Goal: Task Accomplishment & Management: Use online tool/utility

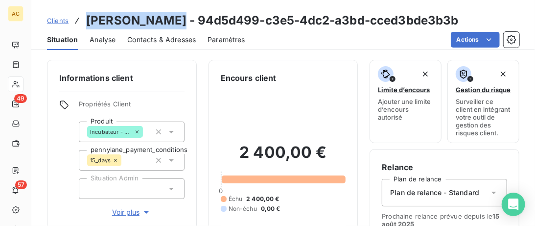
click at [120, 213] on span "Voir plus" at bounding box center [131, 212] width 39 height 10
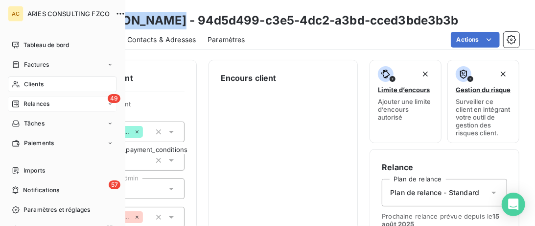
click at [27, 110] on div "49 Relances" at bounding box center [62, 104] width 109 height 16
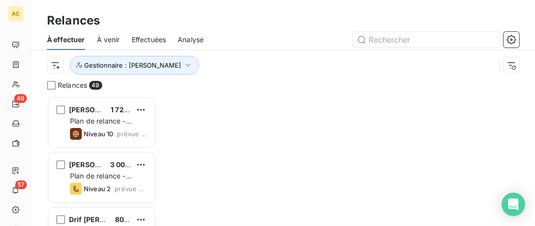
scroll to position [130, 109]
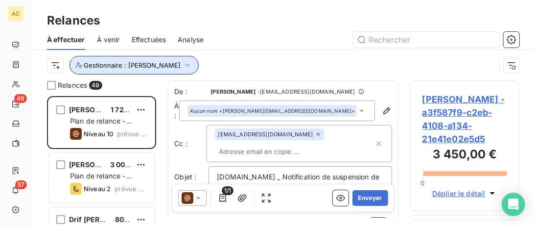
click at [106, 63] on span "Gestionnaire : Valérie" at bounding box center [132, 65] width 97 height 8
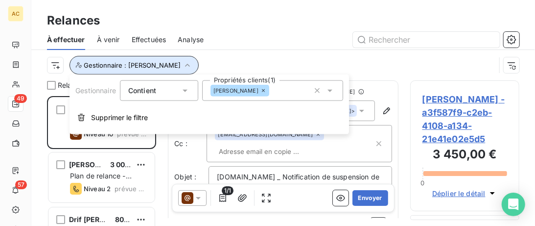
click at [106, 63] on span "Gestionnaire : Valérie" at bounding box center [132, 65] width 97 height 8
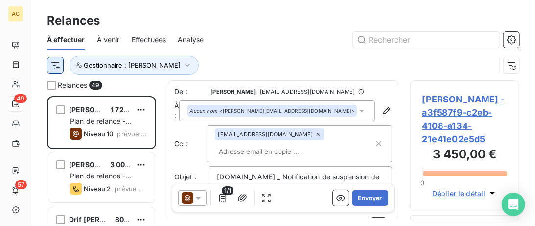
click at [57, 68] on html "AC 49 57 Relances À effectuer À venir Effectuées Analyse Gestionnaire : Valérie…" at bounding box center [267, 113] width 535 height 226
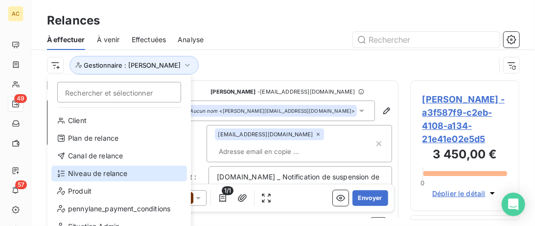
click at [99, 169] on div "Niveau de relance" at bounding box center [119, 173] width 136 height 16
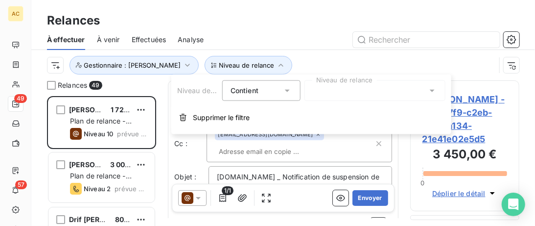
click at [405, 94] on div at bounding box center [374, 90] width 141 height 21
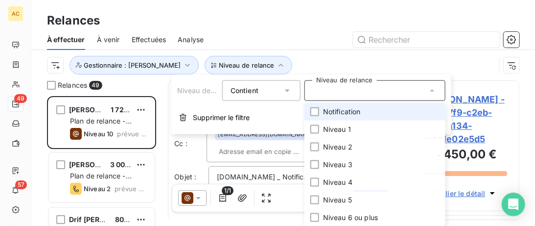
click at [321, 114] on li "Notification" at bounding box center [374, 112] width 141 height 18
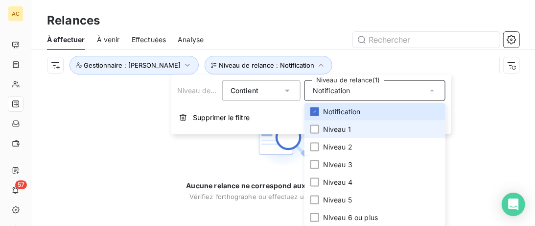
click at [323, 127] on li "Niveau 1" at bounding box center [374, 129] width 141 height 18
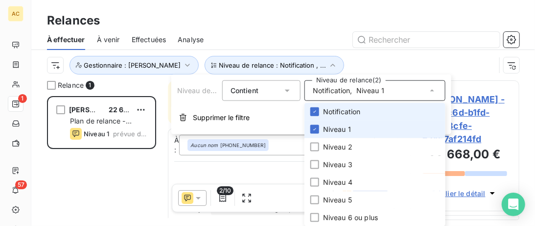
scroll to position [130, 109]
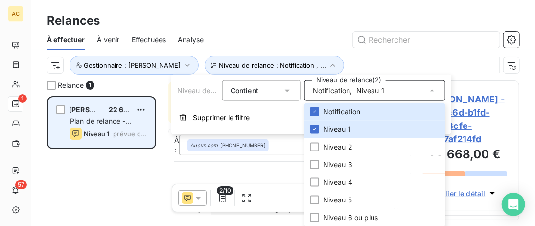
click at [98, 98] on div "Issa YOMENOU BOUKARI 22 668,00 € Plan de relance - Standard Niveau 1 prévue dep…" at bounding box center [101, 122] width 106 height 50
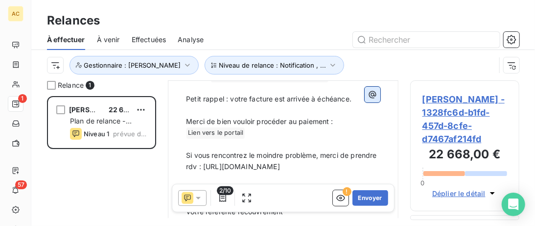
scroll to position [133, 0]
click at [53, 67] on html "AC 1 57 Relances À effectuer À venir Effectuées Analyse Niveau de relance : Not…" at bounding box center [267, 113] width 535 height 226
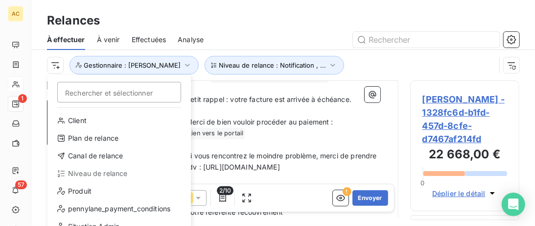
click at [296, 64] on html "AC 1 57 Relances À effectuer À venir Effectuées Analyse Rechercher et sélection…" at bounding box center [267, 113] width 535 height 226
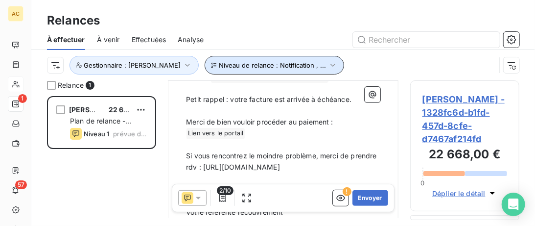
click at [328, 66] on icon "button" at bounding box center [333, 65] width 10 height 10
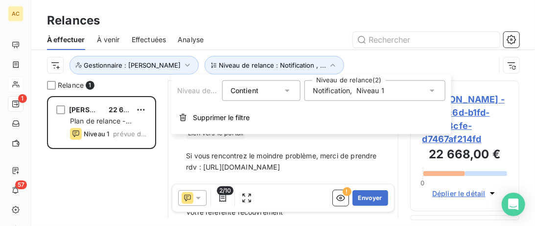
click at [349, 94] on span "Notification" at bounding box center [332, 91] width 38 height 10
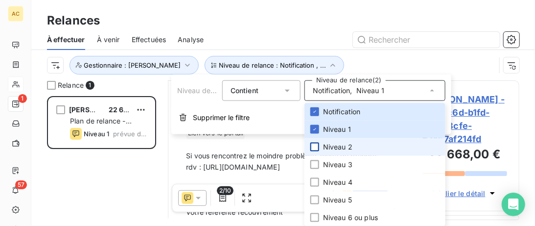
click at [315, 149] on div at bounding box center [314, 146] width 9 height 9
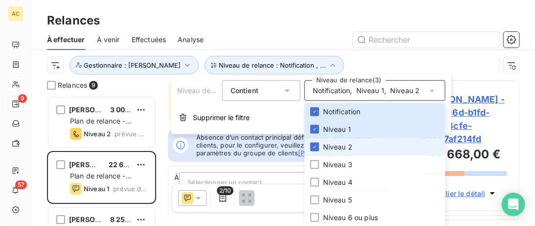
scroll to position [130, 109]
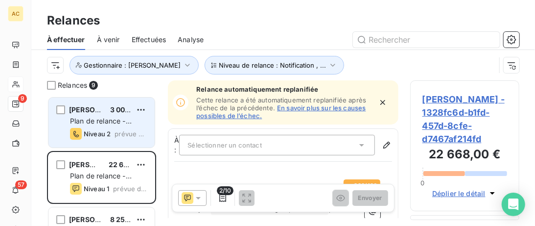
click at [94, 98] on div "Gaël Oulahi 3 000,00 € Plan de relance - Standard Niveau 2 prévue depuis 18 jou…" at bounding box center [101, 122] width 106 height 50
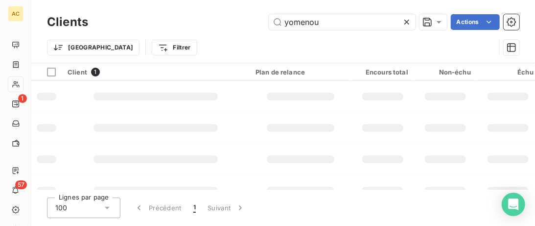
type input "yomenou"
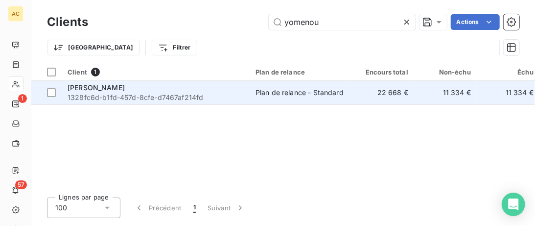
click at [215, 88] on div "[PERSON_NAME]" at bounding box center [156, 88] width 176 height 10
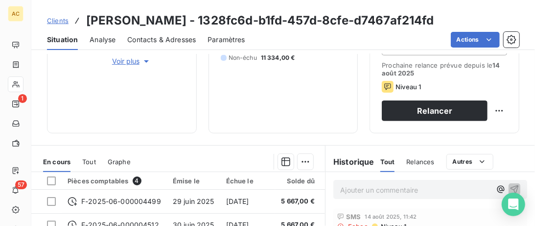
scroll to position [201, 0]
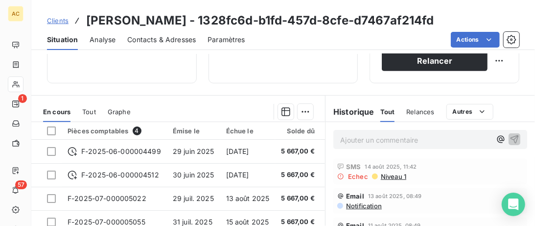
click at [87, 114] on span "Tout" at bounding box center [89, 112] width 14 height 8
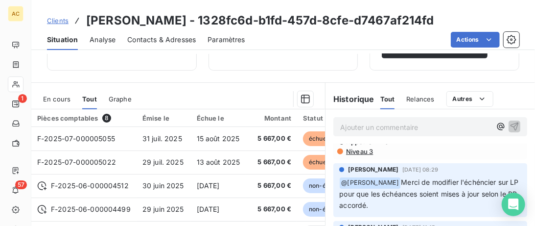
scroll to position [0, 0]
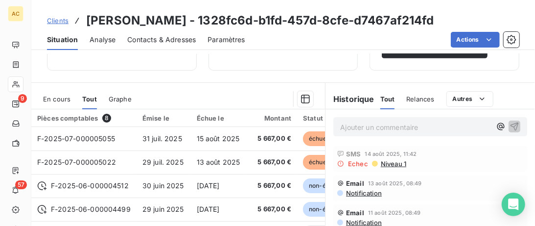
click at [55, 27] on div "Clients Issa YOMENOU BOUKARI - 1328fc6d-b1fd-457d-8cfe-d7467af214fd" at bounding box center [240, 21] width 387 height 18
click at [56, 22] on span "Clients" at bounding box center [58, 21] width 22 height 8
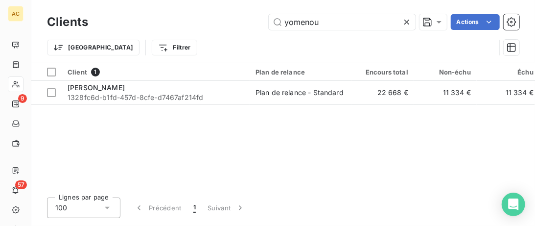
drag, startPoint x: 278, startPoint y: 23, endPoint x: 188, endPoint y: 19, distance: 89.7
click at [269, 24] on input "yomenou" at bounding box center [342, 22] width 147 height 16
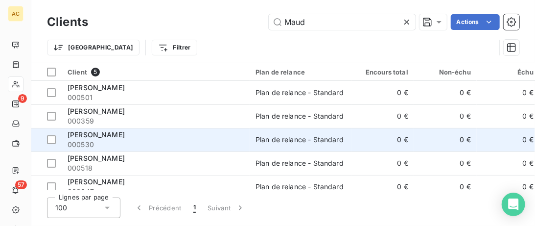
type input "Maud"
click at [161, 139] on div "Maud de Pontlevoye" at bounding box center [156, 135] width 176 height 10
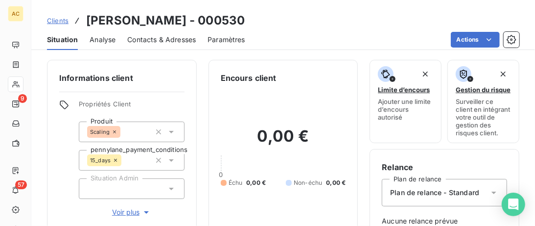
click at [125, 214] on span "Voir plus" at bounding box center [131, 212] width 39 height 10
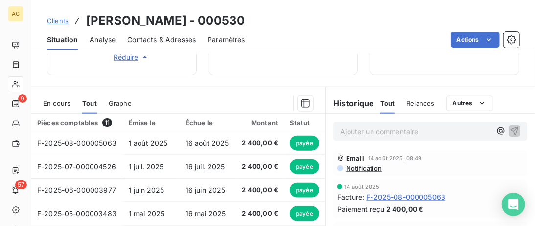
scroll to position [421, 0]
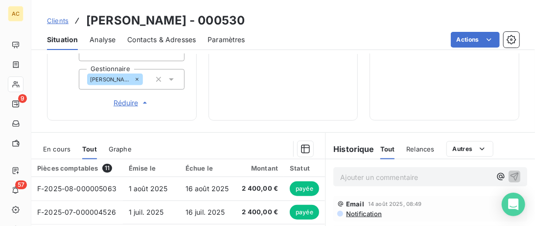
click at [369, 172] on p "Ajouter un commentaire ﻿" at bounding box center [415, 177] width 151 height 12
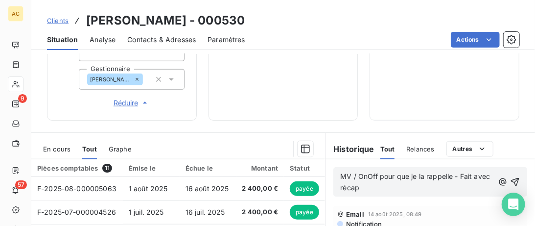
drag, startPoint x: 367, startPoint y: 188, endPoint x: 325, endPoint y: 176, distance: 43.7
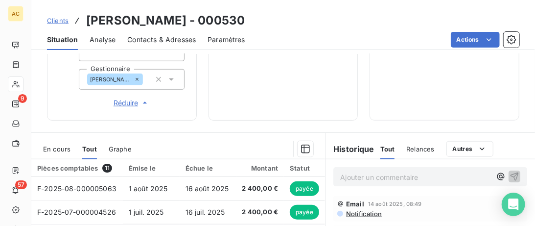
click at [56, 19] on span "Clients" at bounding box center [58, 21] width 22 height 8
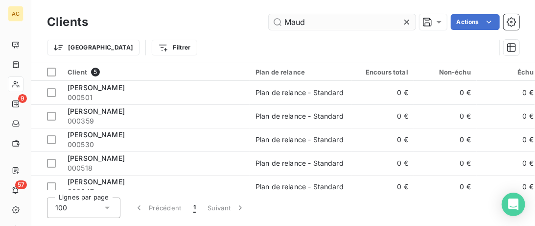
drag, startPoint x: 327, startPoint y: 27, endPoint x: 296, endPoint y: 22, distance: 31.3
click at [296, 22] on input "Maud" at bounding box center [342, 22] width 147 height 16
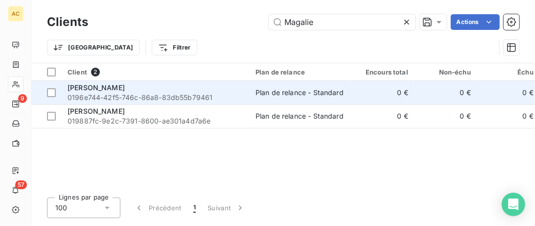
type input "Magalie"
click at [212, 94] on span "0196e744-42f5-746c-86a8-83db55b79461" at bounding box center [156, 98] width 176 height 10
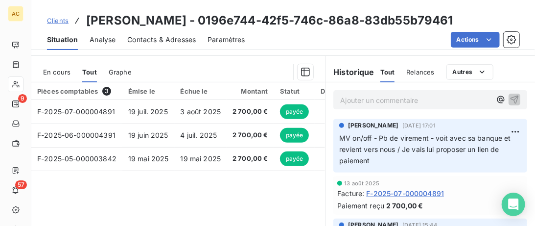
scroll to position [150, 0]
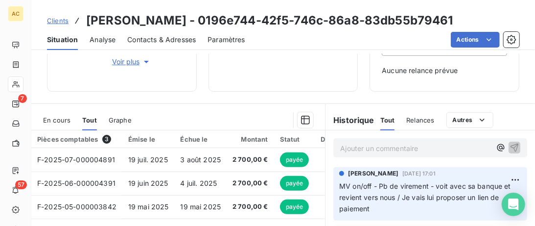
click at [58, 23] on span "Clients" at bounding box center [58, 21] width 22 height 8
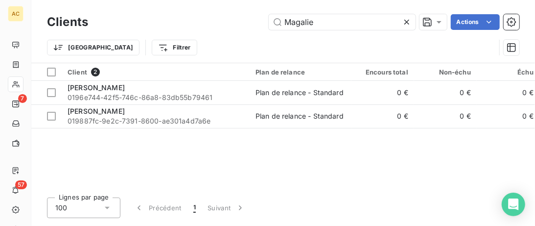
drag, startPoint x: 353, startPoint y: 25, endPoint x: 117, endPoint y: 20, distance: 236.5
click at [269, 20] on input "Magalie" at bounding box center [342, 22] width 147 height 16
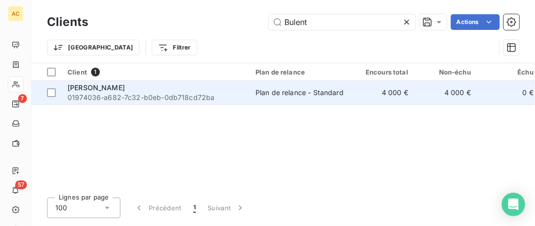
type input "Bulent"
click at [141, 91] on div "Bulent AYDIN" at bounding box center [156, 88] width 176 height 10
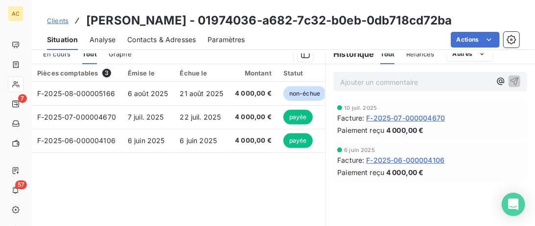
scroll to position [150, 0]
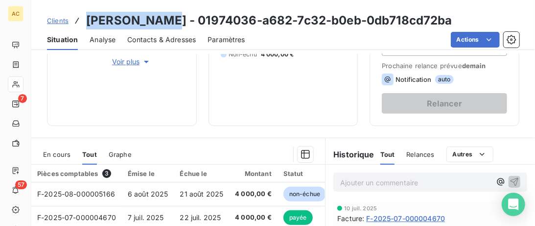
drag, startPoint x: 164, startPoint y: 21, endPoint x: 87, endPoint y: 19, distance: 76.9
click at [87, 19] on h3 "Bulent AYDIN - 01974036-a682-7c32-b0eb-0db718cd72ba" at bounding box center [269, 21] width 366 height 18
copy h3 "Bulent AYDIN"
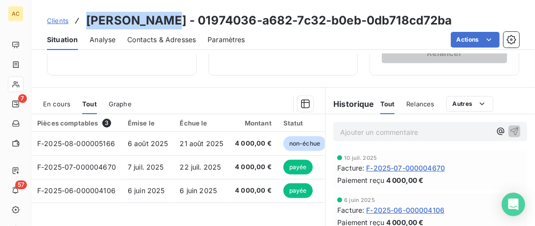
scroll to position [100, 0]
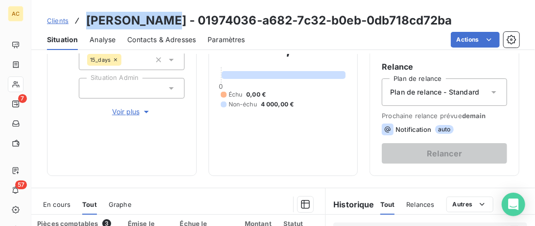
click at [131, 107] on span "Voir plus" at bounding box center [131, 112] width 39 height 10
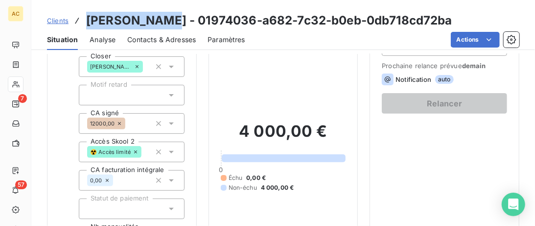
scroll to position [0, 0]
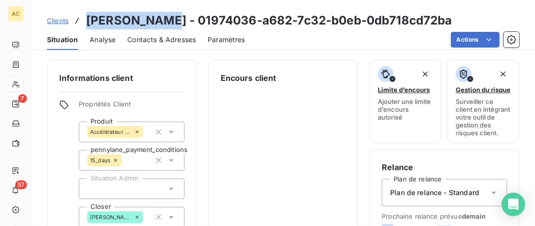
click at [161, 39] on span "Contacts & Adresses" at bounding box center [161, 40] width 69 height 10
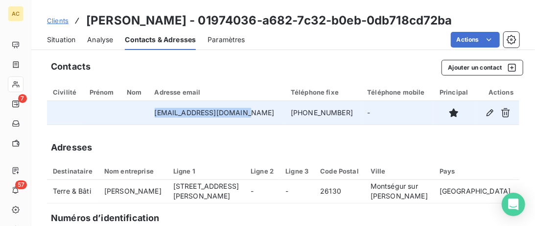
drag, startPoint x: 252, startPoint y: 114, endPoint x: 157, endPoint y: 114, distance: 95.4
click at [157, 114] on td "aydinbulent61@gmail.com" at bounding box center [217, 112] width 137 height 23
copy td "aydinbulent61@gmail.com"
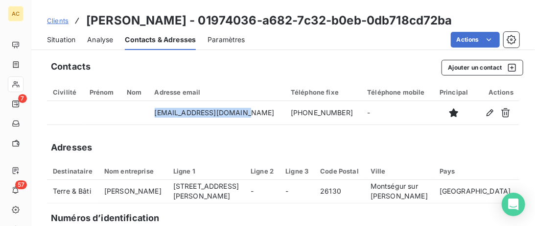
click at [56, 21] on span "Clients" at bounding box center [58, 21] width 22 height 8
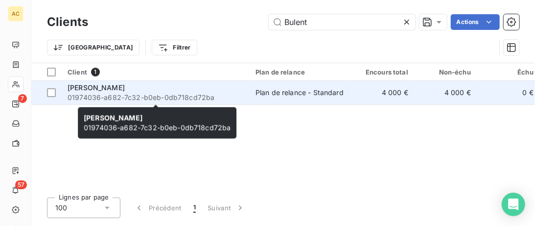
click at [127, 93] on span "01974036-a682-7c32-b0eb-0db718cd72ba" at bounding box center [156, 98] width 176 height 10
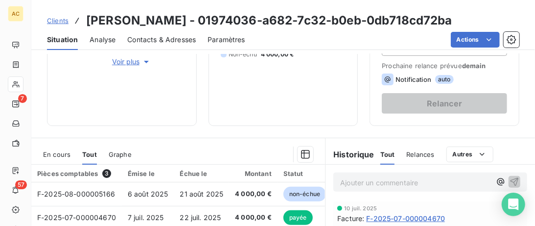
scroll to position [251, 0]
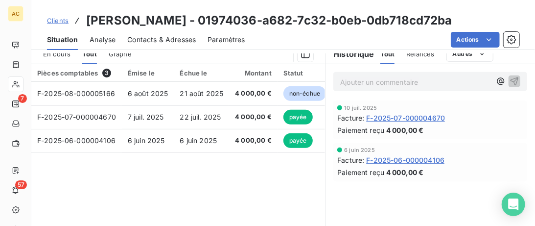
click at [154, 40] on span "Contacts & Adresses" at bounding box center [161, 40] width 69 height 10
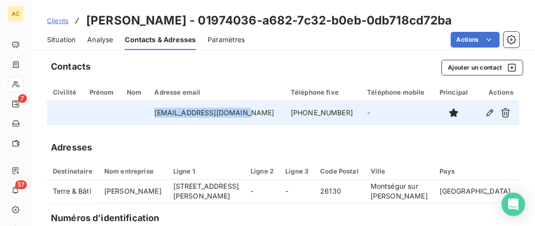
drag, startPoint x: 257, startPoint y: 115, endPoint x: 138, endPoint y: 109, distance: 119.1
click at [138, 109] on tr "aydinbulent61@gmail.com +33 7 50 06 49 03 -" at bounding box center [283, 112] width 472 height 23
copy tr "aydinbulent61@gmail.com"
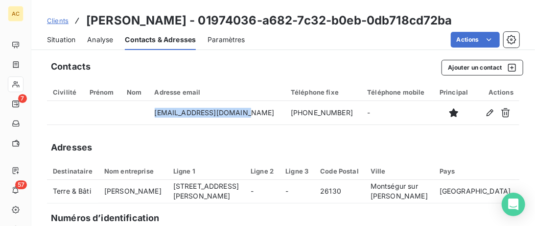
click at [73, 43] on span "Situation" at bounding box center [61, 40] width 28 height 10
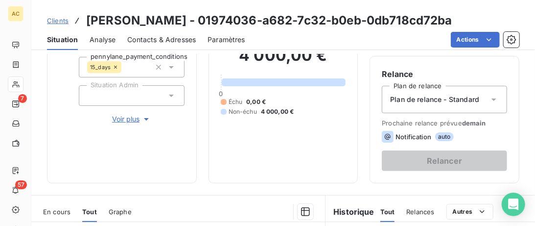
scroll to position [201, 0]
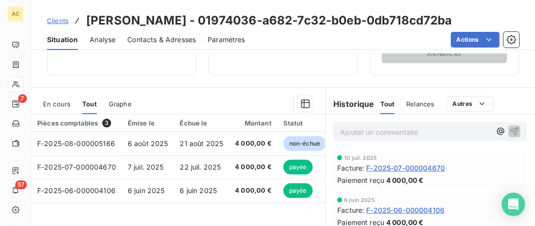
click at [406, 133] on p "Ajouter un commentaire ﻿" at bounding box center [415, 132] width 151 height 12
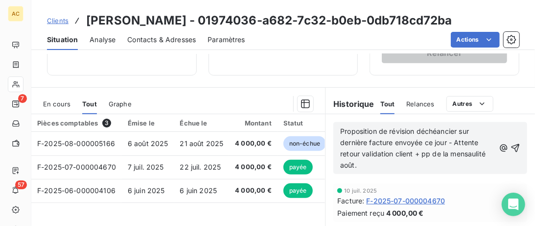
click at [476, 155] on span "Proposition de révision déchéancier sur dernière facture envoyée ce jour - Atte…" at bounding box center [413, 148] width 147 height 42
click at [0, 0] on lt-span "mens ua lité" at bounding box center [0, 0] width 0 height 0
click at [422, 130] on span "Proposition de révision déchéancier sur dernière facture envoyée ce jour - Atte…" at bounding box center [410, 148] width 140 height 42
click at [0, 0] on lt-span "d'é chéancier" at bounding box center [0, 0] width 0 height 0
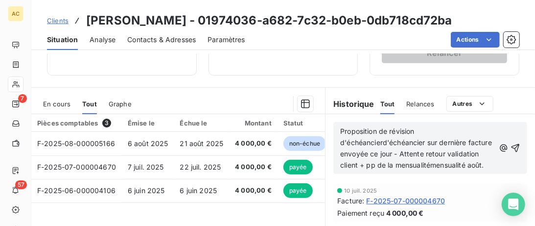
click at [427, 165] on span "Proposition de révision d'échéancierd'échéancier sur dernière facture envoyée c…" at bounding box center [417, 148] width 154 height 42
click at [0, 0] on lt-em "mensualité mensualité" at bounding box center [0, 0] width 0 height 0
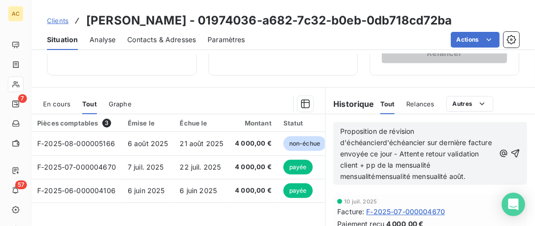
click at [385, 142] on span "Proposition de révision d'échéancierd'échéancier sur dernière facture envoyée c…" at bounding box center [417, 153] width 154 height 53
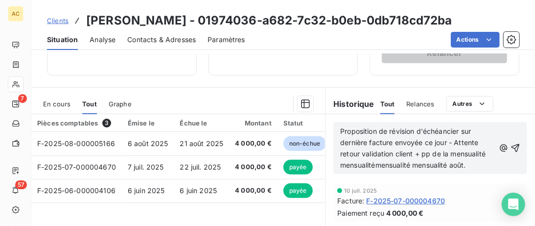
click at [377, 164] on span "Proposition de révision d'échéancier sur dernière facture envoyée ce jour - Att…" at bounding box center [413, 148] width 147 height 42
click at [384, 168] on p "Proposition de révision d'échéancier sur dernière facture envoyée ce jour - Att…" at bounding box center [417, 148] width 155 height 45
click at [518, 148] on icon "button" at bounding box center [516, 148] width 10 height 10
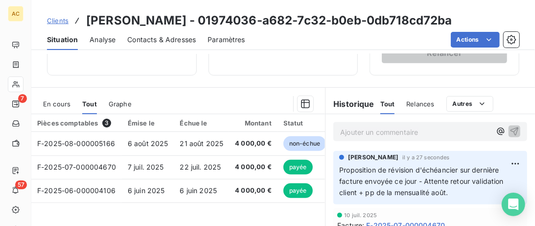
click at [60, 21] on span "Clients" at bounding box center [58, 21] width 22 height 8
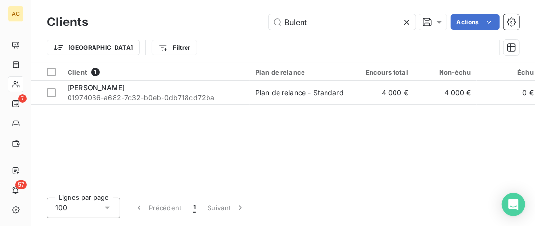
drag, startPoint x: 253, startPoint y: 25, endPoint x: 10, endPoint y: 18, distance: 242.4
click at [269, 30] on input "Bulent" at bounding box center [342, 22] width 147 height 16
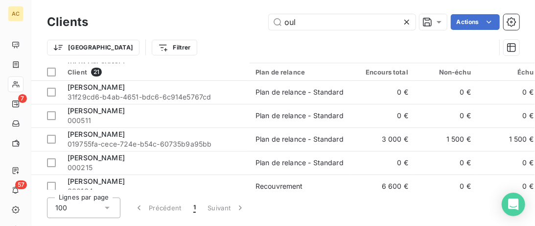
scroll to position [100, 0]
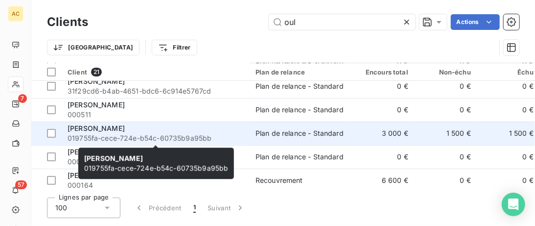
type input "oul"
click at [203, 129] on div "Gaël Oulahi" at bounding box center [156, 128] width 176 height 10
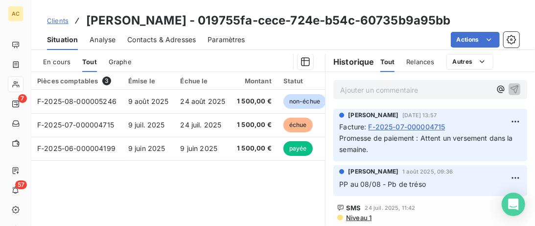
scroll to position [201, 0]
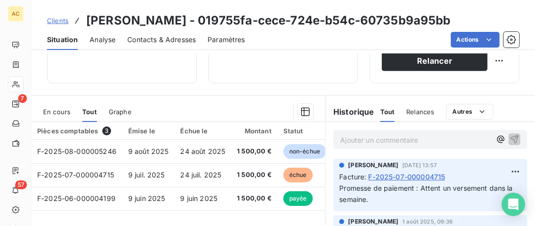
click at [160, 42] on span "Contacts & Adresses" at bounding box center [161, 40] width 69 height 10
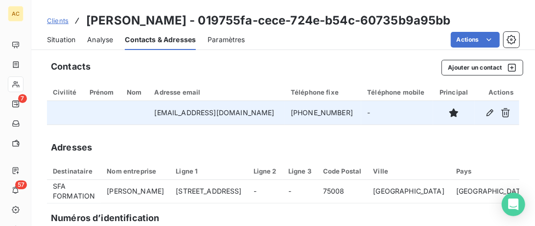
drag, startPoint x: 338, startPoint y: 116, endPoint x: 277, endPoint y: 115, distance: 60.7
click at [285, 115] on td "+33 6 62 06 11 25" at bounding box center [323, 112] width 76 height 23
copy td "+33 6 62 06 11 25"
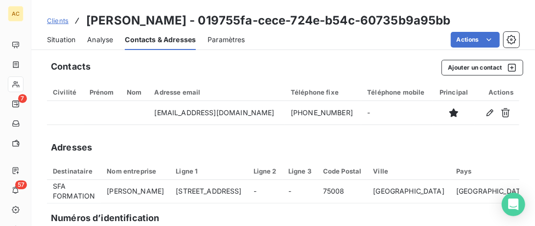
drag, startPoint x: 60, startPoint y: 38, endPoint x: 145, endPoint y: 43, distance: 85.8
click at [61, 38] on span "Situation" at bounding box center [61, 40] width 28 height 10
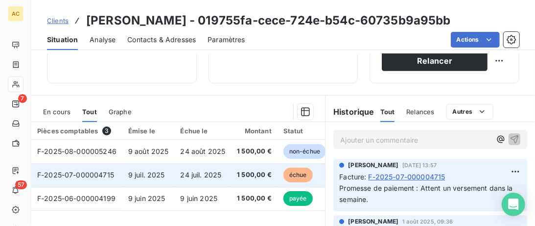
click at [103, 170] on span "F-2025-07-000004715" at bounding box center [75, 174] width 77 height 8
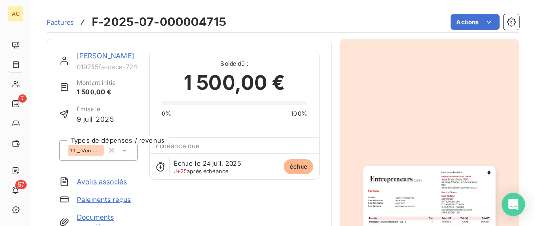
click at [92, 54] on link "Gaël Oulahi" at bounding box center [105, 55] width 57 height 8
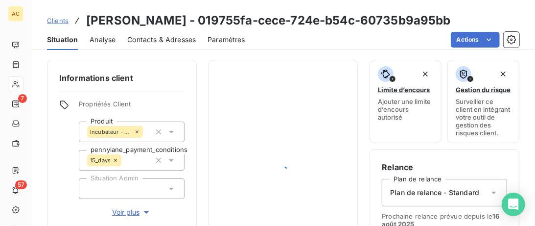
scroll to position [201, 0]
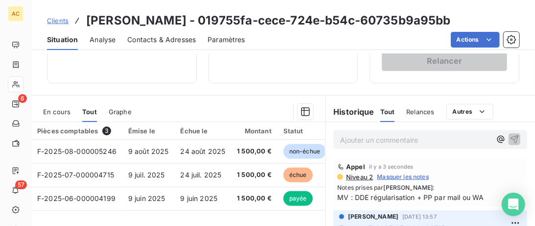
click at [61, 20] on span "Clients" at bounding box center [58, 21] width 22 height 8
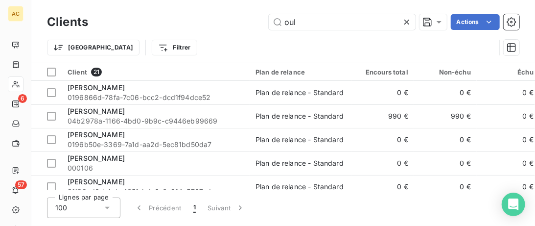
drag, startPoint x: 309, startPoint y: 24, endPoint x: 196, endPoint y: 22, distance: 113.1
click at [269, 22] on input "oul" at bounding box center [342, 22] width 147 height 16
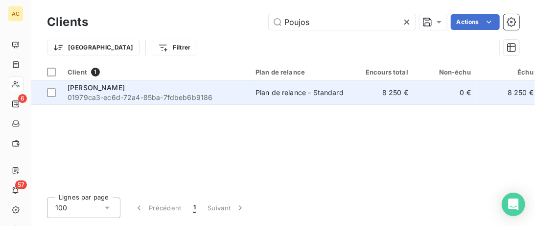
type input "Poujos"
click at [186, 86] on div "Quentin Poujos" at bounding box center [156, 88] width 176 height 10
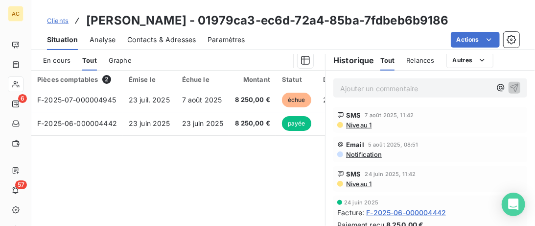
scroll to position [201, 0]
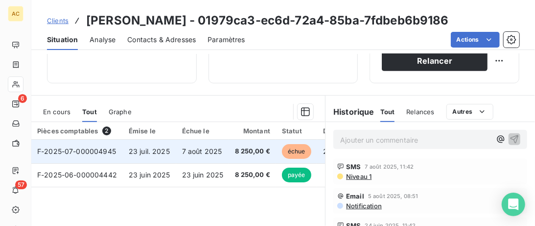
click at [146, 154] on span "23 juil. 2025" at bounding box center [149, 151] width 41 height 8
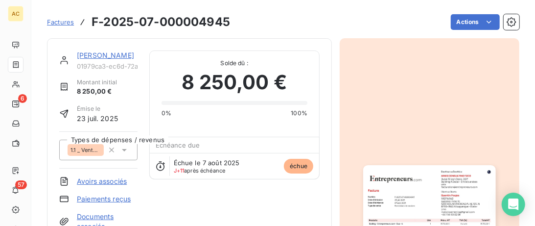
click at [111, 54] on link "Quentin Poujos" at bounding box center [105, 55] width 57 height 8
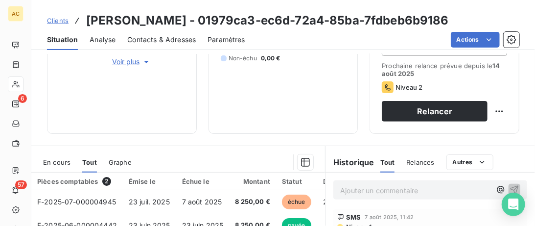
scroll to position [100, 0]
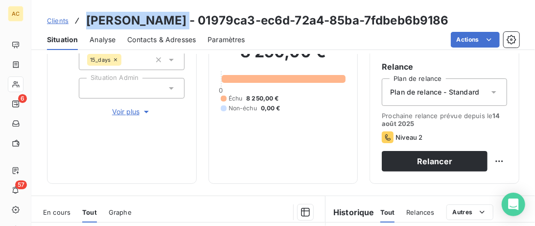
drag, startPoint x: 174, startPoint y: 20, endPoint x: 81, endPoint y: 19, distance: 93.0
click at [81, 19] on div "Clients Quentin Poujos - 01979ca3-ec6d-72a4-85ba-7fdbeb6b9186" at bounding box center [248, 21] width 402 height 18
copy div "Quentin Poujos"
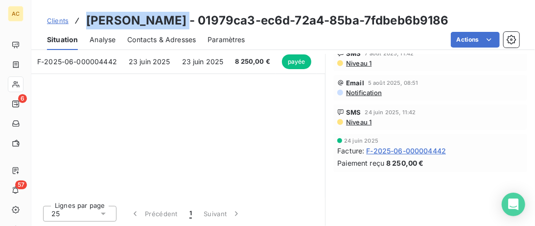
scroll to position [163, 0]
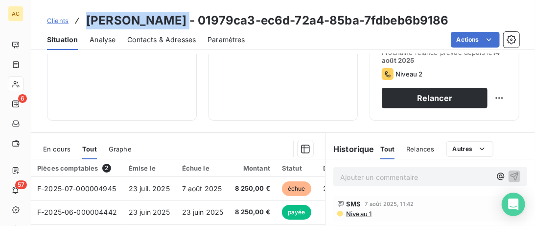
click at [169, 39] on span "Contacts & Adresses" at bounding box center [161, 40] width 69 height 10
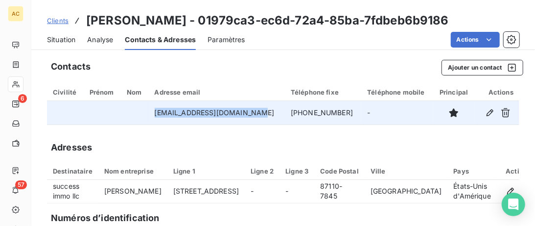
drag, startPoint x: 262, startPoint y: 115, endPoint x: 140, endPoint y: 111, distance: 122.4
click at [140, 111] on tr "investissementsq@gmail.com +33 7 56 90 02 08 -" at bounding box center [283, 112] width 472 height 23
copy tr "investissementsq@gmail.com"
drag, startPoint x: 335, startPoint y: 115, endPoint x: 279, endPoint y: 115, distance: 56.3
click at [285, 115] on td "+33 7 56 90 02 08" at bounding box center [323, 112] width 76 height 23
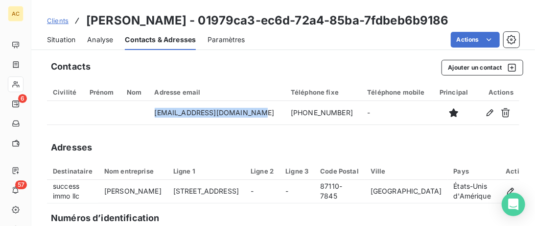
copy td "+33 7 56 90 02 08"
drag, startPoint x: 63, startPoint y: 42, endPoint x: 188, endPoint y: 52, distance: 126.3
click at [62, 42] on span "Situation" at bounding box center [61, 40] width 28 height 10
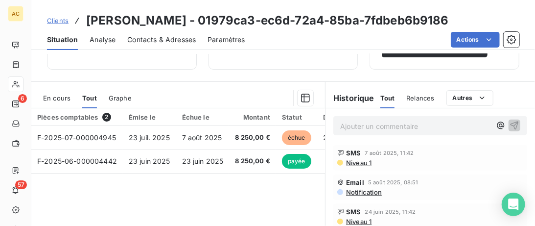
scroll to position [213, 0]
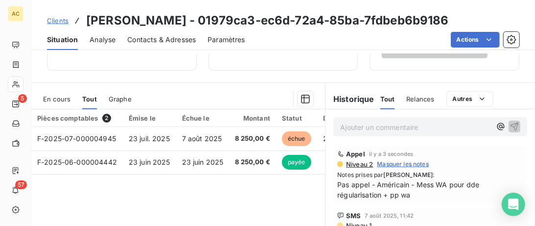
click at [67, 22] on span "Clients" at bounding box center [58, 21] width 22 height 8
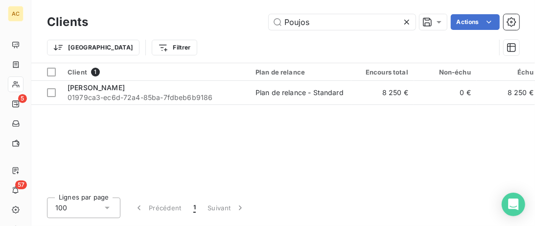
drag, startPoint x: 329, startPoint y: 23, endPoint x: 171, endPoint y: 21, distance: 158.1
click at [269, 22] on input "Poujos" at bounding box center [342, 22] width 147 height 16
type input "Baraka"
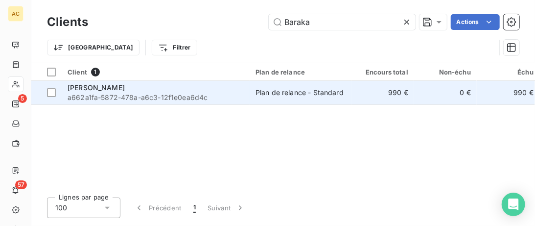
click at [185, 89] on div "Arnaud Baraka" at bounding box center [156, 88] width 176 height 10
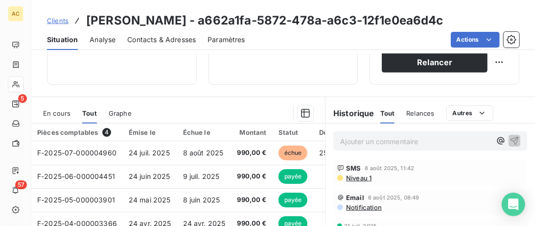
scroll to position [213, 0]
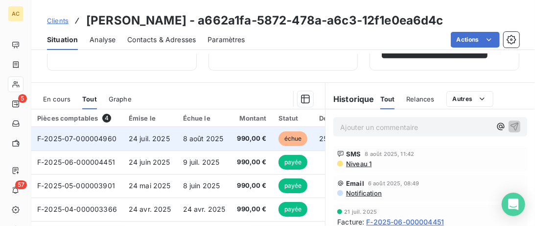
click at [231, 135] on td "990,00 €" at bounding box center [251, 138] width 41 height 23
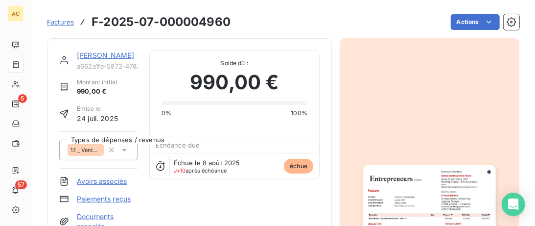
click at [108, 58] on link "Arnaud Baraka" at bounding box center [105, 55] width 57 height 8
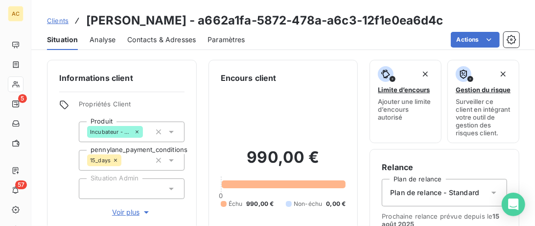
click at [162, 42] on span "Contacts & Adresses" at bounding box center [161, 40] width 69 height 10
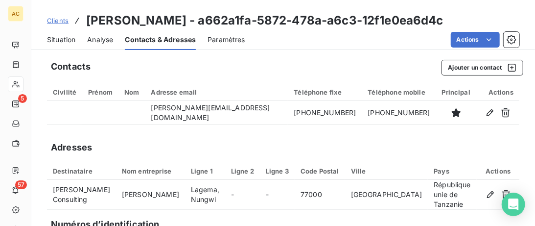
drag, startPoint x: 67, startPoint y: 39, endPoint x: 134, endPoint y: 50, distance: 68.5
click at [67, 39] on span "Situation" at bounding box center [61, 40] width 28 height 10
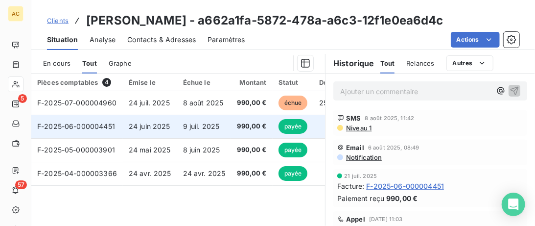
scroll to position [251, 0]
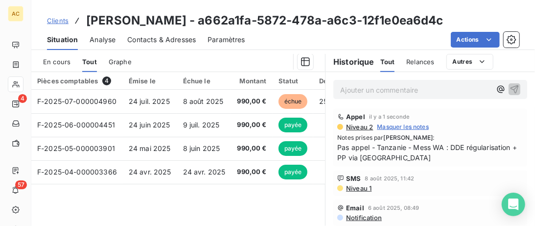
click at [55, 23] on span "Clients" at bounding box center [58, 21] width 22 height 8
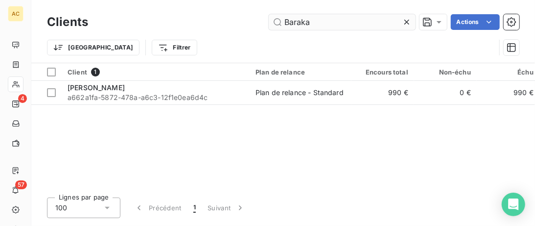
drag, startPoint x: 343, startPoint y: 29, endPoint x: 187, endPoint y: 36, distance: 155.3
click at [269, 30] on input "Baraka" at bounding box center [342, 22] width 147 height 16
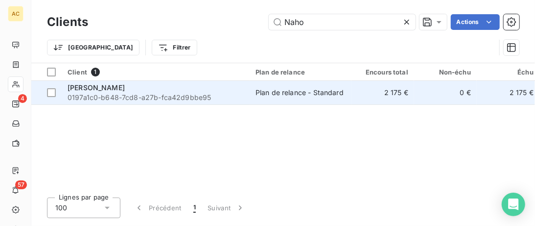
type input "Naho"
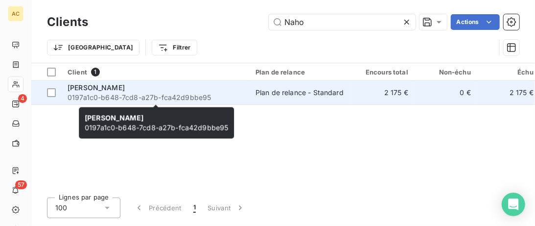
click at [220, 87] on div "Naho Fabien" at bounding box center [156, 88] width 176 height 10
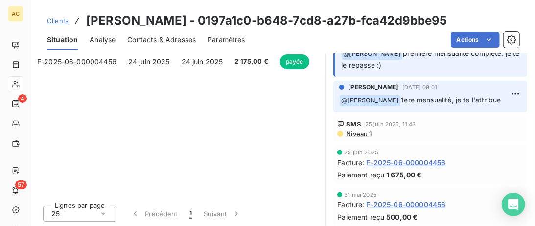
scroll to position [213, 0]
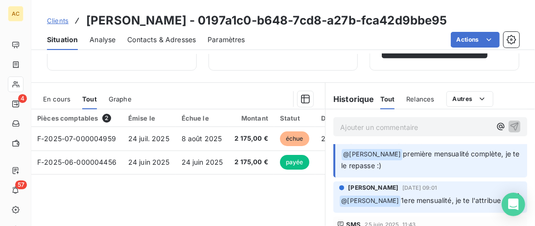
click at [151, 43] on span "Contacts & Adresses" at bounding box center [161, 40] width 69 height 10
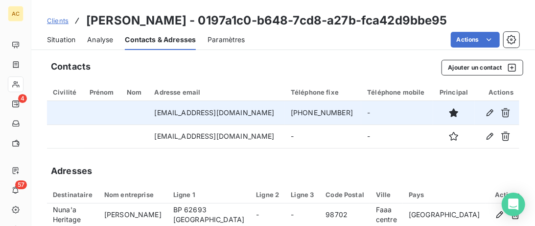
drag, startPoint x: 346, startPoint y: 114, endPoint x: 272, endPoint y: 110, distance: 74.0
click at [285, 110] on td "+689 87 38 47 16" at bounding box center [323, 112] width 76 height 23
copy td "+689 87 38 47 16"
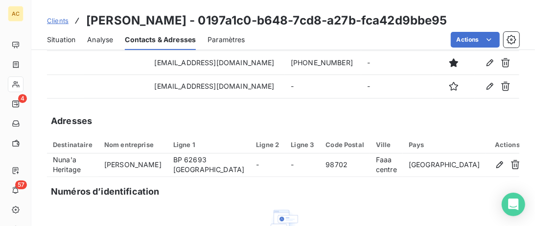
scroll to position [0, 0]
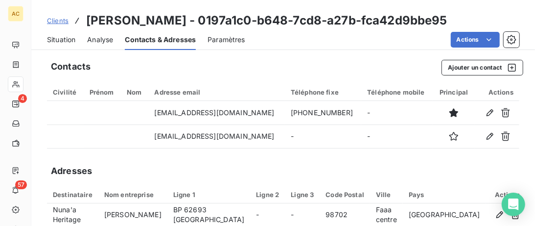
click at [81, 40] on div "Situation Analyse Contacts & Adresses Paramètres Actions" at bounding box center [283, 39] width 504 height 21
click at [71, 40] on span "Situation" at bounding box center [61, 40] width 28 height 10
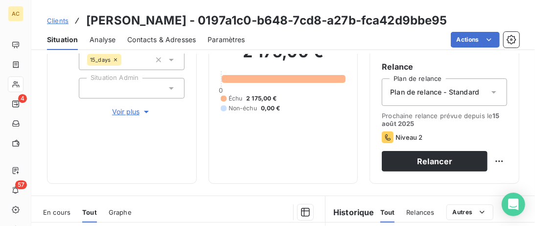
scroll to position [251, 0]
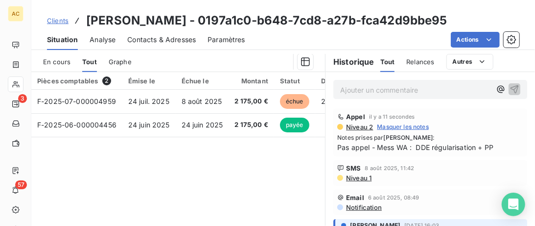
click at [56, 16] on link "Clients" at bounding box center [58, 21] width 22 height 10
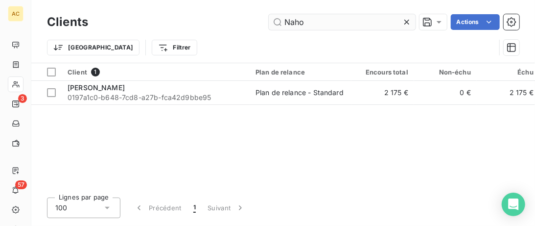
click at [269, 21] on input "Naho" at bounding box center [342, 22] width 147 height 16
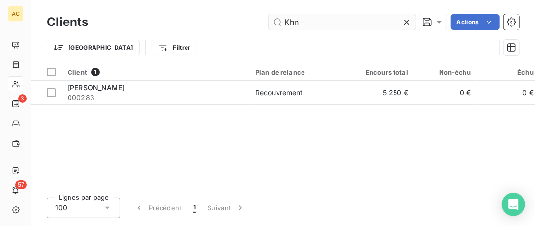
drag, startPoint x: 294, startPoint y: 21, endPoint x: 289, endPoint y: 21, distance: 5.4
click at [289, 21] on input "Khn" at bounding box center [342, 22] width 147 height 16
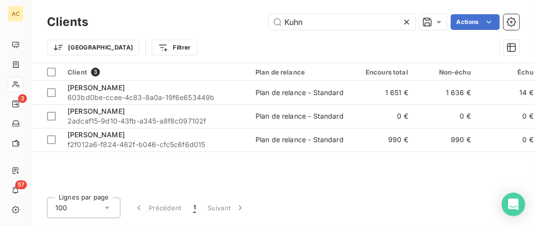
type input "Kuhn"
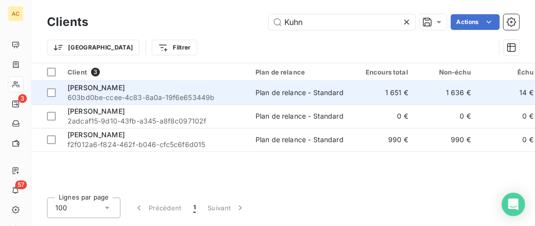
click at [87, 91] on span "Julien Kuhn" at bounding box center [96, 87] width 57 height 8
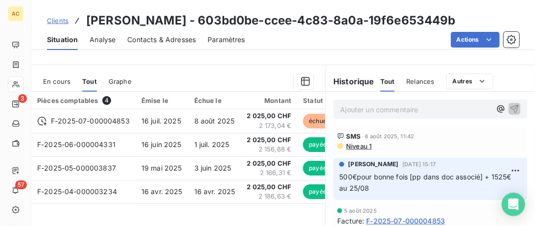
scroll to position [251, 0]
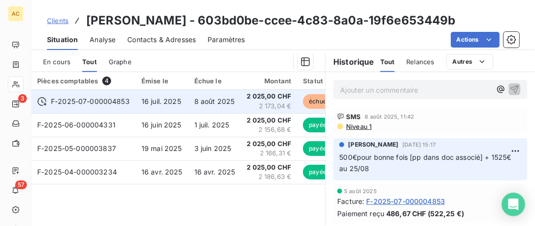
click at [219, 94] on td "8 août 2025" at bounding box center [214, 101] width 53 height 23
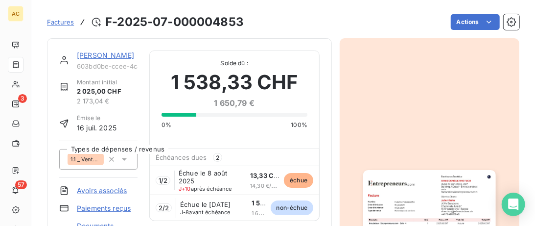
click at [101, 53] on link "Julien Kuhn" at bounding box center [105, 55] width 57 height 8
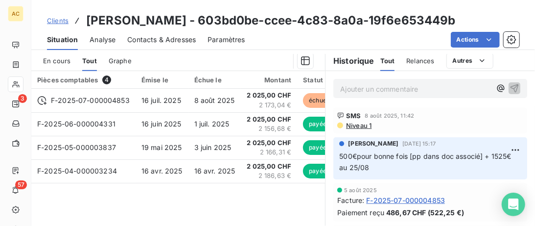
scroll to position [251, 0]
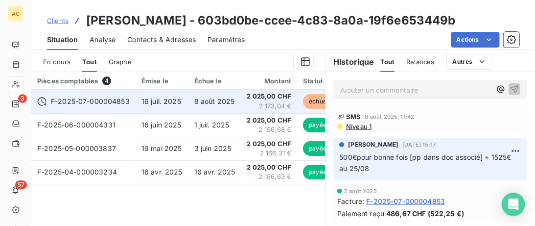
click at [186, 96] on td "16 juil. 2025" at bounding box center [162, 101] width 53 height 23
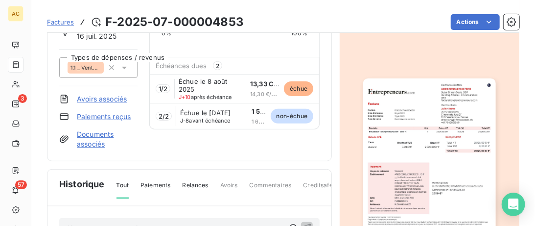
scroll to position [77, 0]
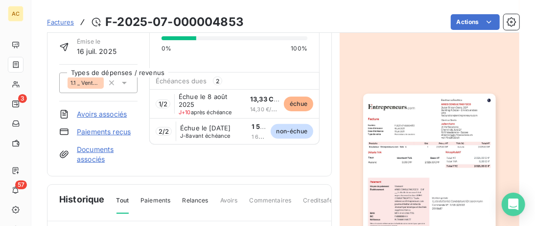
click at [237, 105] on span "Échue le 8 août 2025" at bounding box center [211, 101] width 64 height 16
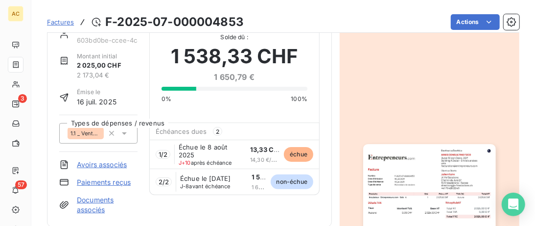
scroll to position [0, 0]
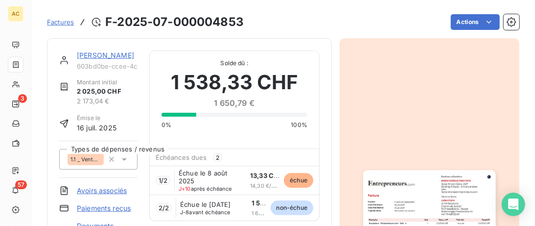
click at [94, 54] on link "Julien Kuhn" at bounding box center [105, 55] width 57 height 8
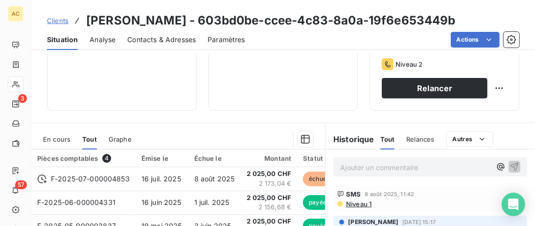
scroll to position [251, 0]
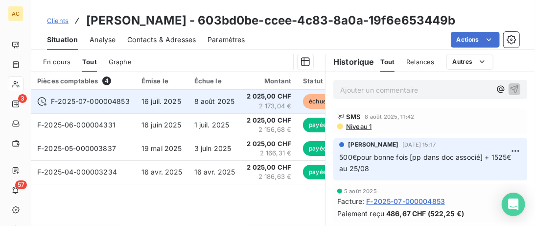
click at [91, 104] on span "F-2025-07-000004853" at bounding box center [90, 101] width 79 height 10
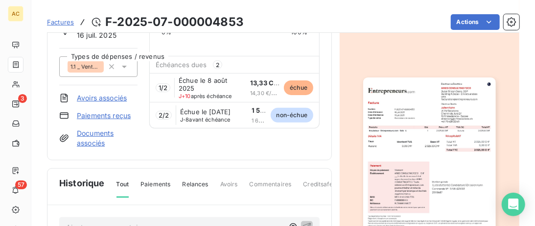
scroll to position [100, 0]
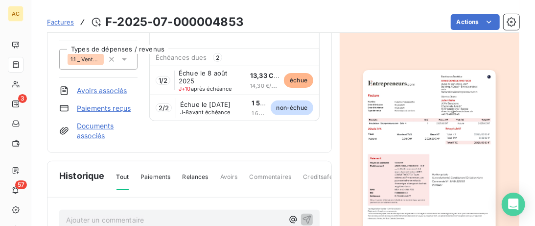
click at [208, 81] on span "Échue le 8 août 2025" at bounding box center [211, 77] width 64 height 16
click at [113, 108] on link "Paiements reçus" at bounding box center [104, 108] width 54 height 10
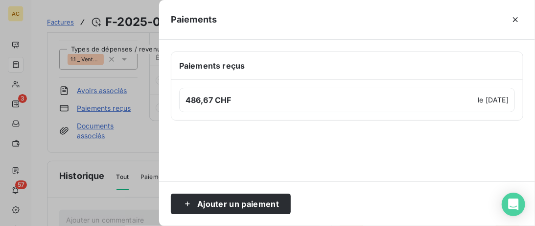
click at [133, 98] on div at bounding box center [267, 113] width 535 height 226
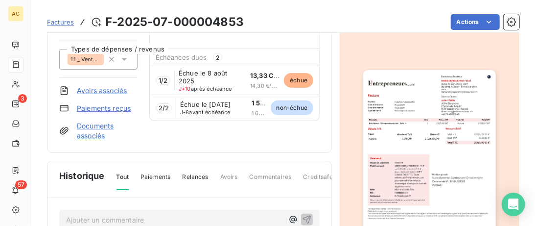
click at [205, 107] on span "Échue le 26 août 2025" at bounding box center [205, 104] width 50 height 8
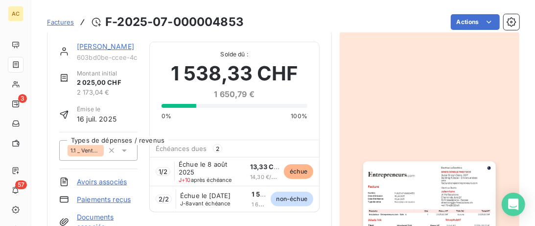
scroll to position [0, 0]
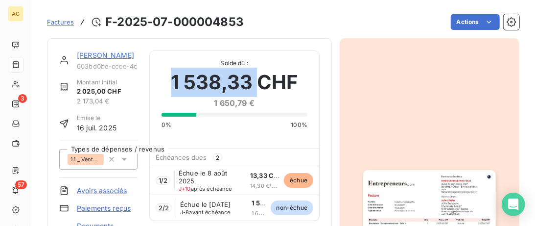
drag, startPoint x: 172, startPoint y: 79, endPoint x: 260, endPoint y: 79, distance: 88.1
click at [260, 79] on span "1 538,33 CHF" at bounding box center [234, 82] width 127 height 29
copy span "1 538,33"
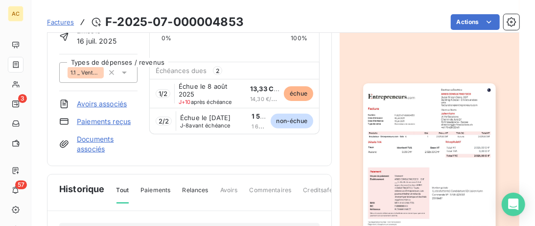
scroll to position [50, 0]
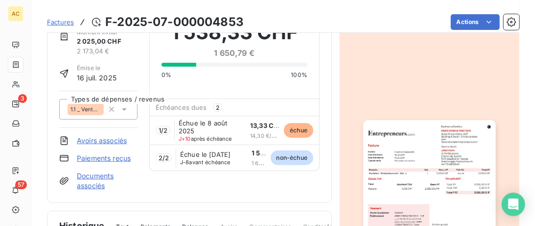
click at [102, 158] on link "Paiements reçus" at bounding box center [104, 158] width 54 height 10
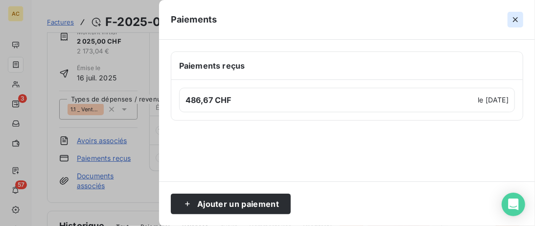
click at [516, 19] on icon "button" at bounding box center [515, 19] width 5 height 5
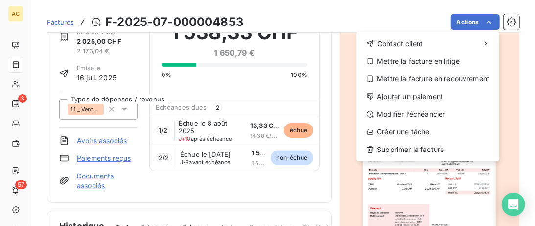
click at [491, 21] on html "AC 3 57 Factures F-2025-07-000004853 Actions Contact client Mettre la facture e…" at bounding box center [267, 113] width 535 height 226
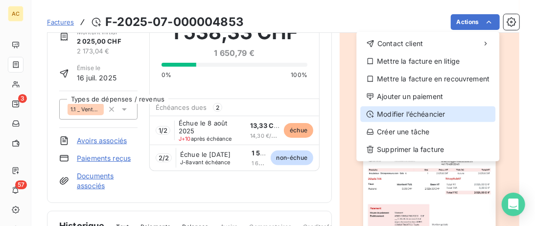
click at [411, 113] on div "Modifier l’échéancier" at bounding box center [427, 114] width 135 height 16
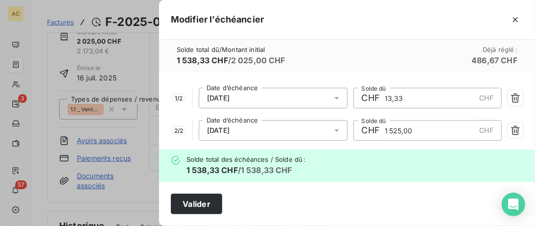
drag, startPoint x: 438, startPoint y: 129, endPoint x: 375, endPoint y: 129, distance: 62.2
click at [384, 129] on input "1 525,00" at bounding box center [430, 130] width 92 height 20
drag, startPoint x: 426, startPoint y: 91, endPoint x: 371, endPoint y: 95, distance: 55.4
click at [384, 95] on input "13,33" at bounding box center [430, 98] width 92 height 20
paste input "538"
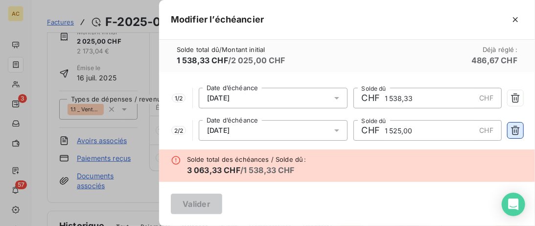
click at [515, 133] on icon "button" at bounding box center [516, 130] width 10 height 10
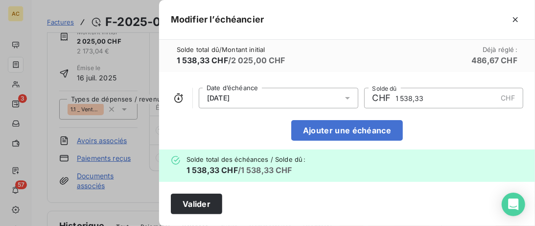
click at [217, 98] on span "08/08/2025" at bounding box center [218, 98] width 23 height 8
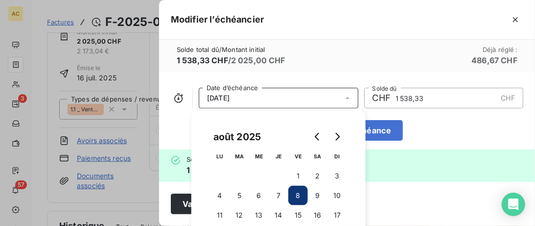
drag, startPoint x: 214, startPoint y: 97, endPoint x: 243, endPoint y: 97, distance: 29.4
click at [215, 97] on span "08/08/2025" at bounding box center [218, 98] width 23 height 8
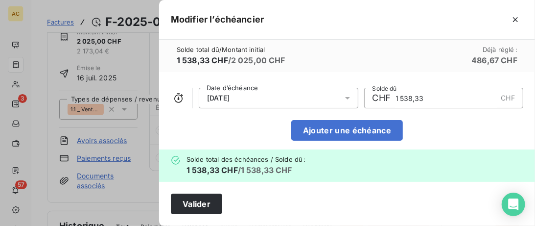
scroll to position [6, 0]
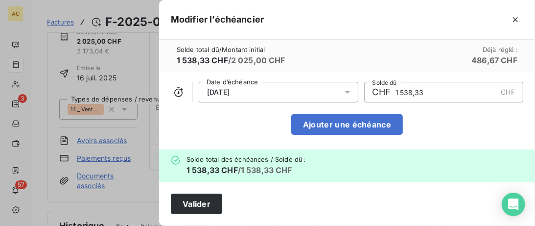
click at [330, 93] on div "08/08/2025" at bounding box center [279, 92] width 160 height 21
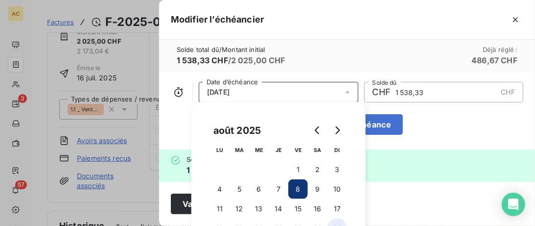
click at [339, 223] on button "24" at bounding box center [337, 228] width 20 height 20
click at [415, 196] on div "Valider" at bounding box center [347, 204] width 376 height 44
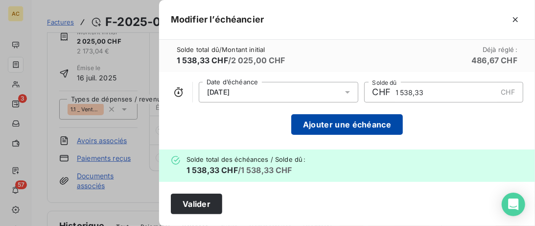
click at [346, 123] on button "Ajouter une échéance" at bounding box center [347, 124] width 112 height 21
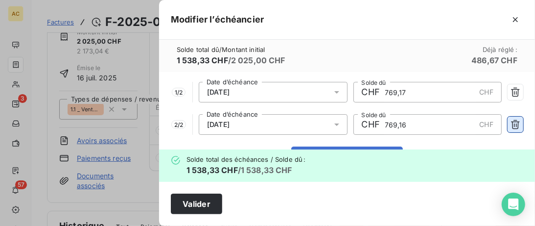
click at [514, 126] on icon "button" at bounding box center [516, 124] width 10 height 10
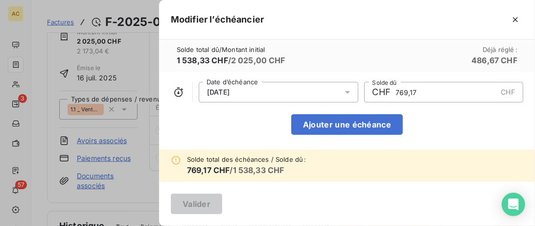
drag, startPoint x: 254, startPoint y: 92, endPoint x: 275, endPoint y: 92, distance: 21.5
click at [255, 92] on div "24/08/2025" at bounding box center [279, 92] width 160 height 21
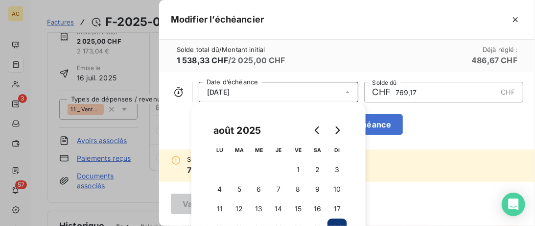
click at [421, 194] on div "Valider" at bounding box center [347, 204] width 376 height 44
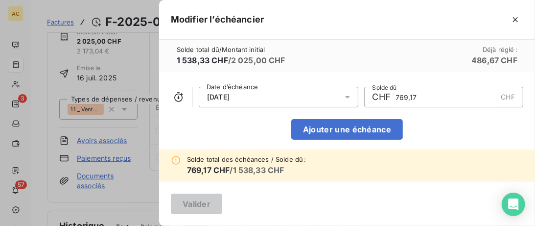
scroll to position [0, 0]
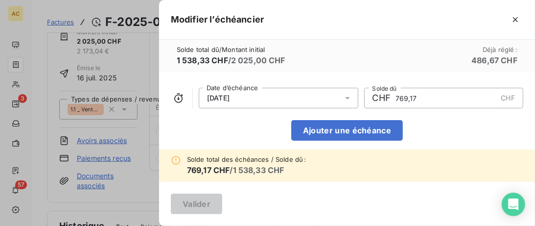
drag, startPoint x: 428, startPoint y: 100, endPoint x: 394, endPoint y: 96, distance: 34.5
click at [395, 95] on input "769,17" at bounding box center [446, 98] width 102 height 20
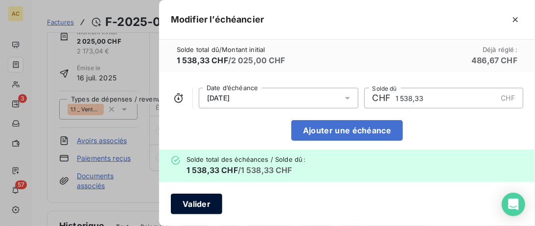
type input "1 538,33"
click at [203, 201] on button "Valider" at bounding box center [196, 203] width 51 height 21
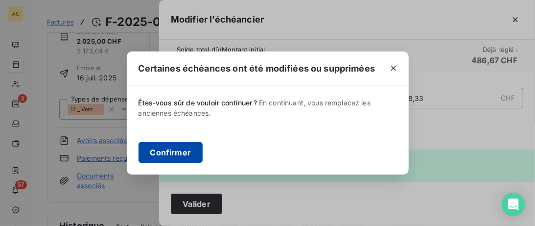
click at [187, 143] on button "Confirmer" at bounding box center [171, 152] width 65 height 21
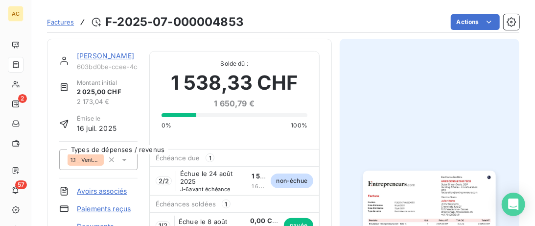
click at [92, 55] on link "Julien Kuhn" at bounding box center [105, 55] width 57 height 8
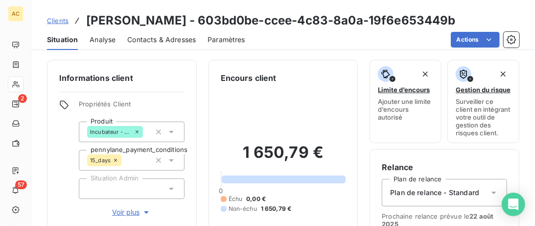
click at [65, 18] on span "Clients" at bounding box center [58, 21] width 22 height 8
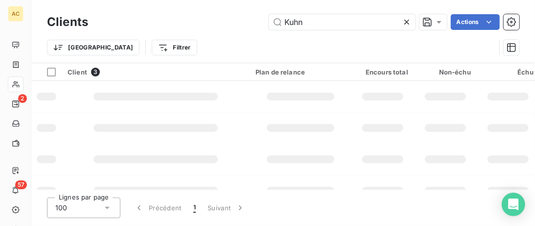
drag, startPoint x: 319, startPoint y: 19, endPoint x: 189, endPoint y: 20, distance: 129.7
click at [269, 21] on input "Kuhn" at bounding box center [342, 22] width 147 height 16
type input "Prodomo"
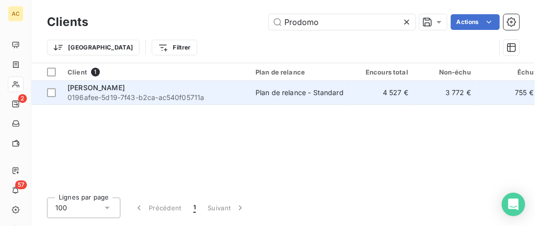
click at [196, 86] on div "Alessandro Prodomo" at bounding box center [156, 88] width 176 height 10
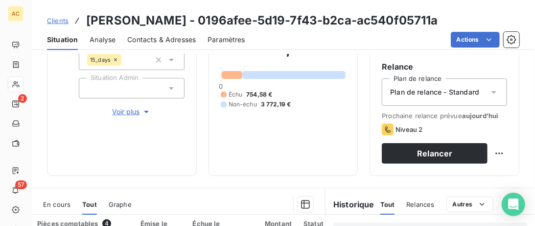
scroll to position [251, 0]
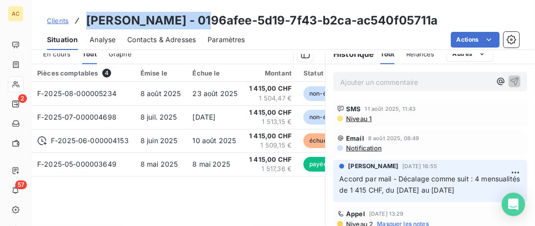
drag, startPoint x: 208, startPoint y: 19, endPoint x: 89, endPoint y: 16, distance: 119.0
click at [89, 16] on h3 "Alessandro Prodomo - 0196afee-5d19-7f43-b2ca-ac540f05711a" at bounding box center [262, 21] width 352 height 18
copy h3 "Alessandro Prodomo"
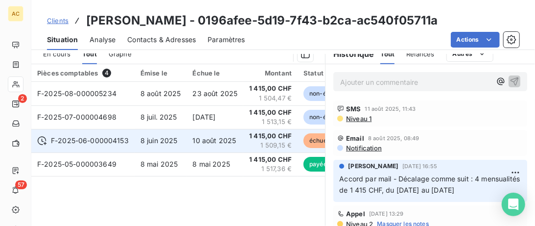
click at [142, 144] on td "8 juin 2025" at bounding box center [161, 140] width 52 height 23
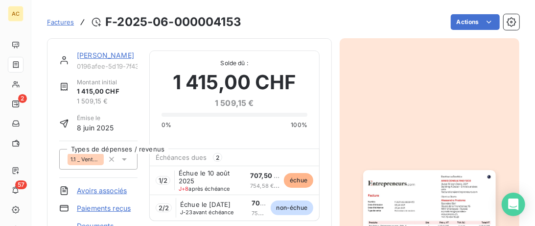
click at [105, 55] on link "Alessandro Prodomo" at bounding box center [105, 55] width 57 height 8
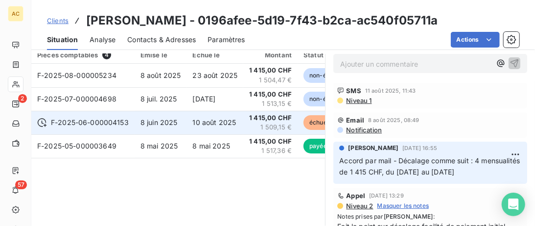
scroll to position [251, 0]
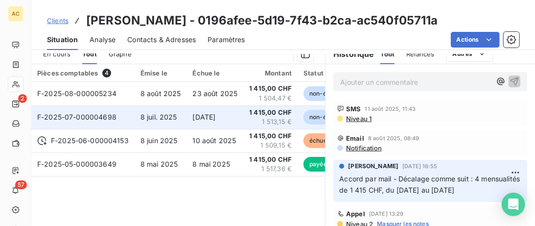
click at [124, 116] on td "F-2025-07-000004698" at bounding box center [82, 116] width 103 height 23
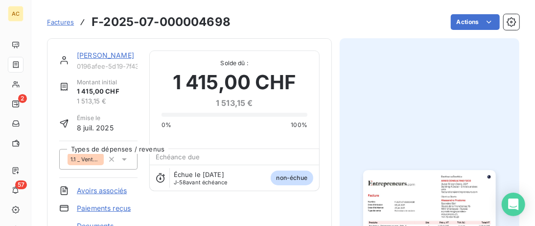
scroll to position [50, 0]
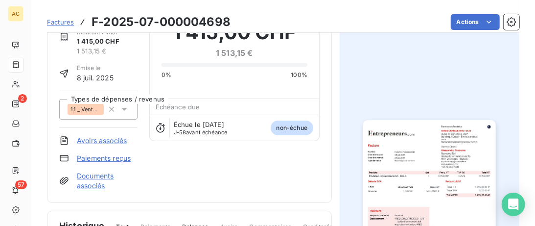
click at [114, 156] on link "Paiements reçus" at bounding box center [104, 158] width 54 height 10
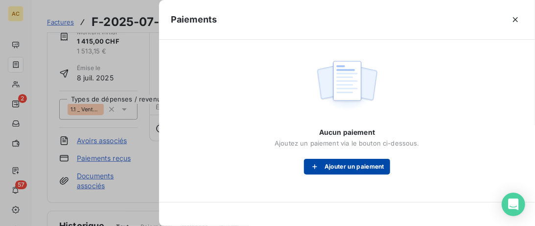
click at [339, 166] on button "Ajouter un paiement" at bounding box center [347, 167] width 86 height 16
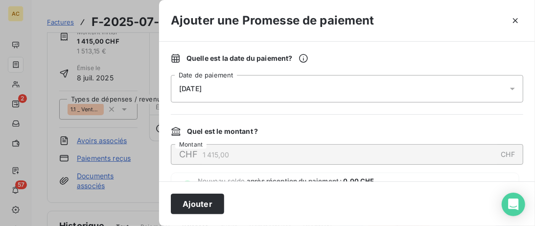
click at [296, 84] on div "19/08/2025" at bounding box center [347, 88] width 352 height 27
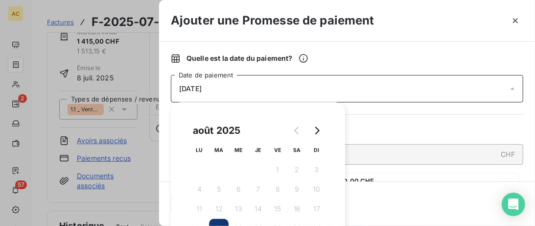
click at [436, 100] on div "19/08/2025" at bounding box center [347, 88] width 352 height 27
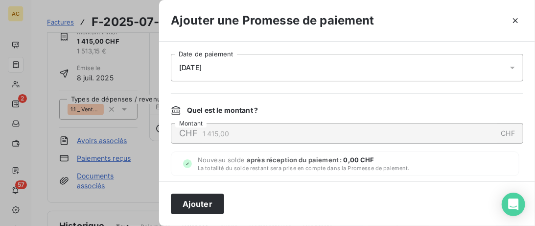
scroll to position [0, 0]
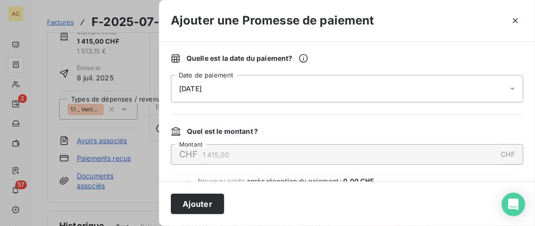
click at [504, 89] on div "19/08/2025" at bounding box center [347, 88] width 352 height 27
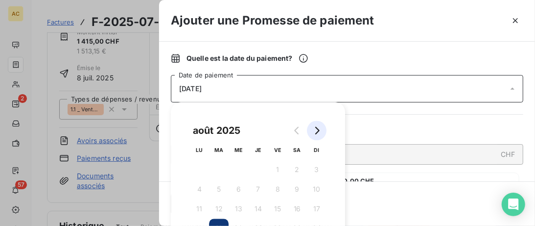
click at [316, 126] on button "Go to next month" at bounding box center [317, 130] width 20 height 20
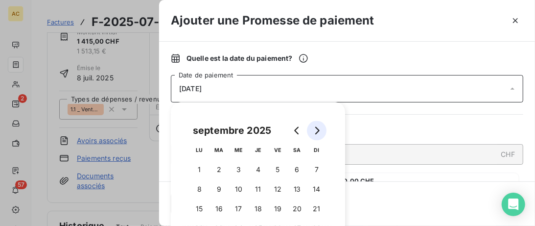
click at [316, 126] on button "Go to next month" at bounding box center [317, 130] width 20 height 20
drag, startPoint x: 237, startPoint y: 209, endPoint x: 262, endPoint y: 194, distance: 29.5
click at [238, 209] on button "15" at bounding box center [239, 209] width 20 height 20
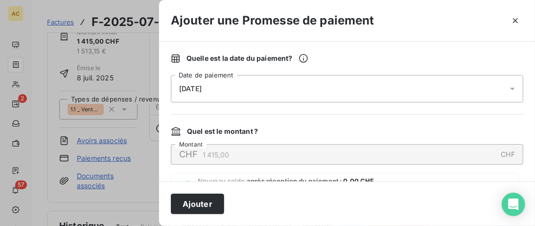
click at [451, 165] on div "Quel est le montant ? CHF 1 415,00 CHF Montant Nouveau solde après réception du…" at bounding box center [347, 161] width 352 height 70
click at [197, 202] on button "Ajouter" at bounding box center [197, 203] width 53 height 21
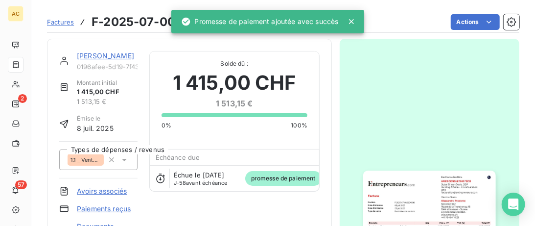
click at [113, 57] on link "Alessandro Prodomo" at bounding box center [105, 55] width 57 height 8
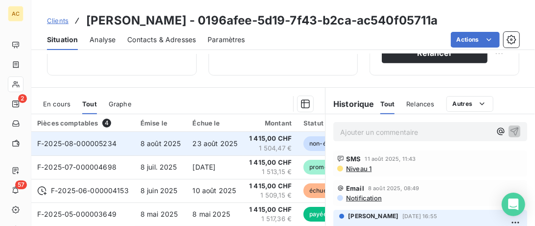
click at [228, 143] on span "23 août 2025" at bounding box center [215, 143] width 45 height 8
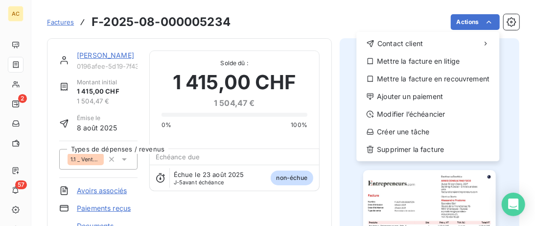
click at [490, 22] on html "AC 2 57 Factures F-2025-08-000005234 Actions Contact client Mettre la facture e…" at bounding box center [267, 113] width 535 height 226
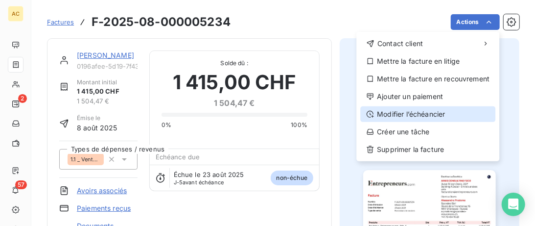
click at [418, 111] on div "Modifier l’échéancier" at bounding box center [427, 114] width 135 height 16
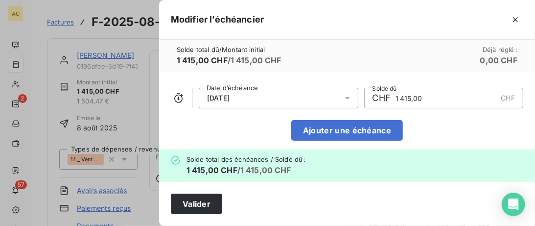
scroll to position [6, 0]
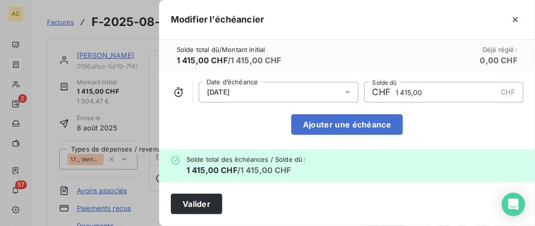
click at [347, 92] on icon at bounding box center [347, 92] width 5 height 2
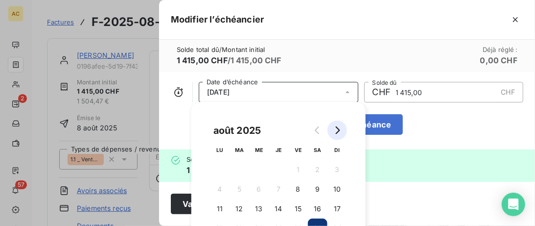
click at [337, 128] on icon "Go to next month" at bounding box center [338, 130] width 4 height 8
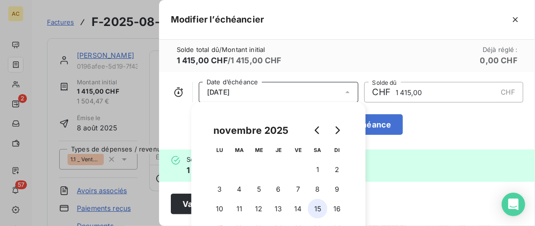
click at [318, 209] on button "15" at bounding box center [318, 209] width 20 height 20
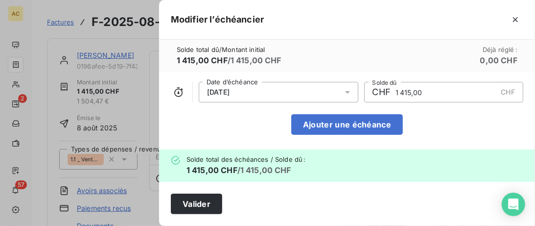
drag, startPoint x: 444, startPoint y: 137, endPoint x: 365, endPoint y: 161, distance: 82.5
click at [444, 137] on div "15/11/2025 Date d’échéance CHF 1 415,00 CHF Solde dû Ajouter une échéance" at bounding box center [347, 110] width 376 height 77
drag, startPoint x: 212, startPoint y: 202, endPoint x: 227, endPoint y: 199, distance: 14.5
click at [219, 200] on button "Valider" at bounding box center [196, 203] width 51 height 21
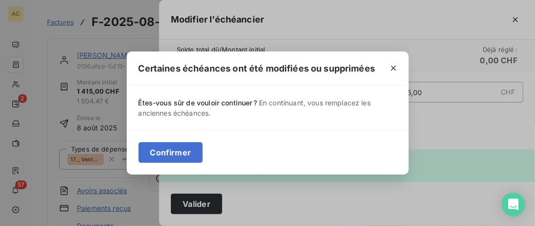
drag, startPoint x: 187, startPoint y: 149, endPoint x: 271, endPoint y: 149, distance: 83.7
click at [187, 149] on button "Confirmer" at bounding box center [171, 152] width 65 height 21
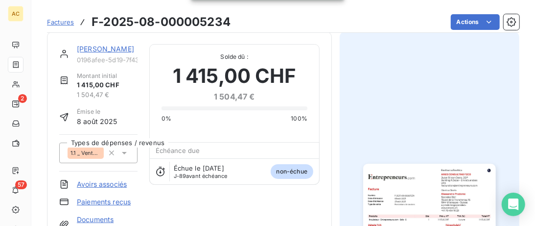
scroll to position [0, 0]
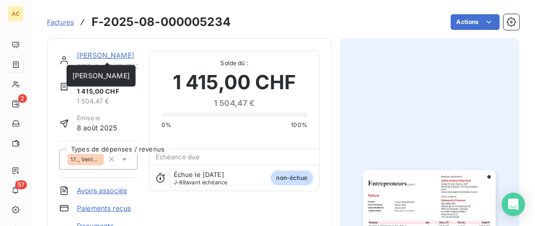
click at [100, 58] on link "Alessandro Prodomo" at bounding box center [105, 55] width 57 height 8
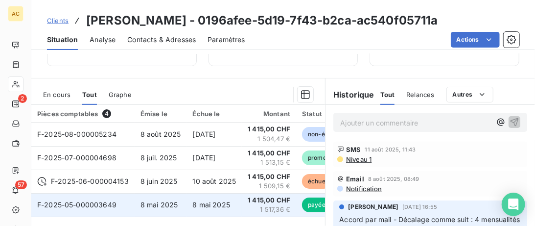
scroll to position [301, 0]
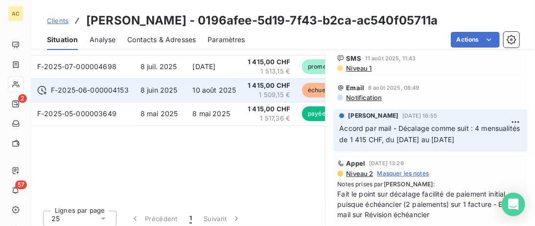
click at [145, 92] on span "8 juin 2025" at bounding box center [158, 90] width 37 height 8
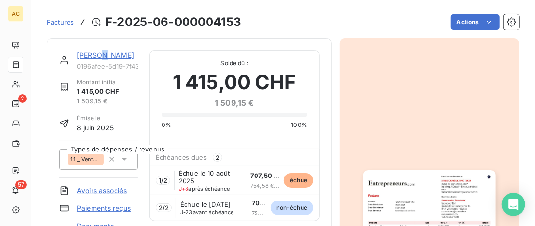
click at [100, 53] on link "Alessandro Prodomo" at bounding box center [105, 55] width 57 height 8
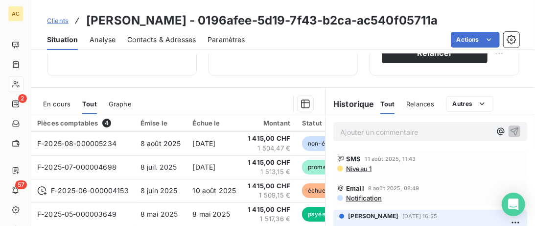
scroll to position [251, 0]
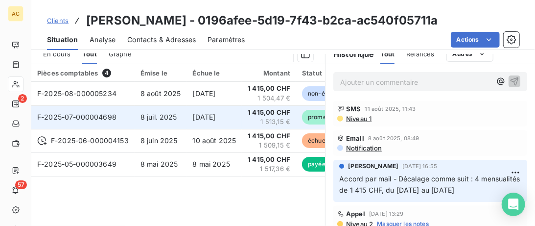
click at [152, 120] on td "8 juil. 2025" at bounding box center [161, 116] width 52 height 23
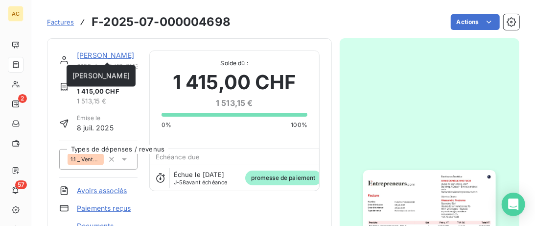
click at [111, 53] on link "Alessandro Prodomo" at bounding box center [105, 55] width 57 height 8
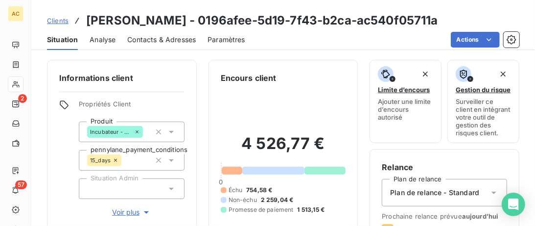
drag, startPoint x: 158, startPoint y: 36, endPoint x: 232, endPoint y: 42, distance: 74.1
click at [158, 37] on span "Contacts & Adresses" at bounding box center [161, 40] width 69 height 10
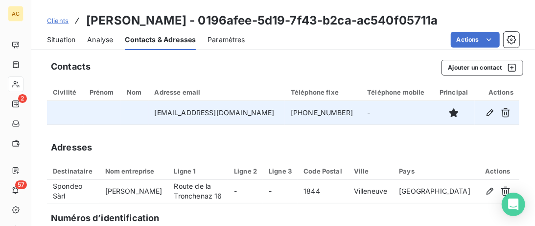
drag, startPoint x: 355, startPoint y: 115, endPoint x: 290, endPoint y: 115, distance: 65.1
click at [290, 115] on td "+41 76 464 16 23" at bounding box center [323, 112] width 76 height 23
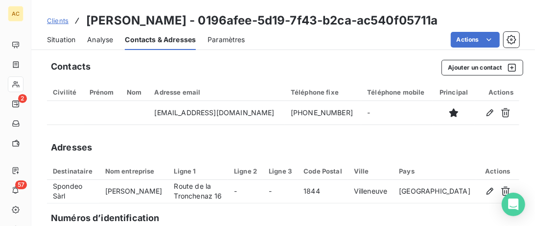
click at [69, 43] on span "Situation" at bounding box center [61, 40] width 28 height 10
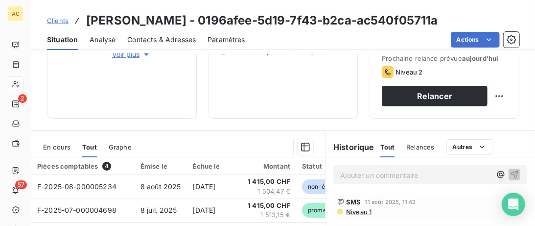
scroll to position [251, 0]
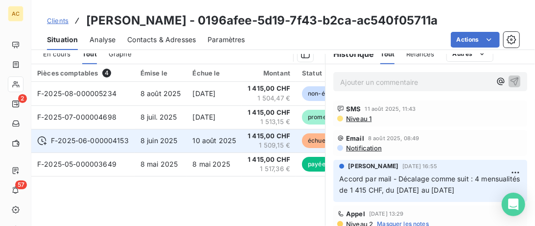
click at [201, 143] on span "10 août 2025" at bounding box center [215, 140] width 44 height 8
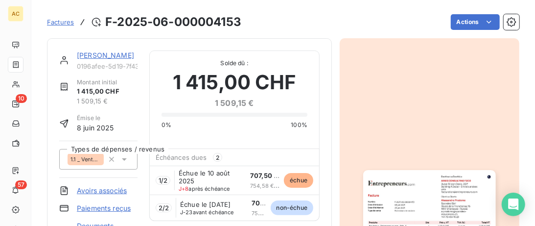
click at [110, 57] on link "Alessandro Prodomo" at bounding box center [105, 55] width 57 height 8
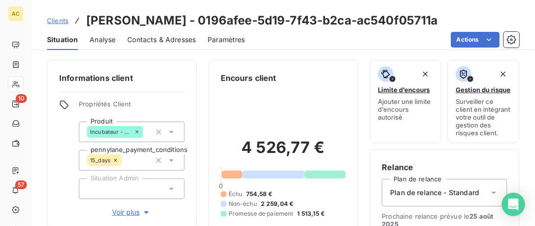
click at [63, 23] on span "Clients" at bounding box center [58, 21] width 22 height 8
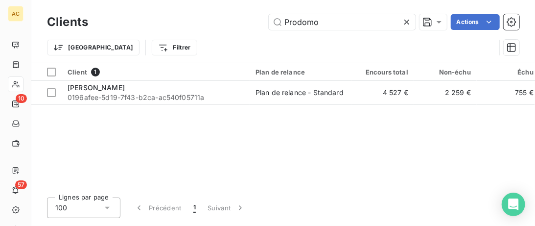
drag, startPoint x: 330, startPoint y: 24, endPoint x: 116, endPoint y: 23, distance: 213.4
click at [269, 23] on input "Prodomo" at bounding box center [342, 22] width 147 height 16
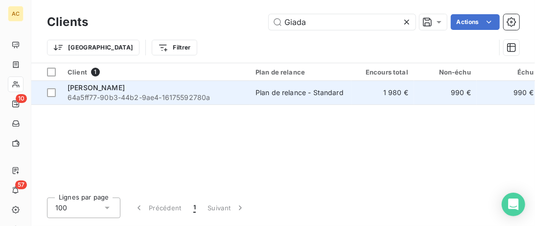
type input "Giada"
click at [127, 93] on span "64a5ff77-90b3-44b2-9ae4-16175592780a" at bounding box center [156, 98] width 176 height 10
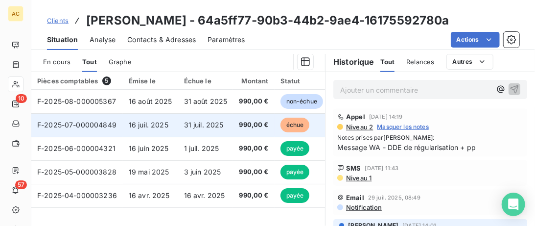
scroll to position [201, 0]
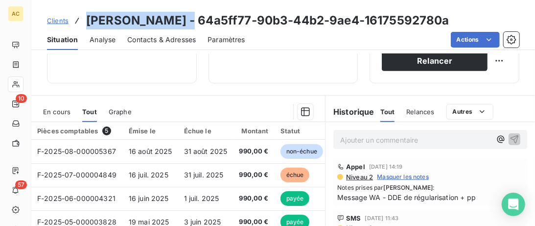
drag, startPoint x: 196, startPoint y: 18, endPoint x: 87, endPoint y: 16, distance: 109.2
click at [87, 16] on h3 "Giada BUONAFEDE - 64a5ff77-90b3-44b2-9ae4-16175592780a" at bounding box center [267, 21] width 363 height 18
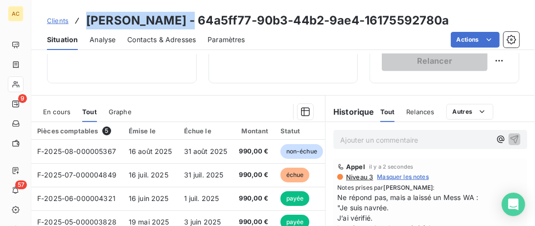
click at [52, 23] on span "Clients" at bounding box center [58, 21] width 22 height 8
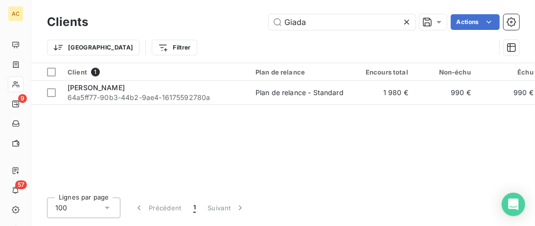
drag, startPoint x: 180, startPoint y: 22, endPoint x: 34, endPoint y: 4, distance: 146.4
click at [269, 14] on input "Giada" at bounding box center [342, 22] width 147 height 16
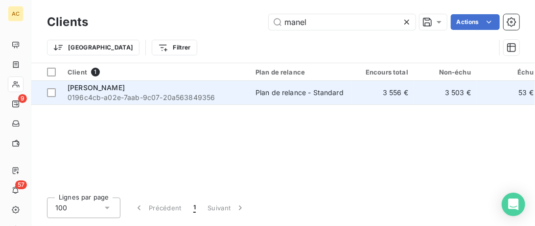
type input "manel"
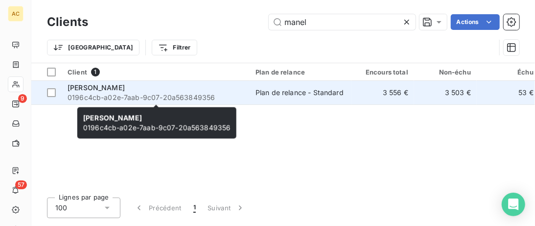
click at [236, 93] on span "0196c4cb-a02e-7aab-9c07-20a563849356" at bounding box center [156, 98] width 176 height 10
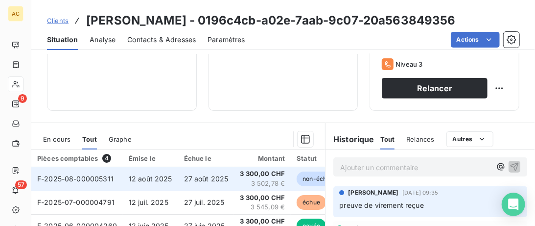
scroll to position [251, 0]
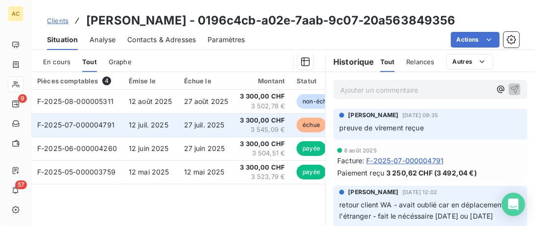
click at [171, 124] on td "12 juil. 2025" at bounding box center [150, 124] width 55 height 23
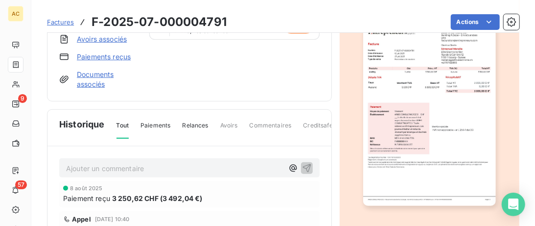
scroll to position [151, 0]
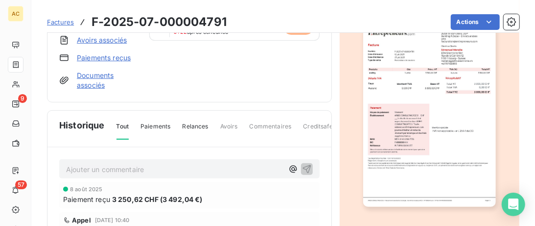
click at [101, 75] on link "Documents associés" at bounding box center [107, 80] width 61 height 20
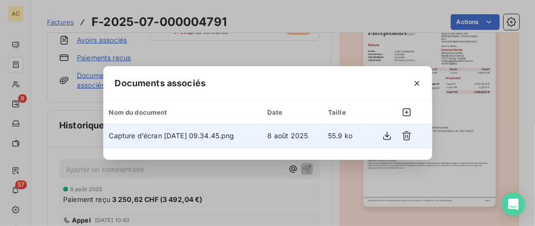
click at [260, 133] on td "Capture d’écran 2025-08-08 à 09.34.45.png" at bounding box center [182, 135] width 159 height 23
click at [380, 135] on button "button" at bounding box center [387, 136] width 16 height 16
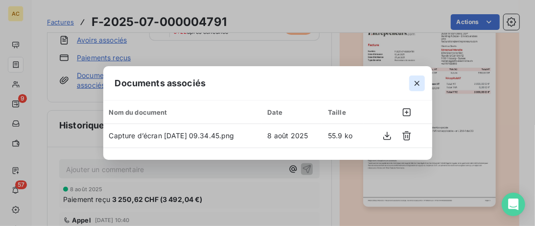
click at [417, 80] on icon "button" at bounding box center [417, 83] width 10 height 10
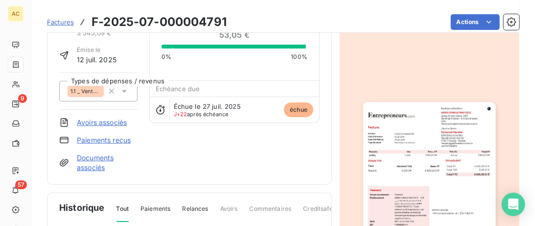
scroll to position [0, 0]
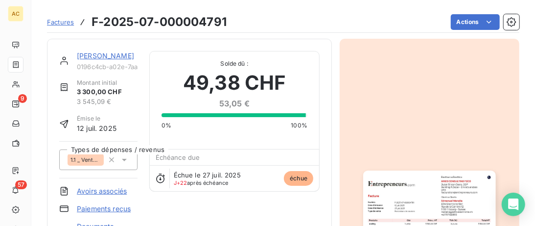
click at [105, 56] on link "Edmanuel Manelia" at bounding box center [105, 55] width 57 height 8
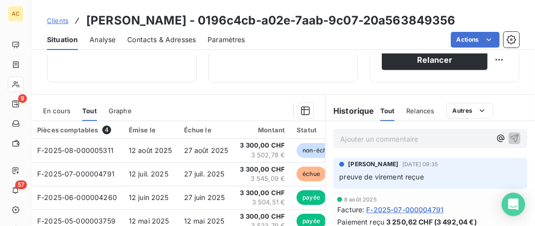
scroll to position [251, 0]
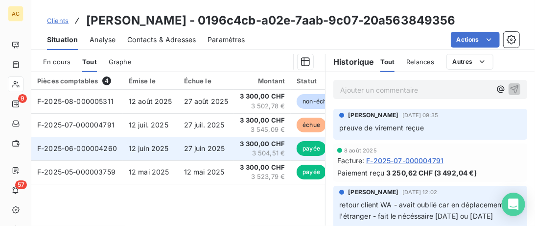
click at [200, 152] on td "27 juin 2025" at bounding box center [206, 148] width 56 height 23
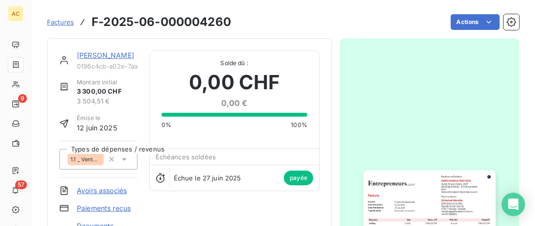
click at [113, 56] on link "Edmanuel Manelia" at bounding box center [105, 55] width 57 height 8
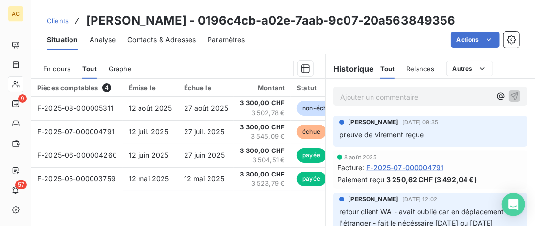
scroll to position [251, 0]
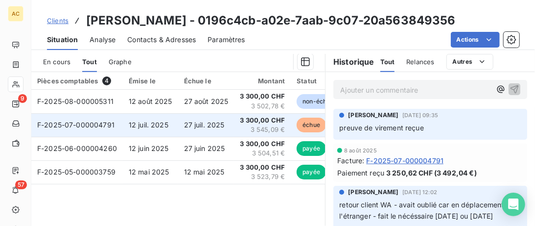
click at [222, 126] on span "27 juil. 2025" at bounding box center [204, 124] width 41 height 8
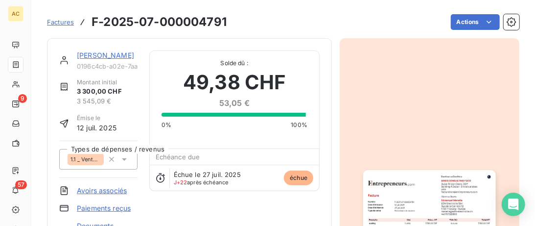
click at [93, 58] on link "Edmanuel Manelia" at bounding box center [105, 55] width 57 height 8
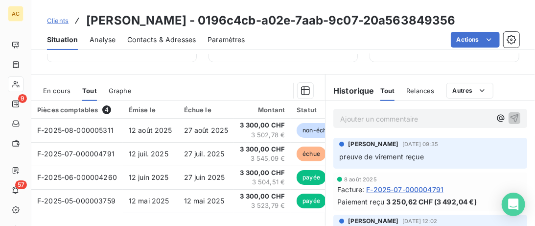
scroll to position [201, 0]
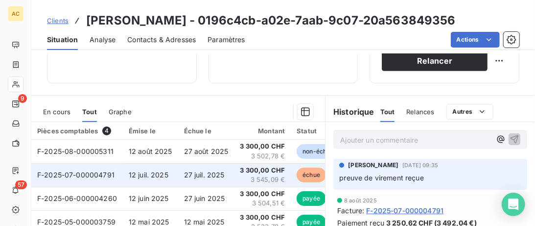
click at [186, 179] on td "27 juil. 2025" at bounding box center [206, 174] width 56 height 23
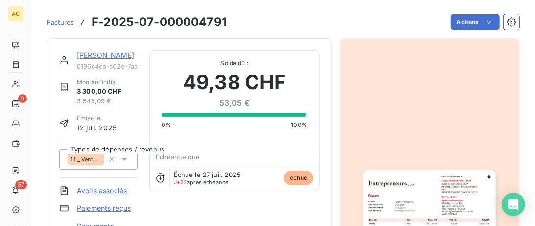
click at [106, 54] on link "Edmanuel Manelia" at bounding box center [105, 55] width 57 height 8
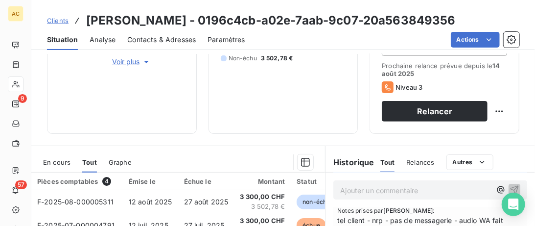
scroll to position [50, 0]
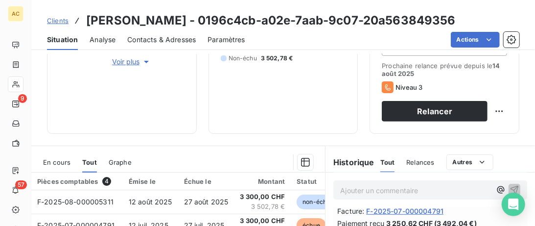
click at [406, 188] on p "Ajouter un commentaire ﻿" at bounding box center [415, 190] width 151 height 12
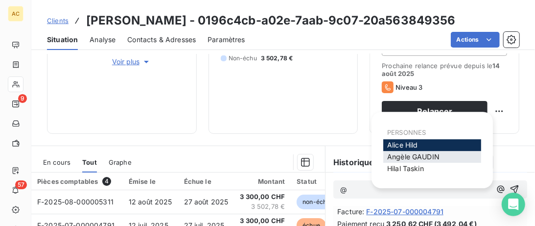
drag, startPoint x: 427, startPoint y: 171, endPoint x: 412, endPoint y: 155, distance: 21.5
click at [426, 170] on div "Hilal Taskin" at bounding box center [432, 168] width 98 height 12
click at [405, 146] on span "Alice Hild" at bounding box center [402, 144] width 31 height 8
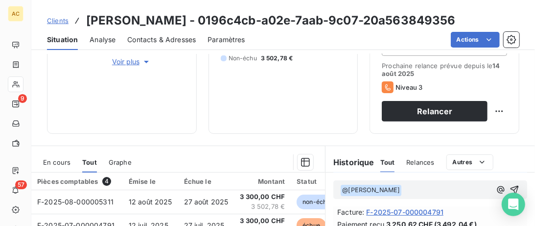
click at [390, 191] on p "﻿ @ Alice Hild ﻿ ﻿" at bounding box center [415, 190] width 151 height 12
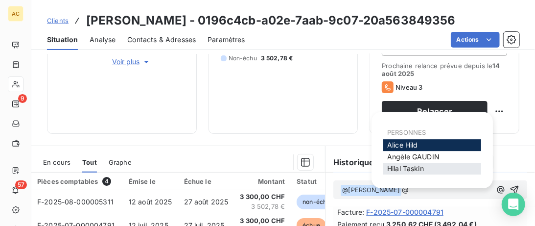
click at [415, 164] on div "Hilal Taskin" at bounding box center [432, 168] width 98 height 12
click at [410, 169] on span "Hilal Taskin" at bounding box center [405, 168] width 37 height 8
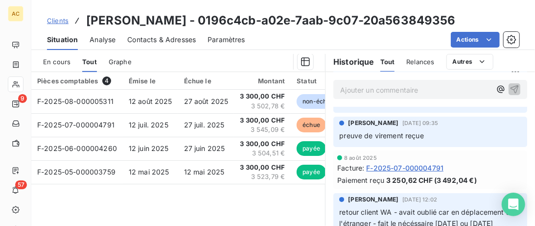
scroll to position [107, 0]
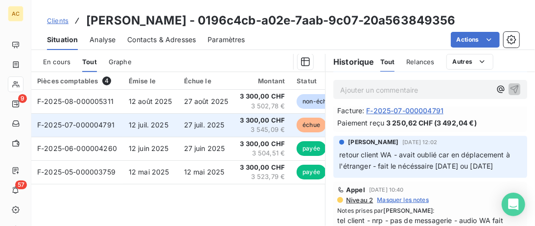
click at [231, 122] on td "27 juil. 2025" at bounding box center [206, 124] width 56 height 23
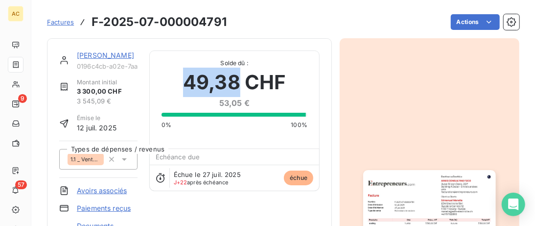
drag, startPoint x: 241, startPoint y: 82, endPoint x: 182, endPoint y: 83, distance: 59.2
click at [182, 83] on div "49,38 CHF 53,05 €" at bounding box center [235, 88] width 146 height 41
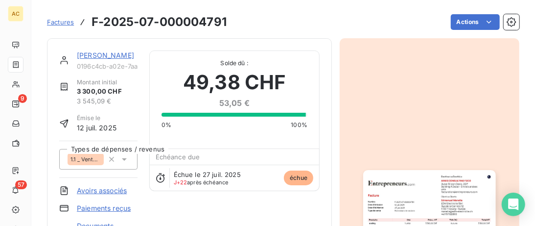
click at [100, 57] on link "Edmanuel Manelia" at bounding box center [105, 55] width 57 height 8
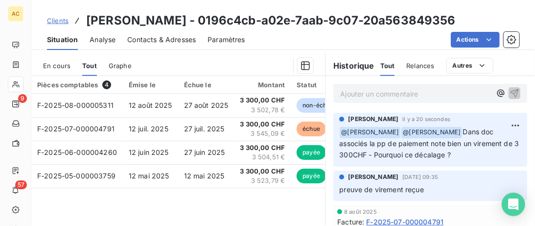
scroll to position [251, 0]
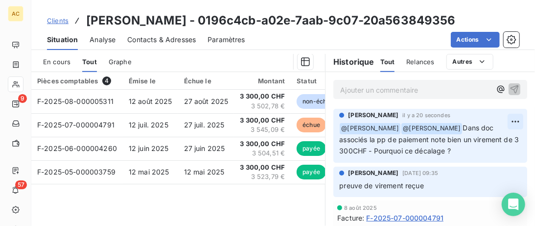
click at [517, 119] on html "AC 9 57 Clients Edmanuel Manelia - 0196c4cb-a02e-7aab-9c07-20a563849356 Situati…" at bounding box center [267, 113] width 535 height 226
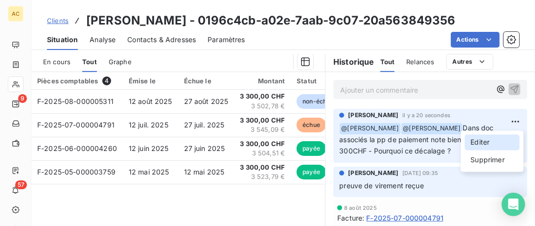
click at [480, 144] on div "Editer" at bounding box center [492, 143] width 55 height 16
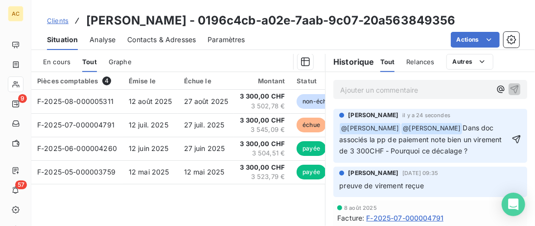
click at [413, 150] on span "Dans doc associés la pp de paiement note bien un virement de 3 300CHF - Pourquo…" at bounding box center [421, 138] width 164 height 31
click at [451, 153] on p "﻿ @ Alice Hild ﻿ ﻿ @ Hilal Taskin ﻿ Dans doc associés la pp de paiement note bi…" at bounding box center [424, 139] width 170 height 34
click at [486, 138] on span "Dans doc associés la pp de paiement note bien un virement de 3 300CHF - Pourquo…" at bounding box center [421, 138] width 164 height 31
click at [443, 150] on span "Dans doc associés la pp de paiement note bien un virement de 3 300 CHF - Pourqu…" at bounding box center [421, 138] width 164 height 31
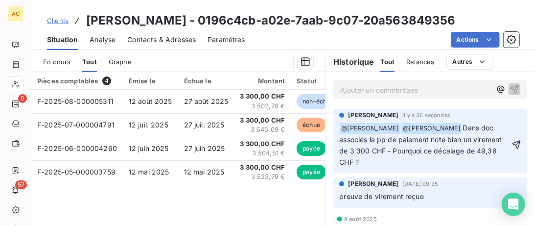
click at [504, 140] on span "Dans doc associés la pp de paiement note bien un virement de 3 300 CHF - Pourqu…" at bounding box center [421, 144] width 164 height 43
click at [405, 160] on p "﻿ @ Alice Hild ﻿ ﻿ @ Hilal Taskin ﻿ Dans doc associés la pp de paiement note bi…" at bounding box center [424, 145] width 170 height 46
click at [519, 144] on icon "button" at bounding box center [516, 144] width 8 height 8
click at [65, 19] on span "Clients" at bounding box center [58, 21] width 22 height 8
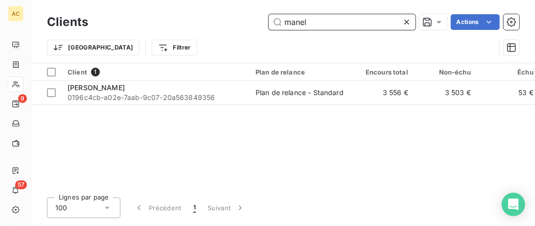
drag, startPoint x: 173, startPoint y: 22, endPoint x: 131, endPoint y: 20, distance: 42.6
click at [269, 22] on input "manel" at bounding box center [342, 22] width 147 height 16
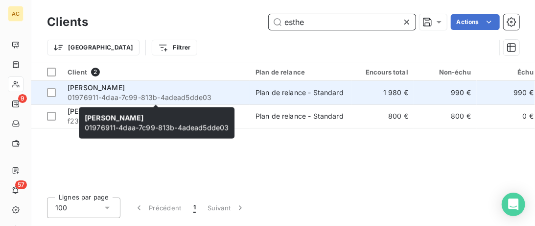
type input "esthe"
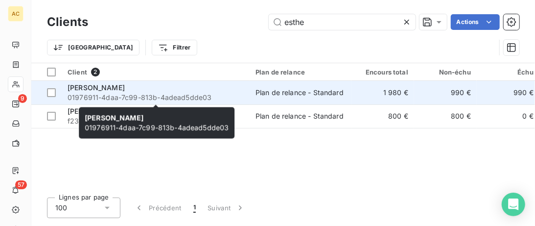
click at [166, 90] on div "Esthefany Guillermo" at bounding box center [156, 88] width 176 height 10
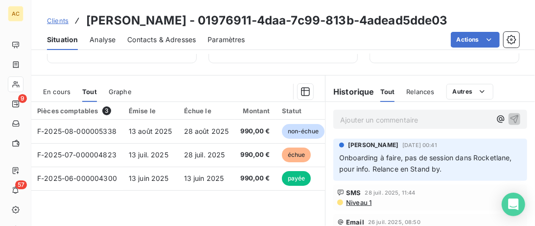
scroll to position [201, 0]
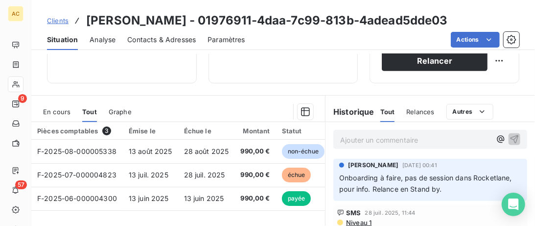
click at [55, 22] on span "Clients" at bounding box center [58, 21] width 22 height 8
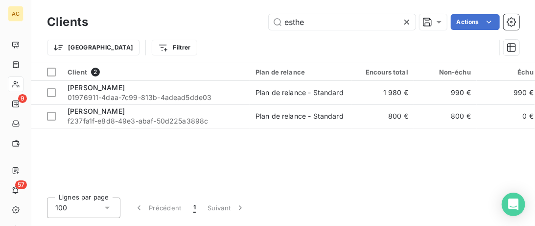
drag, startPoint x: 322, startPoint y: 22, endPoint x: 121, endPoint y: 21, distance: 201.2
click at [269, 22] on input "esthe" at bounding box center [342, 22] width 147 height 16
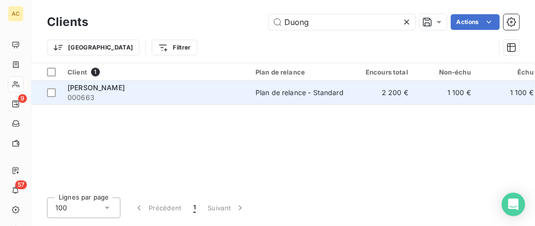
type input "Duong"
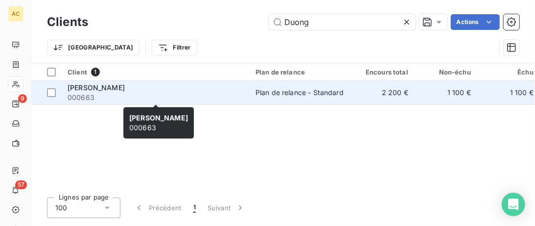
click at [137, 94] on span "000663" at bounding box center [156, 98] width 176 height 10
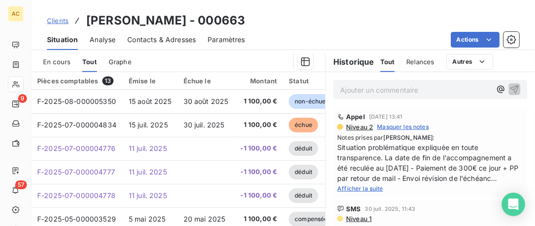
scroll to position [50, 0]
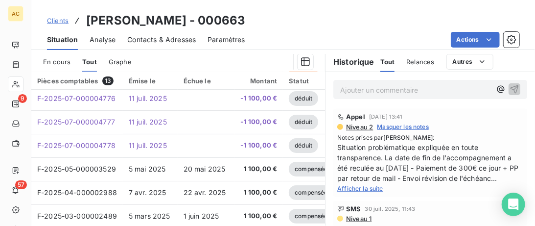
click at [361, 188] on span "Afficher la suite" at bounding box center [360, 188] width 46 height 7
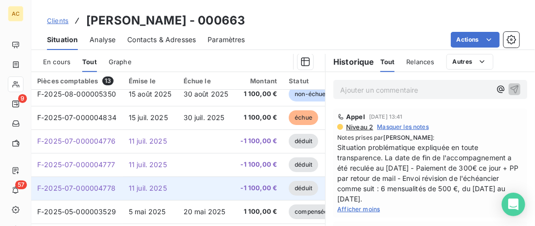
scroll to position [0, 0]
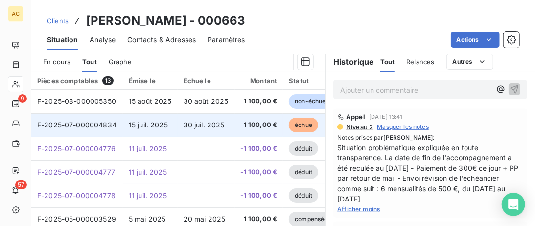
click at [88, 123] on span "F-2025-07-000004834" at bounding box center [76, 124] width 79 height 8
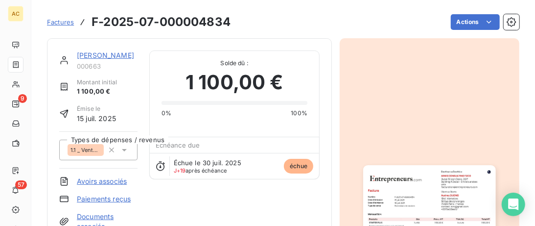
click at [100, 55] on link "Audrey DUONG" at bounding box center [105, 55] width 57 height 8
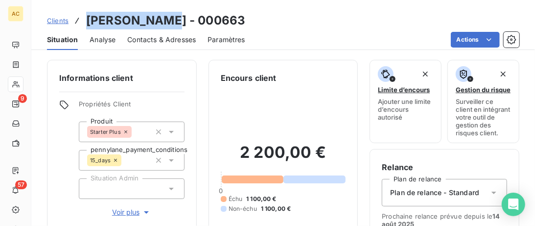
drag, startPoint x: 174, startPoint y: 20, endPoint x: 88, endPoint y: 15, distance: 85.8
click at [88, 15] on h3 "Audrey DUONG - 000663" at bounding box center [165, 21] width 159 height 18
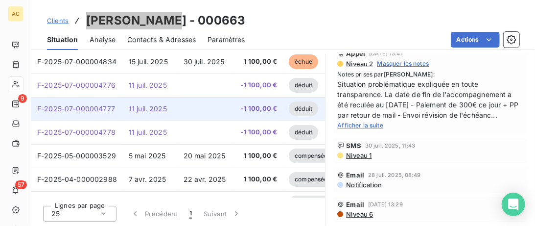
scroll to position [100, 0]
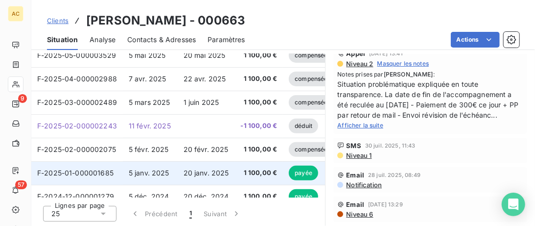
click at [201, 164] on td "20 janv. 2025" at bounding box center [206, 172] width 57 height 23
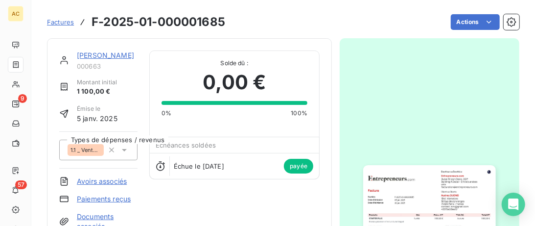
click at [111, 61] on div "Audrey DUONG 000663" at bounding box center [107, 60] width 61 height 20
click at [111, 58] on link "Audrey DUONG" at bounding box center [105, 55] width 57 height 8
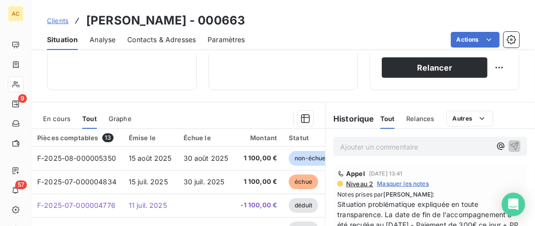
scroll to position [251, 0]
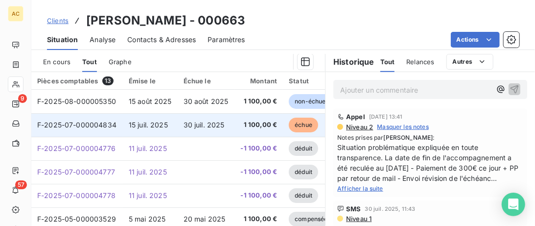
click at [214, 127] on span "30 juil. 2025" at bounding box center [204, 124] width 41 height 8
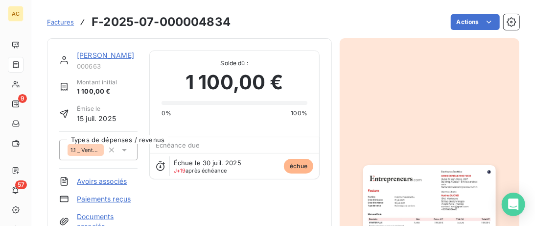
click at [115, 57] on link "Audrey DUONG" at bounding box center [105, 55] width 57 height 8
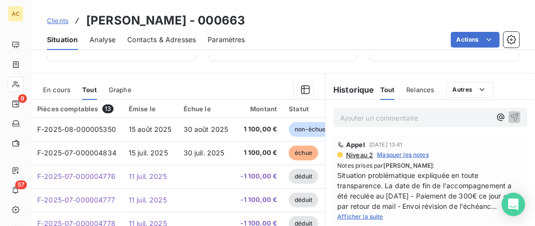
scroll to position [201, 0]
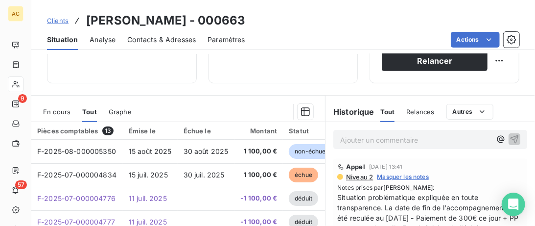
drag, startPoint x: 142, startPoint y: 39, endPoint x: 207, endPoint y: 46, distance: 64.4
click at [143, 39] on span "Contacts & Adresses" at bounding box center [161, 40] width 69 height 10
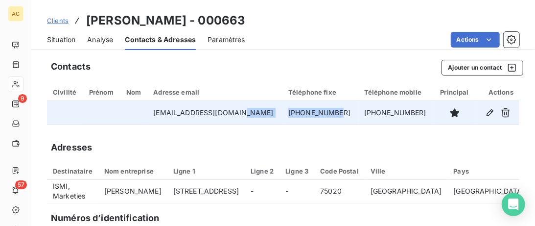
drag, startPoint x: 336, startPoint y: 113, endPoint x: 248, endPoint y: 111, distance: 88.6
click at [248, 111] on tr "contact.ismi@gmail.com +33754534410 +33754534410" at bounding box center [283, 112] width 472 height 23
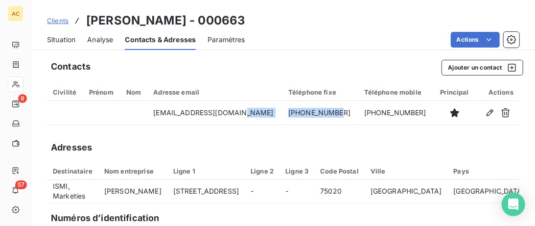
click at [59, 38] on span "Situation" at bounding box center [61, 40] width 28 height 10
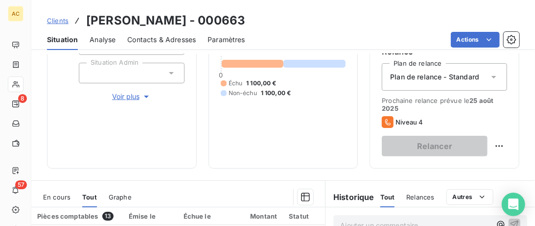
scroll to position [251, 0]
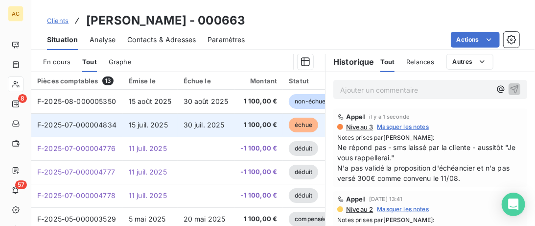
click at [238, 132] on td "1 100,00 €" at bounding box center [259, 124] width 48 height 23
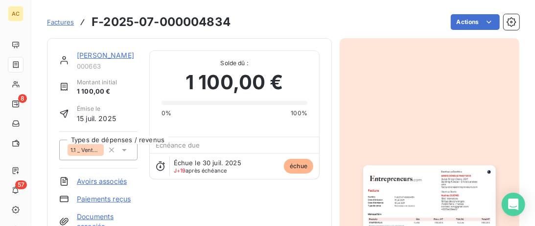
click at [119, 54] on link "Audrey DUONG" at bounding box center [105, 55] width 57 height 8
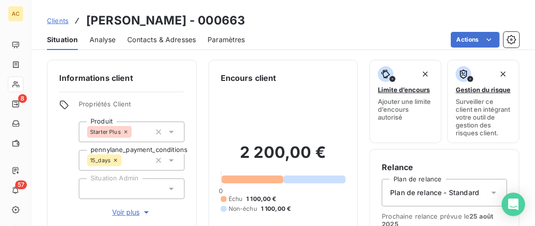
drag, startPoint x: 58, startPoint y: 23, endPoint x: 65, endPoint y: 21, distance: 7.1
click at [65, 21] on span "Clients" at bounding box center [58, 21] width 22 height 8
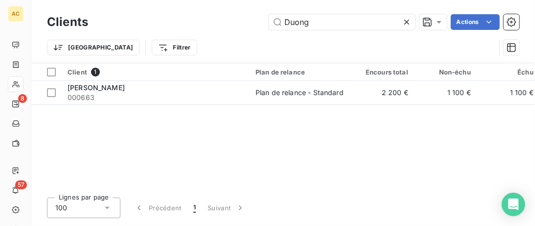
drag, startPoint x: 314, startPoint y: 22, endPoint x: 123, endPoint y: 22, distance: 190.9
click at [269, 22] on input "Duong" at bounding box center [342, 22] width 147 height 16
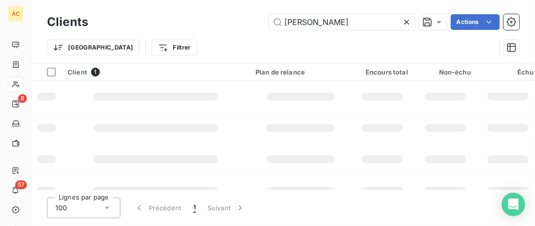
type input "jorge"
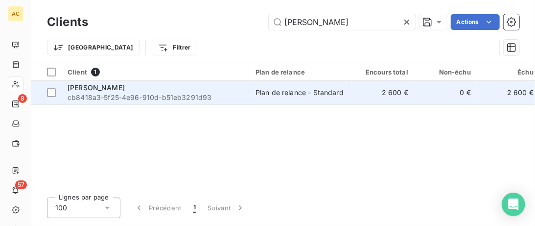
click at [140, 90] on div "Jorge Goenaga" at bounding box center [156, 88] width 176 height 10
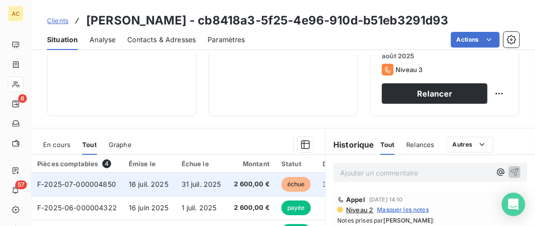
scroll to position [150, 0]
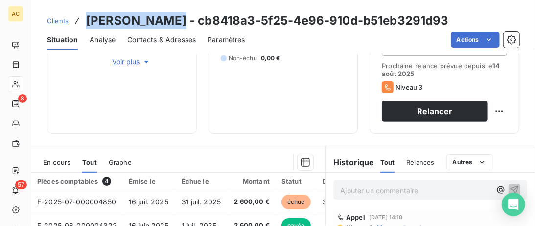
drag, startPoint x: 173, startPoint y: 23, endPoint x: 87, endPoint y: 22, distance: 85.7
click at [87, 22] on h3 "Jorge Goenaga - cb8418a3-5f25-4e96-910d-b51eb3291d93" at bounding box center [267, 21] width 363 height 18
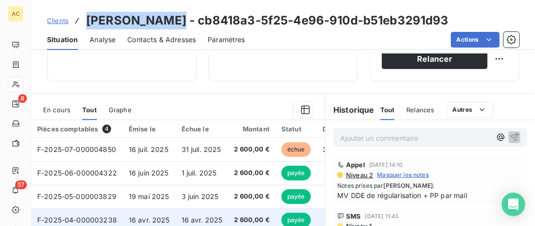
scroll to position [201, 0]
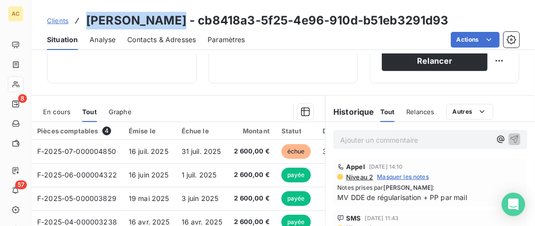
click at [183, 41] on span "Contacts & Adresses" at bounding box center [161, 40] width 69 height 10
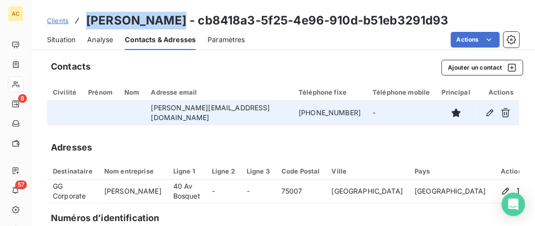
drag, startPoint x: 308, startPoint y: 112, endPoint x: 272, endPoint y: 112, distance: 36.2
click at [271, 112] on tr "j.goenaga@gogainparis.com +33 7 81 72 43 31 -" at bounding box center [283, 112] width 472 height 23
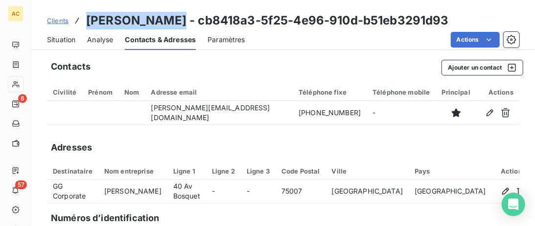
drag, startPoint x: 52, startPoint y: 37, endPoint x: 151, endPoint y: 37, distance: 98.4
click at [53, 37] on span "Situation" at bounding box center [61, 40] width 28 height 10
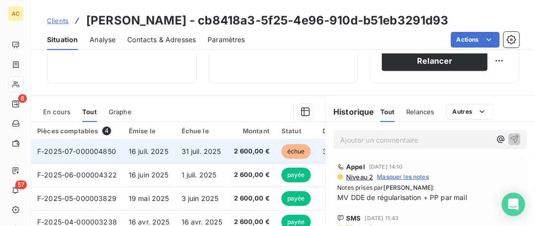
click at [196, 157] on td "31 juil. 2025" at bounding box center [202, 150] width 53 height 23
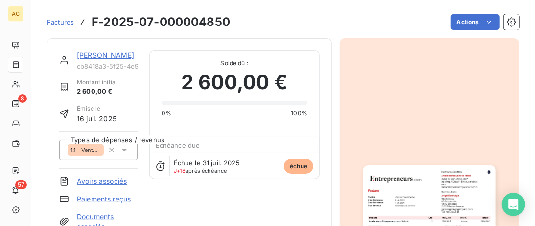
click at [103, 55] on link "Jorge Goenaga" at bounding box center [105, 55] width 57 height 8
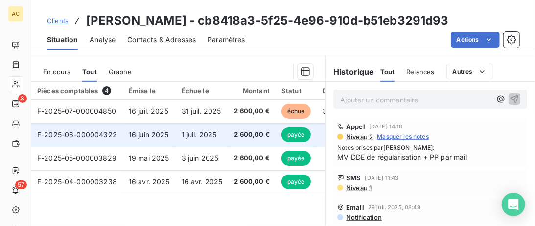
scroll to position [251, 0]
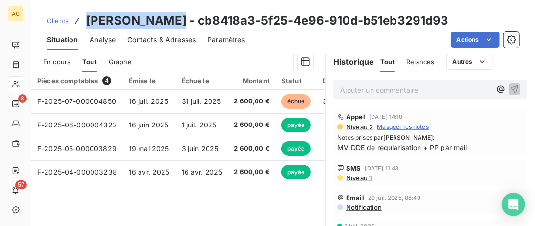
drag, startPoint x: 173, startPoint y: 22, endPoint x: 88, endPoint y: 20, distance: 85.7
click at [88, 20] on h3 "Jorge Goenaga - cb8418a3-5f25-4e96-910d-b51eb3291d93" at bounding box center [267, 21] width 363 height 18
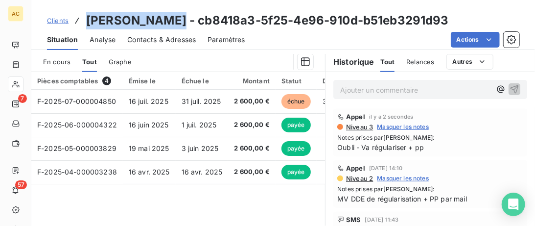
click at [56, 22] on span "Clients" at bounding box center [58, 21] width 22 height 8
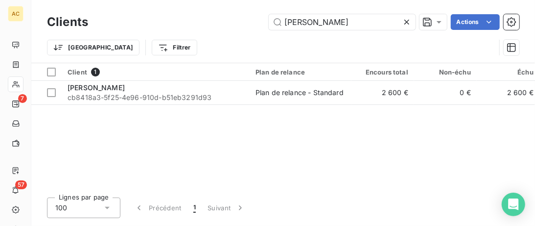
drag, startPoint x: 329, startPoint y: 23, endPoint x: 80, endPoint y: 23, distance: 248.6
click at [269, 23] on input "jorge" at bounding box center [342, 22] width 147 height 16
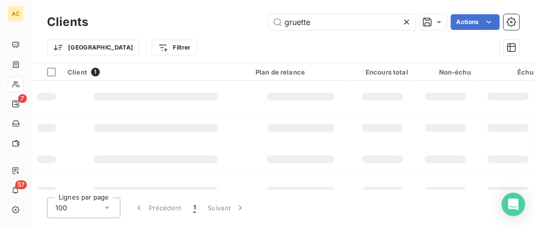
type input "gruette"
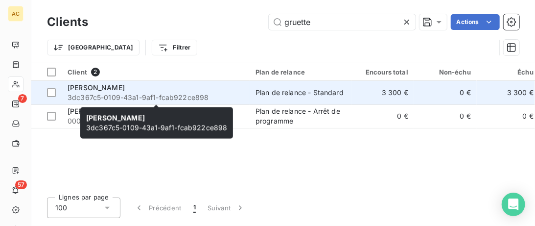
click at [181, 88] on div "Jean-Daniel GRUETTE" at bounding box center [156, 88] width 176 height 10
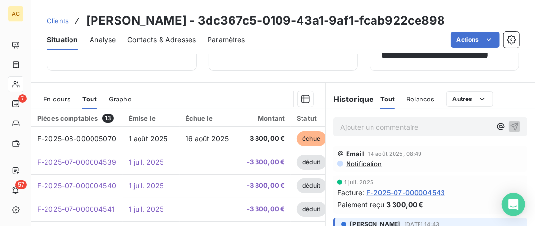
scroll to position [55, 0]
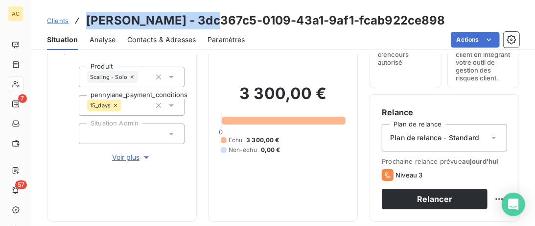
drag, startPoint x: 215, startPoint y: 22, endPoint x: 89, endPoint y: 21, distance: 126.8
click at [89, 21] on h3 "Jean-Daniel GRUETTE - 3dc367c5-0109-43a1-9af1-fcab922ce898" at bounding box center [265, 21] width 359 height 18
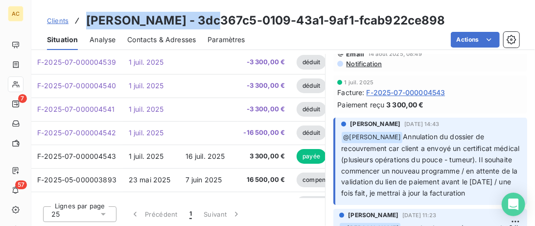
scroll to position [306, 0]
drag, startPoint x: 401, startPoint y: 147, endPoint x: 489, endPoint y: 192, distance: 98.5
click at [489, 192] on p "﻿ @ Valérie Jaffrennou Annulation du dossier de recouvrement car client a envoy…" at bounding box center [431, 165] width 180 height 68
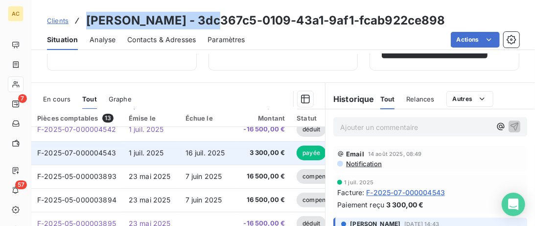
scroll to position [84, 0]
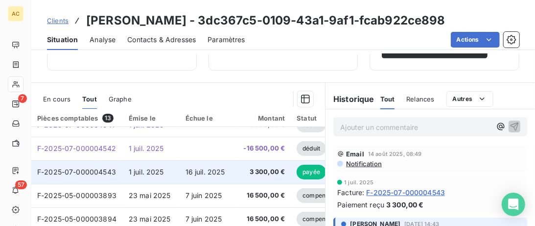
click at [250, 167] on span "3 300,00 €" at bounding box center [264, 172] width 42 height 10
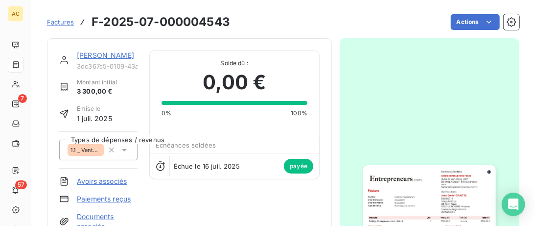
click at [100, 54] on link "Jean-Daniel GRUETTE" at bounding box center [105, 55] width 57 height 8
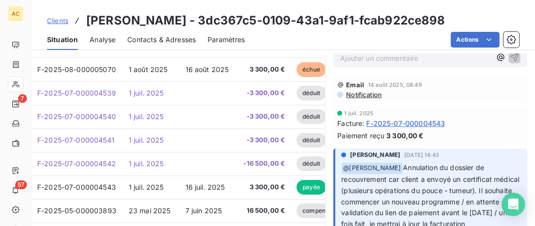
scroll to position [251, 0]
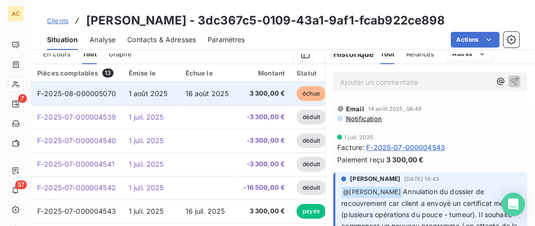
click at [159, 92] on span "1 août 2025" at bounding box center [148, 93] width 39 height 8
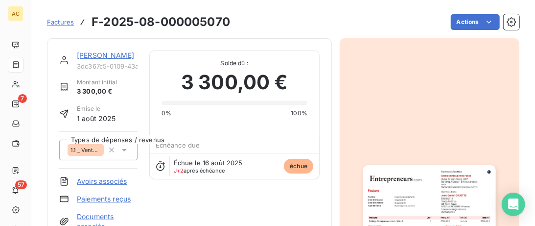
click at [89, 52] on link "Jean-Daniel GRUETTE" at bounding box center [105, 55] width 57 height 8
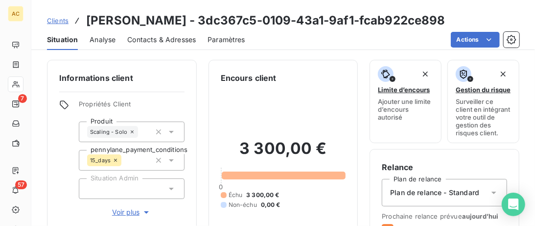
click at [53, 23] on span "Clients" at bounding box center [58, 21] width 22 height 8
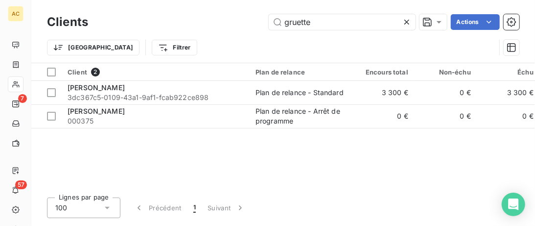
drag, startPoint x: 329, startPoint y: 25, endPoint x: 103, endPoint y: 23, distance: 226.1
click at [269, 23] on input "gruette" at bounding box center [342, 22] width 147 height 16
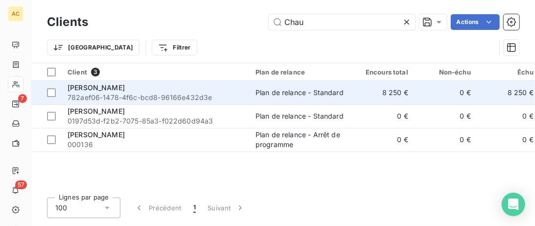
type input "Chau"
click at [130, 98] on span "782aef06-1478-4f6c-bcd8-96166e432d3e" at bounding box center [156, 98] width 176 height 10
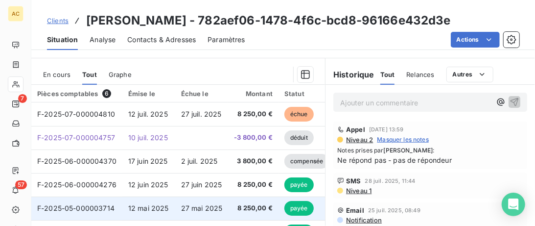
scroll to position [206, 0]
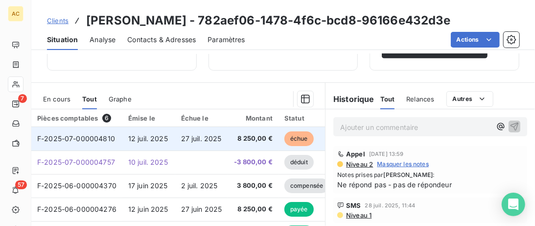
click at [189, 138] on span "27 juil. 2025" at bounding box center [201, 138] width 41 height 8
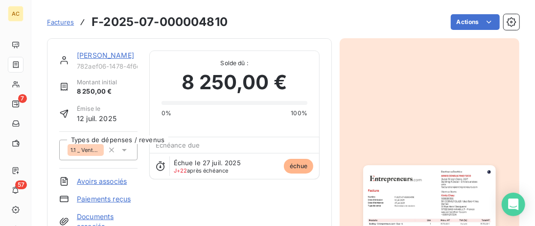
click at [88, 55] on link "Kimly Chau" at bounding box center [105, 55] width 57 height 8
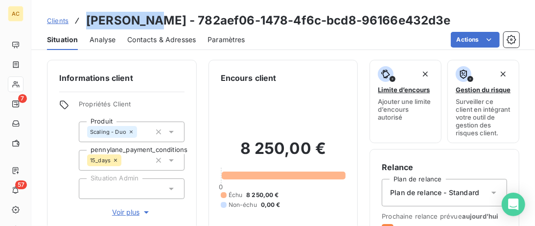
drag, startPoint x: 151, startPoint y: 19, endPoint x: 81, endPoint y: 18, distance: 70.0
click at [81, 18] on div "Clients Kimly Chau - 782aef06-1478-4f6c-bcd8-96166e432d3e" at bounding box center [249, 21] width 404 height 18
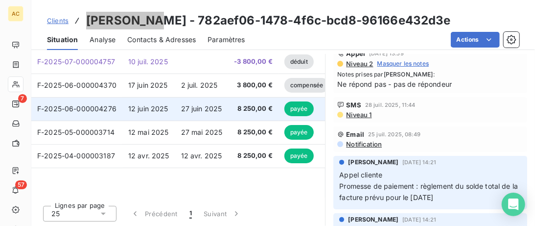
scroll to position [255, 0]
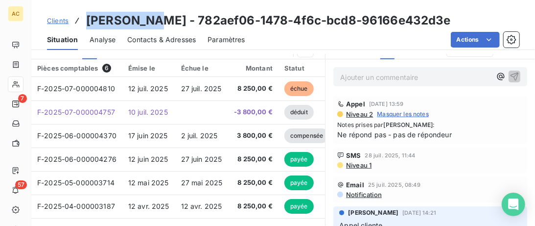
click at [55, 20] on span "Clients" at bounding box center [58, 21] width 22 height 8
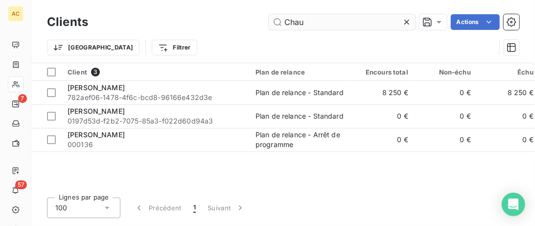
drag, startPoint x: 317, startPoint y: 27, endPoint x: 149, endPoint y: 26, distance: 167.9
click at [269, 26] on input "Chau" at bounding box center [342, 22] width 147 height 16
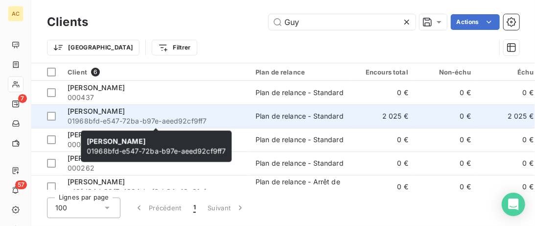
type input "Guy"
click at [162, 110] on div "Guy-Roger Houangné" at bounding box center [156, 111] width 176 height 10
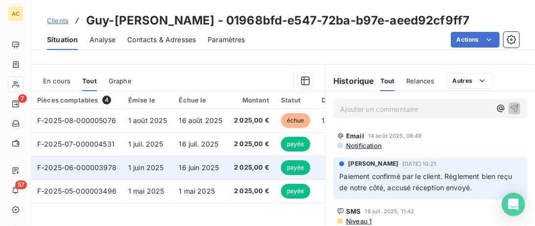
scroll to position [201, 0]
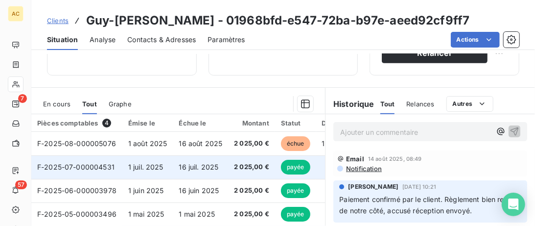
click at [204, 168] on span "16 juil. 2025" at bounding box center [199, 166] width 40 height 8
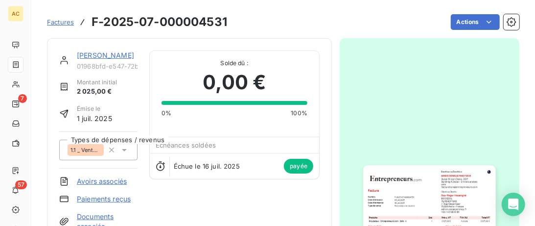
click at [93, 53] on link "Guy-Roger Houangné" at bounding box center [105, 55] width 57 height 8
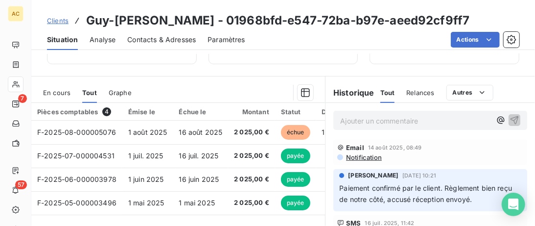
scroll to position [201, 0]
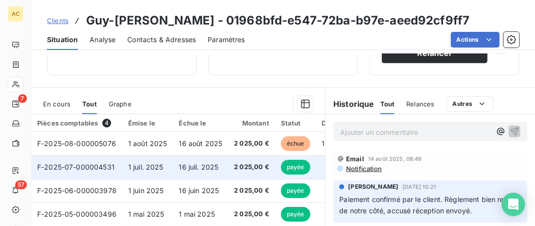
click at [188, 170] on span "16 juil. 2025" at bounding box center [199, 166] width 40 height 8
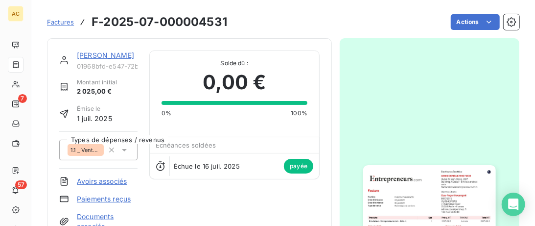
click at [112, 62] on span "01968bfd-e547-72ba-b97e-aeed92cf9ff7" at bounding box center [107, 66] width 61 height 8
click at [112, 57] on link "Guy-Roger Houangné" at bounding box center [105, 55] width 57 height 8
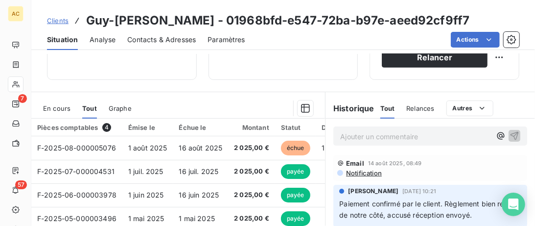
scroll to position [201, 0]
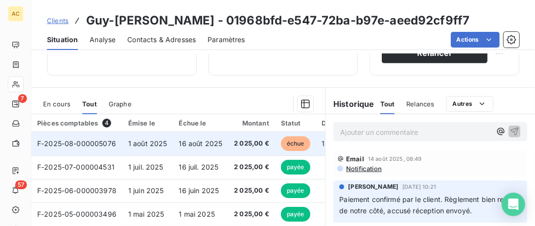
click at [204, 145] on span "16 août 2025" at bounding box center [201, 143] width 44 height 8
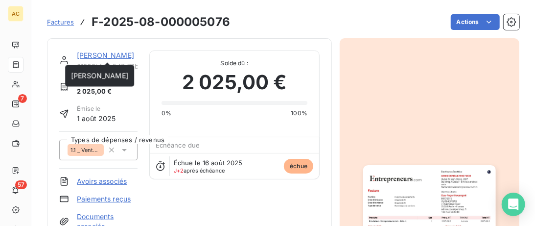
click at [99, 54] on link "Guy-Roger Houangné" at bounding box center [105, 55] width 57 height 8
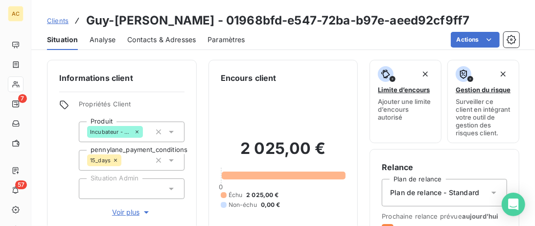
click at [179, 41] on span "Contacts & Adresses" at bounding box center [161, 40] width 69 height 10
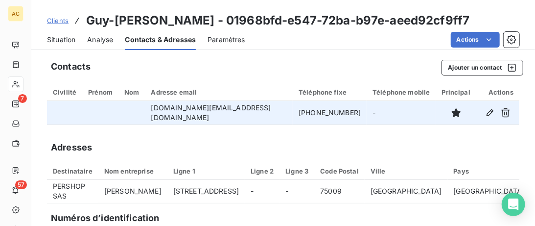
drag, startPoint x: 331, startPoint y: 112, endPoint x: 255, endPoint y: 113, distance: 76.8
click at [255, 113] on tr "admin.ceo@pershop.fr +33 7 49 58 61 81 -" at bounding box center [283, 112] width 472 height 23
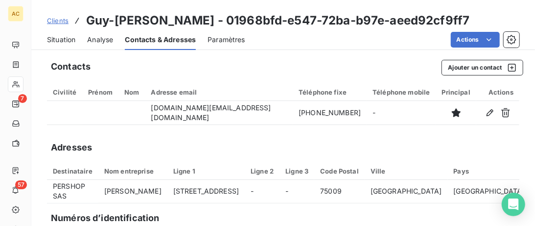
click at [64, 40] on span "Situation" at bounding box center [61, 40] width 28 height 10
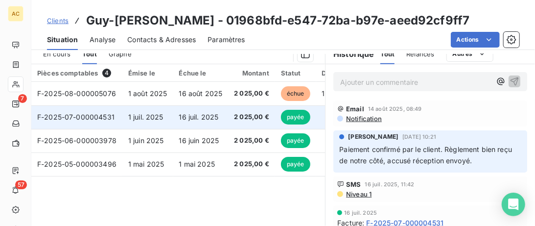
scroll to position [201, 0]
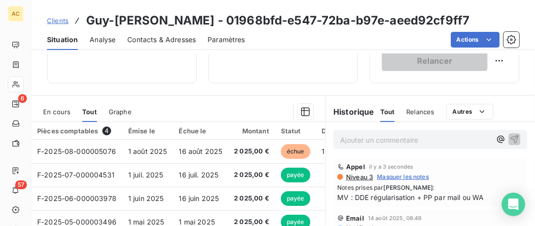
click at [61, 22] on span "Clients" at bounding box center [58, 21] width 22 height 8
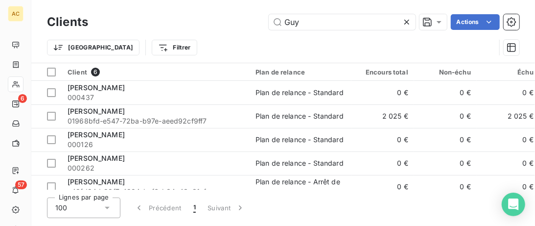
drag, startPoint x: 281, startPoint y: 13, endPoint x: 171, endPoint y: 12, distance: 109.6
click at [175, 13] on div "Clients Guy Actions" at bounding box center [283, 22] width 472 height 21
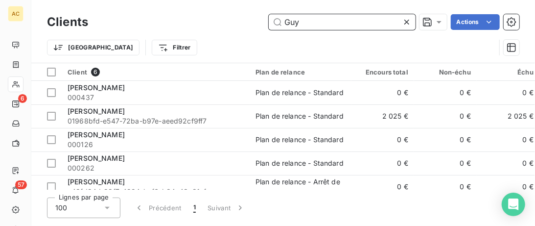
drag, startPoint x: 302, startPoint y: 21, endPoint x: 197, endPoint y: 21, distance: 105.2
click at [269, 21] on input "Guy" at bounding box center [342, 22] width 147 height 16
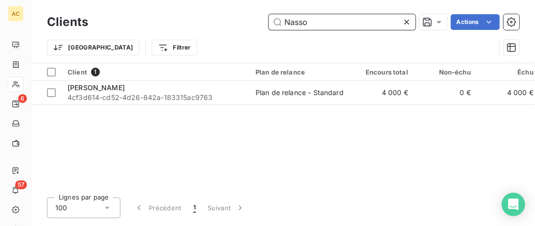
type input "Nasso"
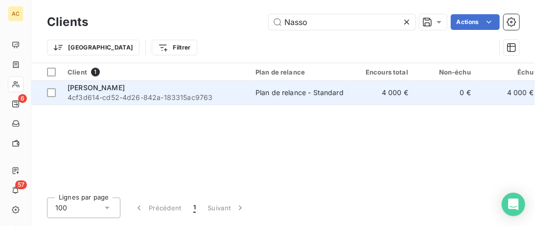
click at [230, 86] on div "Jo Nasso" at bounding box center [156, 88] width 176 height 10
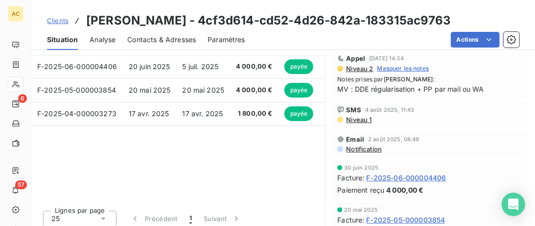
scroll to position [201, 0]
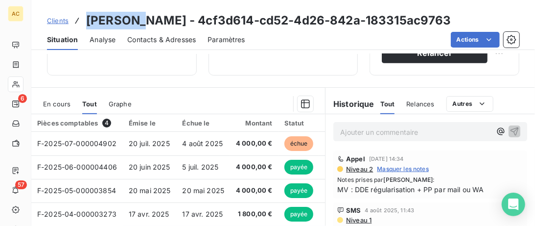
drag, startPoint x: 137, startPoint y: 23, endPoint x: 74, endPoint y: 21, distance: 62.2
click at [74, 21] on div "Clients Jo Nasso - 4cf3d614-cd52-4d26-842a-183315ac9763" at bounding box center [249, 21] width 404 height 18
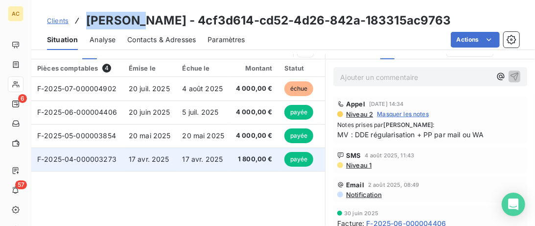
scroll to position [206, 0]
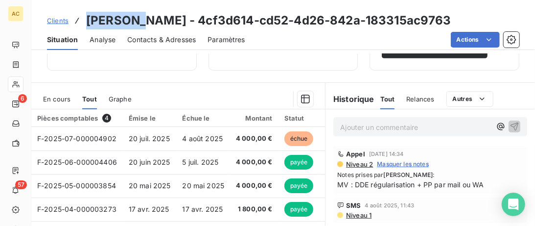
click at [164, 42] on span "Contacts & Adresses" at bounding box center [161, 40] width 69 height 10
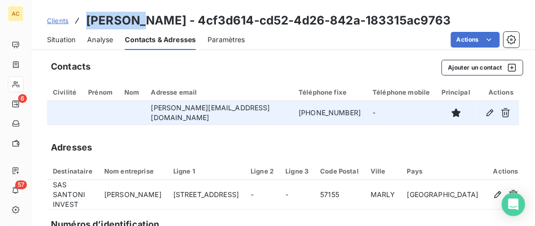
drag, startPoint x: 317, startPoint y: 115, endPoint x: 237, endPoint y: 114, distance: 80.3
click at [237, 114] on tr "joffrey@nasso.fr +33 6 21 38 40 60 -" at bounding box center [283, 112] width 472 height 23
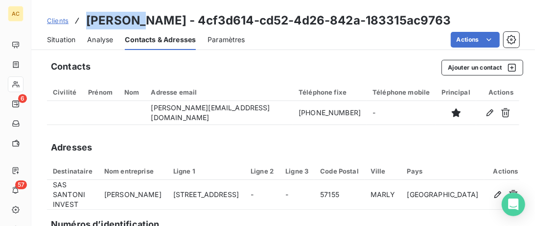
click at [61, 42] on span "Situation" at bounding box center [61, 40] width 28 height 10
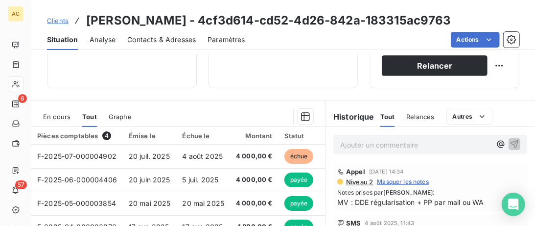
scroll to position [201, 0]
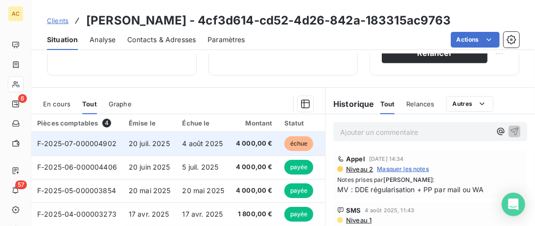
click at [99, 142] on span "F-2025-07-000004902" at bounding box center [76, 143] width 79 height 8
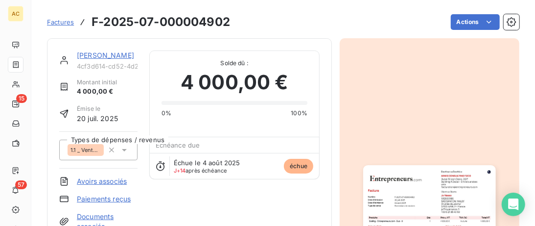
click at [84, 58] on link "Jo Nasso" at bounding box center [105, 55] width 57 height 8
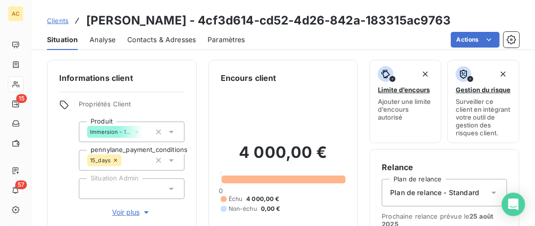
click at [61, 23] on span "Clients" at bounding box center [58, 21] width 22 height 8
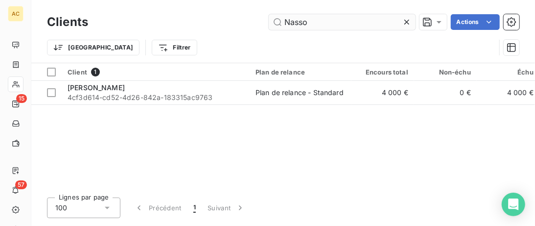
drag, startPoint x: 325, startPoint y: 23, endPoint x: 28, endPoint y: 19, distance: 297.6
click at [269, 20] on input "Nasso" at bounding box center [342, 22] width 147 height 16
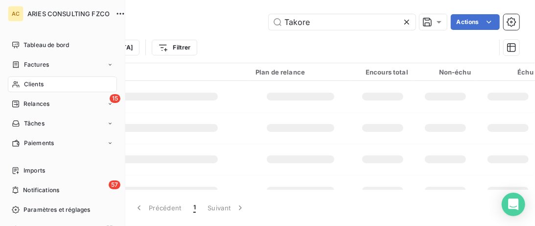
type input "Takore"
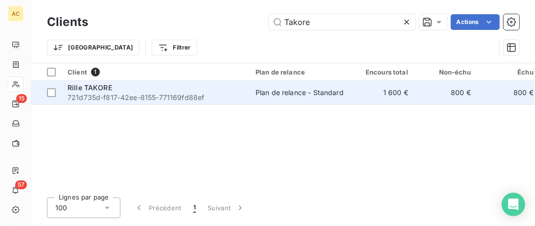
click at [195, 101] on span "721d735d-f817-42ee-8155-771169fd88ef" at bounding box center [156, 98] width 176 height 10
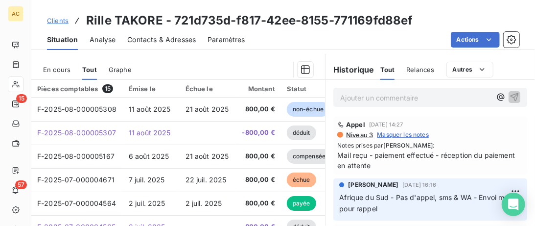
scroll to position [301, 0]
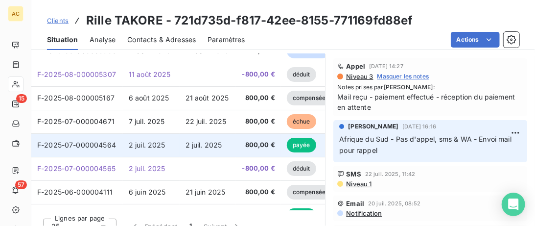
click at [206, 147] on span "2 juil. 2025" at bounding box center [204, 144] width 37 height 8
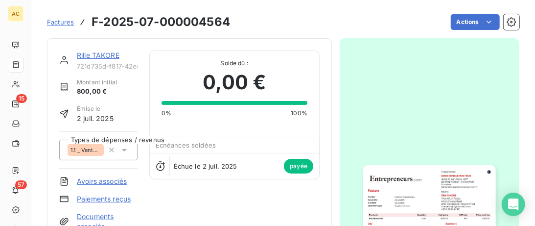
click at [88, 55] on link "Rille TAKORE" at bounding box center [98, 55] width 43 height 8
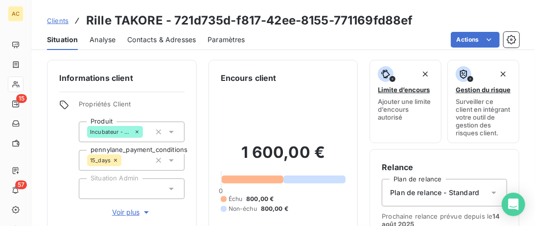
click at [56, 24] on span "Clients" at bounding box center [58, 21] width 22 height 8
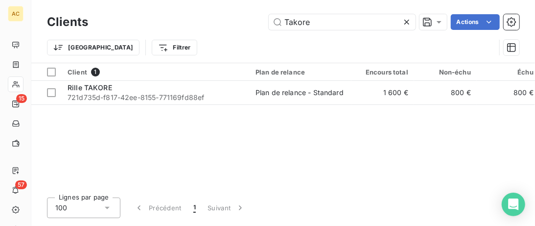
drag, startPoint x: 327, startPoint y: 22, endPoint x: 175, endPoint y: 18, distance: 152.3
click at [269, 19] on input "Takore" at bounding box center [342, 22] width 147 height 16
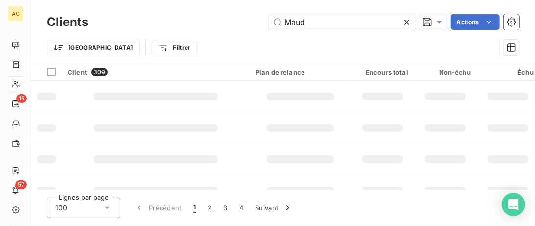
type input "Maud"
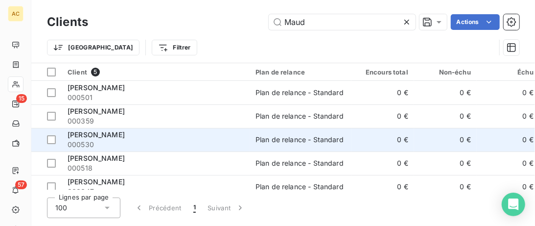
click at [167, 139] on div "Maud de Pontlevoye" at bounding box center [156, 135] width 176 height 10
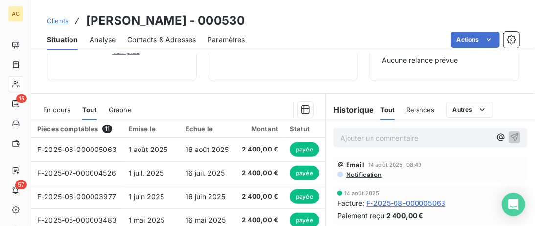
scroll to position [150, 0]
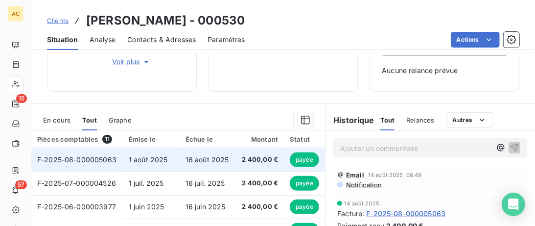
click at [181, 152] on td "16 août 2025" at bounding box center [208, 159] width 57 height 23
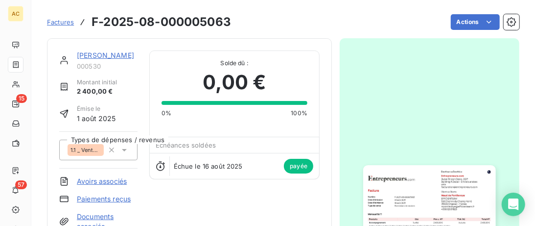
click at [106, 52] on link "Maud de Pontlevoye" at bounding box center [105, 55] width 57 height 8
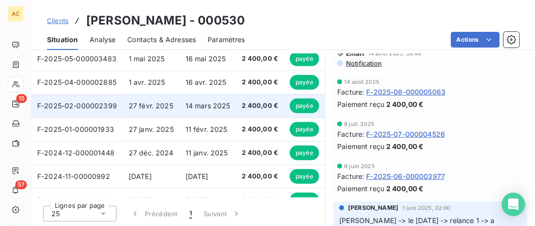
scroll to position [88, 0]
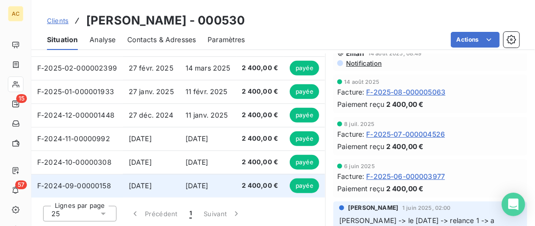
click at [146, 176] on td "27 sept. 2024" at bounding box center [151, 185] width 57 height 23
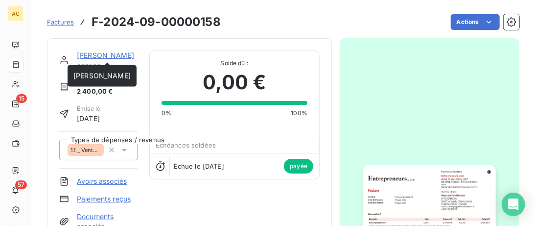
click at [102, 55] on link "Maud de Pontlevoye" at bounding box center [105, 55] width 57 height 8
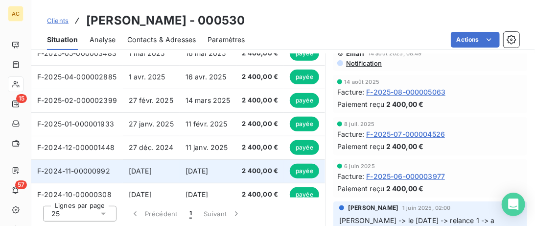
scroll to position [88, 0]
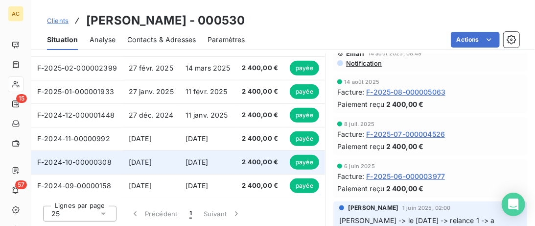
click at [167, 166] on td "27 oct. 2024" at bounding box center [151, 161] width 57 height 23
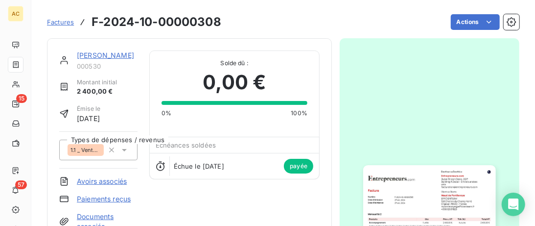
click at [99, 56] on link "Maud de Pontlevoye" at bounding box center [105, 55] width 57 height 8
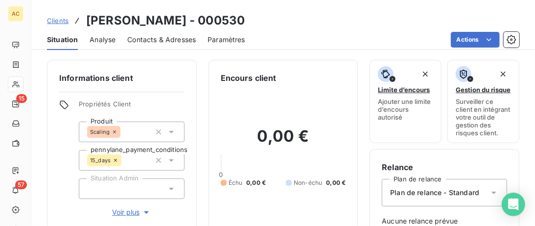
click at [59, 20] on span "Clients" at bounding box center [58, 21] width 22 height 8
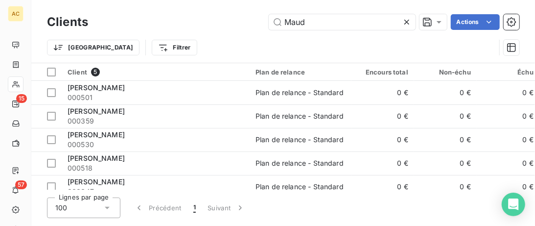
click at [407, 22] on icon at bounding box center [407, 22] width 10 height 10
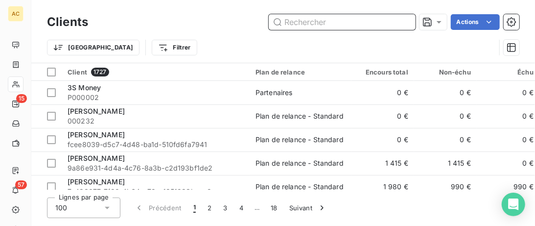
click at [288, 24] on input "text" at bounding box center [342, 22] width 147 height 16
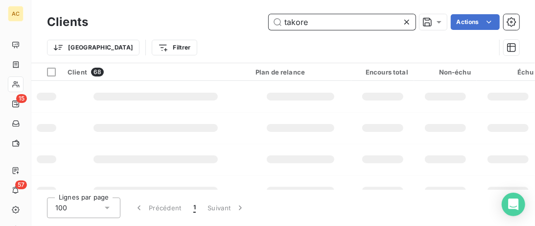
type input "takore"
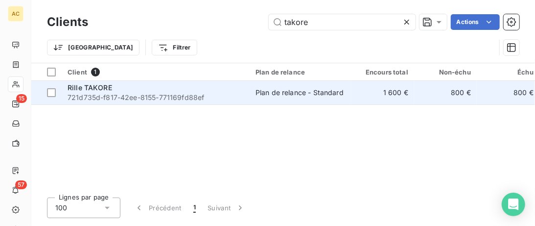
click at [235, 95] on span "721d735d-f817-42ee-8155-771169fd88ef" at bounding box center [156, 98] width 176 height 10
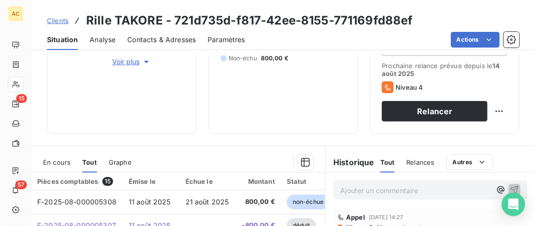
scroll to position [251, 0]
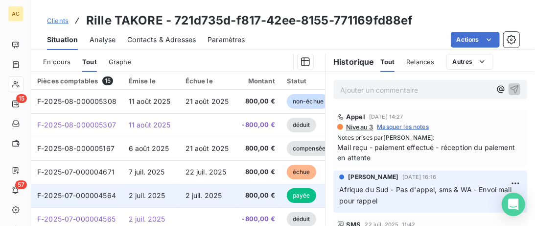
click at [180, 193] on td "2 juil. 2025" at bounding box center [208, 195] width 57 height 23
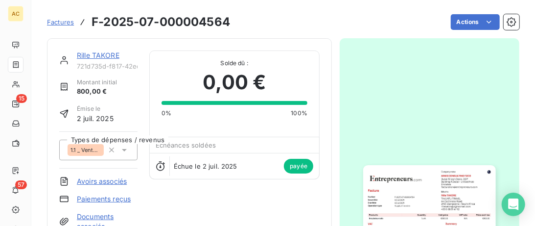
click at [96, 54] on link "Rille TAKORE" at bounding box center [98, 55] width 43 height 8
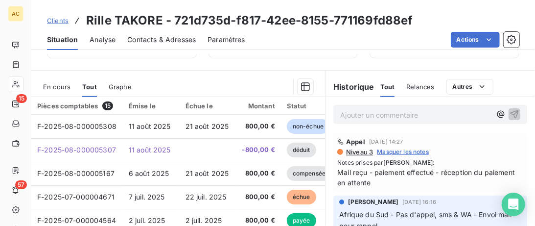
scroll to position [251, 0]
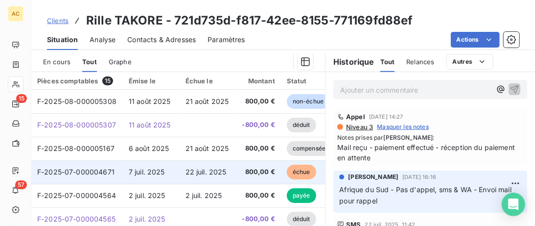
click at [207, 172] on span "22 juil. 2025" at bounding box center [206, 171] width 41 height 8
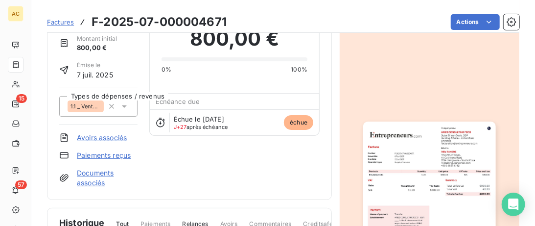
scroll to position [100, 0]
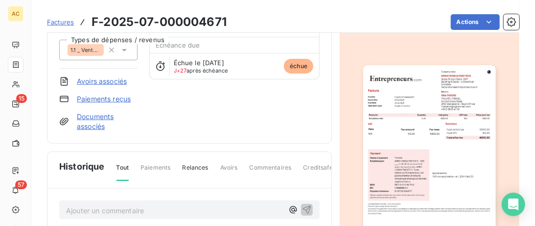
click at [94, 117] on link "Documents associés" at bounding box center [107, 122] width 61 height 20
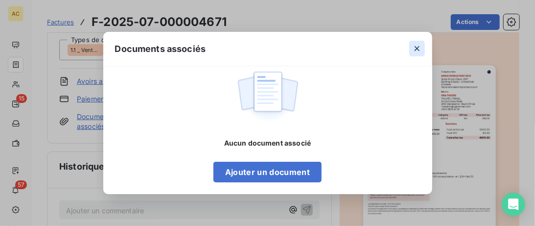
click at [416, 50] on icon "button" at bounding box center [417, 48] width 5 height 5
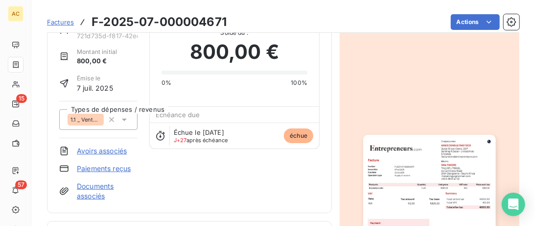
scroll to position [0, 0]
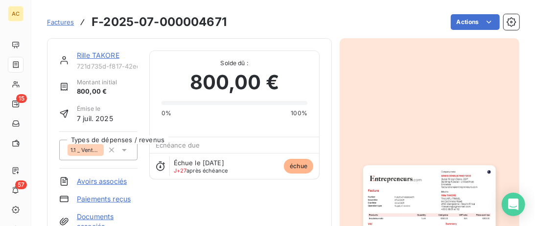
click at [100, 55] on link "Rille TAKORE" at bounding box center [98, 55] width 43 height 8
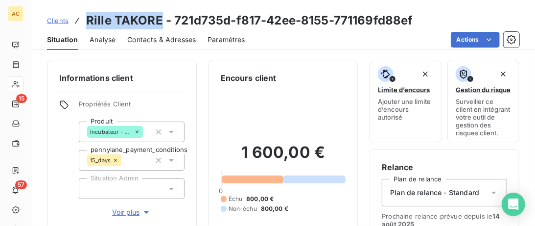
drag, startPoint x: 162, startPoint y: 15, endPoint x: 88, endPoint y: 15, distance: 73.9
click at [87, 15] on h3 "Rille TAKORE - 721d735d-f817-42ee-8155-771169fd88ef" at bounding box center [249, 21] width 327 height 18
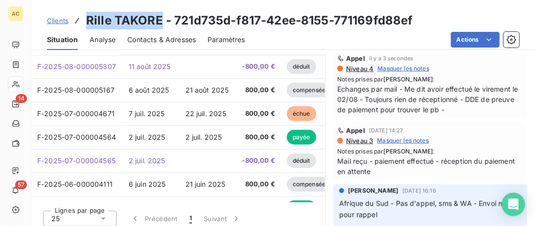
scroll to position [293, 0]
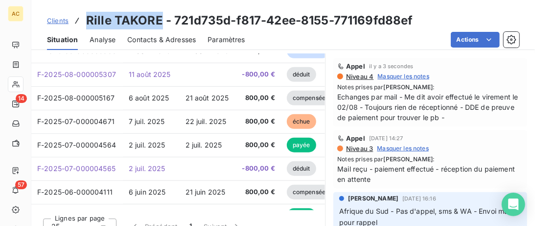
click at [67, 23] on span "Clients" at bounding box center [58, 21] width 22 height 8
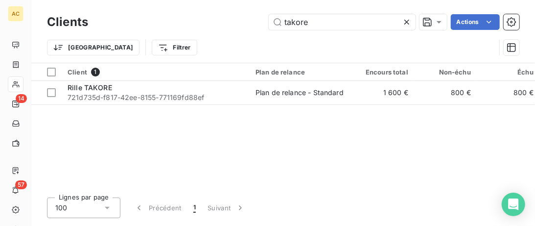
drag, startPoint x: 271, startPoint y: 20, endPoint x: 22, endPoint y: 15, distance: 249.7
click at [269, 14] on input "takore" at bounding box center [342, 22] width 147 height 16
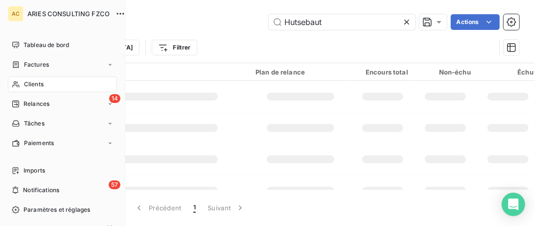
type input "Hutsebaut"
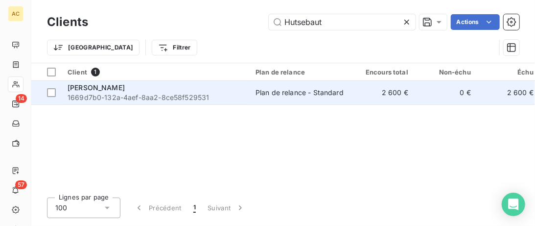
click at [186, 92] on div "Fabrice Hutsebaut" at bounding box center [156, 88] width 176 height 10
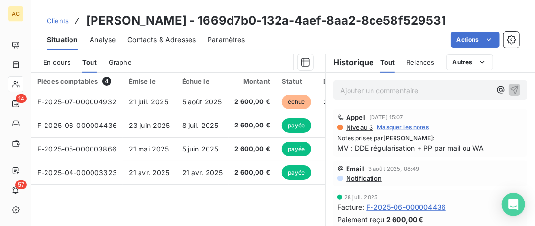
scroll to position [251, 0]
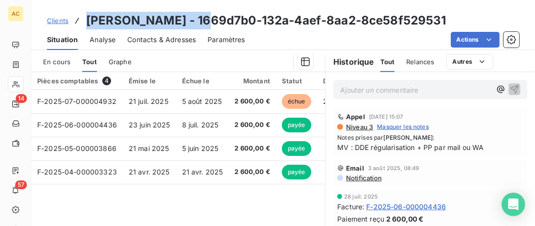
drag, startPoint x: 197, startPoint y: 18, endPoint x: 79, endPoint y: 15, distance: 117.5
click at [79, 15] on div "Clients Fabrice Hutsebaut - 1669d7b0-132a-4aef-8aa2-8ce58f529531" at bounding box center [246, 21] width 399 height 18
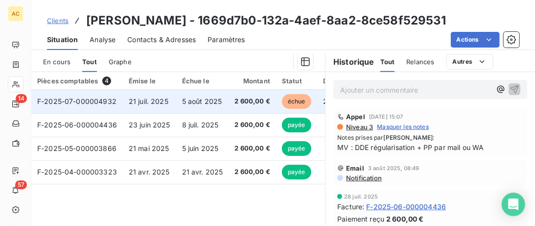
click at [129, 100] on span "21 juil. 2025" at bounding box center [149, 101] width 40 height 8
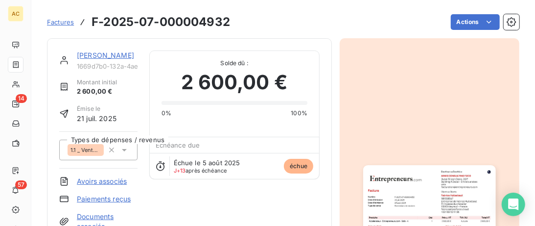
click at [103, 55] on link "Fabrice Hutsebaut" at bounding box center [105, 55] width 57 height 8
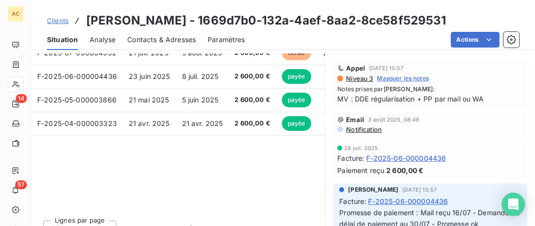
scroll to position [301, 0]
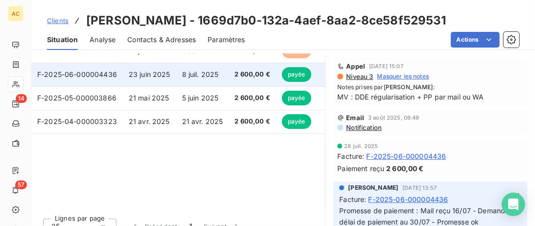
click at [174, 73] on td "23 juin 2025" at bounding box center [149, 74] width 53 height 23
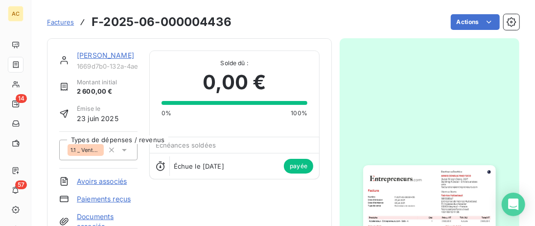
click at [111, 56] on link "Fabrice Hutsebaut" at bounding box center [105, 55] width 57 height 8
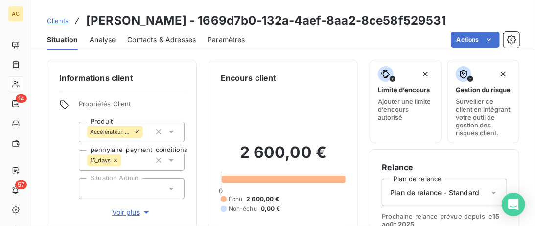
drag, startPoint x: 163, startPoint y: 37, endPoint x: 219, endPoint y: 50, distance: 57.3
click at [163, 37] on span "Contacts & Adresses" at bounding box center [161, 40] width 69 height 10
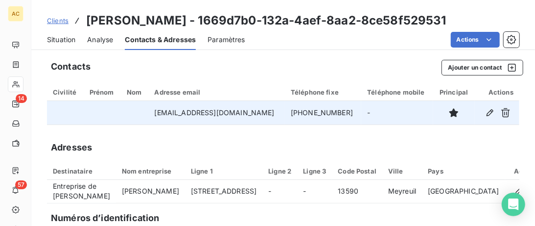
drag, startPoint x: 333, startPoint y: 113, endPoint x: 262, endPoint y: 114, distance: 71.0
click at [261, 113] on tr "fabrice@taskforce.cloud +33 1 83 90 17 38 -" at bounding box center [283, 112] width 472 height 23
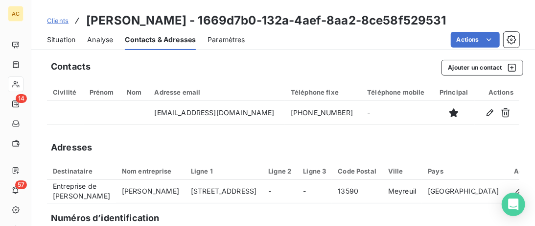
click at [63, 38] on span "Situation" at bounding box center [61, 40] width 28 height 10
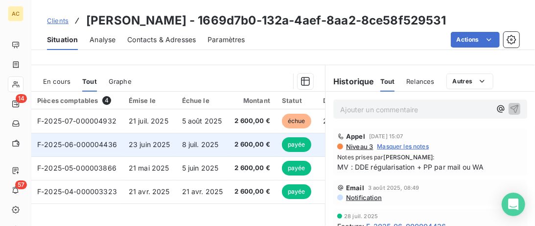
scroll to position [251, 0]
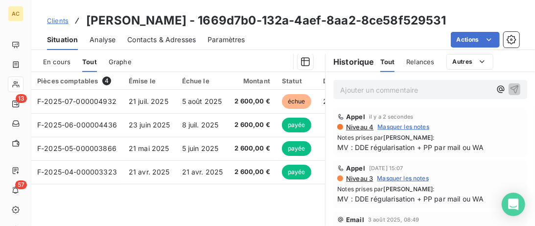
click at [65, 23] on span "Clients" at bounding box center [58, 21] width 22 height 8
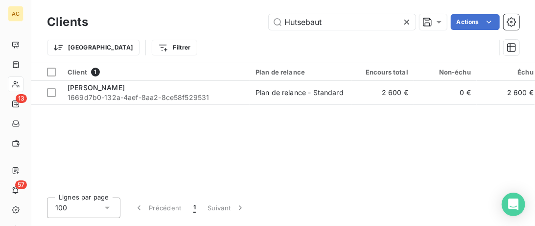
drag, startPoint x: 307, startPoint y: 18, endPoint x: 145, endPoint y: 17, distance: 162.0
click at [269, 17] on input "Hutsebaut" at bounding box center [342, 22] width 147 height 16
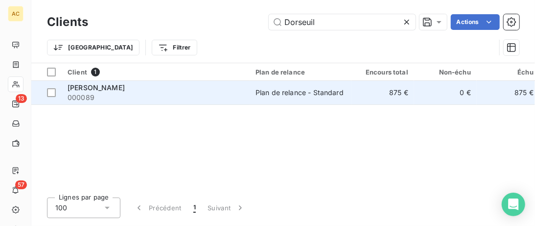
type input "Dorseuil"
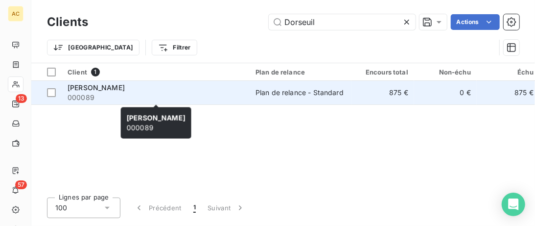
click at [161, 96] on span "000089" at bounding box center [156, 98] width 176 height 10
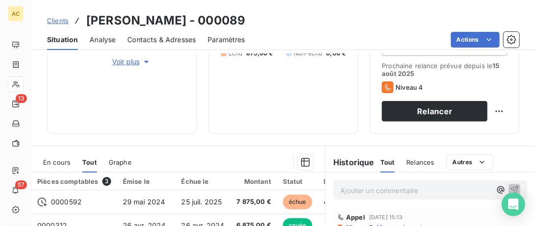
scroll to position [251, 0]
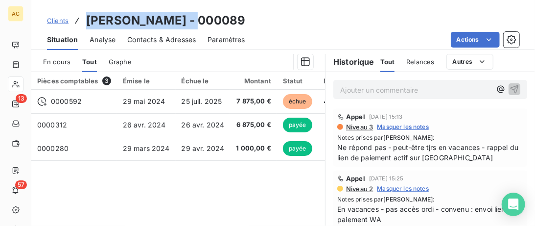
drag, startPoint x: 186, startPoint y: 20, endPoint x: 82, endPoint y: 19, distance: 103.3
click at [82, 19] on div "Clients Mathieu Dorseuil - 000089" at bounding box center [146, 21] width 198 height 18
click at [156, 43] on span "Contacts & Adresses" at bounding box center [161, 40] width 69 height 10
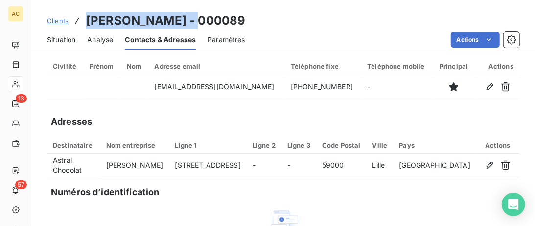
scroll to position [50, 0]
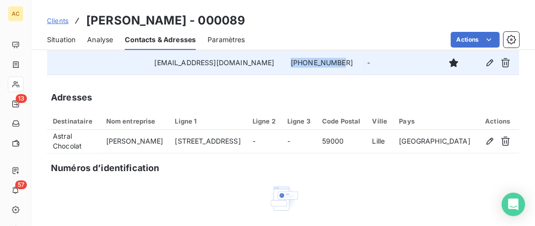
drag, startPoint x: 327, startPoint y: 66, endPoint x: 265, endPoint y: 65, distance: 62.7
click at [285, 65] on td "+33686999061" at bounding box center [323, 62] width 76 height 23
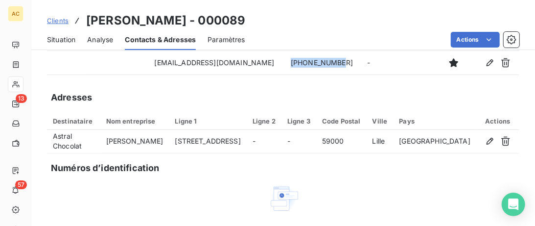
click at [55, 41] on span "Situation" at bounding box center [61, 40] width 28 height 10
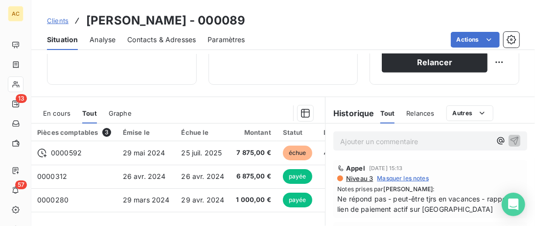
scroll to position [201, 0]
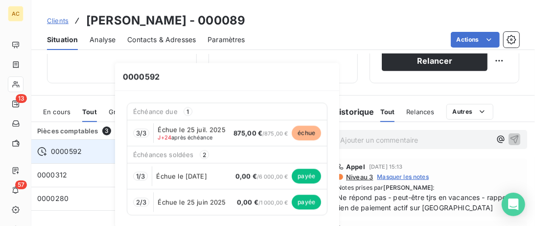
click at [48, 152] on div "0000592" at bounding box center [74, 151] width 74 height 10
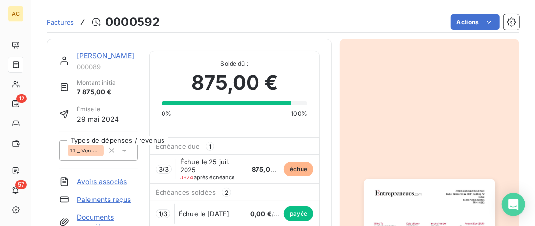
click at [123, 56] on link "Mathieu Dorseuil" at bounding box center [105, 55] width 57 height 8
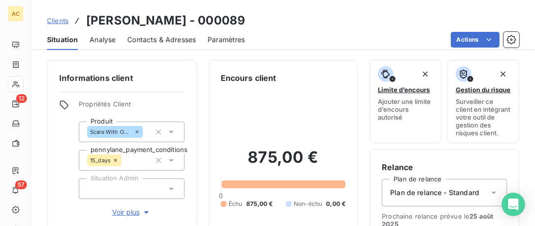
click at [63, 21] on span "Clients" at bounding box center [58, 21] width 22 height 8
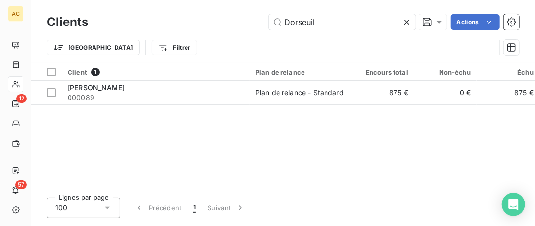
drag, startPoint x: 344, startPoint y: 22, endPoint x: 128, endPoint y: 24, distance: 215.4
click at [269, 24] on input "Dorseuil" at bounding box center [342, 22] width 147 height 16
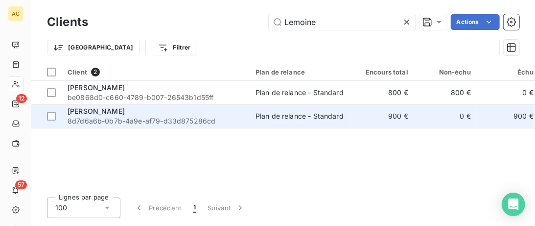
type input "Lemoine"
click at [231, 116] on span "8d7d6a6b-0b7b-4a9e-af79-d33d875286cd" at bounding box center [156, 121] width 176 height 10
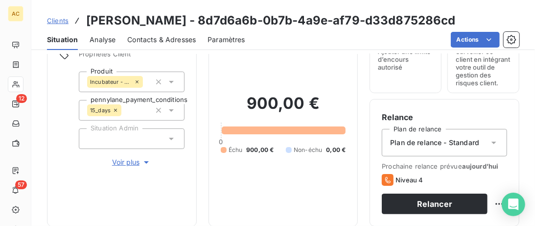
scroll to position [201, 0]
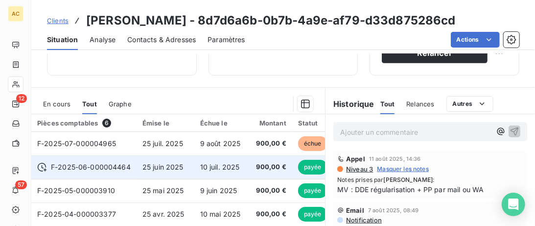
click at [217, 162] on span "10 juil. 2025" at bounding box center [220, 166] width 40 height 8
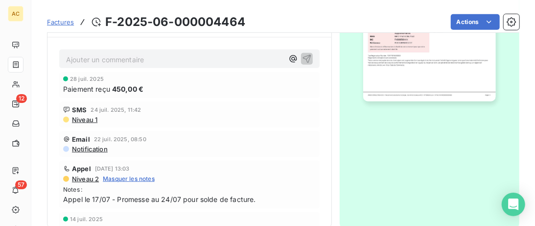
click at [58, 24] on span "Factures" at bounding box center [60, 22] width 27 height 8
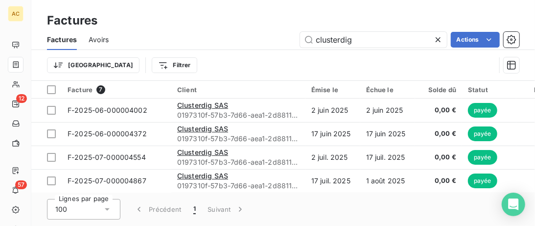
click at [440, 41] on icon at bounding box center [438, 40] width 10 height 10
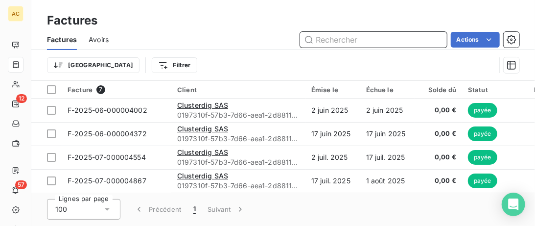
click at [394, 41] on input "text" at bounding box center [373, 40] width 147 height 16
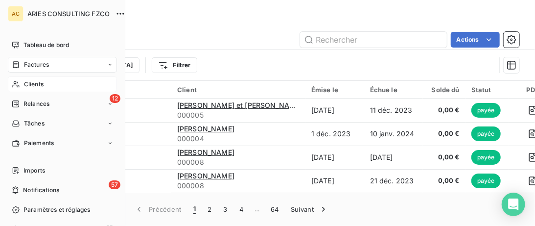
click at [32, 83] on span "Clients" at bounding box center [34, 84] width 20 height 9
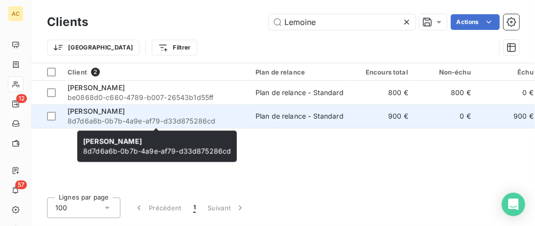
click at [123, 114] on span "Jennifer Lemoine" at bounding box center [96, 111] width 57 height 8
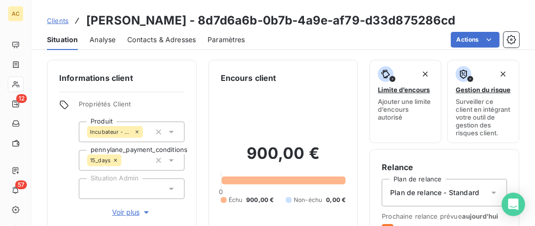
click at [168, 48] on div "Contacts & Adresses" at bounding box center [161, 39] width 69 height 21
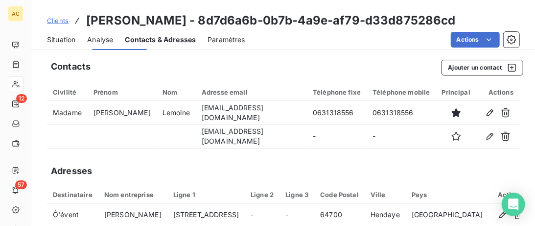
click at [168, 37] on span "Contacts & Adresses" at bounding box center [160, 40] width 71 height 10
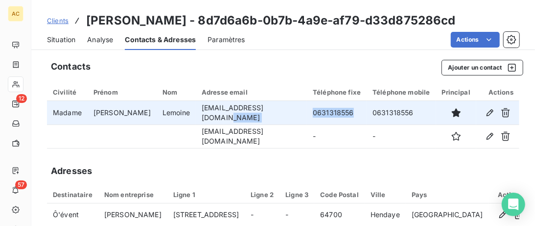
drag, startPoint x: 332, startPoint y: 113, endPoint x: 280, endPoint y: 112, distance: 51.9
click at [279, 112] on tr "Madame Jennifer Lemoine organisation@oevent.fr 0631318556 0631318556" at bounding box center [283, 112] width 472 height 23
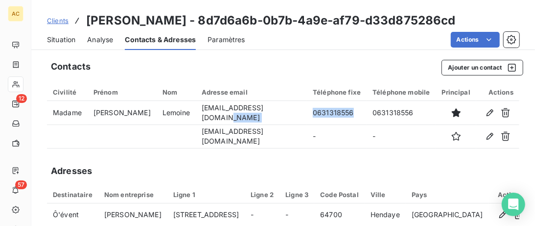
click at [62, 40] on span "Situation" at bounding box center [61, 40] width 28 height 10
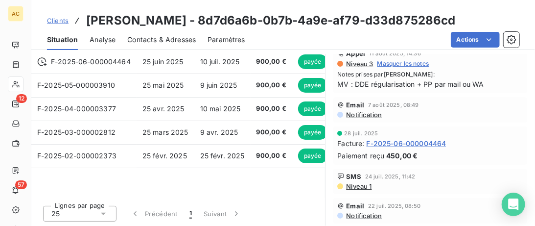
scroll to position [206, 0]
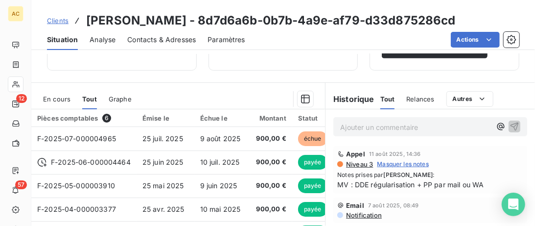
click at [140, 44] on span "Contacts & Adresses" at bounding box center [161, 40] width 69 height 10
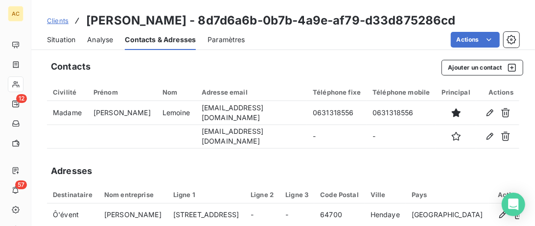
click at [67, 39] on span "Situation" at bounding box center [61, 40] width 28 height 10
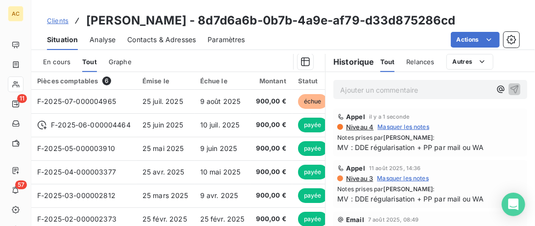
scroll to position [258, 0]
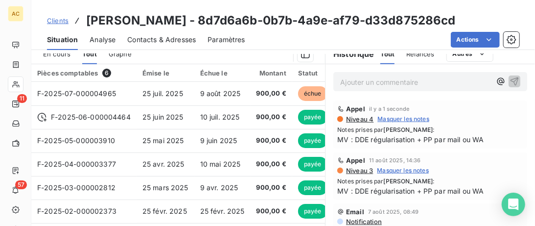
click at [60, 23] on span "Clients" at bounding box center [58, 21] width 22 height 8
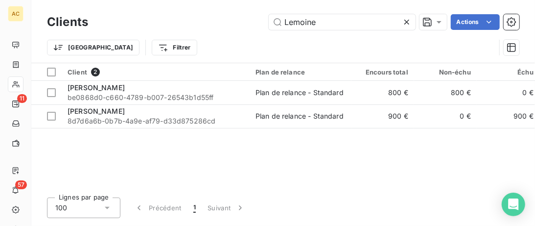
click at [269, 27] on input "Lemoine" at bounding box center [342, 22] width 147 height 16
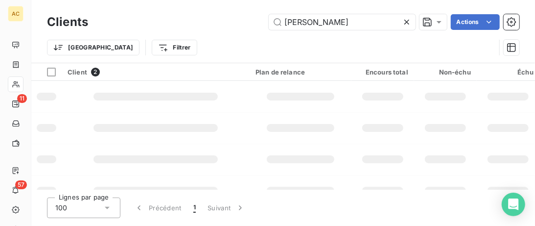
type input "lucas"
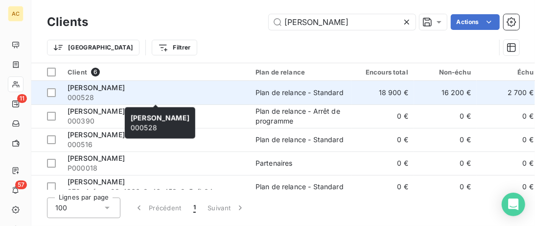
click at [165, 92] on div "Grégory Lucas" at bounding box center [156, 88] width 176 height 10
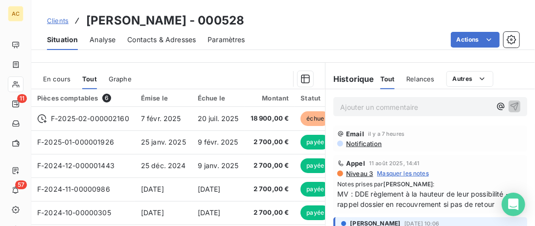
scroll to position [251, 0]
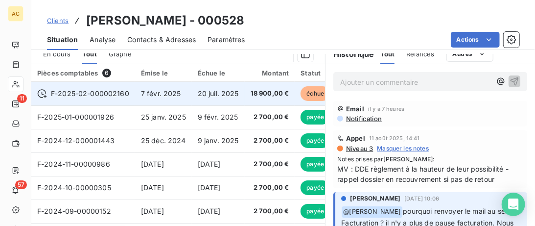
click at [50, 90] on div "F-2025-02-000002160" at bounding box center [83, 94] width 92 height 10
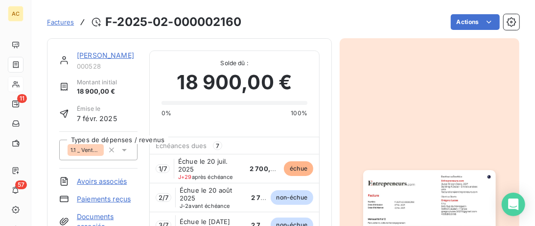
click at [96, 53] on link "Grégory Lucas" at bounding box center [105, 55] width 57 height 8
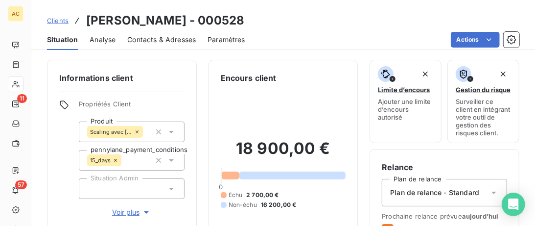
click at [149, 39] on span "Contacts & Adresses" at bounding box center [161, 40] width 69 height 10
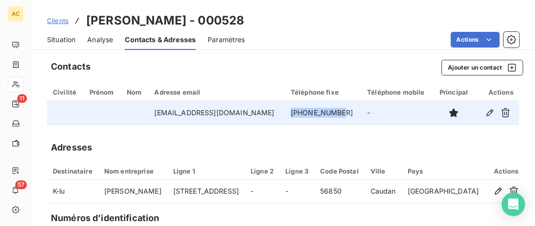
drag, startPoint x: 341, startPoint y: 111, endPoint x: 292, endPoint y: 111, distance: 48.5
click at [291, 111] on td "+33681651118" at bounding box center [323, 112] width 76 height 23
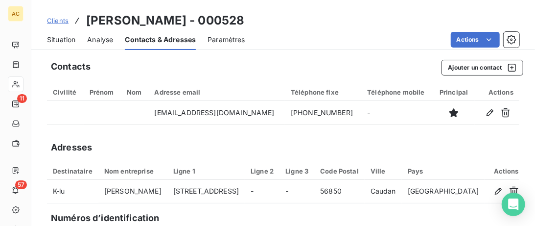
drag, startPoint x: 273, startPoint y: 14, endPoint x: 254, endPoint y: 13, distance: 18.7
click at [260, 13] on div "Clients Grégory Lucas - 000528" at bounding box center [283, 21] width 504 height 18
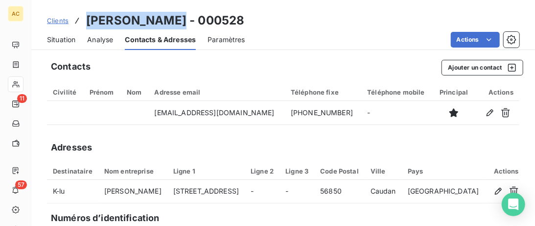
drag, startPoint x: 171, startPoint y: 20, endPoint x: 87, endPoint y: 19, distance: 84.2
click at [87, 19] on h3 "Grégory Lucas - 000528" at bounding box center [165, 21] width 158 height 18
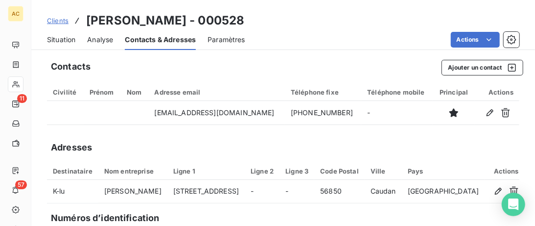
click at [77, 40] on div "Situation Analyse Contacts & Adresses Paramètres Actions" at bounding box center [283, 39] width 504 height 21
click at [64, 40] on span "Situation" at bounding box center [61, 40] width 28 height 10
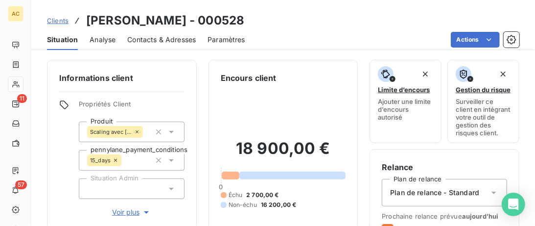
click at [173, 37] on span "Contacts & Adresses" at bounding box center [161, 40] width 69 height 10
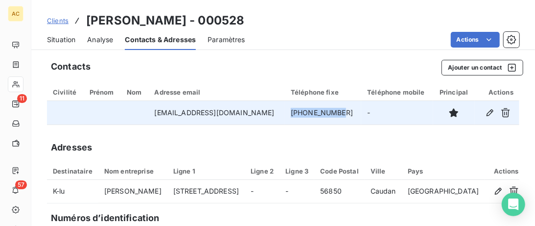
drag, startPoint x: 344, startPoint y: 115, endPoint x: 277, endPoint y: 113, distance: 66.6
click at [277, 113] on tr "gregorylucas.56270@gmail.com +33681651118 -" at bounding box center [283, 112] width 472 height 23
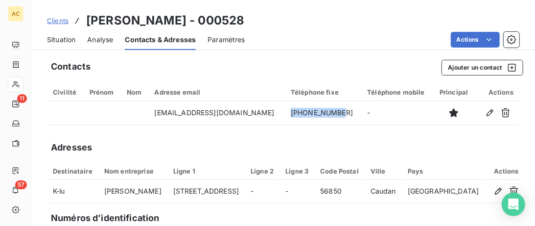
click at [69, 39] on span "Situation" at bounding box center [61, 40] width 28 height 10
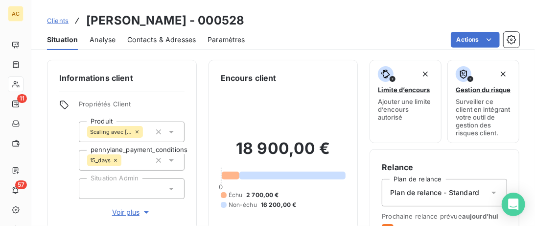
drag, startPoint x: 126, startPoint y: 209, endPoint x: 146, endPoint y: 202, distance: 21.8
click at [126, 209] on span "Voir plus" at bounding box center [131, 212] width 39 height 10
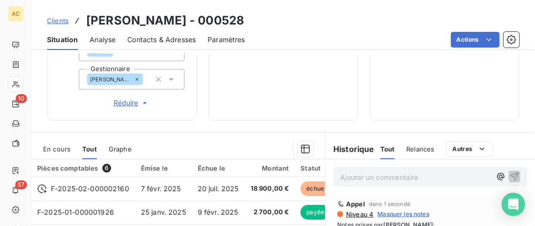
scroll to position [472, 0]
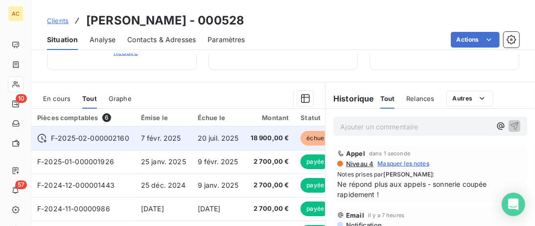
click at [196, 131] on td "20 juil. 2025" at bounding box center [218, 137] width 53 height 23
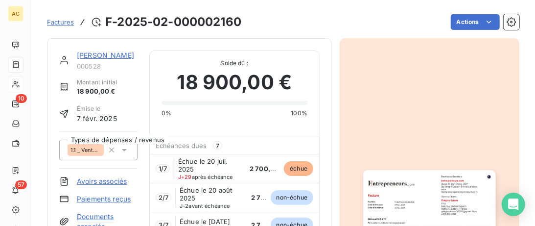
click at [102, 55] on link "Grégory Lucas" at bounding box center [105, 55] width 57 height 8
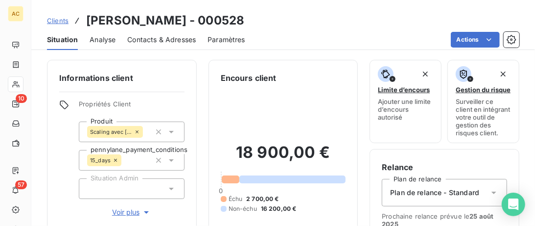
click at [63, 21] on span "Clients" at bounding box center [58, 21] width 22 height 8
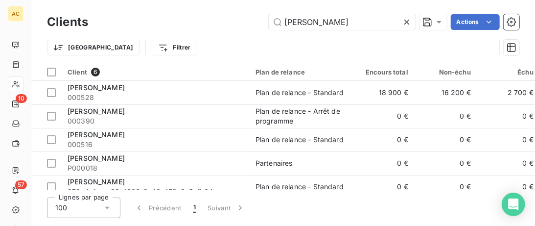
drag, startPoint x: 337, startPoint y: 21, endPoint x: 106, endPoint y: 14, distance: 230.7
click at [269, 20] on input "lucas" at bounding box center [342, 22] width 147 height 16
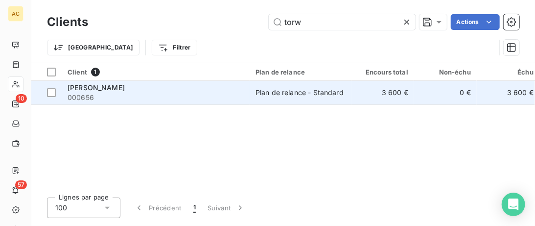
type input "torw"
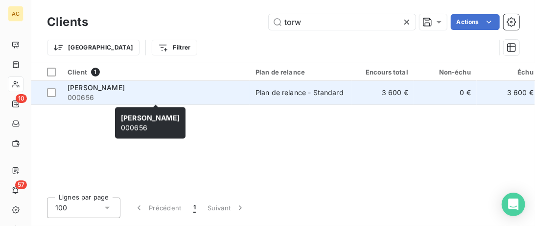
click at [144, 85] on div "Benjamin Torwesten" at bounding box center [156, 88] width 176 height 10
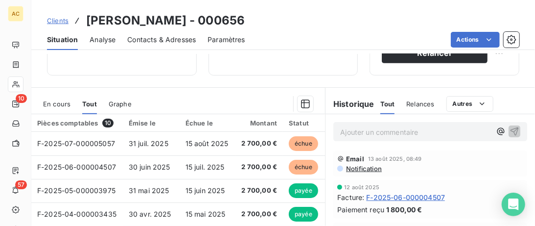
scroll to position [251, 0]
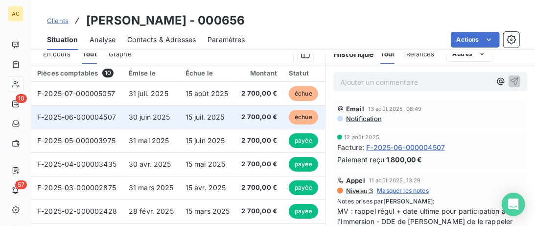
click at [189, 115] on span "15 juil. 2025" at bounding box center [205, 117] width 39 height 8
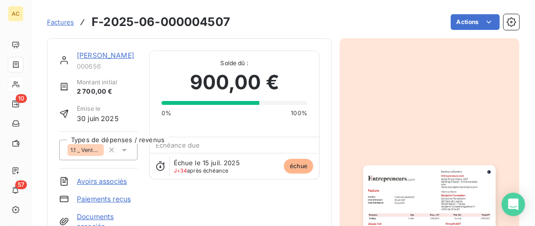
click at [94, 55] on link "Benjamin Torwesten" at bounding box center [105, 55] width 57 height 8
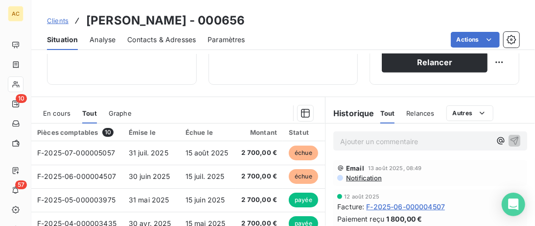
scroll to position [150, 0]
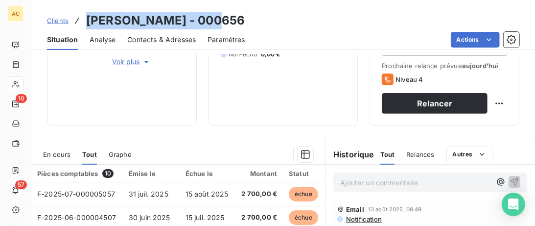
drag, startPoint x: 207, startPoint y: 23, endPoint x: 74, endPoint y: 20, distance: 132.7
click at [73, 20] on div "Clients Benjamin Torwesten - 000656" at bounding box center [146, 21] width 198 height 18
drag, startPoint x: 175, startPoint y: 40, endPoint x: 209, endPoint y: 50, distance: 35.9
click at [175, 40] on span "Contacts & Adresses" at bounding box center [161, 40] width 69 height 10
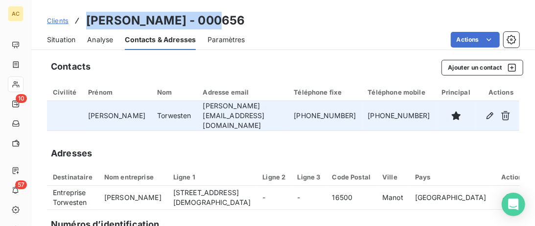
drag, startPoint x: 354, startPoint y: 116, endPoint x: 293, endPoint y: 116, distance: 61.7
click at [293, 116] on td "+33 6 64 91 14 23" at bounding box center [325, 116] width 74 height 30
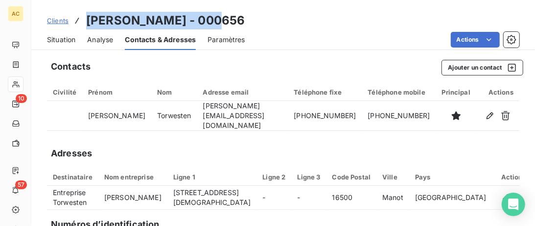
click at [68, 40] on span "Situation" at bounding box center [61, 40] width 28 height 10
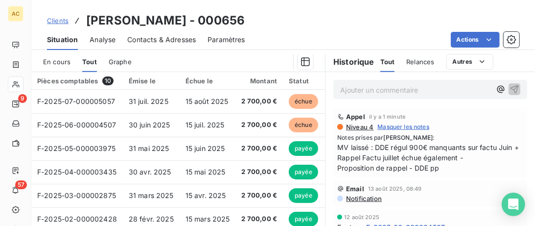
scroll to position [258, 0]
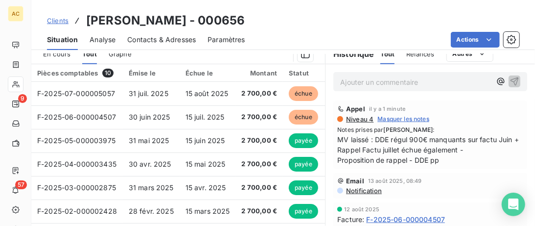
click at [59, 22] on span "Clients" at bounding box center [58, 21] width 22 height 8
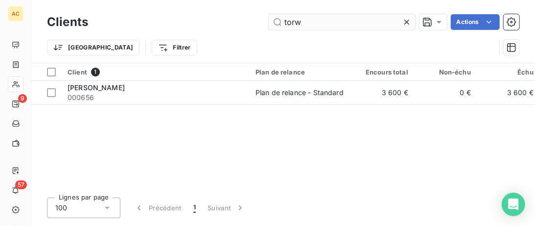
drag, startPoint x: 216, startPoint y: 26, endPoint x: 154, endPoint y: 21, distance: 62.9
click at [269, 21] on input "torw" at bounding box center [342, 22] width 147 height 16
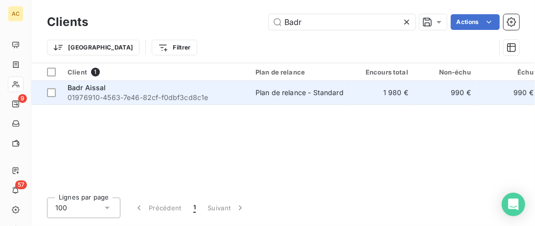
type input "Badr"
click at [154, 87] on div "Badr Aissal" at bounding box center [156, 88] width 176 height 10
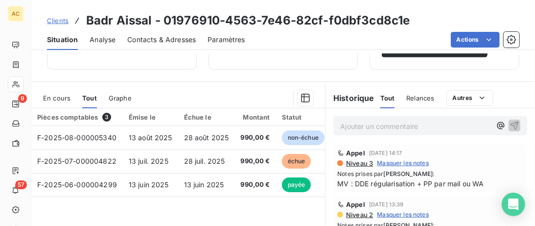
scroll to position [206, 0]
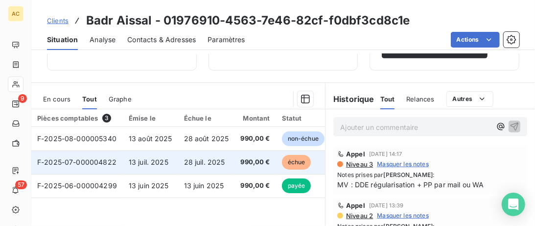
click at [157, 158] on span "13 juil. 2025" at bounding box center [149, 162] width 40 height 8
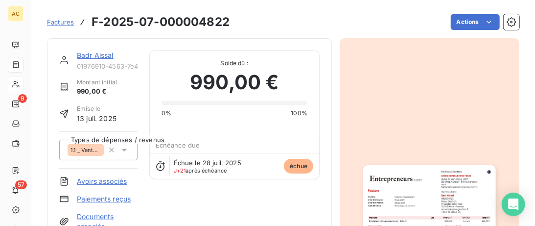
click at [94, 55] on link "Badr Aissal" at bounding box center [95, 55] width 37 height 8
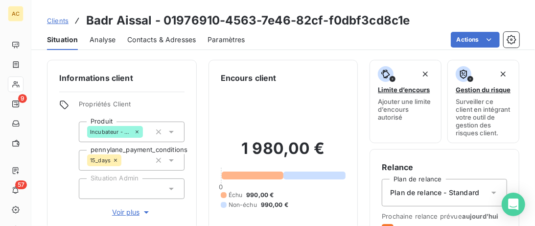
drag, startPoint x: 158, startPoint y: 35, endPoint x: 165, endPoint y: 35, distance: 7.8
click at [158, 35] on span "Contacts & Adresses" at bounding box center [161, 40] width 69 height 10
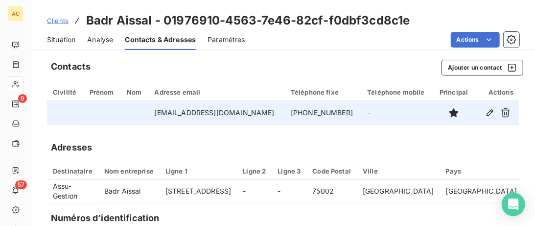
drag, startPoint x: 334, startPoint y: 115, endPoint x: 252, endPoint y: 114, distance: 82.2
click at [252, 114] on tr "service@assu-gestion.fr +33 6 34 08 46 56 -" at bounding box center [283, 112] width 472 height 23
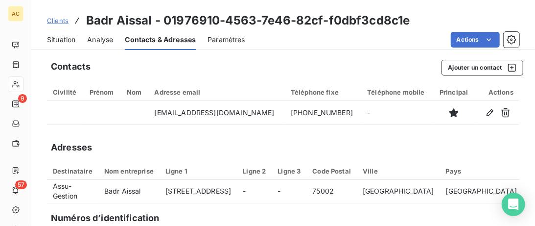
drag, startPoint x: 47, startPoint y: 42, endPoint x: 93, endPoint y: 43, distance: 45.0
click at [48, 43] on span "Situation" at bounding box center [61, 40] width 28 height 10
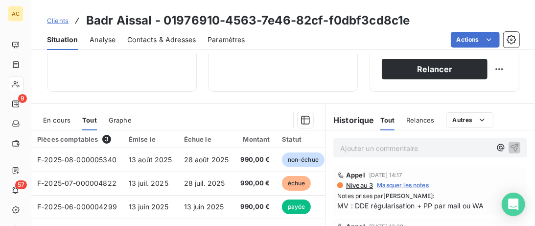
scroll to position [201, 0]
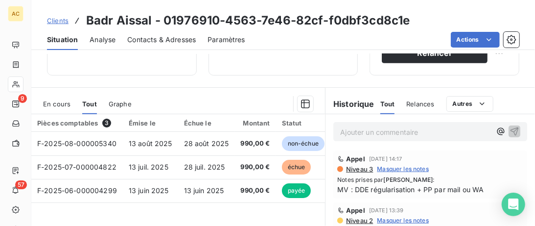
click at [146, 41] on span "Contacts & Adresses" at bounding box center [161, 40] width 69 height 10
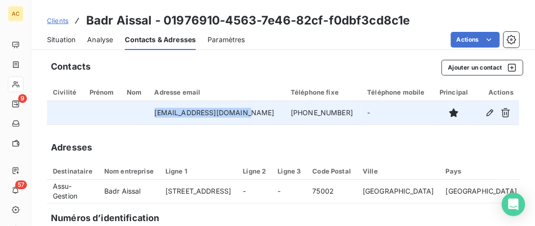
drag, startPoint x: 247, startPoint y: 113, endPoint x: 158, endPoint y: 112, distance: 89.1
click at [158, 112] on td "service@assu-gestion.fr" at bounding box center [217, 112] width 137 height 23
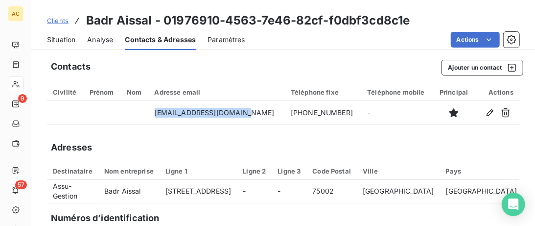
click at [66, 46] on div "Situation" at bounding box center [61, 39] width 28 height 21
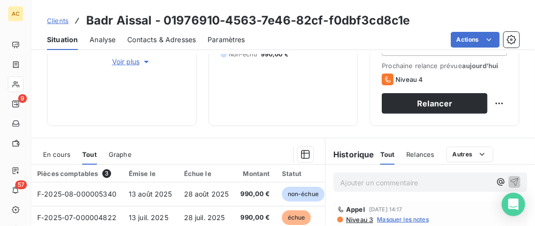
scroll to position [251, 0]
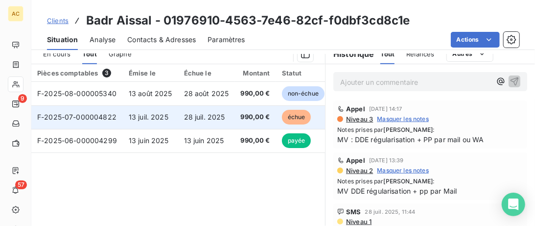
click at [179, 120] on td "28 juil. 2025" at bounding box center [206, 116] width 57 height 23
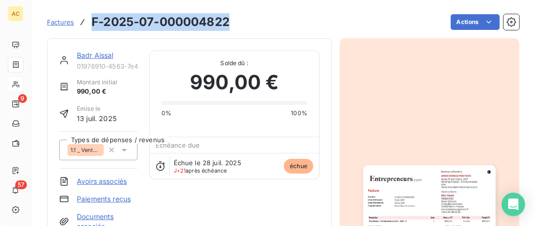
drag, startPoint x: 244, startPoint y: 23, endPoint x: 86, endPoint y: 20, distance: 158.1
click at [86, 20] on div "Factures F-2025-07-000004822 Actions" at bounding box center [283, 22] width 472 height 21
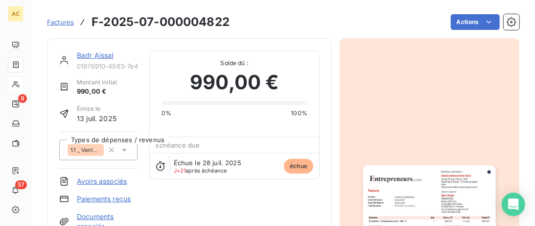
click at [103, 57] on link "Badr Aissal" at bounding box center [95, 55] width 37 height 8
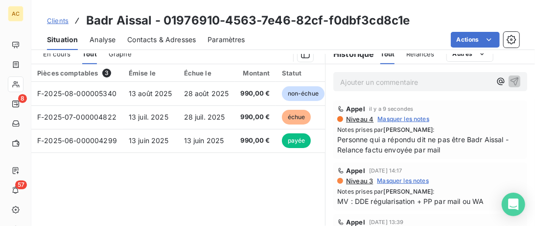
scroll to position [258, 0]
click at [56, 22] on span "Clients" at bounding box center [58, 21] width 22 height 8
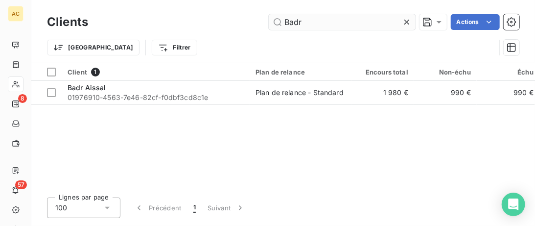
drag, startPoint x: 330, startPoint y: 23, endPoint x: 110, endPoint y: 23, distance: 219.8
click at [269, 23] on input "Badr" at bounding box center [342, 22] width 147 height 16
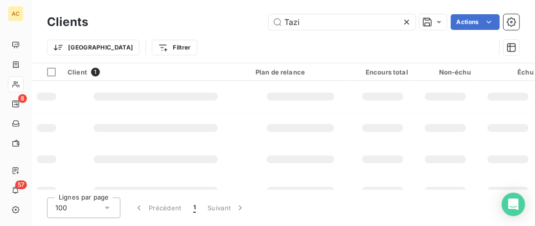
type input "Tazi"
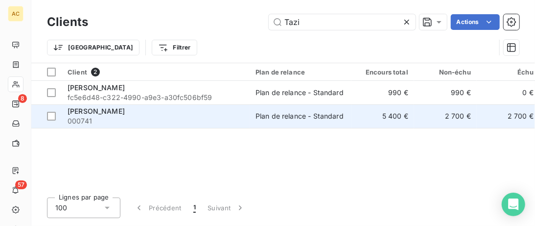
click at [117, 116] on span "000741" at bounding box center [156, 121] width 176 height 10
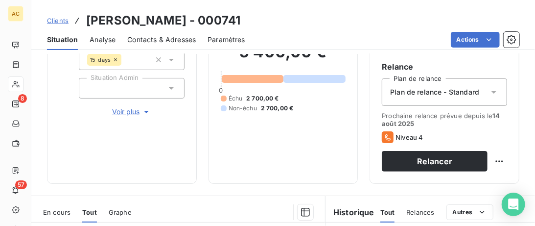
scroll to position [251, 0]
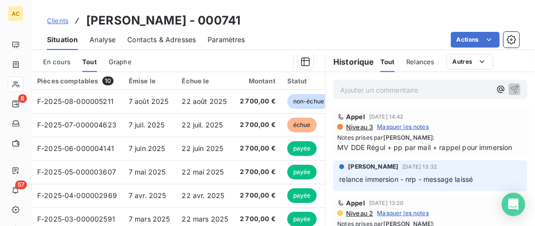
drag, startPoint x: 140, startPoint y: 41, endPoint x: 174, endPoint y: 49, distance: 34.2
click at [143, 41] on span "Contacts & Adresses" at bounding box center [161, 40] width 69 height 10
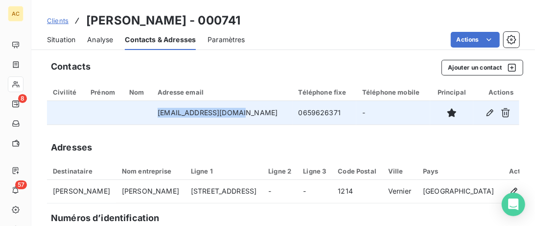
drag, startPoint x: 251, startPoint y: 114, endPoint x: 144, endPoint y: 123, distance: 107.1
click at [144, 123] on tr "naceratazi7@gmail.com 0659626371 -" at bounding box center [283, 112] width 472 height 23
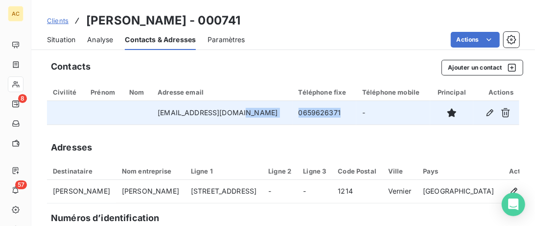
drag, startPoint x: 321, startPoint y: 111, endPoint x: 265, endPoint y: 113, distance: 55.8
click at [265, 113] on tr "naceratazi7@gmail.com 0659626371 -" at bounding box center [283, 112] width 472 height 23
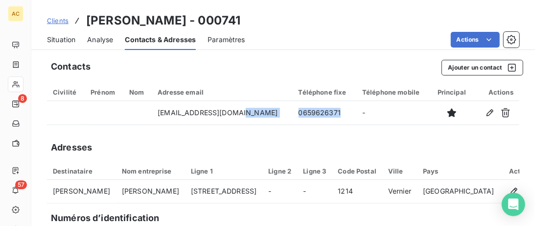
click at [67, 38] on span "Situation" at bounding box center [61, 40] width 28 height 10
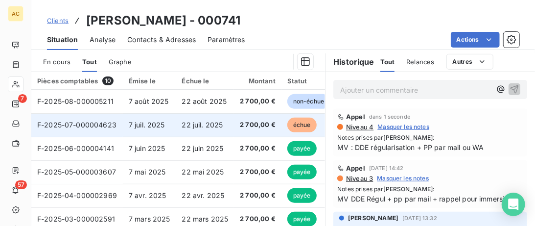
click at [216, 126] on span "22 juil. 2025" at bounding box center [202, 124] width 41 height 8
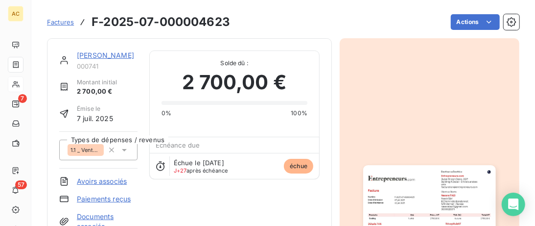
click at [105, 55] on link "Nacera TAZI" at bounding box center [105, 55] width 57 height 8
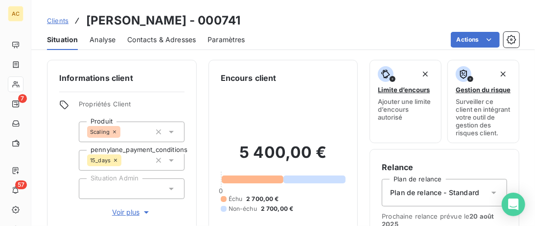
click at [55, 19] on span "Clients" at bounding box center [58, 21] width 22 height 8
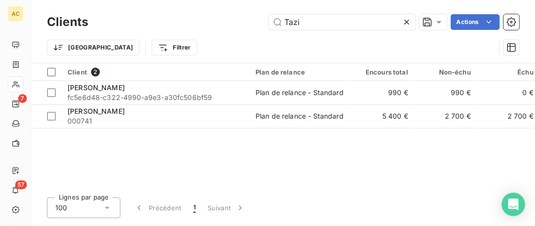
drag, startPoint x: 364, startPoint y: 23, endPoint x: 96, endPoint y: 14, distance: 267.4
click at [269, 23] on input "Tazi" at bounding box center [342, 22] width 147 height 16
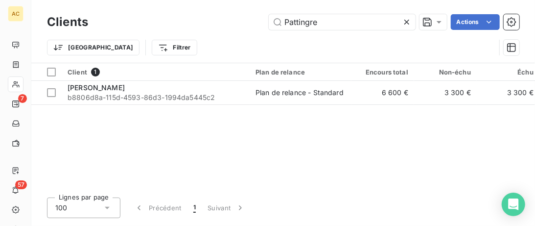
type input "Pattingre"
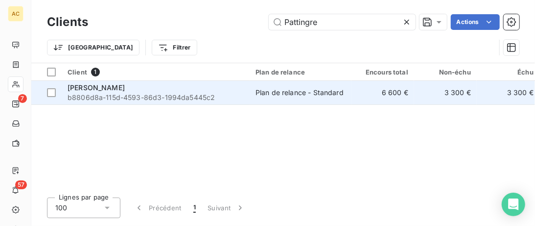
click at [171, 94] on span "b8806d8a-115d-4593-86d3-1994da5445c2" at bounding box center [156, 98] width 176 height 10
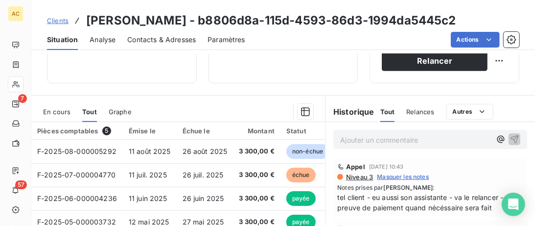
scroll to position [251, 0]
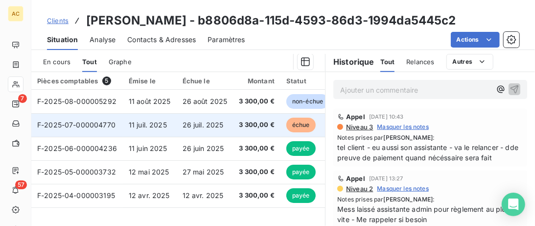
click at [195, 129] on td "26 juil. 2025" at bounding box center [205, 124] width 57 height 23
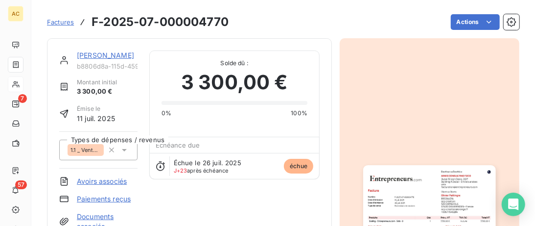
click at [106, 58] on link "Olivier Pattingre" at bounding box center [105, 55] width 57 height 8
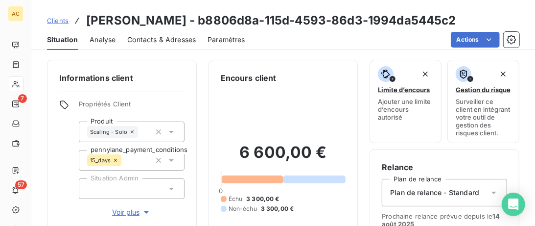
drag, startPoint x: 160, startPoint y: 38, endPoint x: 197, endPoint y: 41, distance: 36.9
click at [161, 38] on span "Contacts & Adresses" at bounding box center [161, 40] width 69 height 10
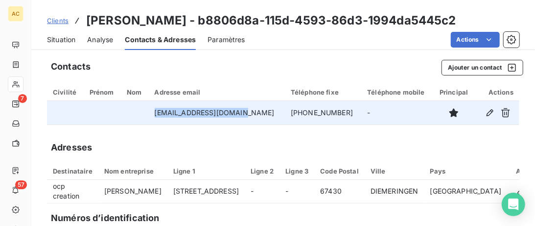
drag, startPoint x: 251, startPoint y: 113, endPoint x: 160, endPoint y: 113, distance: 91.0
click at [160, 113] on tr "ocp-creation@orange.fr +33677646284 -" at bounding box center [283, 112] width 472 height 23
drag, startPoint x: 327, startPoint y: 112, endPoint x: 274, endPoint y: 115, distance: 52.9
click at [285, 115] on td "+33677646284" at bounding box center [323, 112] width 76 height 23
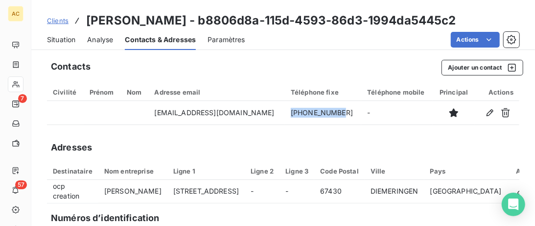
drag, startPoint x: 63, startPoint y: 44, endPoint x: 68, endPoint y: 44, distance: 5.4
click at [68, 44] on span "Situation" at bounding box center [61, 40] width 28 height 10
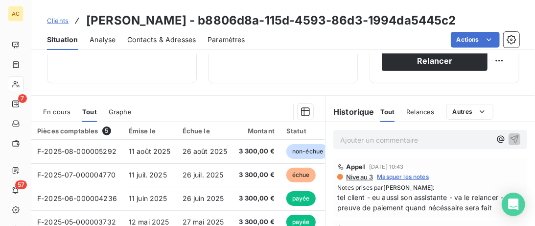
scroll to position [251, 0]
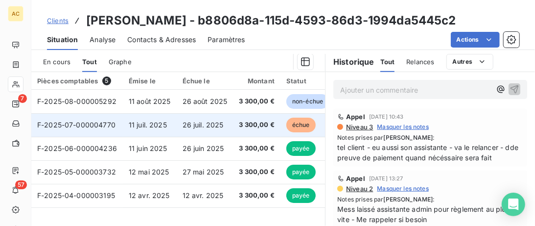
click at [214, 118] on td "26 juil. 2025" at bounding box center [205, 124] width 57 height 23
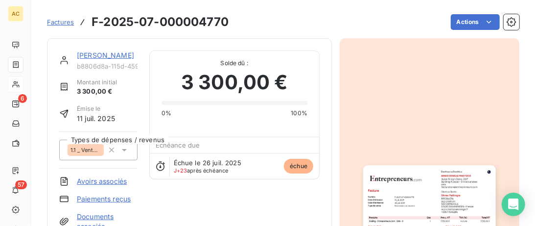
click at [68, 24] on span "Factures" at bounding box center [60, 22] width 27 height 8
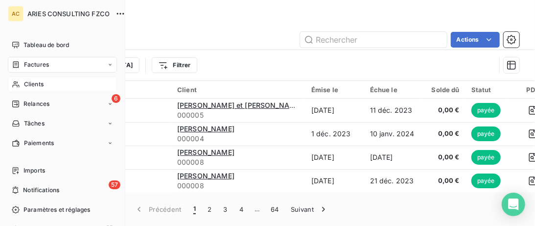
drag, startPoint x: 20, startPoint y: 91, endPoint x: 34, endPoint y: 91, distance: 14.7
click at [19, 91] on div "Clients" at bounding box center [62, 84] width 109 height 16
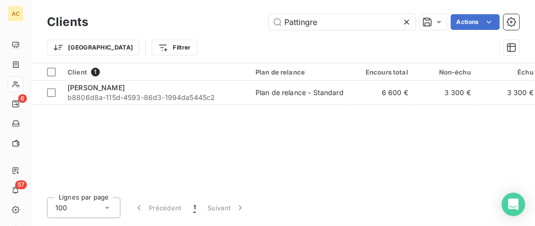
drag, startPoint x: 318, startPoint y: 29, endPoint x: 255, endPoint y: 24, distance: 63.8
click at [269, 24] on input "Pattingre" at bounding box center [342, 22] width 147 height 16
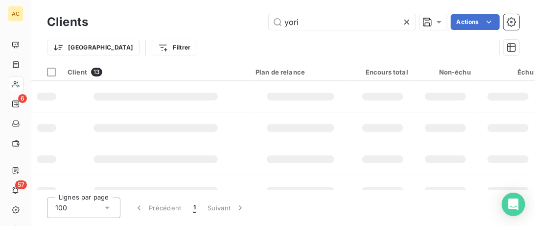
type input "yori"
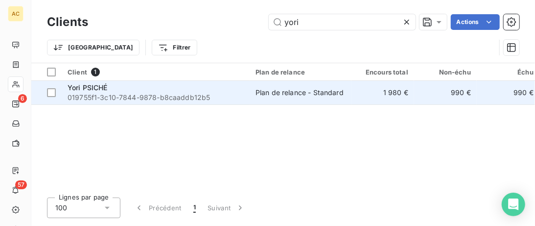
click at [235, 96] on span "019755f1-3c10-7844-9878-b8caaddb12b5" at bounding box center [156, 98] width 176 height 10
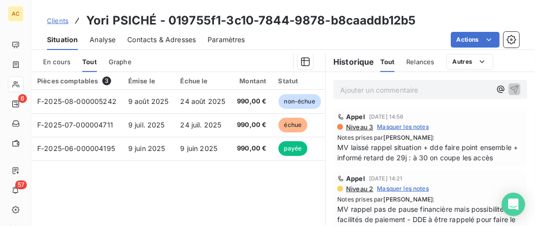
scroll to position [201, 0]
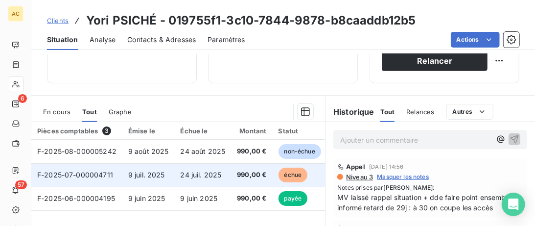
click at [216, 177] on span "24 juil. 2025" at bounding box center [201, 174] width 41 height 8
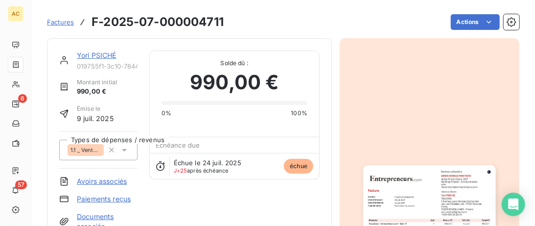
click at [105, 53] on link "Yori PSICHÉ" at bounding box center [97, 55] width 40 height 8
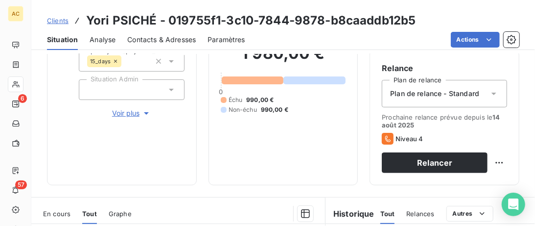
scroll to position [100, 0]
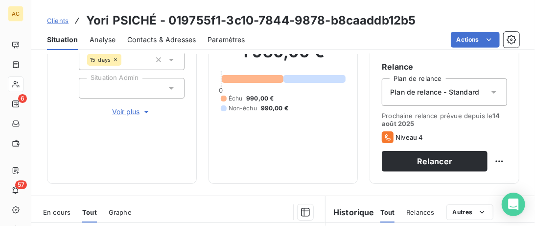
click at [121, 109] on span "Voir plus" at bounding box center [131, 112] width 39 height 10
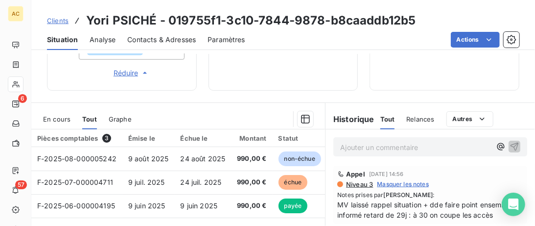
scroll to position [502, 0]
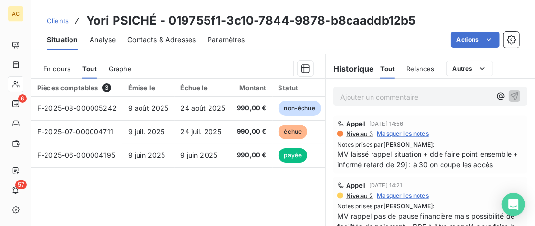
click at [172, 42] on span "Contacts & Adresses" at bounding box center [161, 40] width 69 height 10
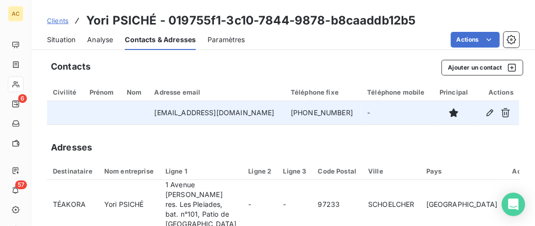
drag, startPoint x: 337, startPoint y: 113, endPoint x: 252, endPoint y: 113, distance: 85.2
click at [252, 113] on tr "yori.psiche@gmail.com +596 696 39 26 45 -" at bounding box center [283, 112] width 472 height 23
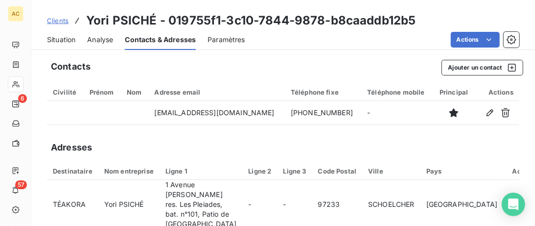
click at [69, 39] on span "Situation" at bounding box center [61, 40] width 28 height 10
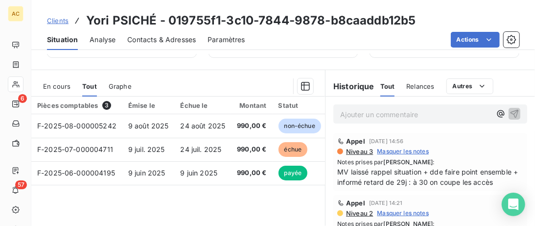
scroll to position [251, 0]
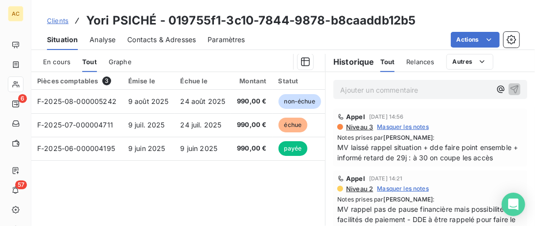
click at [147, 41] on span "Contacts & Adresses" at bounding box center [161, 40] width 69 height 10
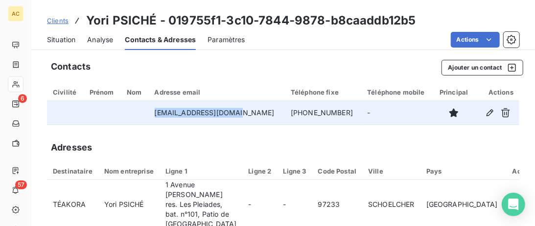
drag, startPoint x: 241, startPoint y: 115, endPoint x: 159, endPoint y: 111, distance: 82.3
click at [159, 111] on td "yori.psiche@gmail.com" at bounding box center [217, 112] width 137 height 23
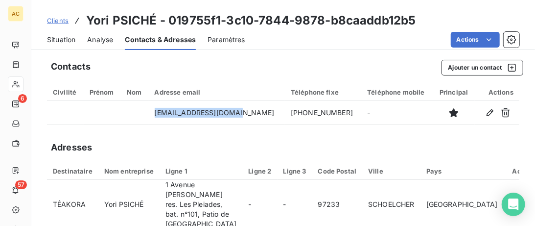
click at [64, 41] on span "Situation" at bounding box center [61, 40] width 28 height 10
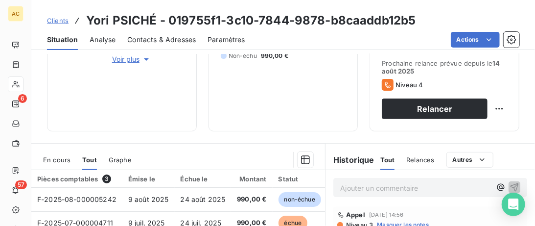
scroll to position [201, 0]
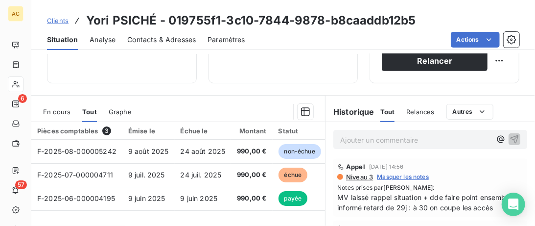
click at [49, 18] on span "Clients" at bounding box center [58, 21] width 22 height 8
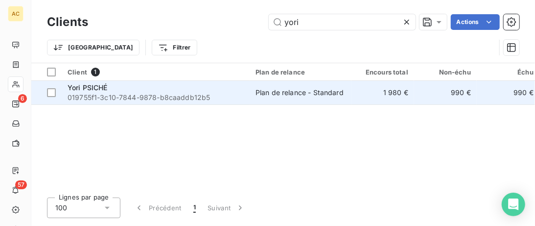
click at [160, 86] on div "Yori PSICHÉ" at bounding box center [156, 88] width 176 height 10
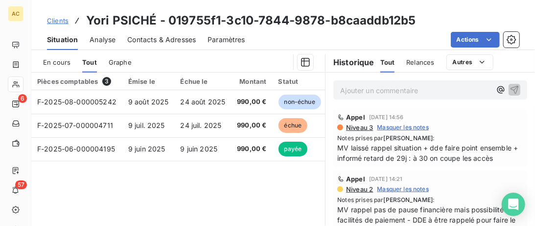
scroll to position [251, 0]
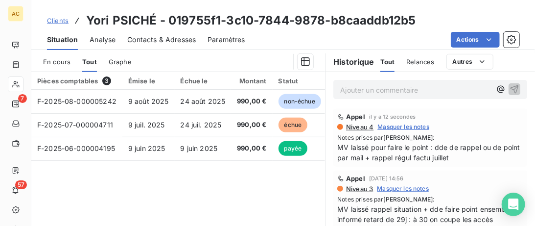
click at [63, 23] on span "Clients" at bounding box center [58, 21] width 22 height 8
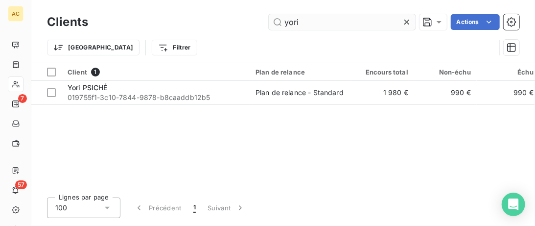
drag, startPoint x: 282, startPoint y: 23, endPoint x: 178, endPoint y: 23, distance: 104.3
click at [269, 23] on input "yori" at bounding box center [342, 22] width 147 height 16
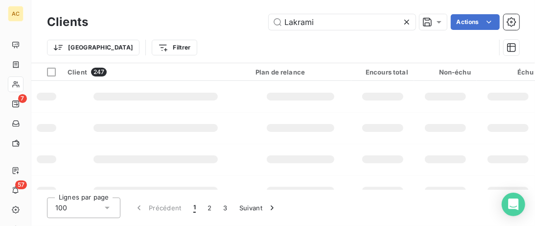
type input "Lakrami"
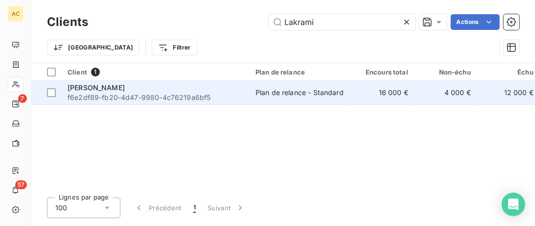
click at [168, 95] on span "f6e2df89-fb20-4d47-9980-4c76219a6bf5" at bounding box center [156, 98] width 176 height 10
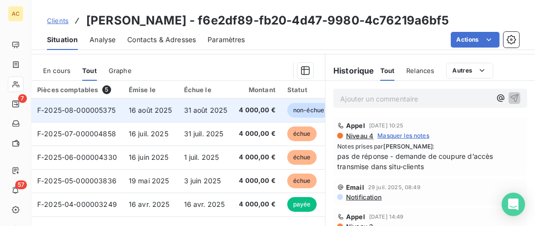
scroll to position [91, 0]
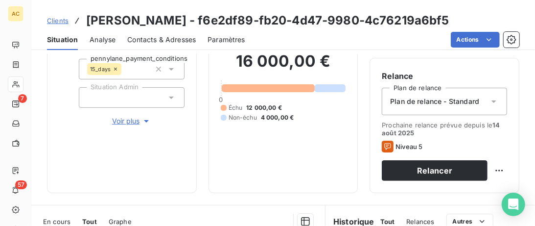
click at [124, 119] on span "Voir plus" at bounding box center [131, 121] width 39 height 10
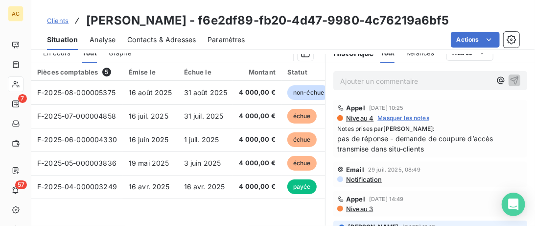
scroll to position [502, 0]
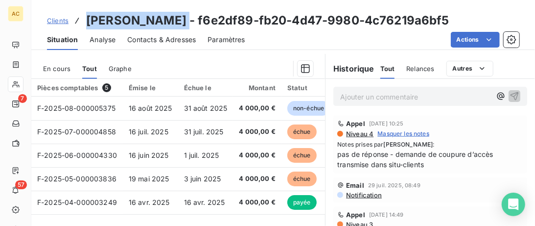
drag, startPoint x: 165, startPoint y: 23, endPoint x: 88, endPoint y: 19, distance: 77.9
click at [88, 19] on h3 "Tarik Lakrami - f6e2df89-fb20-4d47-9980-4c76219a6bf5" at bounding box center [267, 21] width 363 height 18
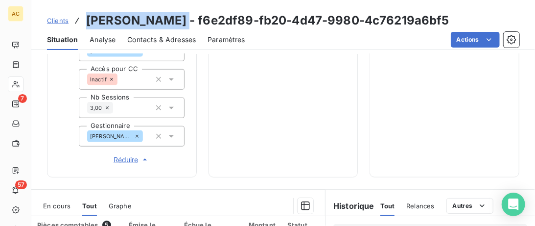
scroll to position [351, 0]
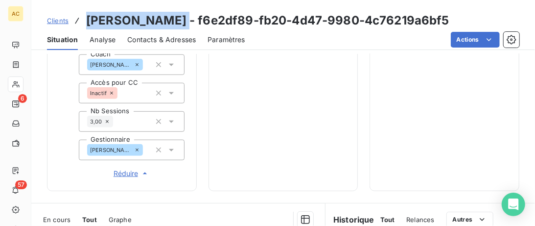
click at [63, 21] on span "Clients" at bounding box center [58, 21] width 22 height 8
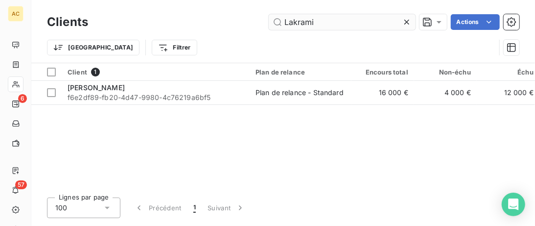
drag, startPoint x: 334, startPoint y: 19, endPoint x: 156, endPoint y: 19, distance: 178.7
click at [269, 19] on input "Lakrami" at bounding box center [342, 22] width 147 height 16
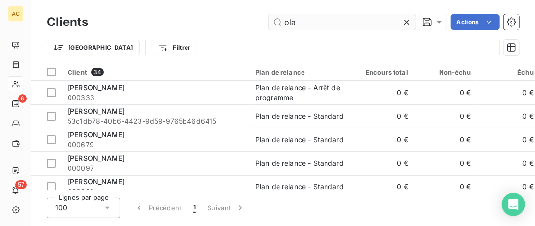
click at [291, 23] on input "ola" at bounding box center [342, 22] width 147 height 16
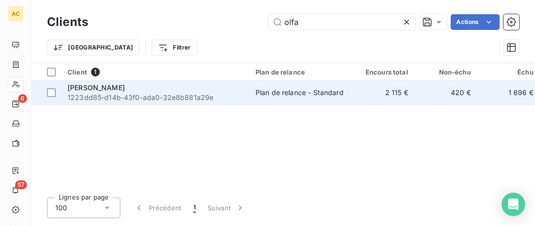
type input "olfa"
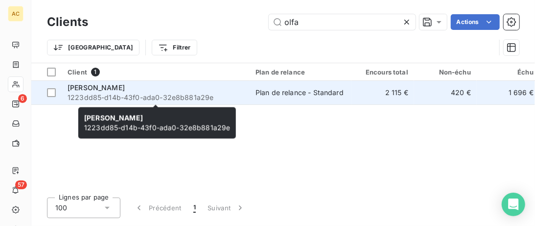
click at [220, 90] on div "Olfa Sahlia" at bounding box center [156, 88] width 176 height 10
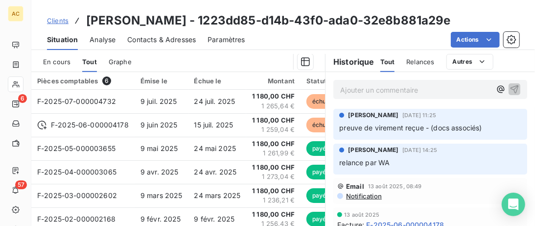
scroll to position [150, 0]
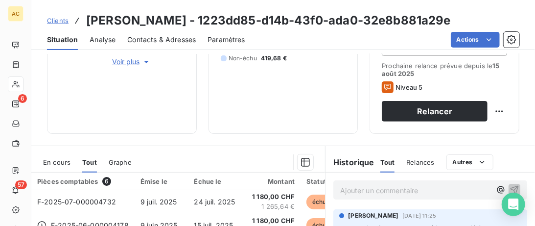
click at [531, 130] on div "Informations client Propriétés Client Produit Incubateur - Solo pennylane_payme…" at bounding box center [283, 21] width 504 height 224
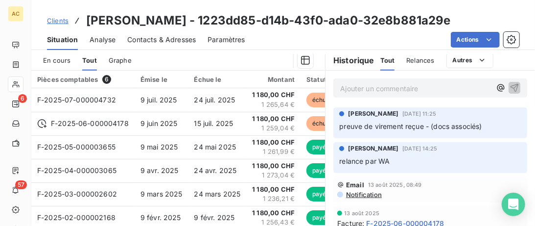
scroll to position [249, 0]
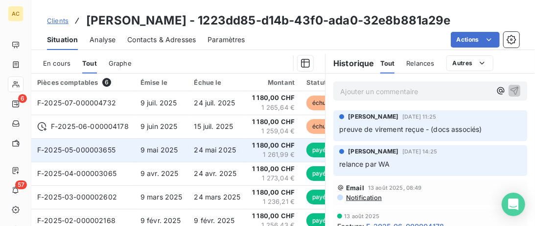
click at [198, 142] on td "24 mai 2025" at bounding box center [217, 149] width 58 height 23
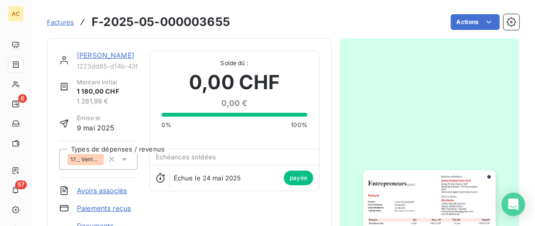
click at [88, 58] on link "Olfa Sahlia" at bounding box center [105, 55] width 57 height 8
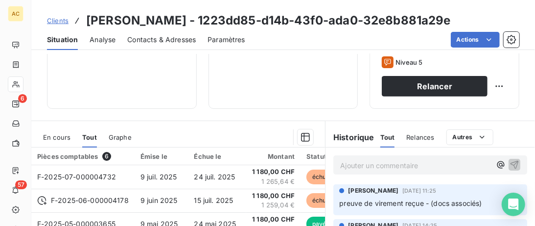
scroll to position [251, 0]
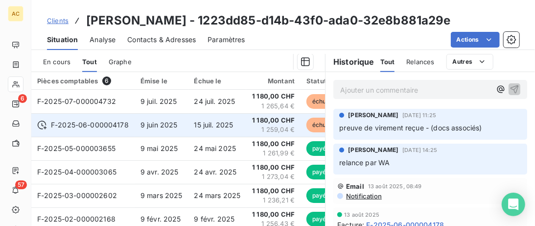
click at [166, 123] on span "9 juin 2025" at bounding box center [158, 124] width 37 height 8
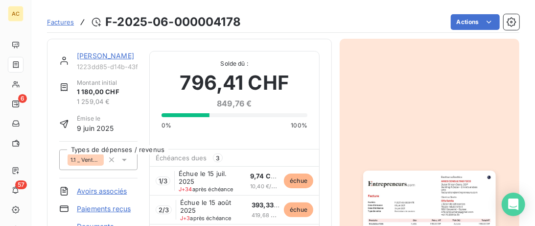
scroll to position [100, 0]
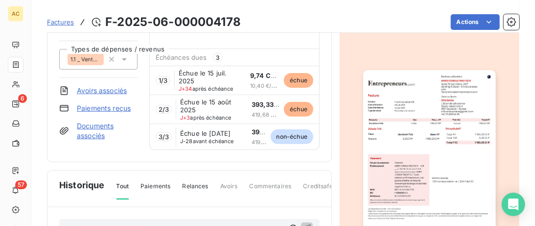
click at [95, 127] on link "Documents associés" at bounding box center [107, 131] width 61 height 20
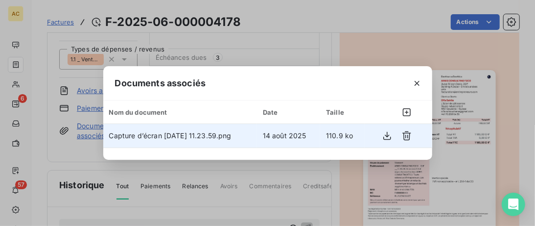
click at [229, 133] on span "Capture d’écran 2025-08-14 à 11.23.59.png" at bounding box center [170, 135] width 122 height 8
click at [389, 135] on icon "button" at bounding box center [387, 136] width 10 height 10
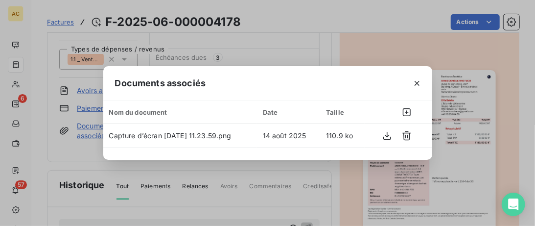
click at [423, 82] on button "button" at bounding box center [417, 83] width 16 height 16
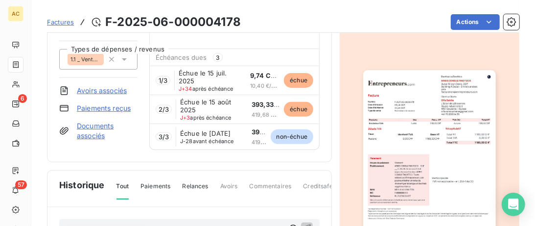
click at [229, 108] on span "Échue le 15 août 2025" at bounding box center [212, 106] width 64 height 16
click at [63, 22] on span "Factures" at bounding box center [60, 22] width 27 height 8
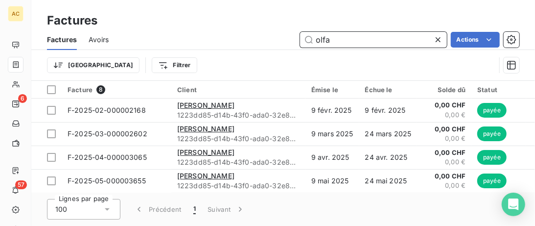
type input "olfa"
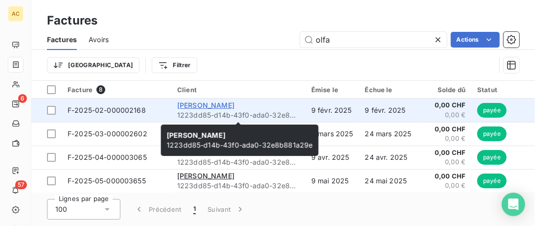
click at [195, 104] on span "Olfa Sahlia" at bounding box center [205, 105] width 57 height 8
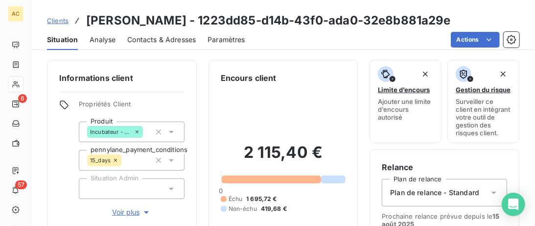
scroll to position [201, 0]
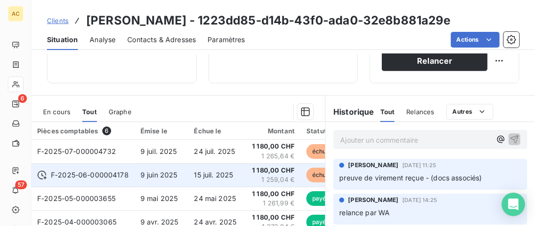
click at [160, 174] on span "9 juin 2025" at bounding box center [158, 174] width 37 height 8
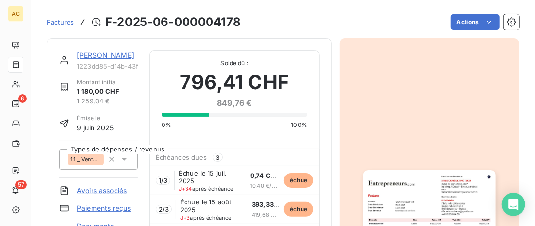
drag, startPoint x: 98, startPoint y: 48, endPoint x: 101, endPoint y: 54, distance: 6.1
click at [98, 49] on div "Olfa Sahlia 1223dd85-d14b-43f0-ada0-32e8b881a29e Montant initial 1 180,00 CHF 1…" at bounding box center [189, 150] width 285 height 224
click at [101, 54] on link "Olfa Sahlia" at bounding box center [105, 55] width 57 height 8
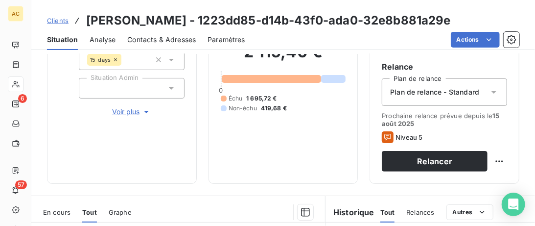
scroll to position [201, 0]
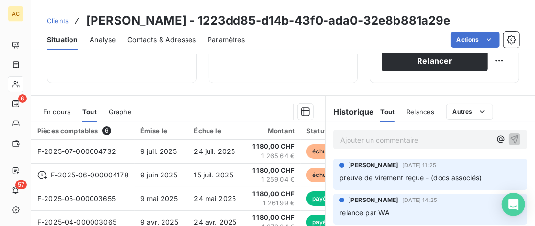
click at [360, 136] on p "Ajouter un commentaire ﻿" at bounding box center [415, 140] width 151 height 12
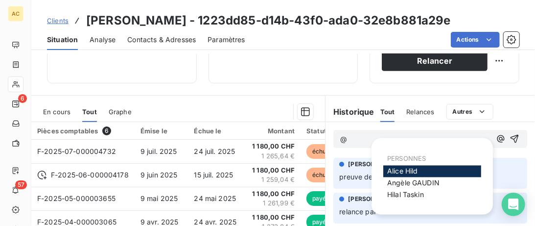
click at [406, 175] on span "Alice Hild" at bounding box center [402, 171] width 31 height 8
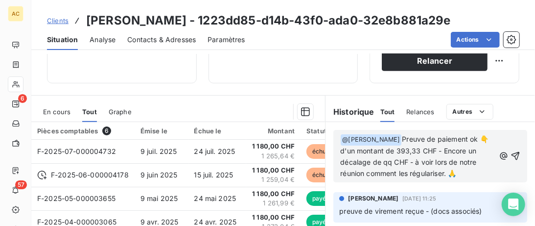
click at [380, 139] on span "Preuve de paiement ok 👇 d'un montant de 393,33 CHF - Encore un décalage de qq C…" at bounding box center [415, 156] width 150 height 43
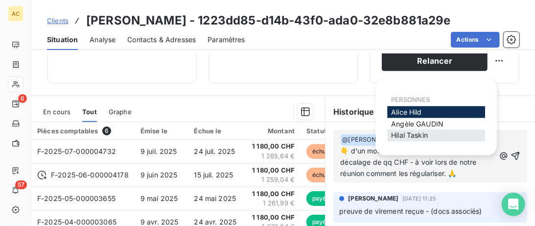
click at [397, 134] on span "Hilal Taskin" at bounding box center [409, 135] width 37 height 8
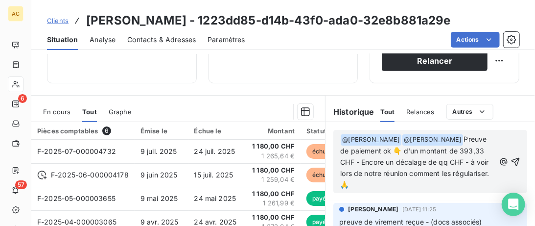
click at [520, 148] on div "﻿ @ Alice Hild ﻿ ﻿ @ Hilal Taskin ﻿ Preuve de paiement ok 👇 d'un montant de 393…" at bounding box center [430, 161] width 180 height 57
click at [143, 21] on h3 "Olfa Sahlia - 1223dd85-d14b-43f0-ada0-32e8b881a29e" at bounding box center [268, 21] width 365 height 18
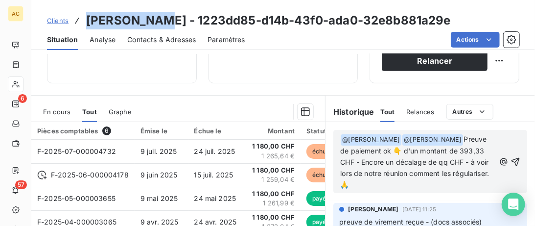
drag, startPoint x: 146, startPoint y: 22, endPoint x: 89, endPoint y: 15, distance: 58.1
click at [89, 15] on h3 "Olfa Sahlia - 1223dd85-d14b-43f0-ada0-32e8b881a29e" at bounding box center [268, 21] width 365 height 18
click at [514, 157] on icon "button" at bounding box center [516, 162] width 10 height 10
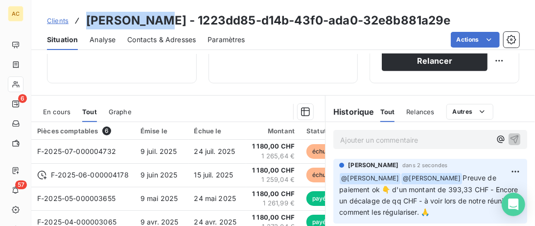
click at [164, 41] on span "Contacts & Adresses" at bounding box center [161, 40] width 69 height 10
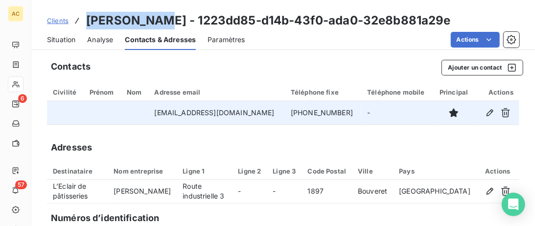
drag, startPoint x: 340, startPoint y: 114, endPoint x: 273, endPoint y: 111, distance: 67.1
click at [273, 111] on tr "olfa.schouchane@gmail.com +41 76 268 64 35 -" at bounding box center [283, 112] width 472 height 23
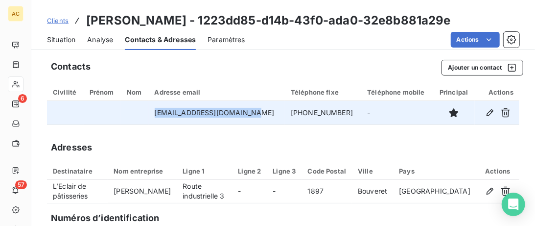
drag, startPoint x: 256, startPoint y: 116, endPoint x: 151, endPoint y: 113, distance: 104.8
click at [151, 113] on tr "olfa.schouchane@gmail.com +41 76 268 64 35 -" at bounding box center [283, 112] width 472 height 23
drag, startPoint x: 341, startPoint y: 114, endPoint x: 279, endPoint y: 114, distance: 61.2
click at [285, 114] on td "+41 76 268 64 35" at bounding box center [323, 112] width 76 height 23
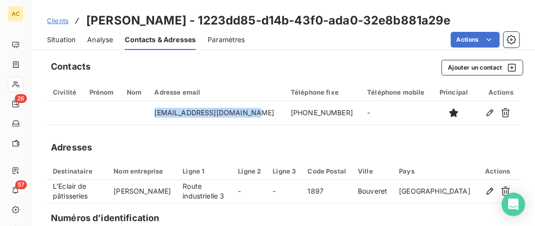
click at [66, 24] on span "Clients" at bounding box center [58, 21] width 22 height 8
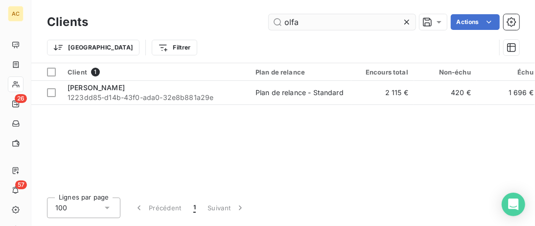
drag, startPoint x: 323, startPoint y: 27, endPoint x: 150, endPoint y: 26, distance: 172.8
click at [269, 26] on input "olfa" at bounding box center [342, 22] width 147 height 16
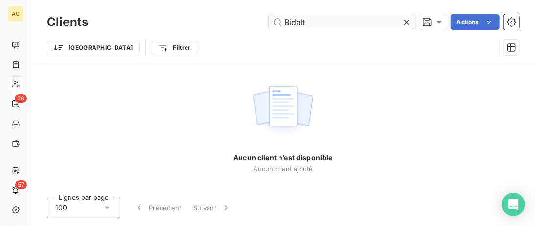
click at [301, 19] on input "Bidalt" at bounding box center [342, 22] width 147 height 16
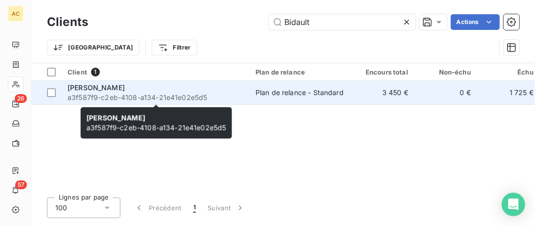
type input "Bidault"
click at [198, 94] on span "a3f587f9-c2eb-4108-a134-21e41e02e5d5" at bounding box center [156, 98] width 176 height 10
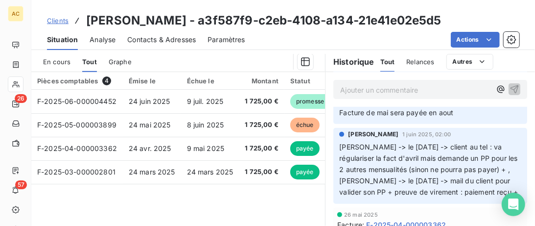
scroll to position [104, 0]
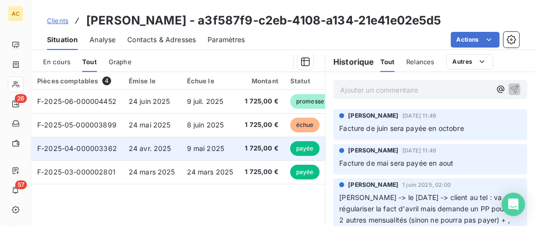
click at [142, 150] on span "24 avr. 2025" at bounding box center [150, 148] width 43 height 8
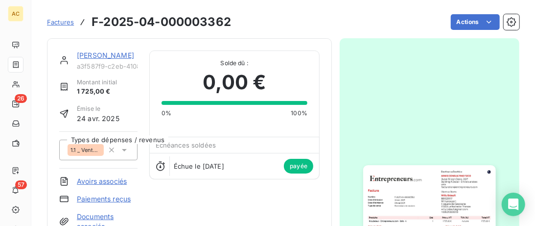
click at [96, 55] on link "Willy Bidault" at bounding box center [105, 55] width 57 height 8
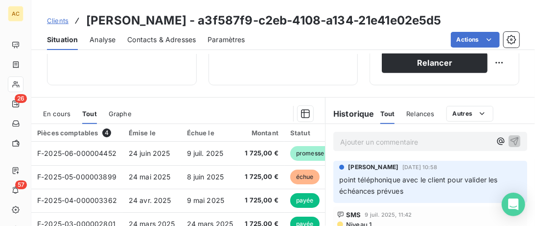
scroll to position [251, 0]
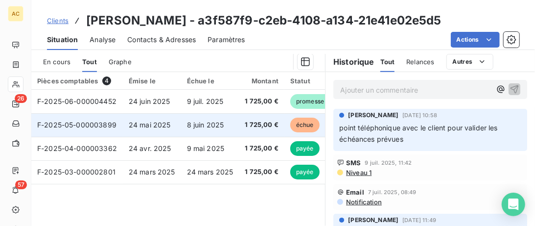
click at [168, 128] on td "24 mai 2025" at bounding box center [152, 124] width 58 height 23
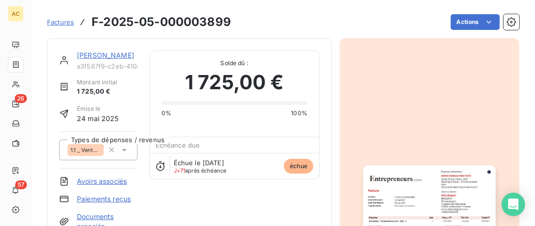
click at [106, 54] on link "Willy Bidault" at bounding box center [105, 55] width 57 height 8
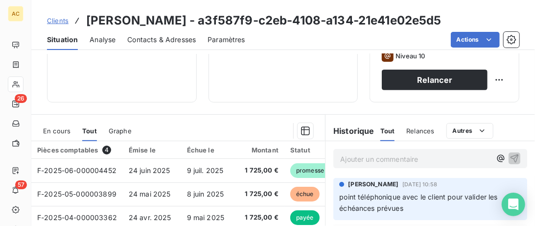
scroll to position [201, 0]
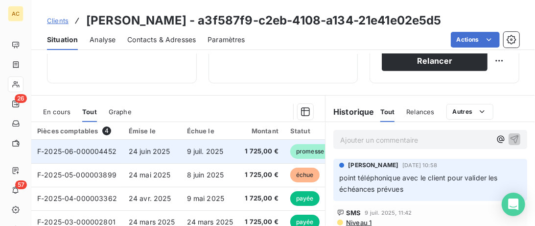
click at [195, 148] on span "9 juil. 2025" at bounding box center [205, 151] width 37 height 8
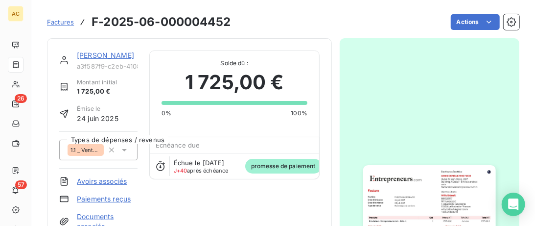
click at [89, 55] on link "Willy Bidault" at bounding box center [105, 55] width 57 height 8
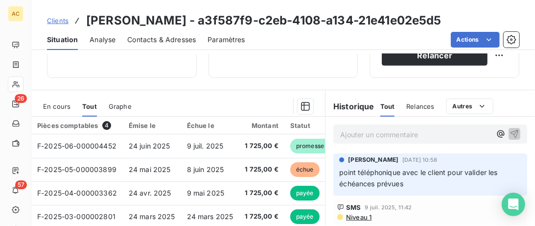
scroll to position [251, 0]
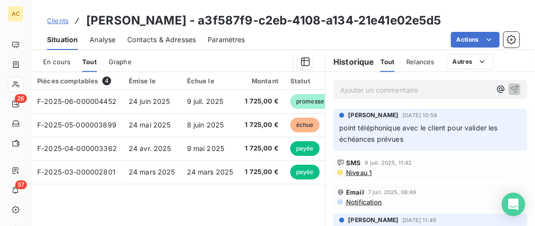
click at [169, 44] on span "Contacts & Adresses" at bounding box center [161, 40] width 69 height 10
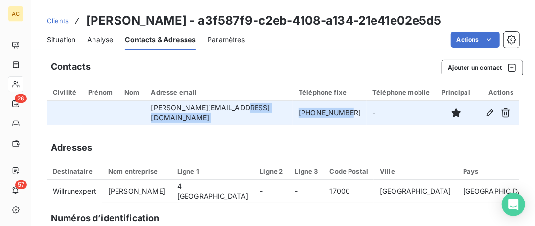
drag, startPoint x: 333, startPoint y: 107, endPoint x: 243, endPoint y: 107, distance: 89.6
click at [243, 107] on tr "willy.bidault@gmail.com +33609330093 -" at bounding box center [283, 112] width 472 height 23
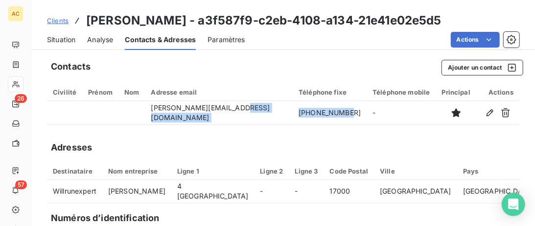
click at [70, 41] on span "Situation" at bounding box center [61, 40] width 28 height 10
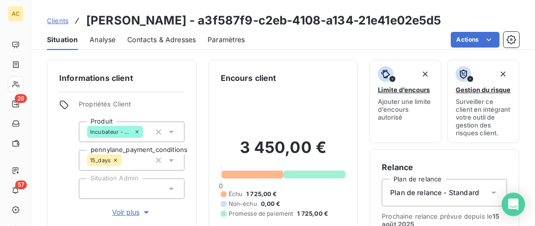
scroll to position [100, 0]
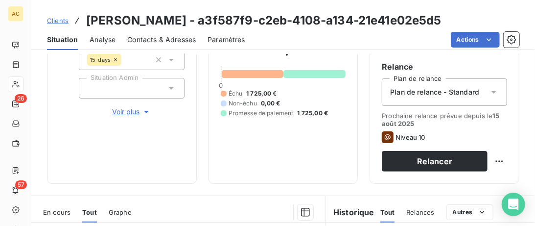
click at [124, 109] on span "Voir plus" at bounding box center [131, 112] width 39 height 10
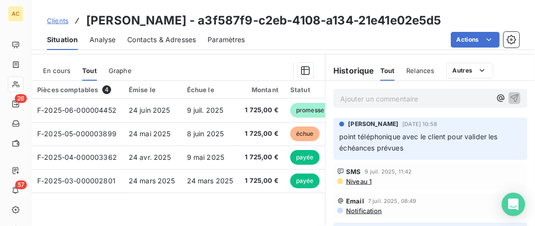
scroll to position [502, 0]
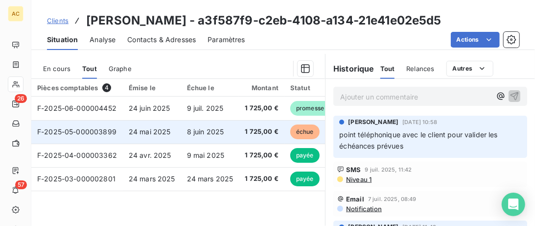
click at [166, 130] on span "24 mai 2025" at bounding box center [150, 131] width 42 height 8
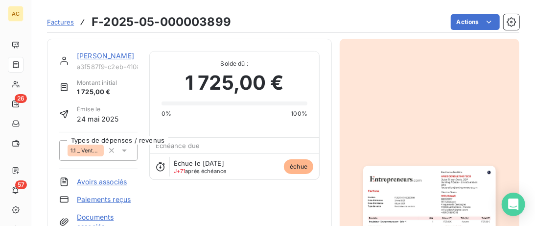
click at [97, 58] on link "Willy Bidault" at bounding box center [105, 55] width 57 height 8
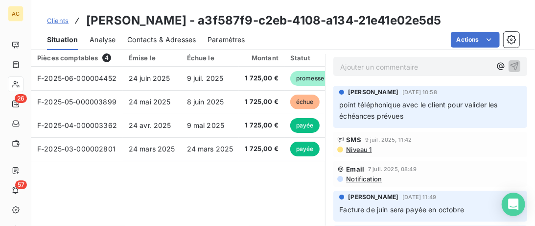
scroll to position [251, 0]
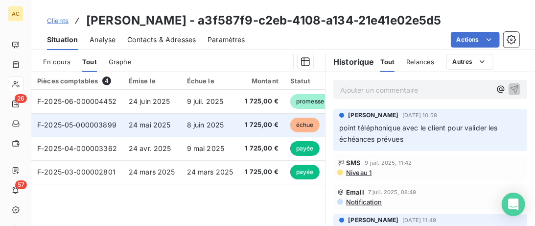
click at [179, 125] on td "24 mai 2025" at bounding box center [152, 124] width 58 height 23
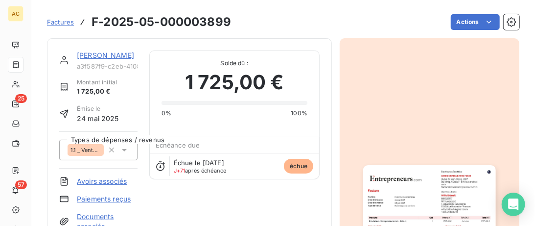
click at [110, 58] on link "Willy Bidault" at bounding box center [105, 55] width 57 height 8
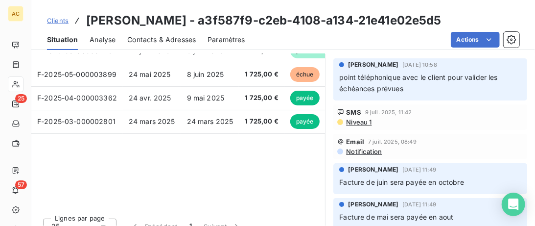
scroll to position [201, 0]
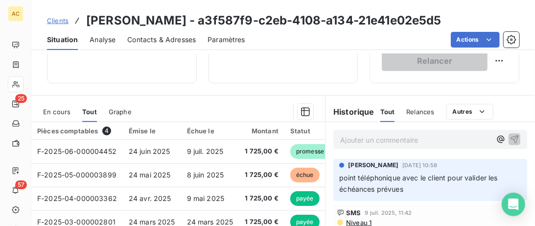
click at [346, 140] on p "Ajouter un commentaire ﻿" at bounding box center [415, 140] width 151 height 12
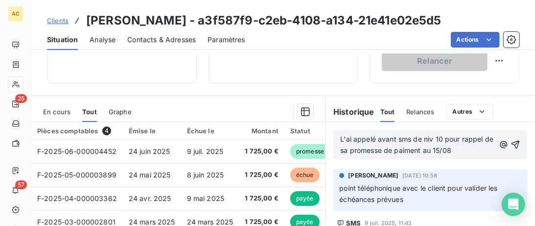
click at [405, 150] on span "L'ai appelé avant sms de niv 10 pour rappel de sa promesse de paiment au 15/08" at bounding box center [417, 145] width 155 height 20
click at [465, 148] on p "L'ai appelé avant sms de niv 10 pour rappel de sa promesse de paiement au 15/08" at bounding box center [417, 145] width 155 height 23
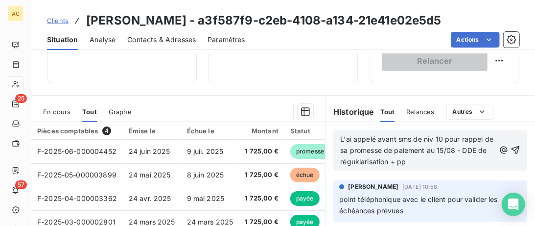
click at [358, 163] on span "L'ai appelé avant sms de niv 10 pour rappel de sa promesse de paiement au 15/08…" at bounding box center [417, 150] width 155 height 31
click at [424, 163] on p "L'ai appelé avant sms de niv 10 pour rappel de sa promesse de paiement au 15/08…" at bounding box center [417, 151] width 155 height 34
click at [457, 168] on div "L'ai appelé avant sms de niv 10 pour rappel de sa promesse de paiement au 15/08…" at bounding box center [430, 150] width 194 height 41
click at [457, 164] on p "L'ai appelé avant sms de niv 10 pour rappel de sa promesse de paiement au 15/08…" at bounding box center [417, 151] width 155 height 34
click at [443, 159] on span "L'ai appelé avant sms de niv 10 pour rappel de sa promesse de paiement au 15/08…" at bounding box center [417, 150] width 155 height 31
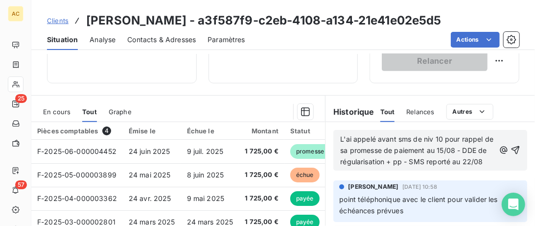
click at [0, 0] on lt-span "reporté ." at bounding box center [0, 0] width 0 height 0
drag, startPoint x: 371, startPoint y: 139, endPoint x: 322, endPoint y: 139, distance: 49.9
click at [381, 139] on span "Appel avant sms de niv 10 pour rappel de sa promesse de paiement au 15/08 - DDE…" at bounding box center [414, 150] width 149 height 31
click at [518, 150] on icon "button" at bounding box center [515, 150] width 8 height 8
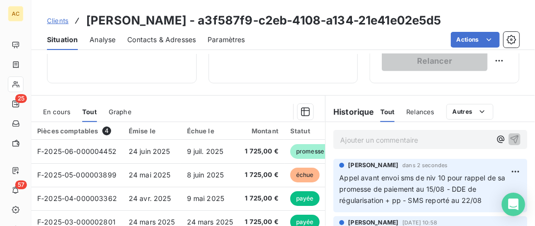
click at [60, 20] on span "Clients" at bounding box center [58, 21] width 22 height 8
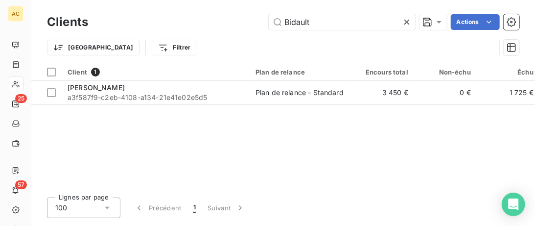
drag, startPoint x: 303, startPoint y: 23, endPoint x: 188, endPoint y: 22, distance: 115.0
click at [269, 23] on input "Bidault" at bounding box center [342, 22] width 147 height 16
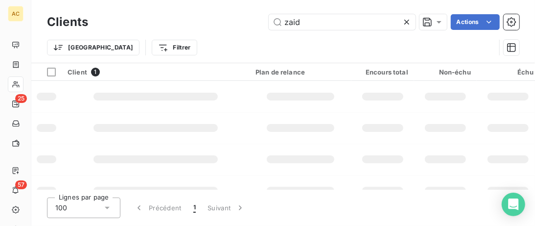
type input "zaid"
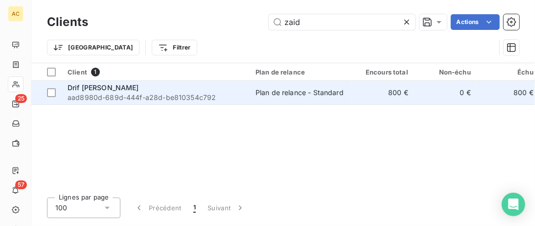
click at [194, 85] on div "Drif ZAID" at bounding box center [156, 88] width 176 height 10
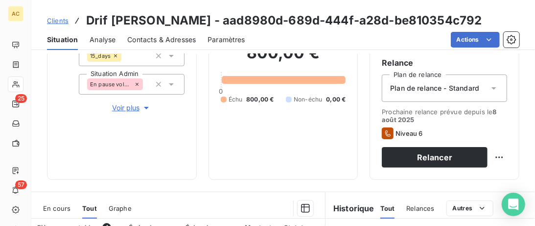
scroll to position [100, 0]
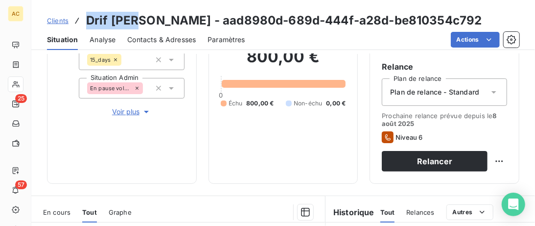
drag, startPoint x: 139, startPoint y: 20, endPoint x: 84, endPoint y: 19, distance: 54.3
click at [84, 19] on div "Clients Drif ZAID - aad8980d-689d-444f-a28d-be810354c792" at bounding box center [264, 21] width 435 height 18
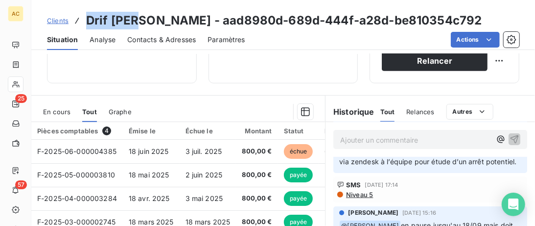
scroll to position [0, 0]
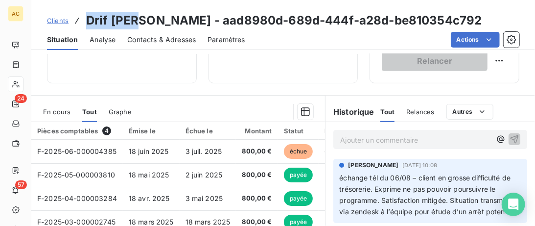
click at [59, 21] on span "Clients" at bounding box center [58, 21] width 22 height 8
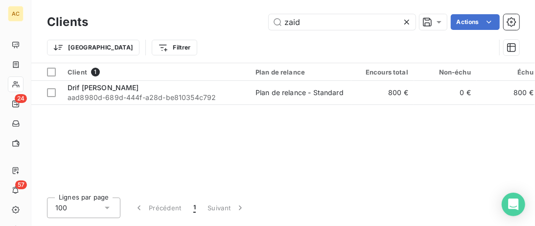
drag, startPoint x: 345, startPoint y: 25, endPoint x: 88, endPoint y: 29, distance: 257.0
click at [269, 30] on input "zaid" at bounding box center [342, 22] width 147 height 16
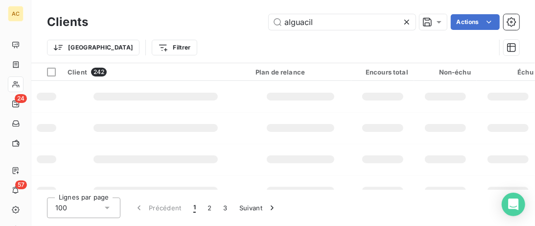
type input "alguacil"
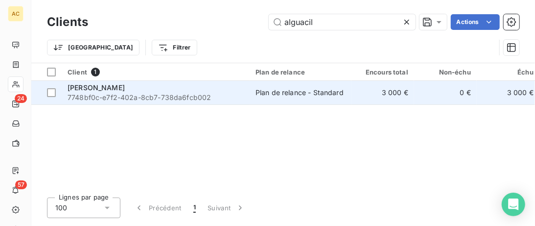
click at [107, 98] on span "7748bf0c-e7f2-402a-8cb7-738da6fcb002" at bounding box center [156, 98] width 176 height 10
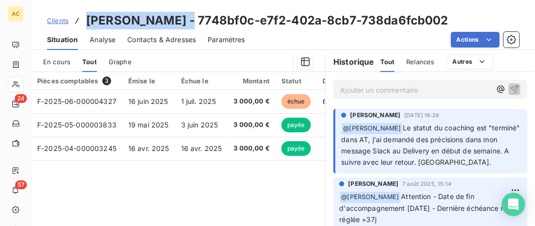
drag, startPoint x: 178, startPoint y: 23, endPoint x: 76, endPoint y: 19, distance: 101.9
click at [76, 19] on div "Clients Arnaud Alguacil - 7748bf0c-e7f2-402a-8cb7-738da6fcb002" at bounding box center [247, 21] width 401 height 18
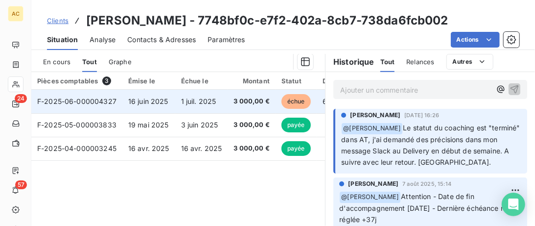
click at [175, 107] on td "1 juil. 2025" at bounding box center [201, 101] width 53 height 23
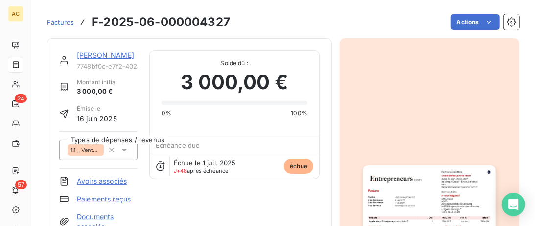
click at [87, 59] on link "Arnaud Alguacil" at bounding box center [105, 55] width 57 height 8
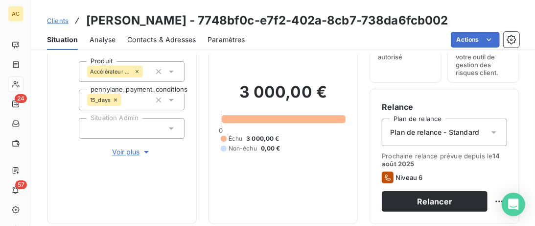
scroll to position [100, 0]
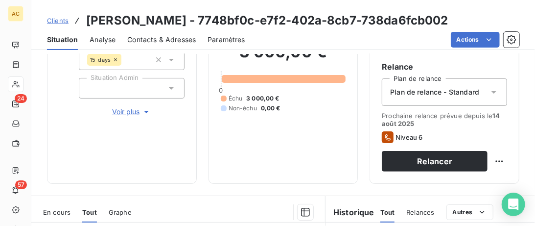
click at [122, 113] on span "Voir plus" at bounding box center [131, 112] width 39 height 10
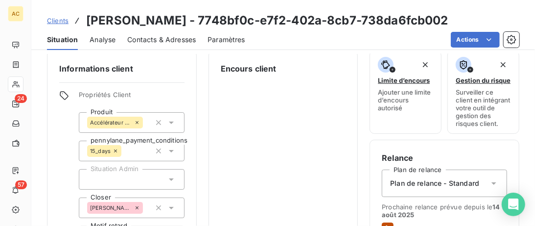
scroll to position [0, 0]
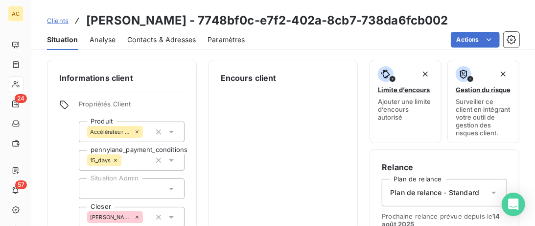
drag, startPoint x: 165, startPoint y: 38, endPoint x: 198, endPoint y: 48, distance: 34.1
click at [165, 38] on span "Contacts & Adresses" at bounding box center [161, 40] width 69 height 10
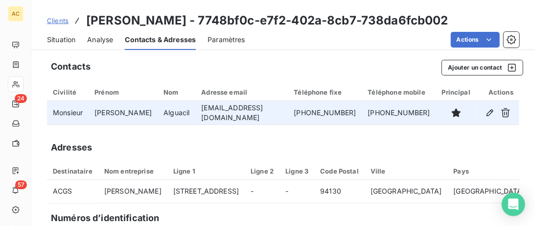
drag, startPoint x: 333, startPoint y: 113, endPoint x: 268, endPoint y: 112, distance: 65.6
click at [288, 112] on td "+33 6 12 43 55 28" at bounding box center [325, 112] width 74 height 23
click at [223, 110] on td "a.alguacil@acgs.fr" at bounding box center [241, 112] width 93 height 23
drag, startPoint x: 240, startPoint y: 113, endPoint x: 183, endPoint y: 114, distance: 56.8
click at [195, 114] on td "a.alguacil@acgs.fr" at bounding box center [241, 112] width 93 height 23
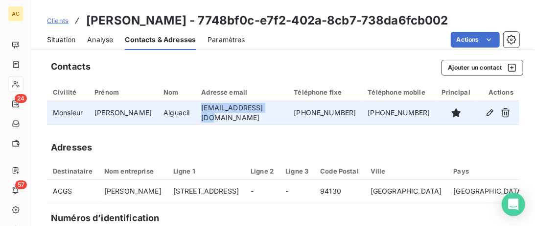
drag, startPoint x: 330, startPoint y: 118, endPoint x: 263, endPoint y: 116, distance: 66.6
click at [288, 116] on td "+33 6 12 43 55 28" at bounding box center [325, 112] width 74 height 23
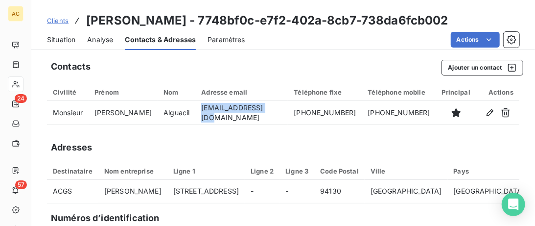
click at [59, 36] on span "Situation" at bounding box center [61, 40] width 28 height 10
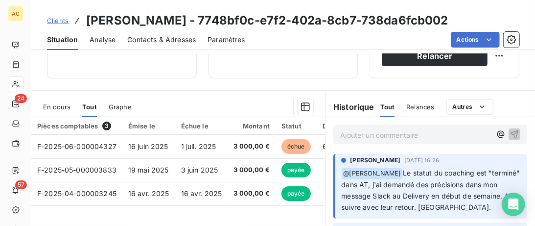
scroll to position [251, 0]
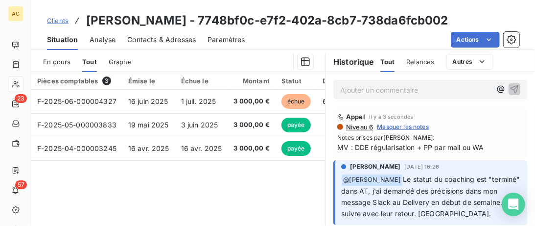
click at [54, 25] on link "Clients" at bounding box center [58, 21] width 22 height 10
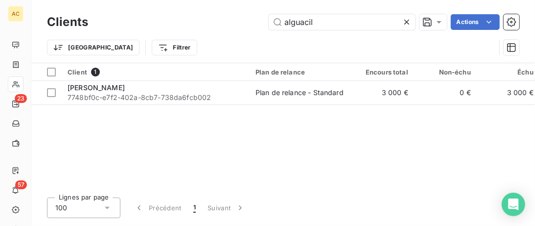
drag, startPoint x: 344, startPoint y: 26, endPoint x: 137, endPoint y: 16, distance: 207.3
click at [269, 17] on input "alguacil" at bounding box center [342, 22] width 147 height 16
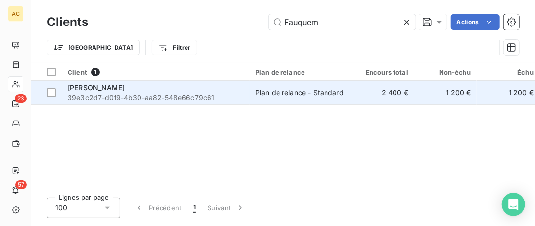
type input "Fauquem"
click at [204, 88] on div "Johanna Fauquembergue" at bounding box center [156, 88] width 176 height 10
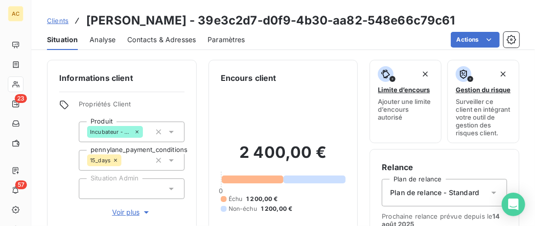
click at [122, 211] on span "Voir plus" at bounding box center [131, 212] width 39 height 10
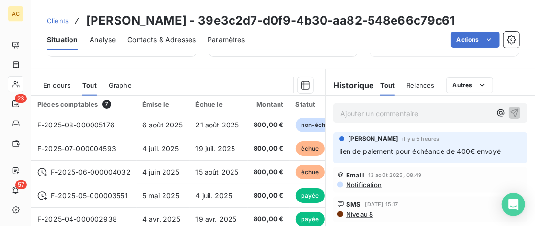
scroll to position [552, 0]
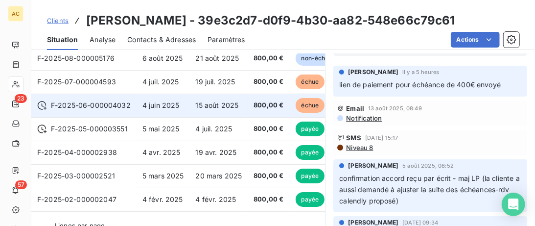
click at [151, 102] on span "4 juin 2025" at bounding box center [160, 105] width 37 height 8
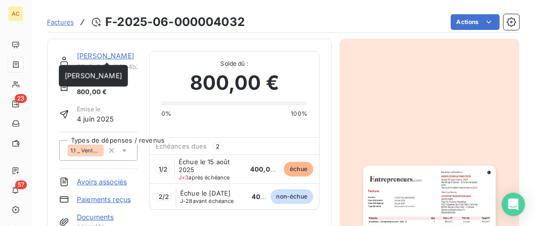
click at [116, 53] on link "Johanna Fauquembergue" at bounding box center [105, 55] width 57 height 8
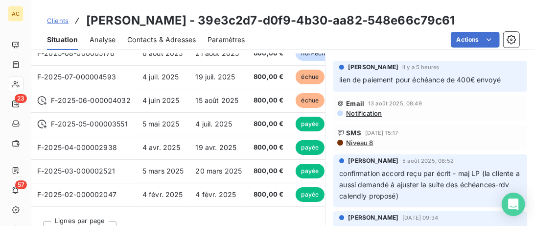
scroll to position [301, 0]
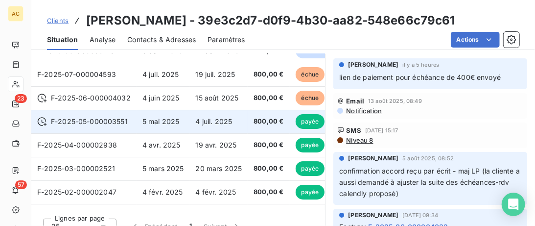
click at [196, 123] on span "4 juil. 2025" at bounding box center [214, 121] width 37 height 8
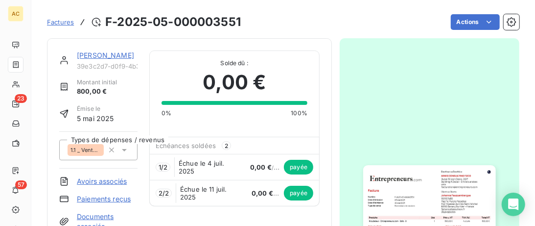
click at [92, 58] on link "Johanna Fauquembergue" at bounding box center [105, 55] width 57 height 8
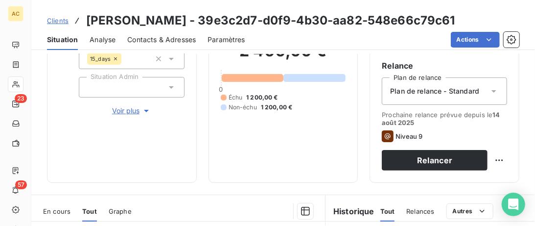
scroll to position [100, 0]
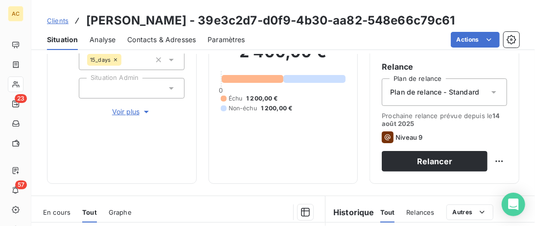
click at [130, 110] on span "Voir plus" at bounding box center [131, 112] width 39 height 10
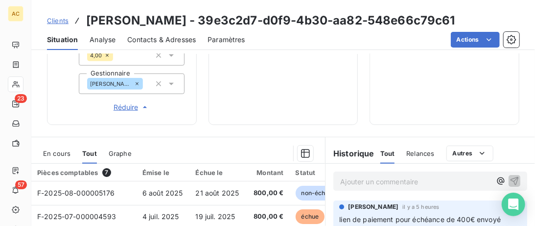
scroll to position [401, 0]
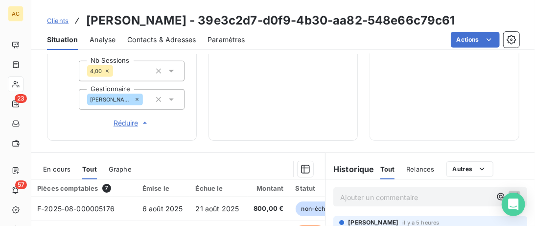
click at [172, 99] on icon at bounding box center [171, 99] width 5 height 2
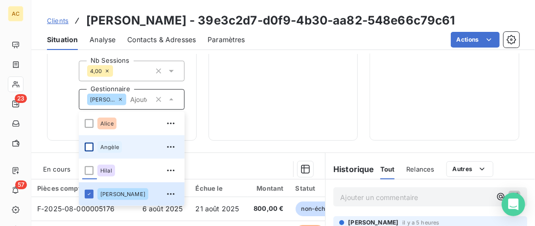
click at [89, 149] on div at bounding box center [89, 146] width 9 height 9
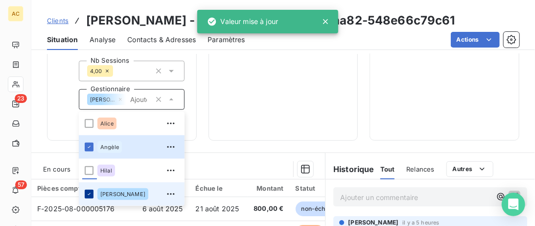
click at [91, 193] on icon at bounding box center [89, 194] width 6 height 6
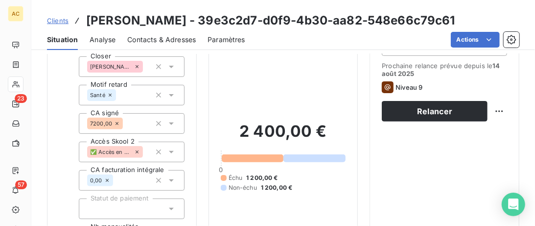
scroll to position [0, 0]
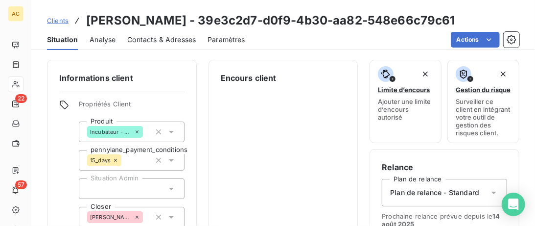
click at [59, 19] on span "Clients" at bounding box center [58, 21] width 22 height 8
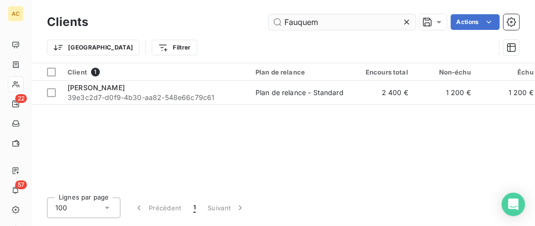
drag, startPoint x: 331, startPoint y: 27, endPoint x: 167, endPoint y: 24, distance: 163.5
click at [269, 24] on input "Fauquem" at bounding box center [342, 22] width 147 height 16
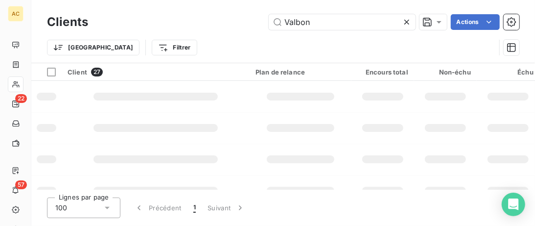
type input "Valbon"
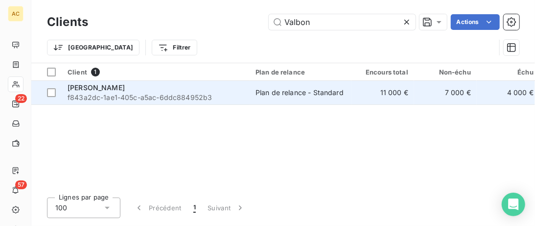
click at [190, 87] on div "Christophe Valbon" at bounding box center [156, 88] width 176 height 10
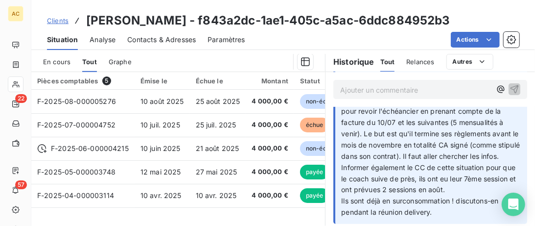
scroll to position [150, 0]
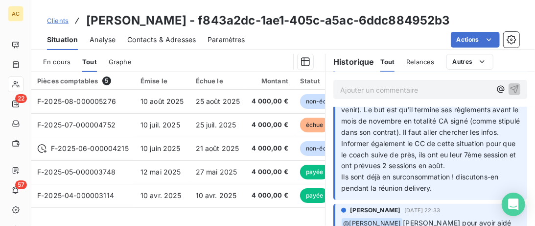
click at [153, 37] on span "Contacts & Adresses" at bounding box center [161, 40] width 69 height 10
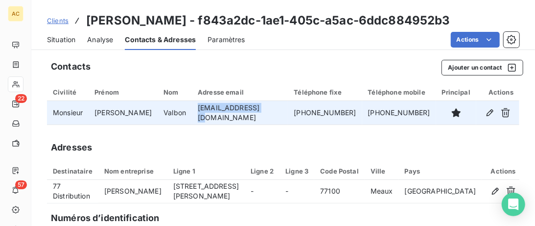
drag, startPoint x: 265, startPoint y: 116, endPoint x: 194, endPoint y: 116, distance: 71.0
click at [184, 115] on tr "Monsieur Christophe Valbon crizy94@gmail.com +33679802005 +33679802005" at bounding box center [283, 112] width 472 height 23
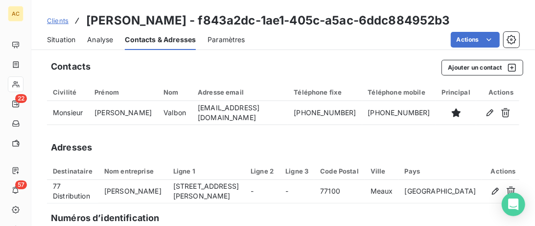
click at [76, 41] on div "Situation Analyse Contacts & Adresses Paramètres Actions" at bounding box center [283, 39] width 504 height 21
click at [67, 39] on span "Situation" at bounding box center [61, 40] width 28 height 10
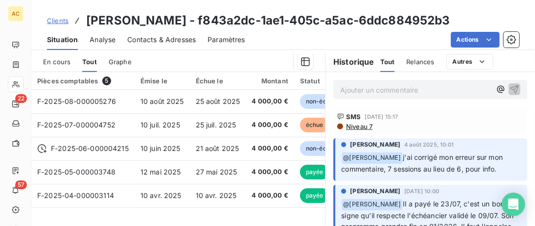
scroll to position [301, 0]
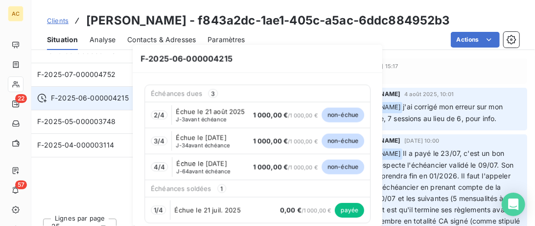
click at [50, 98] on div "F-2025-06-000004215" at bounding box center [83, 98] width 92 height 10
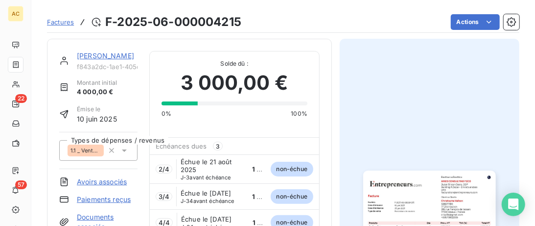
click at [91, 53] on link "Christophe Valbon" at bounding box center [105, 55] width 57 height 8
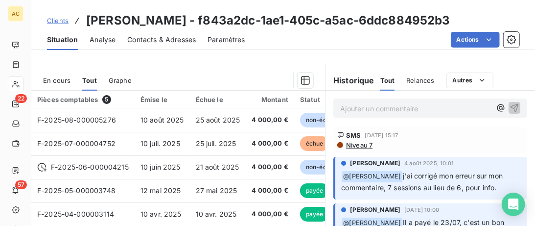
scroll to position [251, 0]
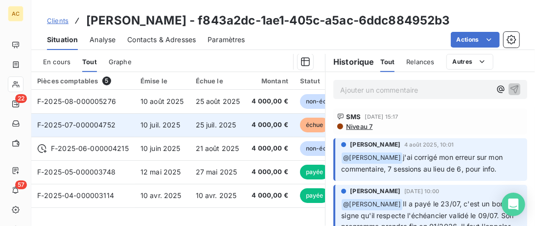
click at [128, 125] on td "F-2025-07-000004752" at bounding box center [82, 124] width 103 height 23
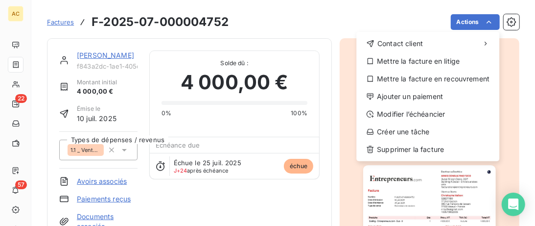
click at [485, 23] on html "AC 22 57 Factures F-2025-07-000004752 Actions Contact client Mettre la facture …" at bounding box center [267, 113] width 535 height 226
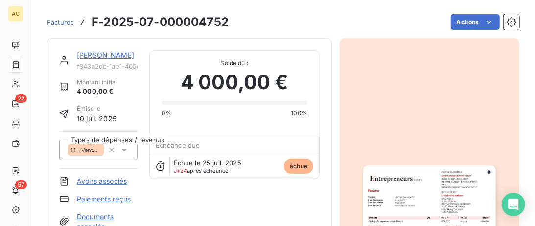
click at [286, 65] on html "AC 22 57 Factures F-2025-07-000004752 Actions Christophe Valbon f843a2dc-1ae1-4…" at bounding box center [267, 113] width 535 height 226
click at [112, 200] on link "Paiements reçus" at bounding box center [104, 199] width 54 height 10
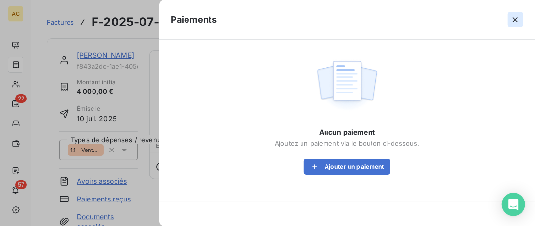
click at [514, 15] on icon "button" at bounding box center [516, 20] width 10 height 10
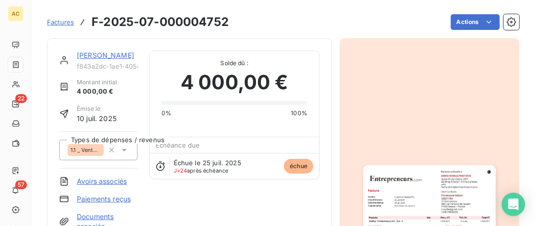
click at [97, 51] on link "Christophe Valbon" at bounding box center [105, 55] width 57 height 8
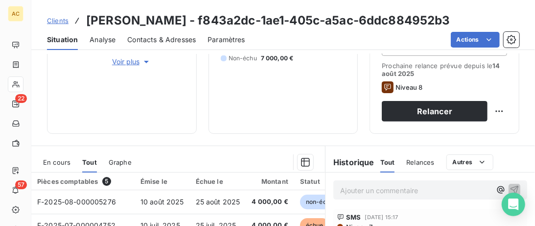
scroll to position [251, 0]
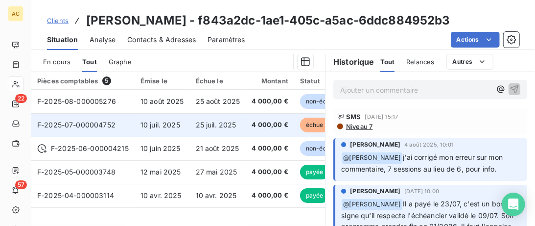
click at [116, 132] on td "F-2025-07-000004752" at bounding box center [82, 124] width 103 height 23
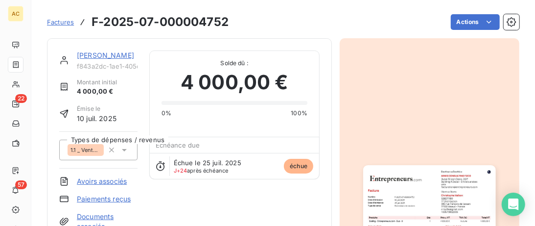
click at [114, 199] on link "Paiements reçus" at bounding box center [104, 199] width 54 height 10
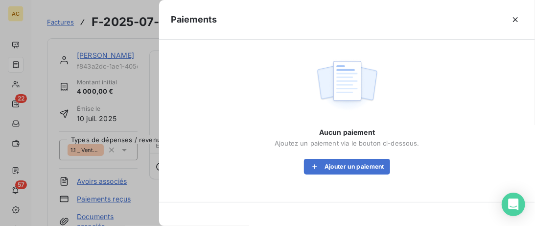
click at [343, 176] on div "Aucun paiement Ajoutez un paiement via le bouton ci-dessous. Ajouter un paiement" at bounding box center [347, 114] width 352 height 127
click at [341, 169] on button "Ajouter un paiement" at bounding box center [347, 167] width 86 height 16
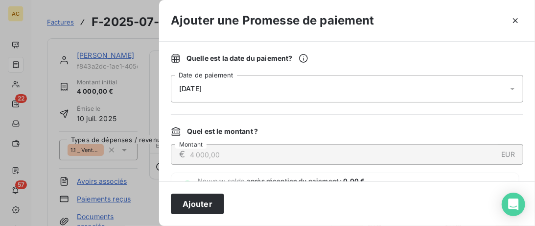
click at [229, 93] on div "19/08/2025" at bounding box center [347, 88] width 352 height 27
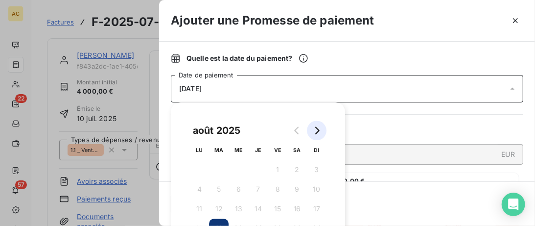
click at [318, 130] on icon "Go to next month" at bounding box center [317, 131] width 4 height 8
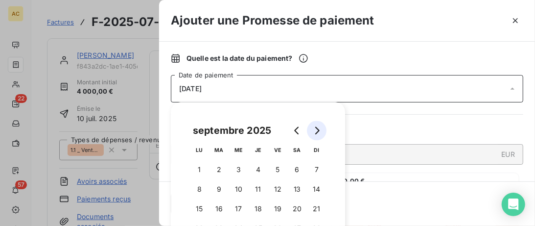
click at [318, 129] on icon "Go to next month" at bounding box center [317, 131] width 4 height 8
click at [319, 129] on icon "Go to next month" at bounding box center [317, 131] width 4 height 8
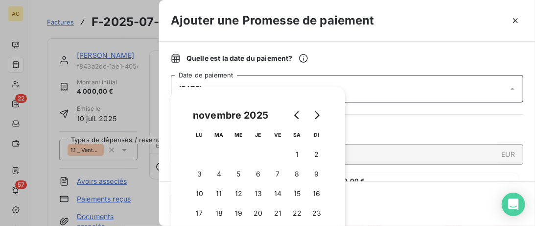
scroll to position [100, 0]
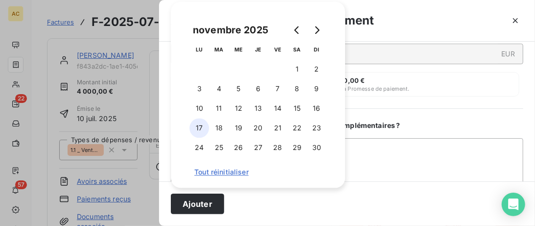
click at [197, 129] on button "17" at bounding box center [199, 128] width 20 height 20
click at [408, 140] on textarea "Ajouter un commentaire ( facultatif )" at bounding box center [347, 189] width 352 height 102
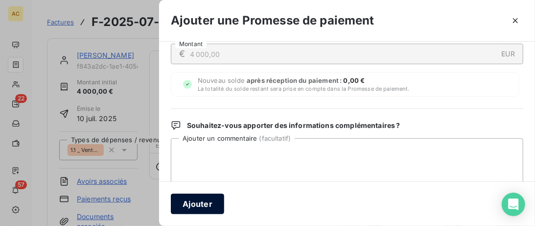
click at [206, 203] on button "Ajouter" at bounding box center [197, 203] width 53 height 21
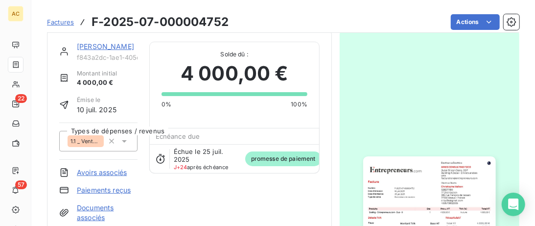
scroll to position [0, 0]
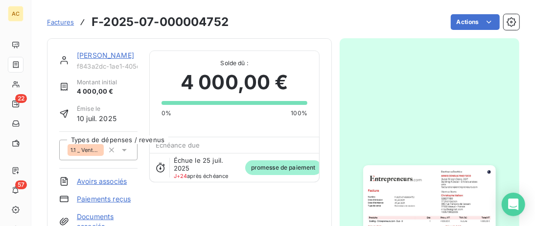
click at [104, 56] on link "Christophe Valbon" at bounding box center [105, 55] width 57 height 8
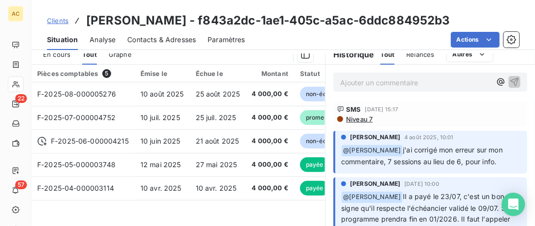
scroll to position [251, 0]
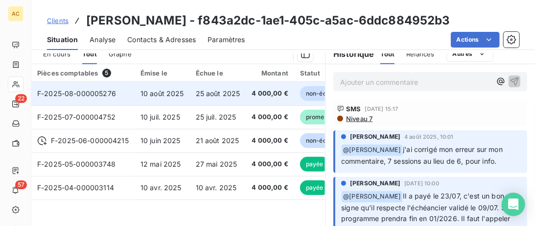
click at [166, 89] on span "10 août 2025" at bounding box center [162, 93] width 44 height 8
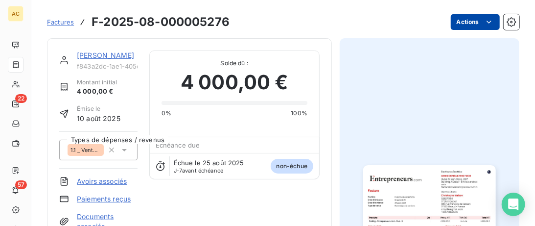
click at [483, 22] on html "AC 22 57 Factures F-2025-08-000005276 Actions Christophe Valbon f843a2dc-1ae1-4…" at bounding box center [267, 113] width 535 height 226
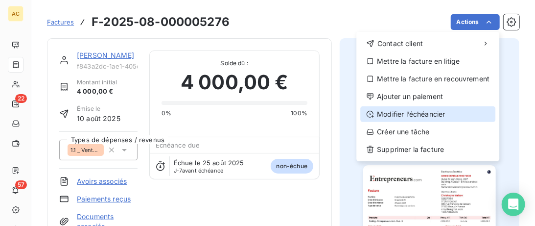
click at [437, 114] on div "Modifier l’échéancier" at bounding box center [427, 114] width 135 height 16
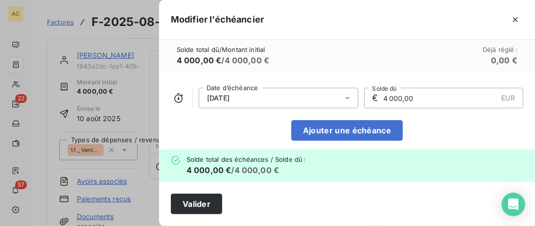
click at [322, 96] on div "25/08/2025" at bounding box center [279, 98] width 160 height 21
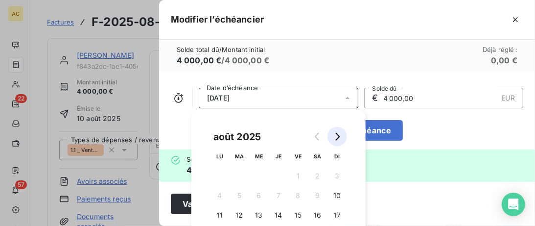
click at [341, 135] on button "Go to next month" at bounding box center [337, 137] width 20 height 20
drag, startPoint x: 348, startPoint y: 95, endPoint x: 387, endPoint y: 101, distance: 39.7
click at [348, 95] on icon at bounding box center [348, 98] width 10 height 10
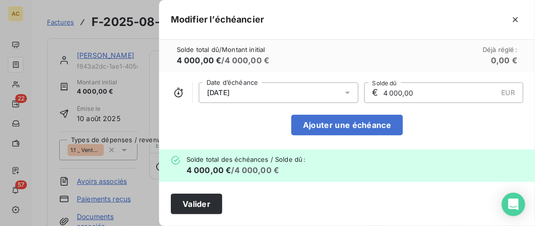
scroll to position [6, 0]
click at [348, 92] on icon at bounding box center [347, 92] width 5 height 2
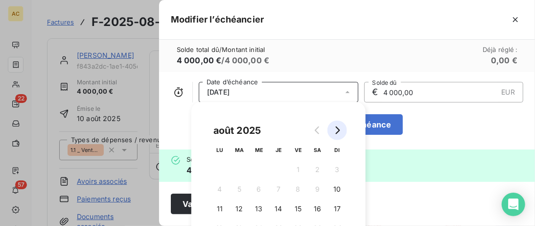
click at [336, 127] on icon "Go to next month" at bounding box center [338, 130] width 4 height 8
click at [337, 127] on icon "Go to next month" at bounding box center [338, 130] width 4 height 8
click at [220, 223] on button "17" at bounding box center [220, 228] width 20 height 20
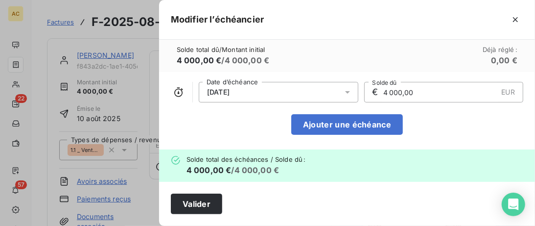
click at [466, 145] on div "17/11/2025 Date d’échéance € 4 000,00 EUR Solde dû Ajouter une échéance" at bounding box center [347, 110] width 376 height 77
click at [207, 218] on div "Valider" at bounding box center [347, 204] width 376 height 44
click at [205, 209] on button "Valider" at bounding box center [196, 203] width 51 height 21
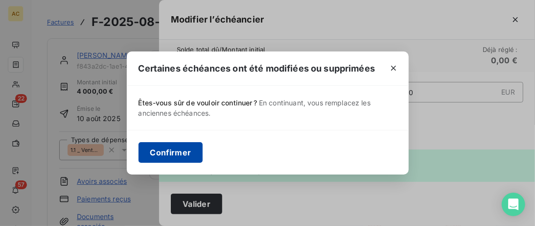
click at [183, 150] on button "Confirmer" at bounding box center [171, 152] width 65 height 21
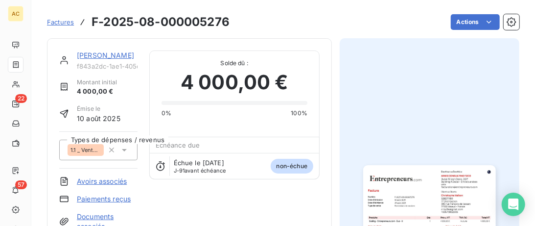
click at [85, 55] on link "Christophe Valbon" at bounding box center [105, 55] width 57 height 8
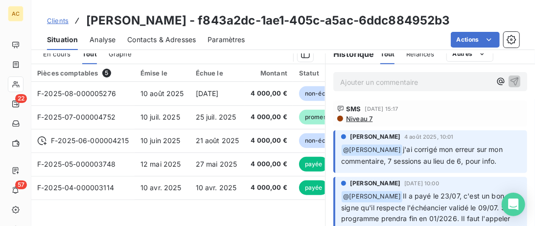
click at [365, 79] on p "Ajouter un commentaire ﻿" at bounding box center [415, 82] width 151 height 12
click at [378, 85] on p "Ajouter un commentaire ﻿" at bounding box center [415, 82] width 151 height 12
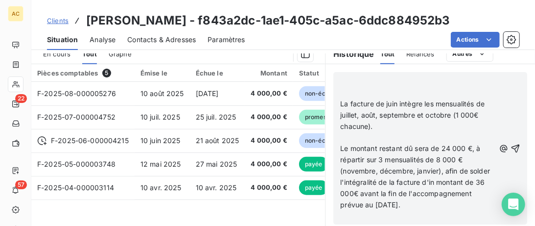
click at [341, 102] on span "La facture de juin intègre les mensualités de juillet, août, septembre et octob…" at bounding box center [413, 114] width 146 height 31
click at [342, 102] on span "Pour rappel : La facture de juin intègre les mensualités de juillet, août, sept…" at bounding box center [409, 114] width 139 height 31
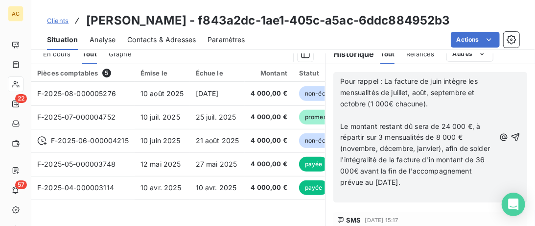
click at [344, 113] on p "﻿" at bounding box center [417, 115] width 155 height 11
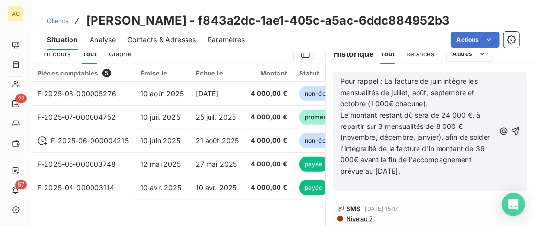
click at [441, 169] on p "Le montant restant dû sera de 24 000 €, à répartir sur 3 mensualités de 8 000 €…" at bounding box center [417, 143] width 155 height 67
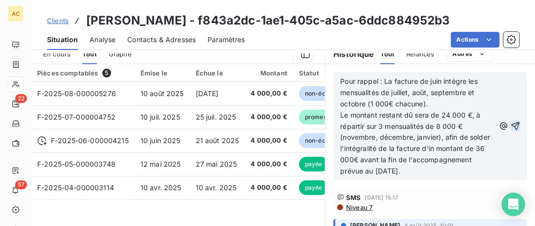
click at [515, 124] on icon "button" at bounding box center [516, 126] width 10 height 10
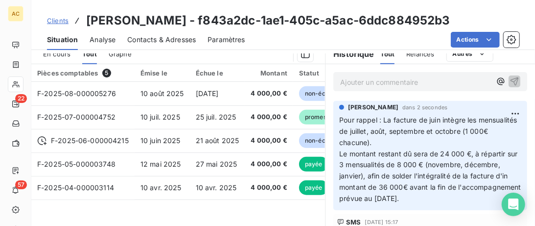
drag, startPoint x: 147, startPoint y: 37, endPoint x: 185, endPoint y: 41, distance: 37.5
click at [150, 35] on span "Contacts & Adresses" at bounding box center [161, 40] width 69 height 10
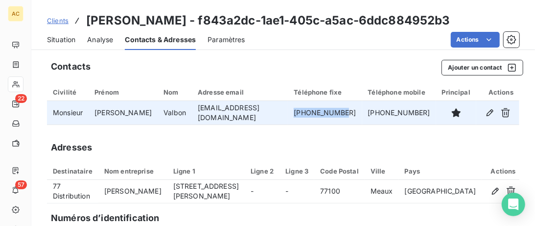
drag, startPoint x: 343, startPoint y: 124, endPoint x: 279, endPoint y: 112, distance: 65.4
click at [288, 112] on td "+33679802005" at bounding box center [325, 112] width 74 height 23
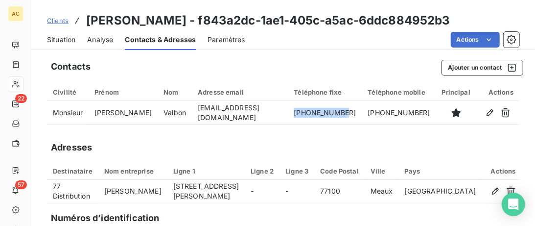
click at [54, 38] on span "Situation" at bounding box center [61, 40] width 28 height 10
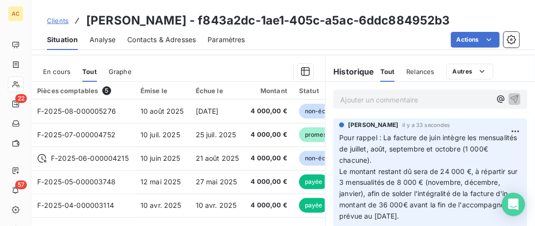
scroll to position [251, 0]
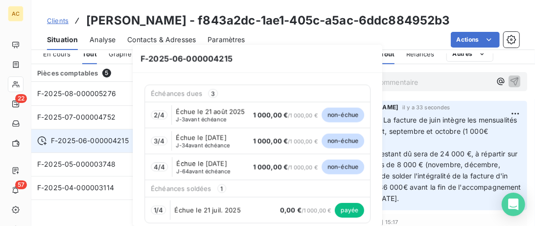
click at [96, 139] on span "F-2025-06-000004215" at bounding box center [90, 141] width 78 height 10
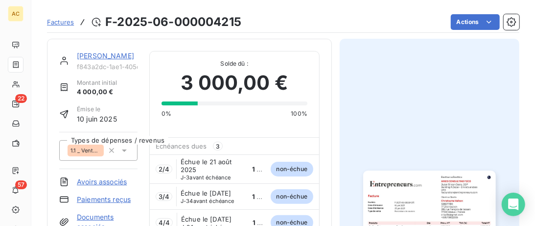
click at [97, 57] on link "Christophe Valbon" at bounding box center [105, 55] width 57 height 8
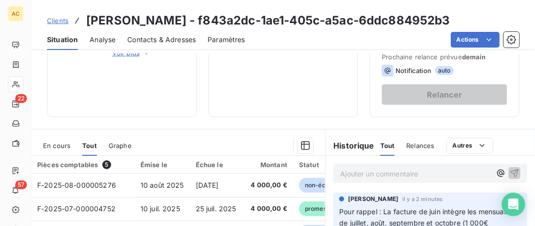
scroll to position [251, 0]
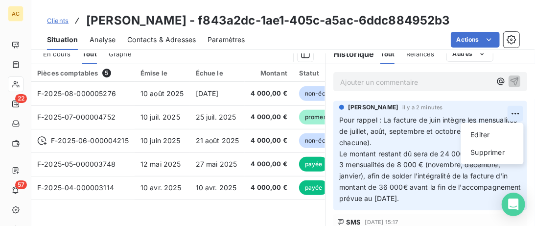
click at [518, 113] on html "AC 22 57 Clients Christophe Valbon - f843a2dc-1ae1-405c-a5ac-6ddc884952b3 Situa…" at bounding box center [267, 113] width 535 height 226
click at [479, 137] on div "Editer" at bounding box center [492, 135] width 55 height 16
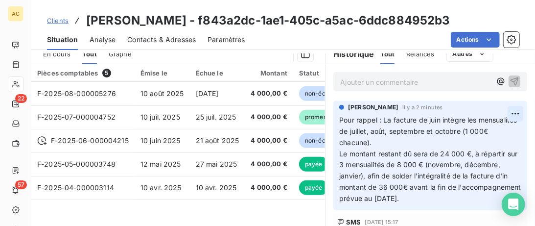
click at [515, 113] on html "AC 22 57 Clients Christophe Valbon - f843a2dc-1ae1-405c-a5ac-6ddc884952b3 Situa…" at bounding box center [267, 113] width 535 height 226
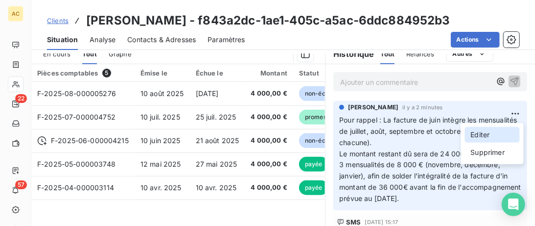
click at [487, 139] on div "Editer" at bounding box center [492, 135] width 55 height 16
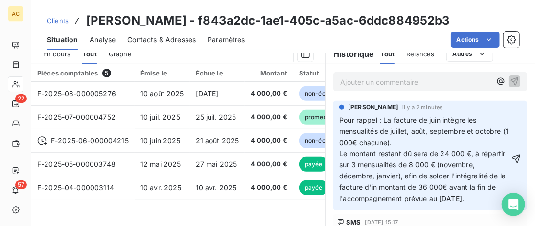
drag, startPoint x: 341, startPoint y: 117, endPoint x: 335, endPoint y: 115, distance: 6.1
click at [332, 117] on div "Valérie Jaffrennou il y a 2 minutes Pour rappel : La facture de juin intègre le…" at bounding box center [429, 155] width 209 height 113
click at [415, 122] on span "Tel ce jour pour rappel : La facture de juin intègre les mensualités de juillet…" at bounding box center [423, 159] width 168 height 87
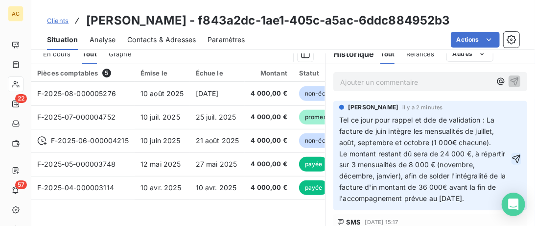
click at [517, 154] on icon "button" at bounding box center [516, 159] width 10 height 10
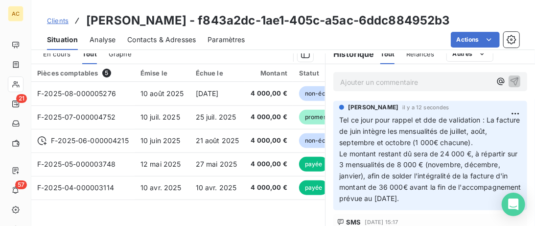
click at [62, 20] on span "Clients" at bounding box center [58, 21] width 22 height 8
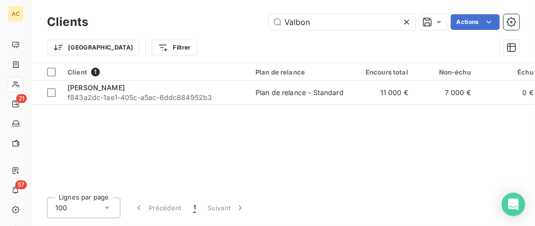
drag, startPoint x: 323, startPoint y: 22, endPoint x: 140, endPoint y: 22, distance: 182.6
click at [269, 22] on input "Valbon" at bounding box center [342, 22] width 147 height 16
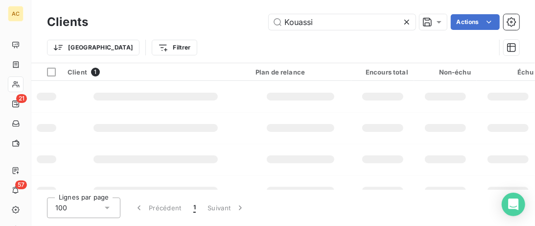
type input "Kouassi"
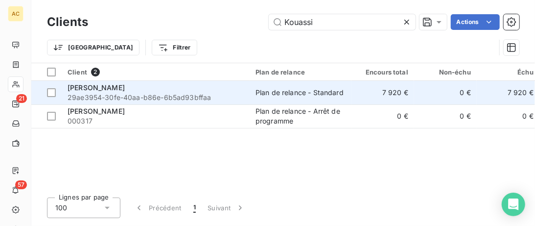
click at [166, 88] on div "Mouahié Kouassi" at bounding box center [156, 88] width 176 height 10
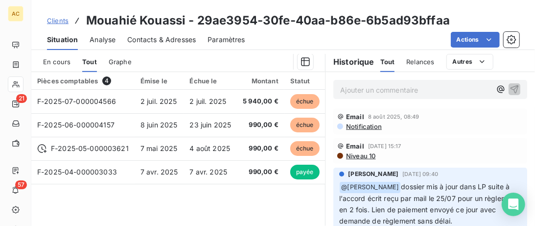
click at [145, 43] on span "Contacts & Adresses" at bounding box center [161, 40] width 69 height 10
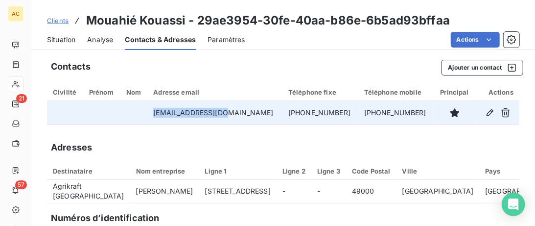
drag, startPoint x: 215, startPoint y: 108, endPoint x: 141, endPoint y: 106, distance: 73.9
click at [141, 106] on tr "mouahie@alavye.com +33782696312 +33766536626" at bounding box center [283, 112] width 472 height 23
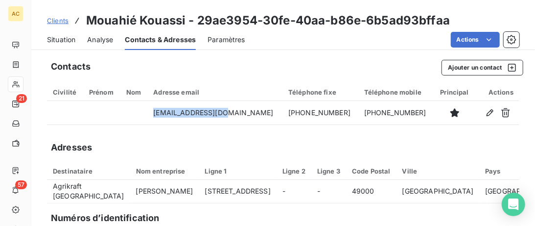
click at [64, 45] on div "Situation" at bounding box center [61, 39] width 28 height 21
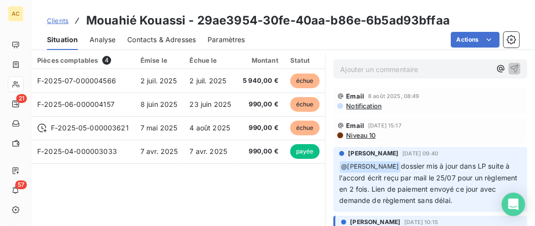
scroll to position [251, 0]
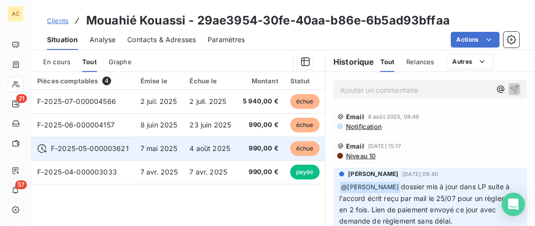
click at [134, 152] on td "F-2025-05-000003621" at bounding box center [82, 148] width 103 height 23
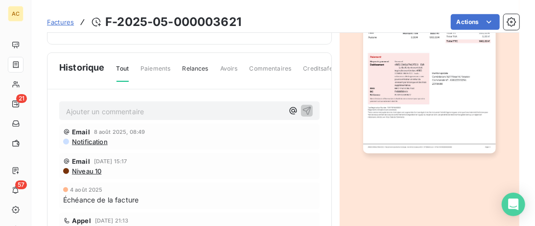
scroll to position [201, 0]
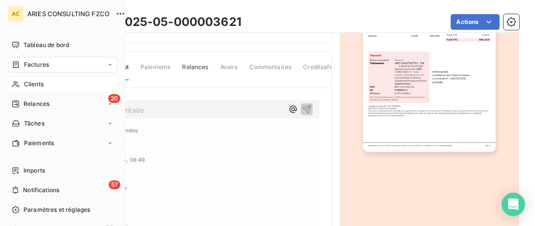
click at [22, 90] on div "Clients" at bounding box center [62, 84] width 109 height 16
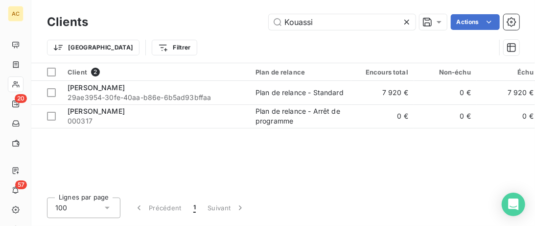
drag, startPoint x: 248, startPoint y: 23, endPoint x: 95, endPoint y: 0, distance: 153.8
click at [269, 23] on input "Kouassi" at bounding box center [342, 22] width 147 height 16
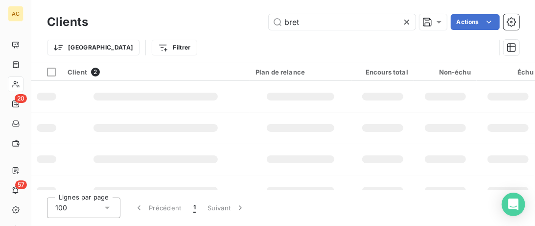
type input "bret"
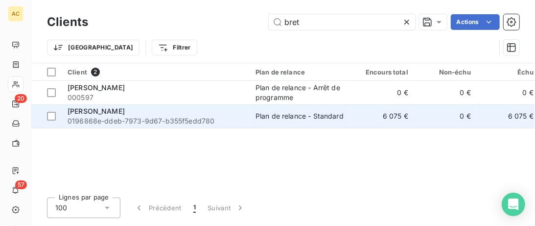
click at [188, 119] on span "0196868e-ddeb-7973-9d67-b355f5edd780" at bounding box center [156, 121] width 176 height 10
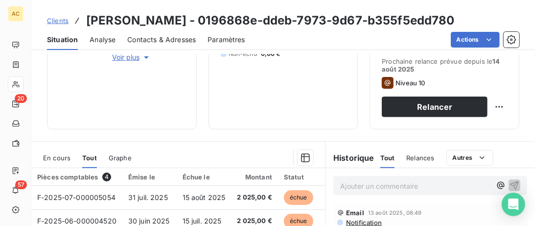
scroll to position [63, 0]
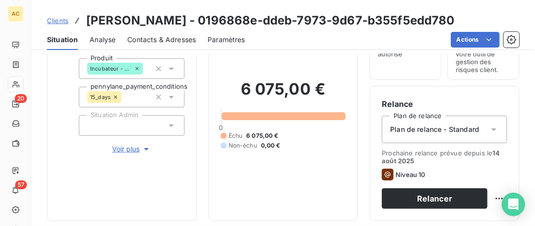
click at [128, 149] on span "Voir plus" at bounding box center [131, 149] width 39 height 10
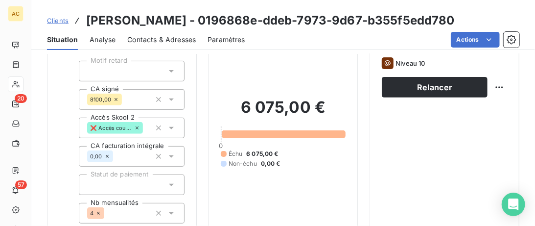
scroll to position [163, 0]
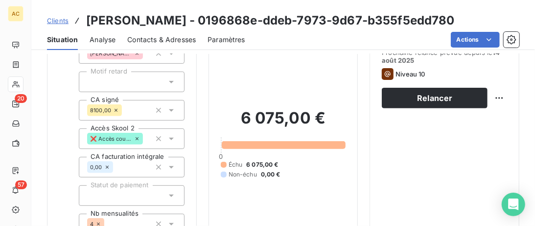
click at [160, 39] on span "Contacts & Adresses" at bounding box center [161, 40] width 69 height 10
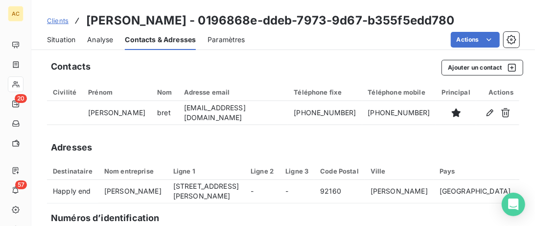
drag, startPoint x: 71, startPoint y: 40, endPoint x: 92, endPoint y: 43, distance: 20.4
click at [72, 40] on span "Situation" at bounding box center [61, 40] width 28 height 10
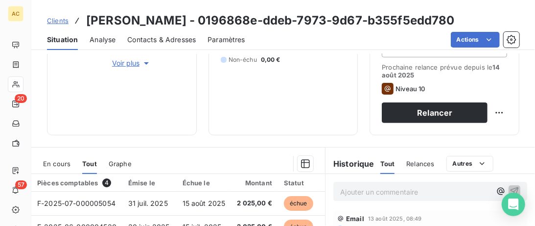
scroll to position [100, 0]
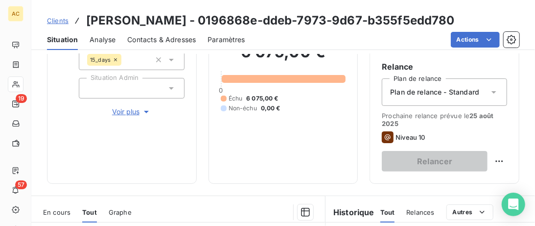
click at [70, 23] on div "Clients Vincent bret - 0196868e-ddeb-7973-9d67-b355f5edd780" at bounding box center [251, 21] width 408 height 18
click at [51, 23] on span "Clients" at bounding box center [58, 21] width 22 height 8
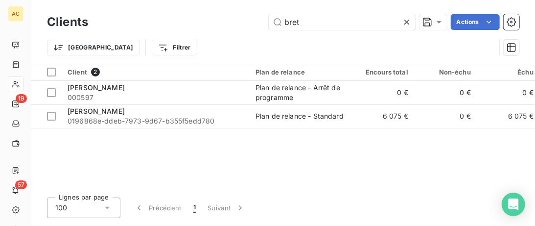
drag, startPoint x: 294, startPoint y: 22, endPoint x: 154, endPoint y: 20, distance: 140.5
click at [269, 22] on input "bret" at bounding box center [342, 22] width 147 height 16
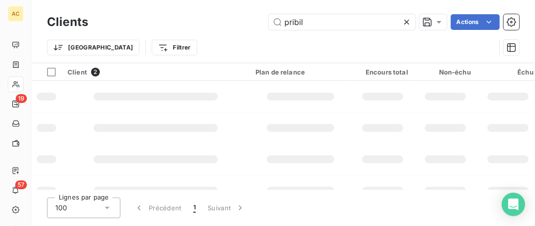
type input "pribil"
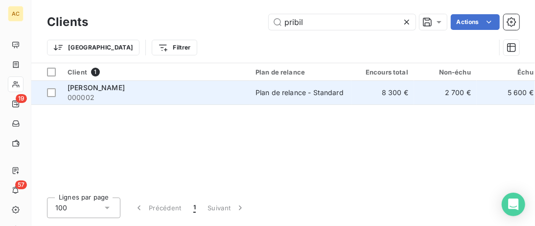
click at [144, 89] on div "Elia Pribil" at bounding box center [156, 88] width 176 height 10
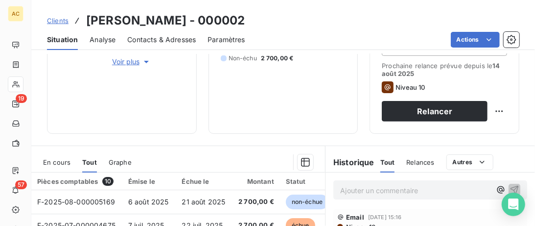
click at [121, 65] on span "Voir plus" at bounding box center [131, 62] width 39 height 10
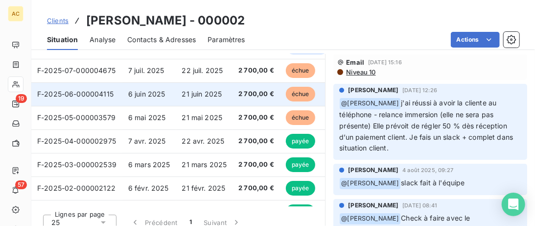
scroll to position [513, 0]
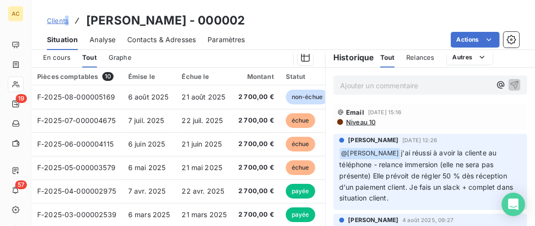
drag, startPoint x: 140, startPoint y: 22, endPoint x: 65, endPoint y: 21, distance: 74.9
click at [65, 21] on div "Clients Elia Pribil - 000002" at bounding box center [146, 21] width 198 height 18
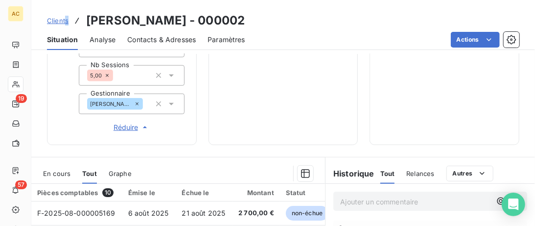
scroll to position [351, 0]
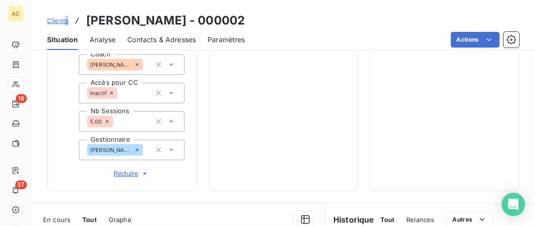
click at [63, 21] on span "Clients" at bounding box center [58, 21] width 22 height 8
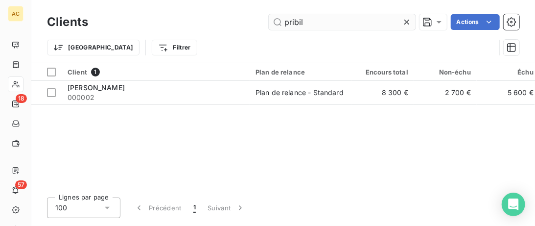
drag, startPoint x: 325, startPoint y: 26, endPoint x: 169, endPoint y: 12, distance: 156.7
click at [269, 14] on input "pribil" at bounding box center [342, 22] width 147 height 16
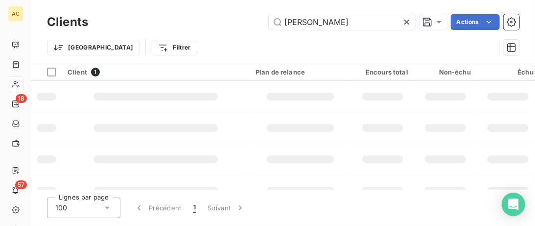
type input "[PERSON_NAME]"
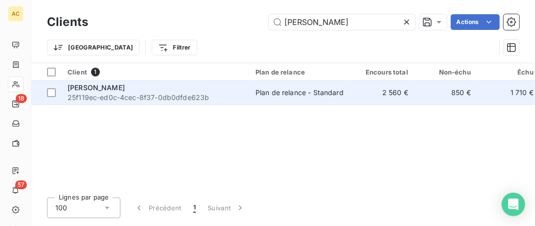
click at [201, 91] on div "[PERSON_NAME]" at bounding box center [156, 88] width 176 height 10
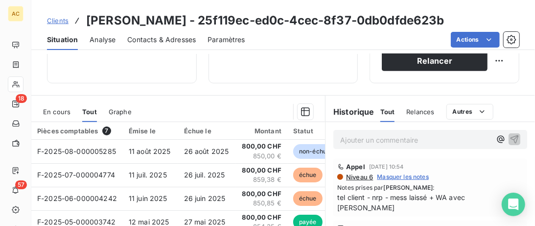
scroll to position [251, 0]
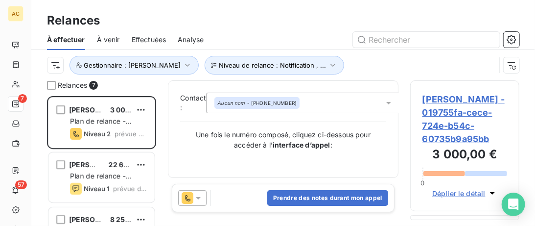
scroll to position [130, 109]
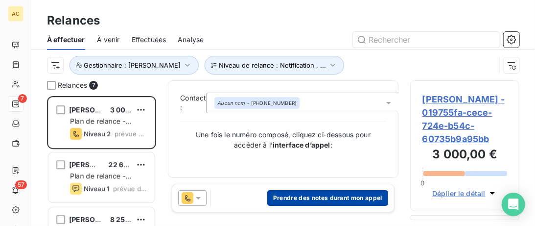
click at [316, 201] on button "Prendre des notes durant mon appel" at bounding box center [327, 198] width 121 height 16
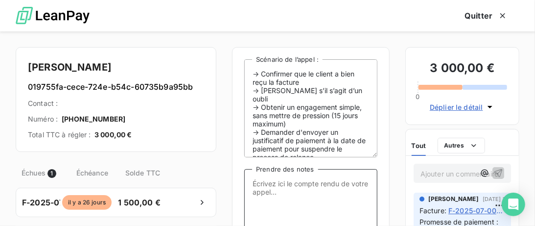
click at [253, 194] on textarea "Prendre des notes" at bounding box center [310, 218] width 133 height 98
paste textarea "MV : DDE régularisation + PP par mail ou WA"
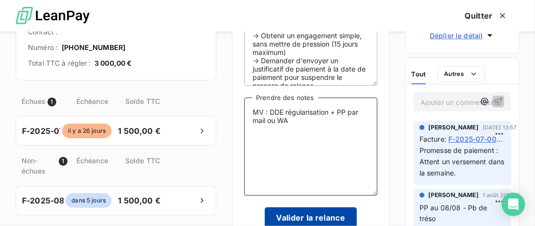
scroll to position [102, 0]
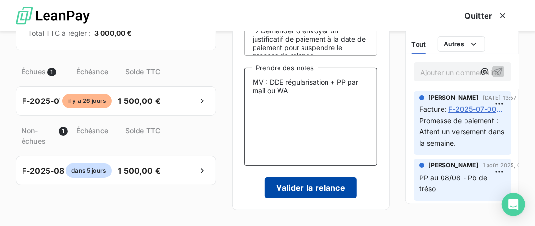
type textarea "MV : DDE régularisation + PP par mail ou WA"
click at [333, 191] on button "Valider la relance" at bounding box center [311, 187] width 93 height 21
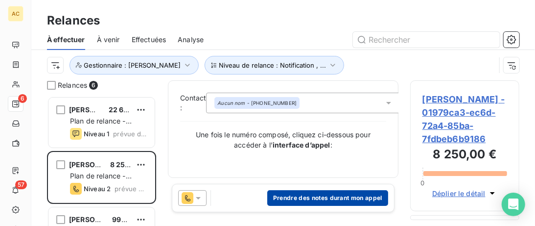
click at [300, 200] on button "Prendre des notes durant mon appel" at bounding box center [327, 198] width 121 height 16
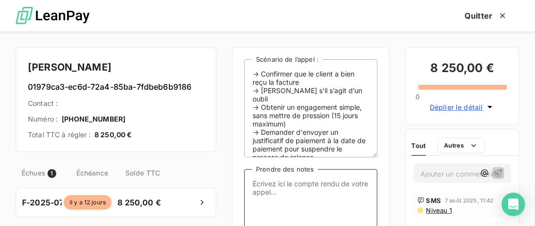
click at [268, 190] on textarea "Prendre des notes" at bounding box center [310, 218] width 133 height 98
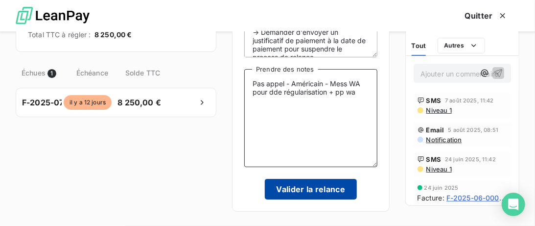
scroll to position [100, 0]
type textarea "Pas appel - Américain - Mess WA pour dde régularisation + pp wa"
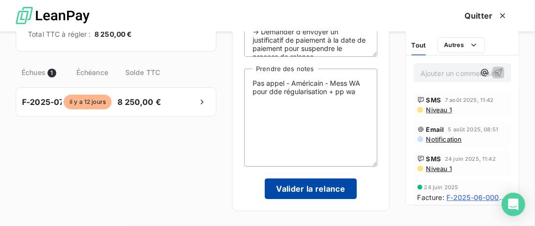
click at [298, 191] on button "Valider la relance" at bounding box center [311, 188] width 93 height 21
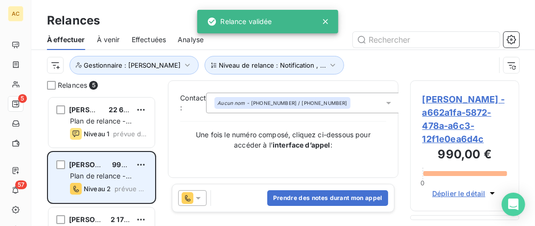
click at [103, 161] on div "Arnaud Baraka 990,00 €" at bounding box center [108, 164] width 77 height 9
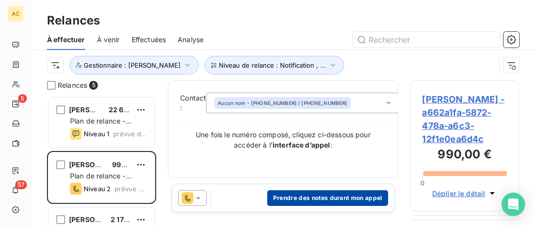
click at [321, 198] on button "Prendre des notes durant mon appel" at bounding box center [327, 198] width 121 height 16
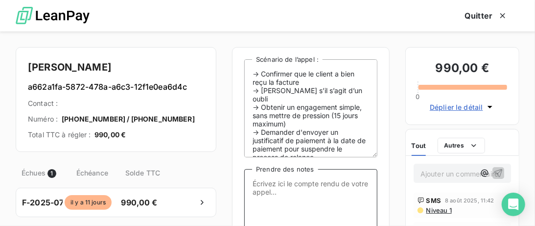
click at [300, 195] on textarea "Prendre des notes" at bounding box center [310, 218] width 133 height 98
paste textarea "MV : DDE régularisation + PP par mail ou WA"
click at [255, 186] on textarea "MV : DDE régularisation + PP par mail ou WA" at bounding box center [310, 218] width 133 height 98
click at [337, 184] on textarea "Pas appel - Tanzanie - MV : DDE régularisation + PP par mail ou WA" at bounding box center [310, 218] width 133 height 98
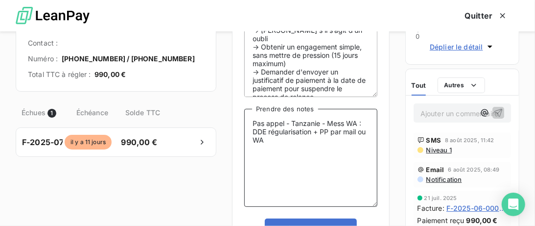
scroll to position [100, 0]
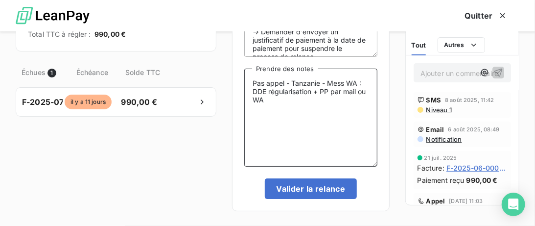
drag, startPoint x: 330, startPoint y: 93, endPoint x: 369, endPoint y: 93, distance: 38.2
click at [369, 93] on textarea "Pas appel - Tanzanie - Mess WA : DDE régularisation + PP par mail ou WA" at bounding box center [310, 118] width 133 height 98
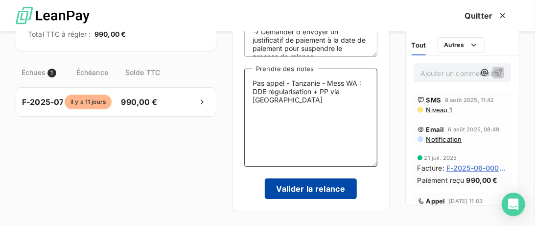
type textarea "Pas appel - Tanzanie - Mess WA : DDE régularisation + PP via WA"
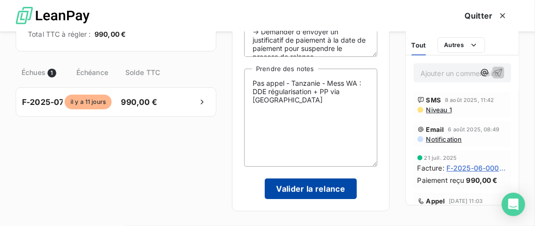
click at [336, 187] on button "Valider la relance" at bounding box center [311, 188] width 93 height 21
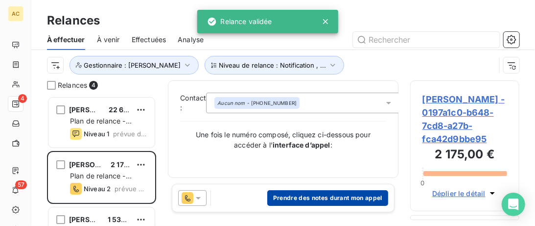
click at [299, 197] on button "Prendre des notes durant mon appel" at bounding box center [327, 198] width 121 height 16
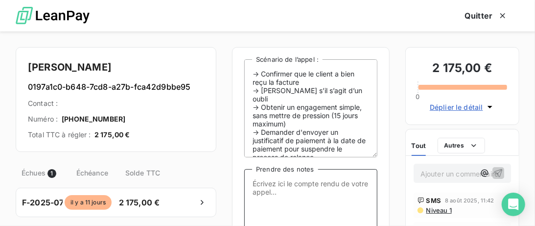
click at [275, 188] on textarea "Prendre des notes" at bounding box center [310, 218] width 133 height 98
click at [344, 185] on textarea "Pas appel - Mess WA :" at bounding box center [310, 218] width 133 height 98
paste textarea "DDE régularisation + PP par mail ou WA"
drag, startPoint x: 317, startPoint y: 192, endPoint x: 351, endPoint y: 192, distance: 34.8
click at [351, 194] on textarea "Pas appel - Mess WA : DDE régularisation + PP par mail ou WA" at bounding box center [310, 218] width 133 height 98
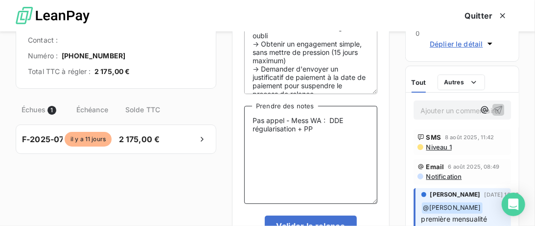
scroll to position [100, 0]
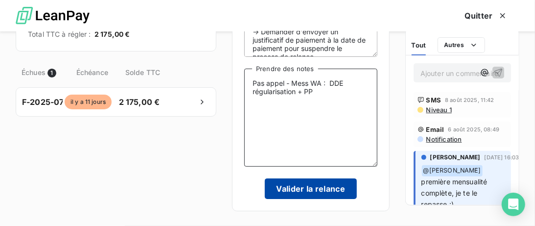
type textarea "Pas appel - Mess WA : DDE régularisation + PP"
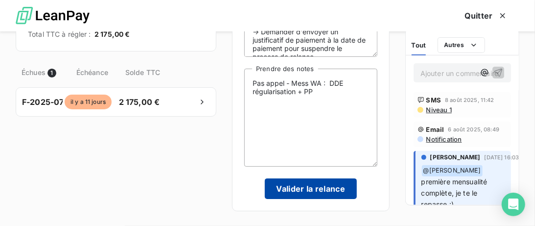
click at [309, 188] on button "Valider la relance" at bounding box center [311, 188] width 93 height 21
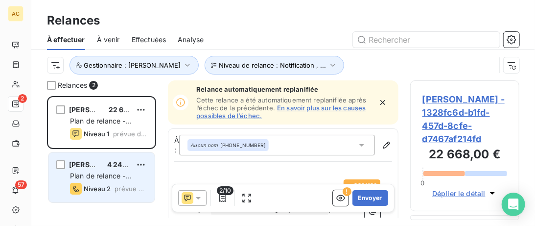
click at [87, 156] on div "Alessandro Prodomo 4 245,00 CHF Plan de relance - Standard Niveau 2 prévue aujo…" at bounding box center [101, 177] width 106 height 50
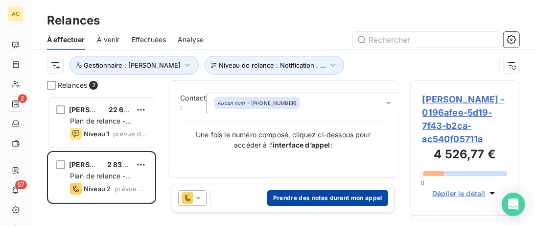
click at [306, 200] on button "Prendre des notes durant mon appel" at bounding box center [327, 198] width 121 height 16
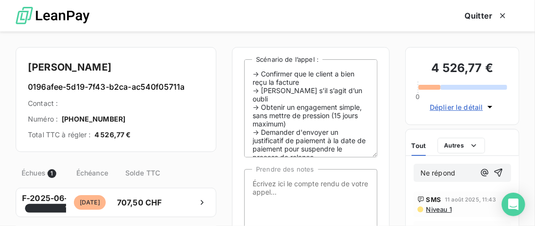
drag, startPoint x: 476, startPoint y: 173, endPoint x: 394, endPoint y: 174, distance: 81.7
click at [406, 173] on div "Ne répond SMS 11 août 2025, 11:43 Niveau 1 Email 8 août 2025, 08:49 Notificatio…" at bounding box center [462, 230] width 113 height 149
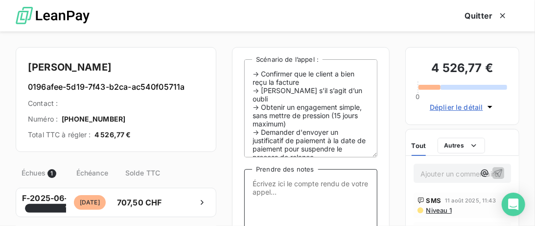
click at [301, 195] on textarea "Prendre des notes" at bounding box center [310, 218] width 133 height 98
paste textarea "Ne répond"
click at [301, 184] on textarea "Ne répond pas - Mess WA" at bounding box center [310, 218] width 133 height 98
click at [311, 199] on textarea "Ne répond pas / pas de messagerie - Mess WA" at bounding box center [310, 218] width 133 height 98
click at [300, 197] on textarea "Ne répond pas / pas de messagerie - Mess WA" at bounding box center [310, 218] width 133 height 98
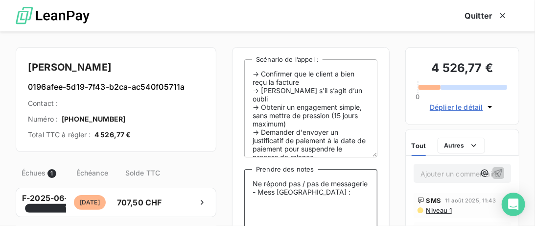
paste textarea "DDE régularisation + PP par mail ou WA"
drag, startPoint x: 266, startPoint y: 202, endPoint x: 337, endPoint y: 202, distance: 71.0
click at [337, 202] on textarea "Ne répond pas / pas de messagerie - Mess WA : DDE régularisation + PP par mail …" at bounding box center [310, 218] width 133 height 98
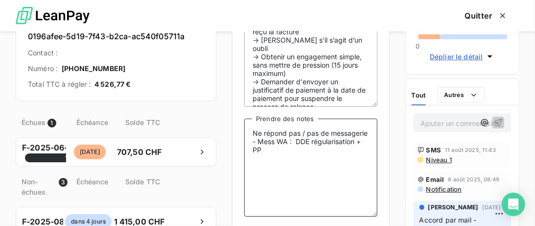
scroll to position [100, 0]
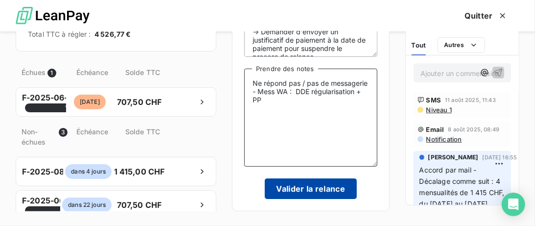
type textarea "Ne répond pas / pas de messagerie - Mess WA : DDE régularisation + PP"
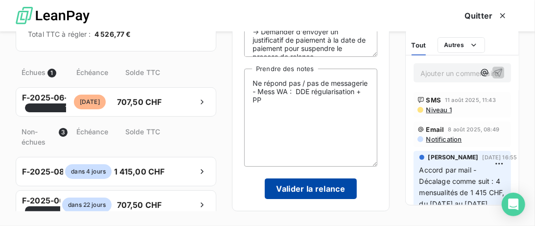
click at [288, 197] on button "Valider la relance" at bounding box center [311, 188] width 93 height 21
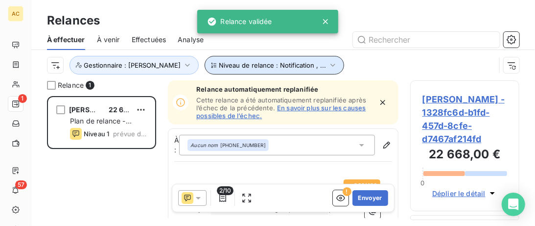
drag, startPoint x: 254, startPoint y: 69, endPoint x: 269, endPoint y: 73, distance: 15.8
click at [255, 69] on span "Niveau de relance : Notification , ..." at bounding box center [272, 65] width 107 height 8
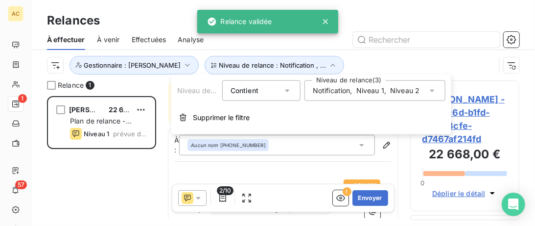
click at [370, 95] on span "Niveau 1" at bounding box center [370, 91] width 28 height 10
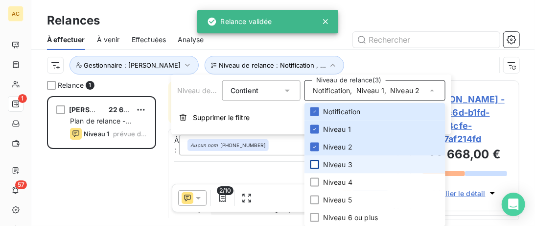
click at [318, 164] on div at bounding box center [314, 164] width 9 height 9
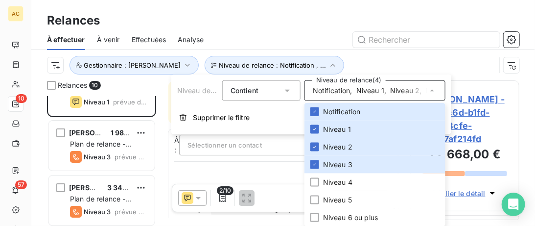
scroll to position [50, 0]
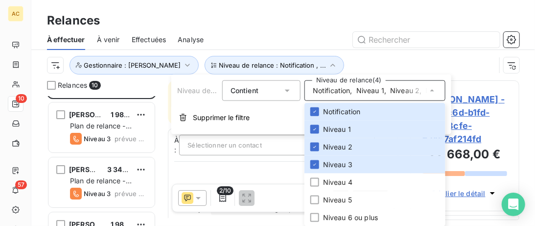
click at [428, 65] on div "Niveau de relance : Notification , ... Gestionnaire : Valérie" at bounding box center [271, 65] width 448 height 19
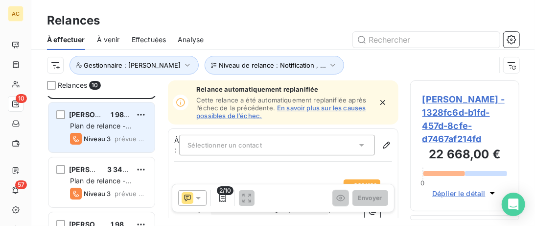
click at [107, 110] on div "Giada BUONAFEDE 1 980,00 € Plan de relance - Standard Niveau 3 prévue depuis 4 …" at bounding box center [101, 127] width 106 height 50
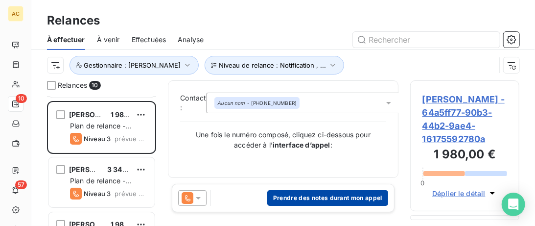
click at [309, 193] on button "Prendre des notes durant mon appel" at bounding box center [327, 198] width 121 height 16
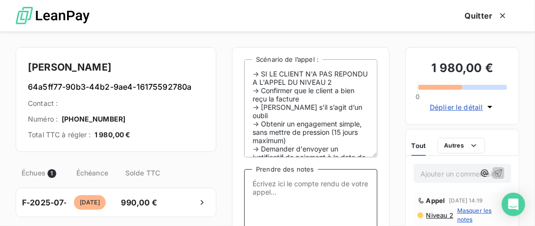
click at [281, 189] on textarea "Prendre des notes" at bounding box center [310, 218] width 133 height 98
click at [301, 191] on textarea "Ne répond pas mais a laissé un Mess WA : "" at bounding box center [310, 218] width 133 height 98
paste textarea "Je suis navrée. J’ai vérifié. Le nécessaire n’a pas été fait. Je le fais dès qu…"
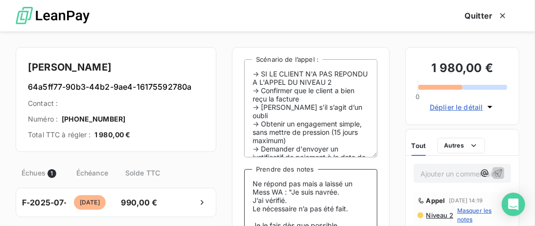
scroll to position [5, 0]
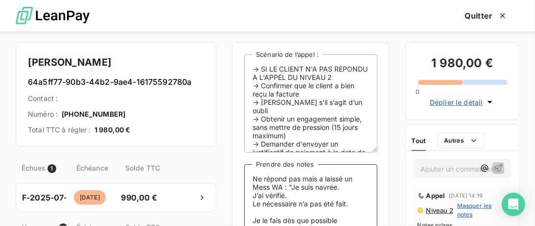
click at [291, 187] on textarea "Ne répond pas mais a laissé un Mess WA : "Je suis navrée. J’ai vérifié. Le néce…" at bounding box center [310, 213] width 133 height 98
click at [290, 186] on textarea "Ne répond pas mais a laissé un Mess WA : "Je suis navrée. J’ai vérifié. Le néce…" at bounding box center [310, 213] width 133 height 98
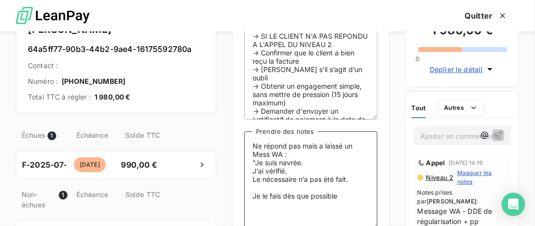
scroll to position [102, 0]
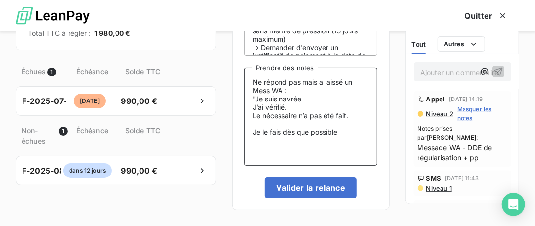
click at [357, 116] on textarea "Ne répond pas mais a laissé un Mess WA : "Je suis navrée. J’ai vérifié. Le néce…" at bounding box center [310, 117] width 133 height 98
click at [348, 122] on textarea "Ne répond pas mais a laissé un Mess WA : "Je suis navrée. J’ai vérifié. Le néce…" at bounding box center [310, 117] width 133 height 98
click at [311, 83] on textarea "Ne répond pas mais a laissé un Mess WA : "Je suis navrée. J’ai vérifié. Le néce…" at bounding box center [310, 117] width 133 height 98
click at [0, 0] on lt-span ", mais" at bounding box center [0, 0] width 0 height 0
click at [281, 106] on textarea "Ne répond pas, mais a laissé un Mess WA : "Je suis navrée. J’ai vérifié. Le néc…" at bounding box center [310, 117] width 133 height 98
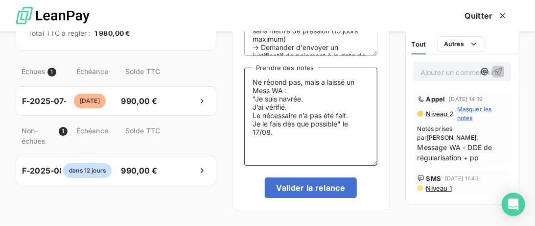
click at [320, 107] on textarea "Ne répond pas, mais a laissé un Mess WA : "Je suis navrée. J’ai vérifié. Le néc…" at bounding box center [310, 117] width 133 height 98
drag, startPoint x: 275, startPoint y: 132, endPoint x: 286, endPoint y: 135, distance: 11.2
click at [276, 132] on textarea "Ne répond pas, mais a laissé un Mess WA : "Je suis navrée. J’ai vérifié. Le néc…" at bounding box center [310, 117] width 133 height 98
click at [289, 141] on textarea "Ne répond pas, mais a laissé un Mess WA : "Je suis navrée. J’ai vérifié. Le néc…" at bounding box center [310, 117] width 133 height 98
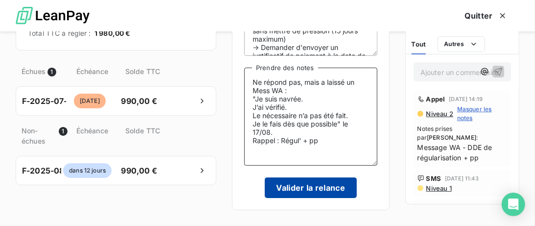
type textarea "Ne répond pas, mais a laissé un Mess WA : "Je suis navrée. J’ai vérifié. Le néc…"
click at [291, 188] on button "Valider la relance" at bounding box center [311, 187] width 93 height 21
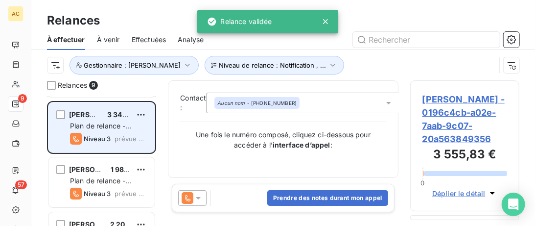
click at [105, 110] on div "Edmanuel Manelia 3 349,38 CHF" at bounding box center [108, 114] width 77 height 9
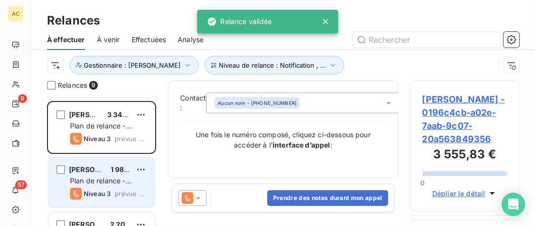
drag, startPoint x: 107, startPoint y: 161, endPoint x: 112, endPoint y: 160, distance: 4.9
click at [107, 161] on div "Esthefany Guillermo 1 980,00 € Plan de relance - Standard Niveau 3 prévue depui…" at bounding box center [101, 182] width 106 height 50
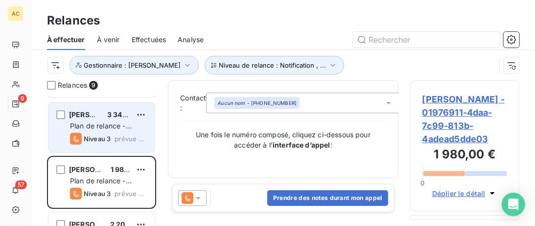
click at [97, 109] on div "Edmanuel Manelia 3 349,38 CHF Plan de relance - Standard Niveau 3 prévue depuis…" at bounding box center [101, 127] width 106 height 50
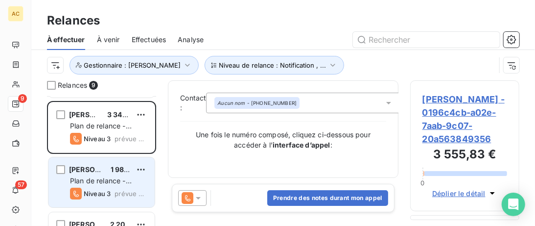
click at [96, 160] on div "Esthefany Guillermo 1 980,00 € Plan de relance - Standard Niveau 3 prévue depui…" at bounding box center [101, 182] width 106 height 50
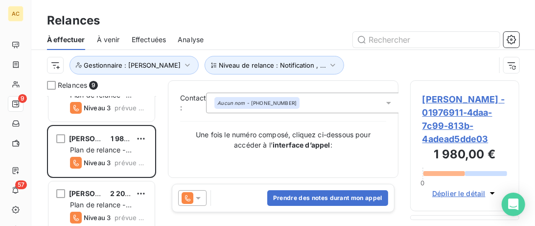
scroll to position [100, 0]
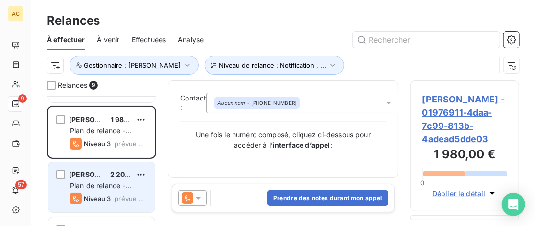
click at [96, 164] on div "Audrey DUONG 2 200,00 € Plan de relance - Standard Niveau 3 prévue depuis 4 jou…" at bounding box center [101, 187] width 106 height 50
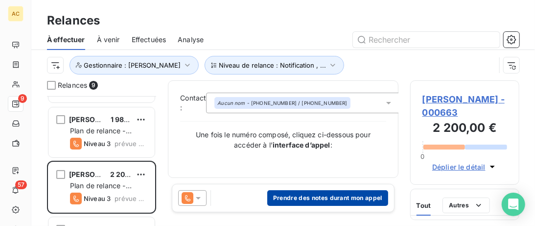
click at [304, 198] on button "Prendre des notes durant mon appel" at bounding box center [327, 198] width 121 height 16
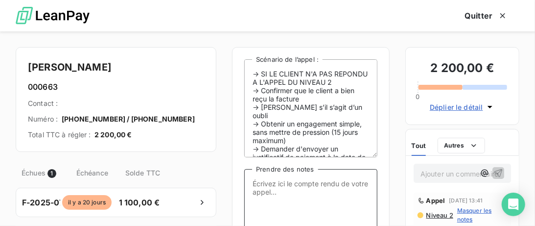
click at [324, 185] on textarea "Prendre des notes" at bounding box center [310, 218] width 133 height 98
paste textarea "Je vous rappellerai."
click at [342, 186] on textarea "Ne répond pas - sms laissé aussitôt "Je vous rappellerai."" at bounding box center [310, 218] width 133 height 98
click at [345, 202] on textarea "Ne répond pas - sms laissé par la cliente - aussitôt "Je vous rappellerai."" at bounding box center [310, 218] width 133 height 98
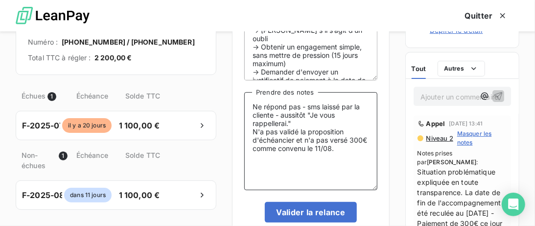
scroll to position [102, 0]
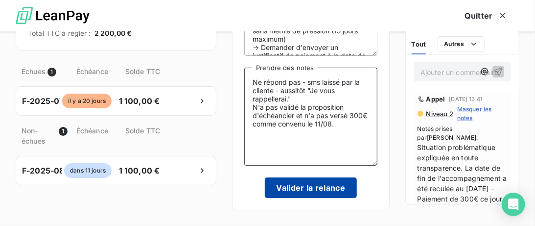
type textarea "Ne répond pas - sms laissé par la cliente - aussitôt "Je vous rappellerai." N'a…"
click at [324, 195] on button "Valider la relance" at bounding box center [311, 187] width 93 height 21
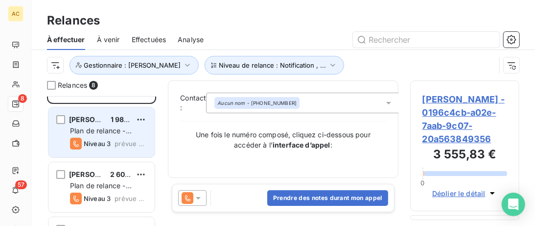
click at [106, 113] on div "Esthefany Guillermo 1 980,00 € Plan de relance - Standard Niveau 3 prévue depui…" at bounding box center [101, 132] width 106 height 50
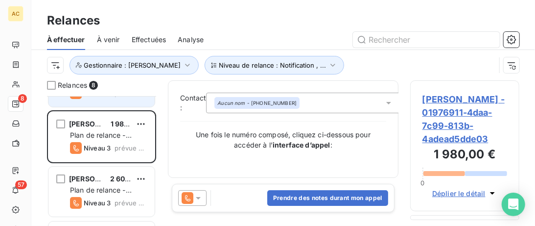
scroll to position [151, 0]
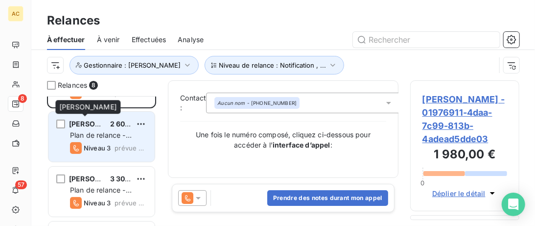
click at [92, 119] on div "Jorge Goenaga" at bounding box center [85, 124] width 33 height 10
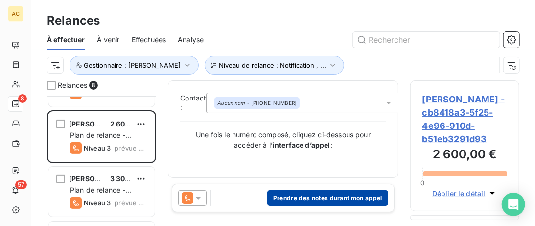
drag, startPoint x: 321, startPoint y: 192, endPoint x: 326, endPoint y: 191, distance: 5.6
click at [323, 192] on button "Prendre des notes durant mon appel" at bounding box center [327, 198] width 121 height 16
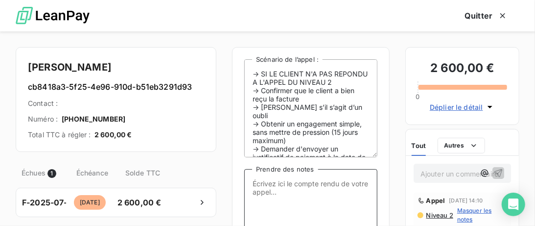
click at [286, 193] on textarea "Prendre des notes" at bounding box center [310, 218] width 133 height 98
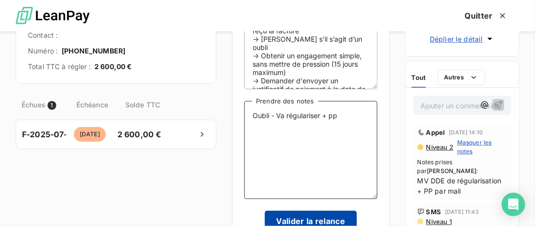
scroll to position [100, 0]
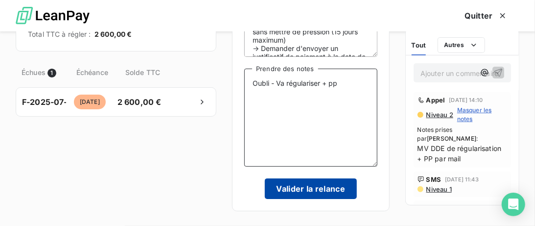
type textarea "Oubli - Va régulariser + pp"
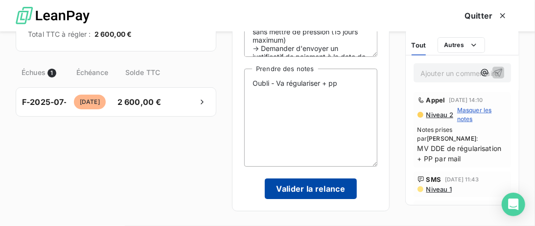
click at [326, 199] on button "Valider la relance" at bounding box center [311, 188] width 93 height 21
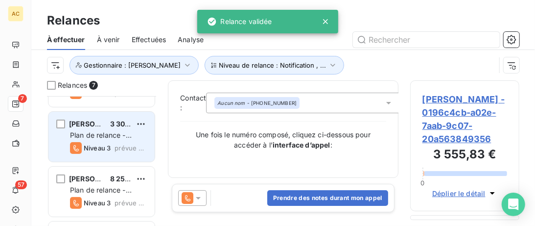
click at [117, 119] on div "3 300,00 €" at bounding box center [120, 124] width 21 height 10
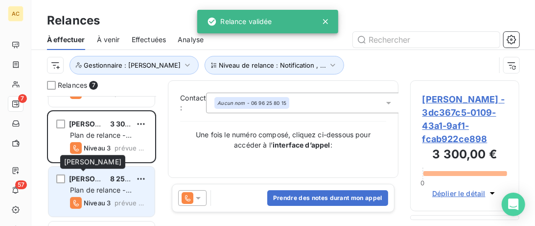
click at [92, 175] on span "Kimly Chau" at bounding box center [98, 178] width 59 height 8
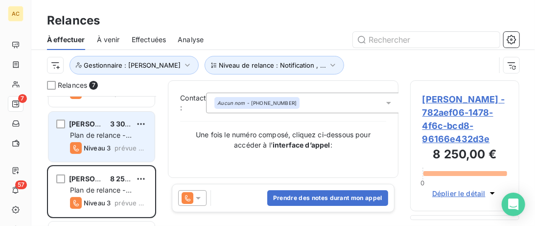
scroll to position [251, 0]
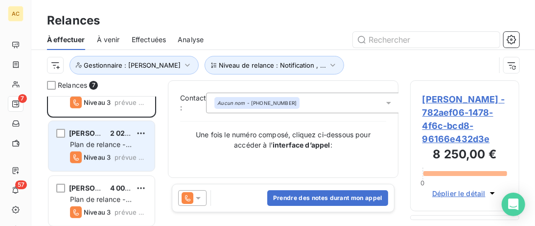
click at [110, 127] on div "Guy-Roger Houangné 2 025,00 € Plan de relance - Standard Niveau 3 prévue aujour…" at bounding box center [101, 146] width 106 height 50
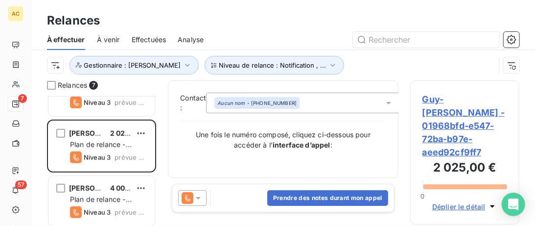
click at [313, 188] on div "Prendre des notes durant mon appel" at bounding box center [283, 198] width 223 height 28
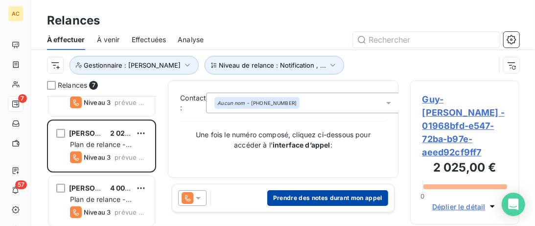
click at [315, 196] on button "Prendre des notes durant mon appel" at bounding box center [327, 198] width 121 height 16
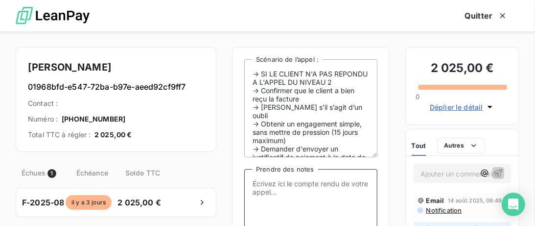
paste textarea "MV : DDE régularisation + PP par mail ou WA"
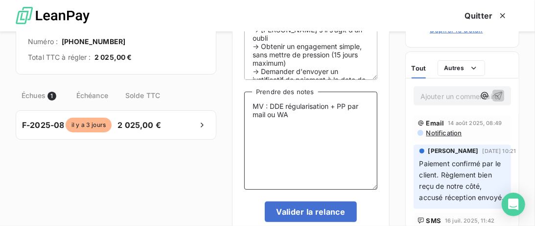
scroll to position [100, 0]
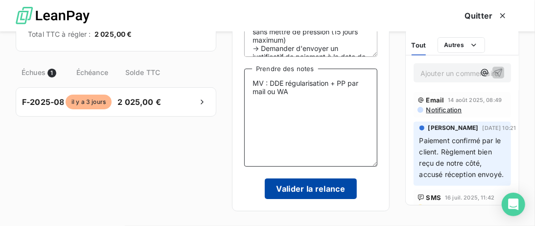
type textarea "MV : DDE régularisation + PP par mail ou WA"
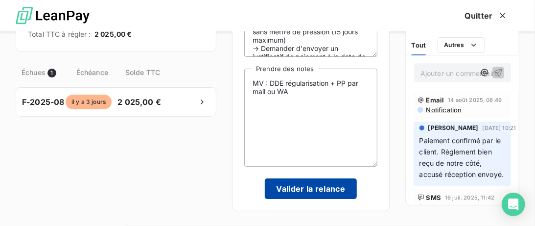
click at [308, 177] on div "-> SI LE CLIENT N'A PAS REPONDU A L'APPEL DU NIVEAU 2 -> Confirmer que le clien…" at bounding box center [310, 79] width 133 height 240
click at [311, 197] on button "Valider la relance" at bounding box center [311, 188] width 93 height 21
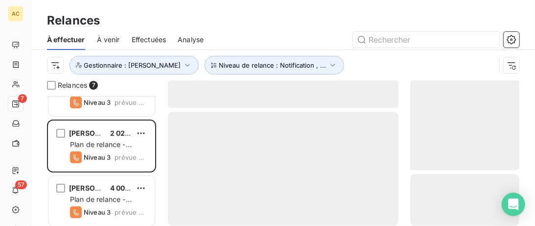
scroll to position [199, 0]
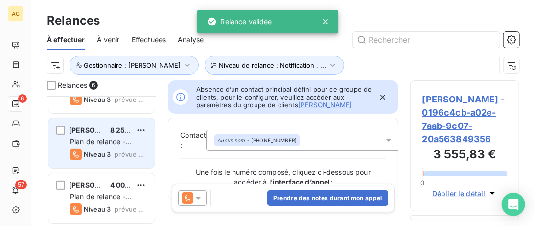
click at [84, 124] on div "Kimly Chau 8 250,00 € Plan de relance - Standard Niveau 3 prévue aujourd’hui" at bounding box center [101, 143] width 106 height 50
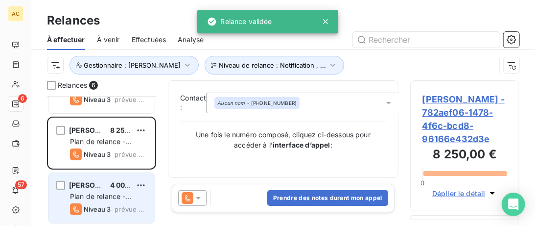
click at [93, 177] on div "Jo Nasso 4 000,00 € Plan de relance - Standard Niveau 3 prévue aujourd’hui" at bounding box center [101, 198] width 106 height 50
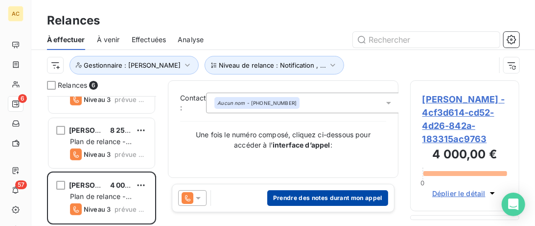
click at [303, 197] on button "Prendre des notes durant mon appel" at bounding box center [327, 198] width 121 height 16
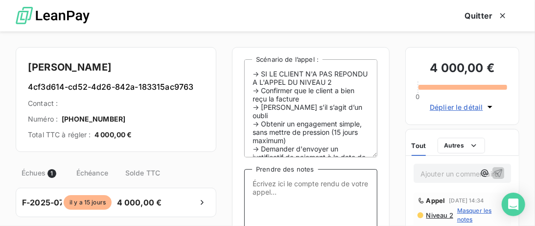
click at [258, 181] on textarea "Prendre des notes" at bounding box center [310, 218] width 133 height 98
paste textarea "MV : DDE régularisation + PP par mail ou WA"
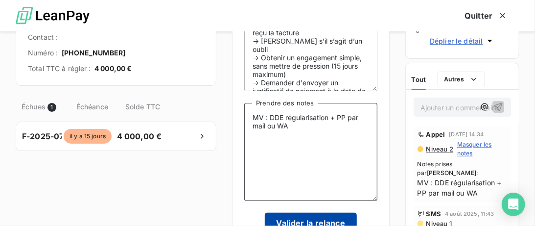
scroll to position [100, 0]
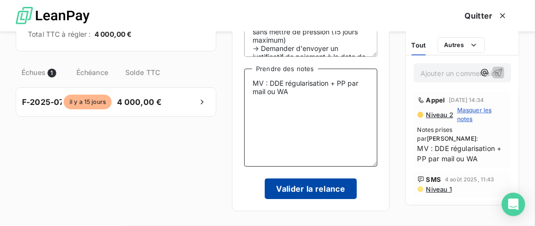
type textarea "MV : DDE régularisation + PP par mail ou WA"
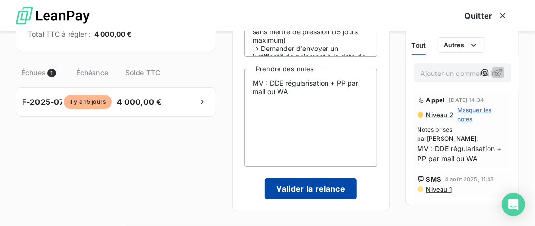
click at [307, 195] on button "Valider la relance" at bounding box center [311, 188] width 93 height 21
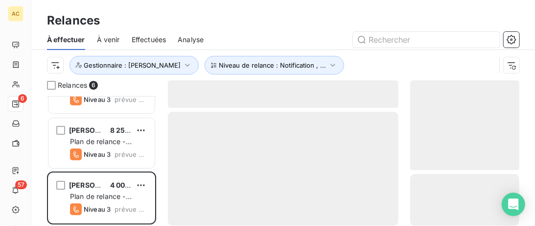
scroll to position [144, 0]
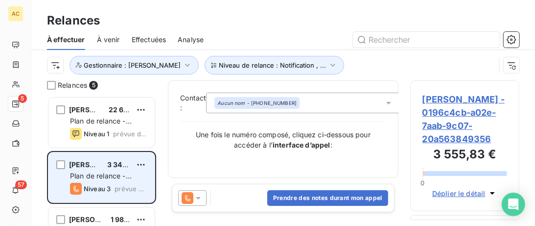
click at [104, 161] on div "Edmanuel Manelia 3 349,38 CHF" at bounding box center [108, 164] width 77 height 9
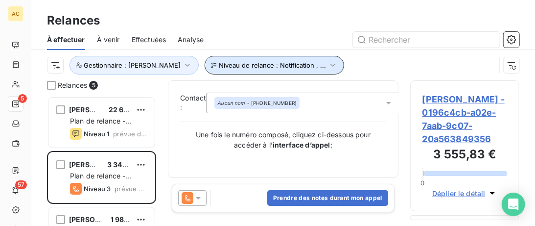
click at [289, 65] on span "Niveau de relance : Notification , ..." at bounding box center [272, 65] width 107 height 8
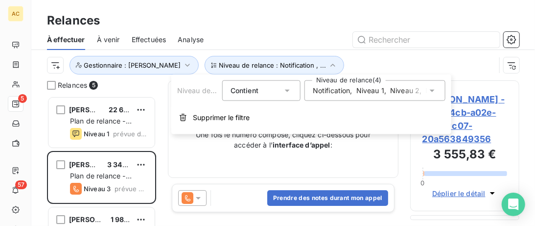
click at [363, 92] on span "Niveau 1" at bounding box center [370, 91] width 28 height 10
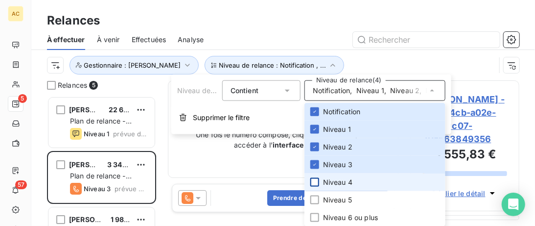
click at [315, 185] on div at bounding box center [314, 182] width 9 height 9
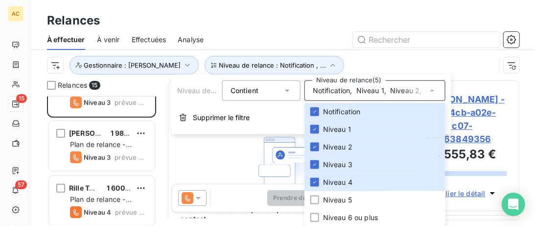
scroll to position [301, 0]
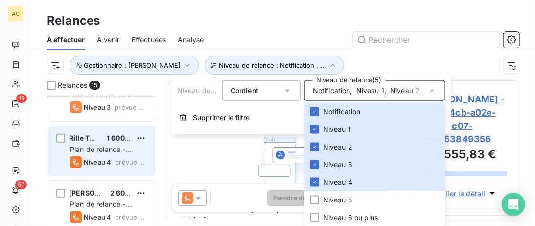
click at [90, 127] on div "Rille TAKORE 1 600,00 € Plan de relance - Standard Niveau 4 prévue depuis 4 jou…" at bounding box center [101, 151] width 106 height 50
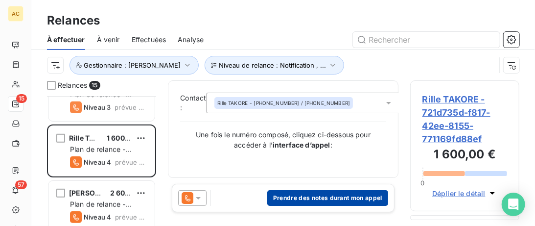
click at [304, 196] on button "Prendre des notes durant mon appel" at bounding box center [327, 198] width 121 height 16
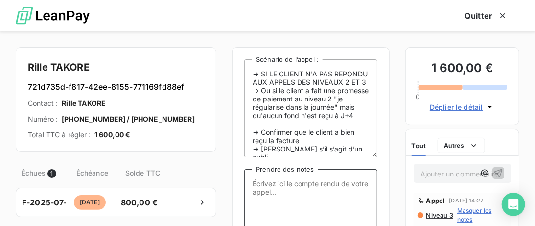
click at [275, 185] on textarea "Prendre des notes" at bounding box center [310, 218] width 133 height 98
click at [256, 184] on textarea "Echange par mail -" at bounding box center [310, 218] width 133 height 98
click at [279, 186] on textarea "Echange par mail -" at bounding box center [310, 218] width 133 height 98
click at [332, 183] on textarea "Echanges par mail -" at bounding box center [310, 218] width 133 height 98
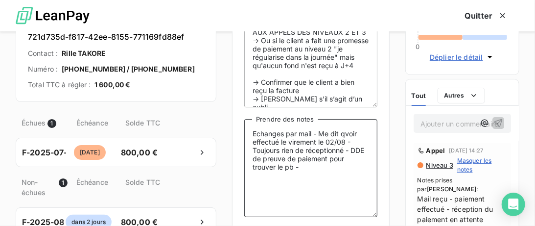
scroll to position [100, 0]
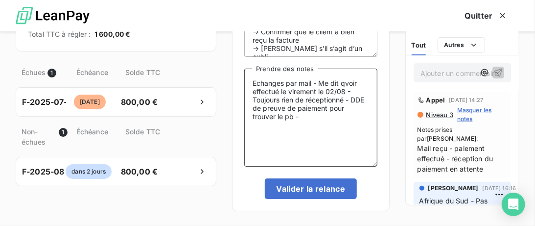
click at [345, 86] on textarea "Echanges par mail - Me dit qvoir effectué le virement le 02/08 - Toujours rien …" at bounding box center [310, 118] width 133 height 98
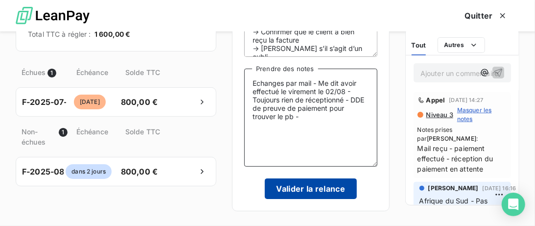
type textarea "Echanges par mail - Me dit avoir effectué le virement le 02/08 - Toujours rien …"
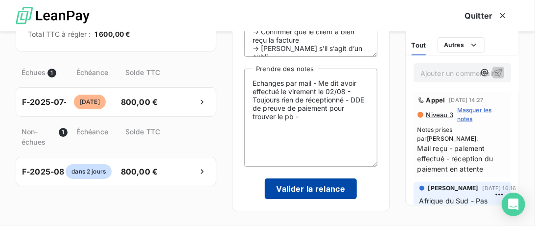
click at [309, 189] on button "Valider la relance" at bounding box center [311, 188] width 93 height 21
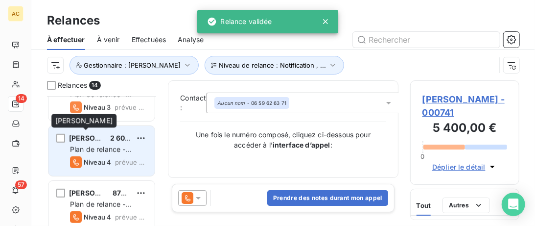
click at [101, 134] on span "Fabrice Hutsebaut" at bounding box center [98, 138] width 59 height 8
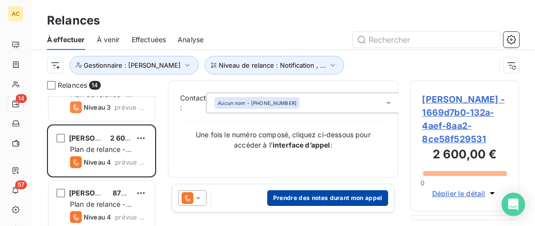
click at [354, 193] on button "Prendre des notes durant mon appel" at bounding box center [327, 198] width 121 height 16
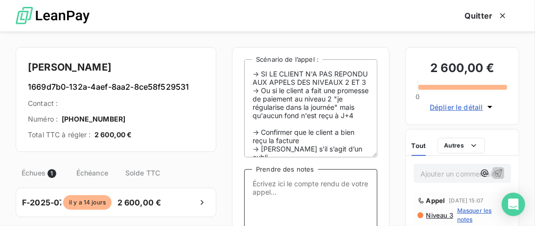
click at [280, 183] on textarea "Prendre des notes" at bounding box center [310, 218] width 133 height 98
paste textarea "MV : DDE régularisation + PP par mail ou WA"
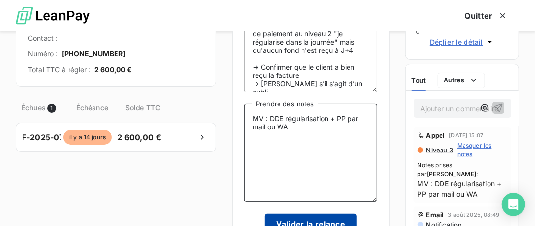
scroll to position [100, 0]
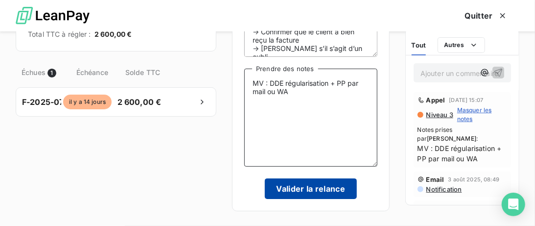
type textarea "MV : DDE régularisation + PP par mail ou WA"
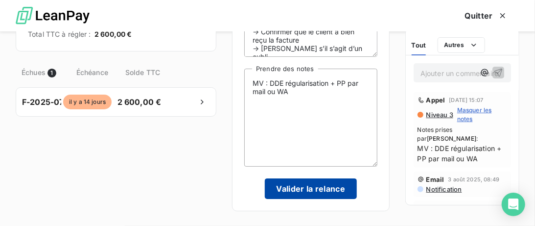
click at [323, 192] on button "Valider la relance" at bounding box center [311, 188] width 93 height 21
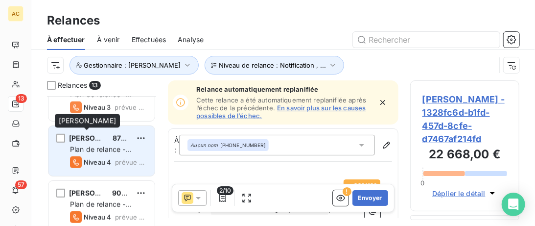
click at [98, 135] on span "Mathieu Dorseuil" at bounding box center [98, 138] width 59 height 8
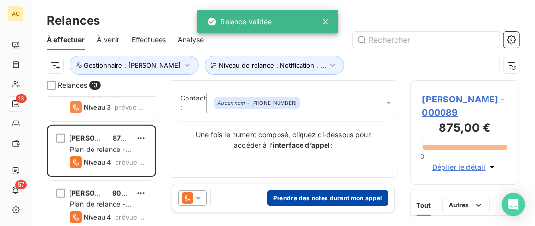
click at [279, 197] on button "Prendre des notes durant mon appel" at bounding box center [327, 198] width 121 height 16
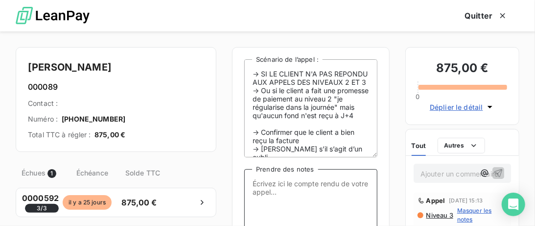
click at [280, 186] on textarea "Prendre des notes" at bounding box center [310, 218] width 133 height 98
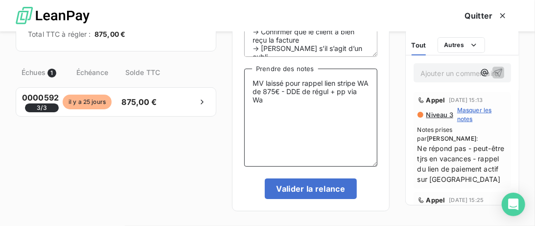
click at [368, 86] on textarea "MV laissé pour rappel lien stripe WA de 875€ - DDE de régul + pp via Wa" at bounding box center [310, 118] width 133 height 98
click at [293, 93] on textarea "MV laissé pour rappel lien stripe WA de 875€ - DDE de régul + pp via Wa" at bounding box center [310, 118] width 133 height 98
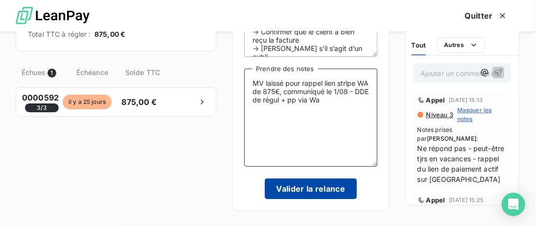
type textarea "MV laissé pour rappel lien stripe WA de 875€, communiqué le 1/08 - DDE de régul…"
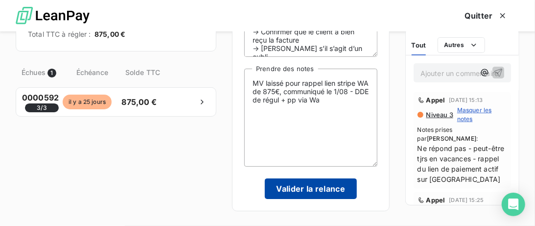
click at [317, 189] on button "Valider la relance" at bounding box center [311, 188] width 93 height 21
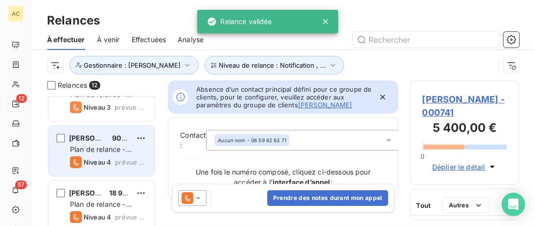
click at [102, 142] on div "Jennifer Lemoine" at bounding box center [86, 138] width 35 height 10
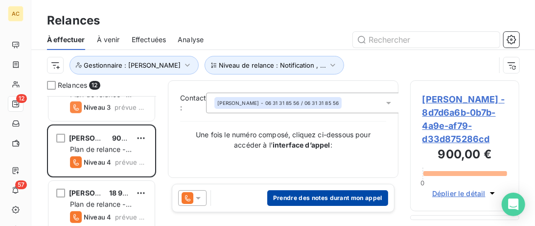
click at [333, 199] on button "Prendre des notes durant mon appel" at bounding box center [327, 198] width 121 height 16
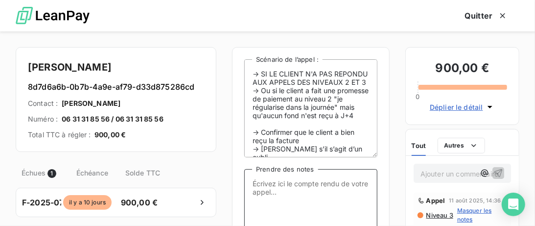
click at [288, 188] on textarea "Prendre des notes" at bounding box center [310, 218] width 133 height 98
paste textarea "MV : DDE régularisation + PP par mail ou WA"
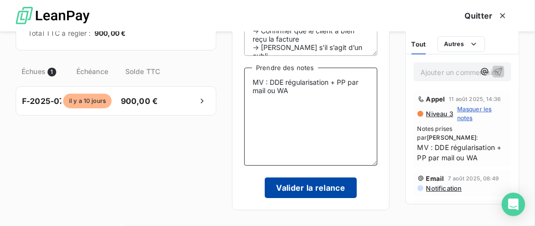
type textarea "MV : DDE régularisation + PP par mail ou WA"
click at [289, 186] on button "Valider la relance" at bounding box center [311, 187] width 93 height 21
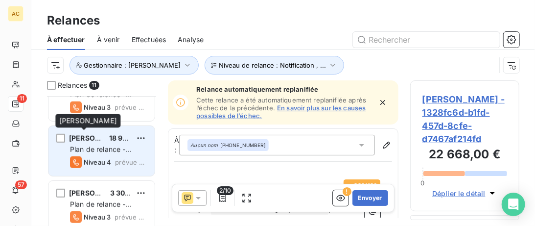
click at [96, 133] on div "Grégory Lucas 18 900,00 € Plan de relance - Standard Niveau 4 prévue aujourd’hui" at bounding box center [101, 151] width 106 height 50
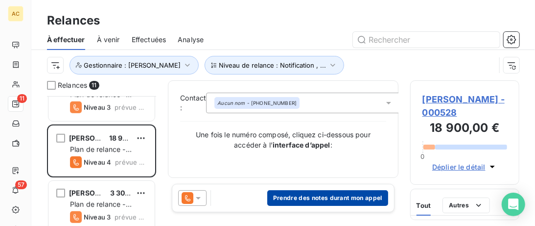
click at [343, 201] on button "Prendre des notes durant mon appel" at bounding box center [327, 198] width 121 height 16
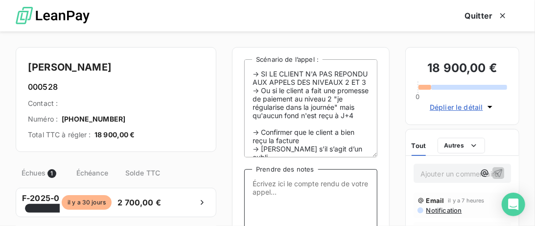
click at [293, 179] on textarea "Prendre des notes" at bounding box center [310, 218] width 133 height 98
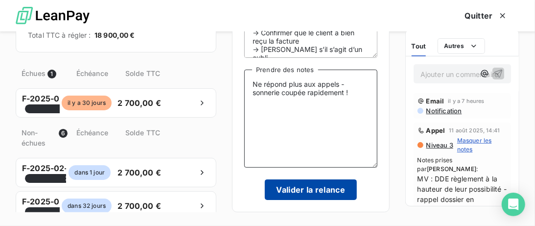
scroll to position [100, 0]
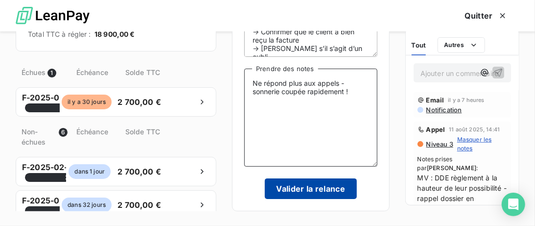
type textarea "Ne répond plus aux appels - sonnerie coupée rapidement !"
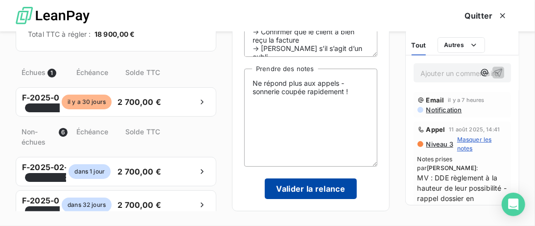
click at [346, 186] on button "Valider la relance" at bounding box center [311, 188] width 93 height 21
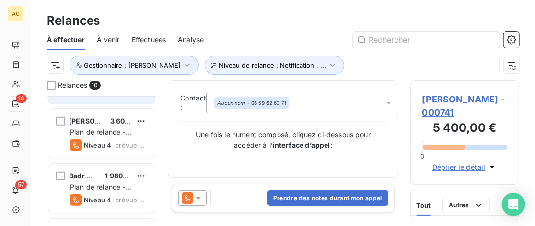
scroll to position [351, 0]
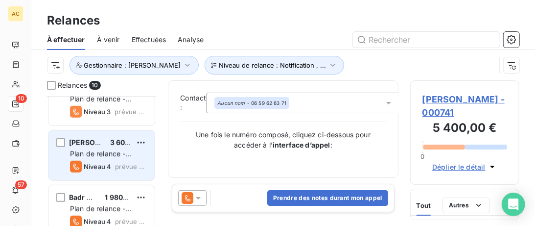
click at [105, 139] on div "Benjamin Torwesten 3 600,00 €" at bounding box center [108, 142] width 77 height 9
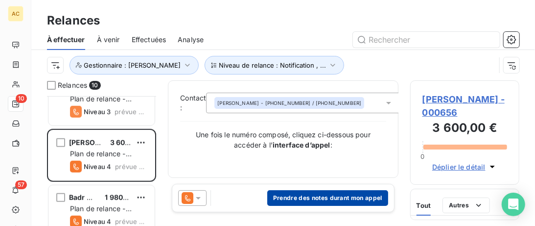
click at [302, 192] on button "Prendre des notes durant mon appel" at bounding box center [327, 198] width 121 height 16
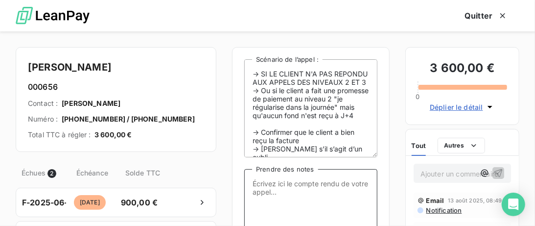
click at [279, 184] on textarea "Prendre des notes" at bounding box center [310, 218] width 133 height 98
click at [340, 190] on textarea "MV laissé : DDE régul 900€ manquants sur factu" at bounding box center [310, 218] width 133 height 98
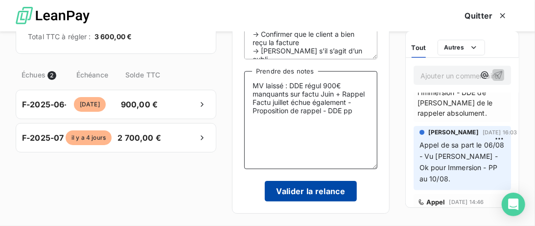
scroll to position [100, 0]
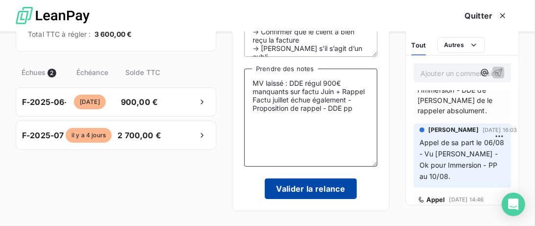
type textarea "MV laissé : DDE régul 900€ manquants sur factu Juin + Rappel Factu juillet échu…"
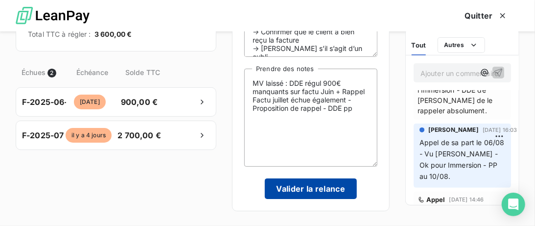
click at [303, 198] on button "Valider la relance" at bounding box center [311, 188] width 93 height 21
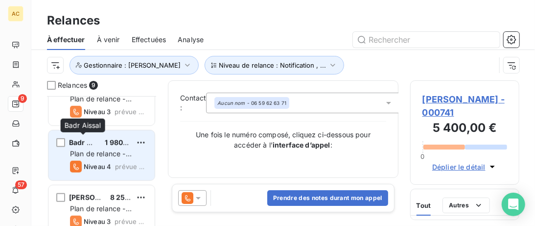
click at [85, 138] on span "Badr Aissal" at bounding box center [88, 142] width 39 height 8
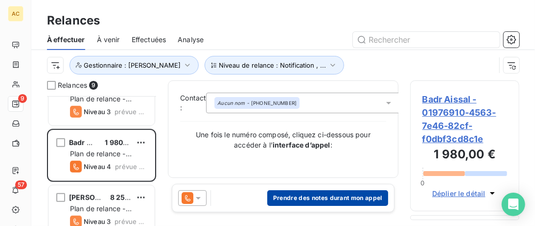
click at [308, 199] on button "Prendre des notes durant mon appel" at bounding box center [327, 198] width 121 height 16
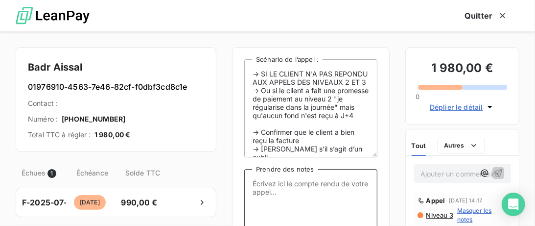
click at [302, 212] on textarea "Prendre des notes" at bounding box center [310, 218] width 133 height 98
click at [289, 195] on textarea "Personne qui a répondu dit ne pas être Badr Assal" at bounding box center [310, 218] width 133 height 98
click at [341, 192] on textarea "Personne qui a répondu dit ne pas être Badr Aissal" at bounding box center [310, 218] width 133 height 98
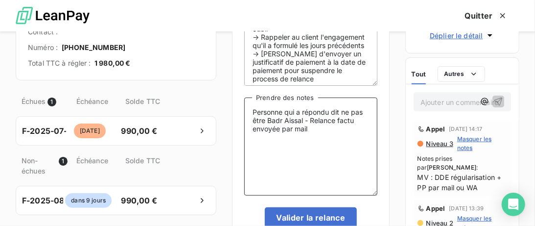
scroll to position [100, 0]
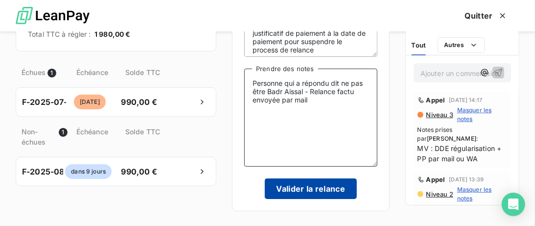
type textarea "Personne qui a répondu dit ne pas être Badr Aissal - Relance factu envoyée par …"
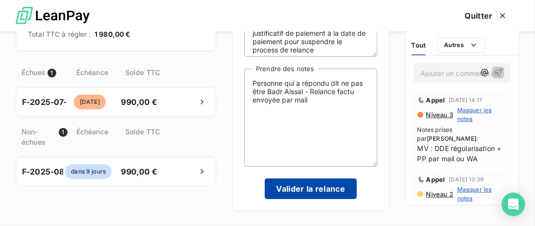
click at [303, 187] on button "Valider la relance" at bounding box center [311, 188] width 93 height 21
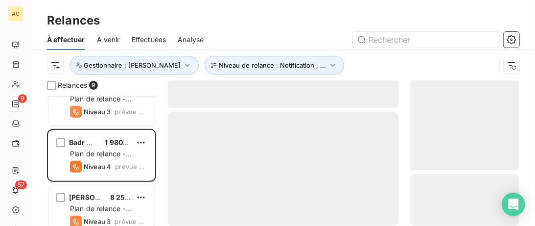
scroll to position [308, 0]
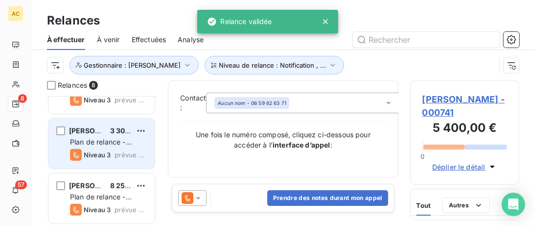
click at [106, 125] on div "Jean-Daniel GRUETTE 3 300,00 € Plan de relance - Standard Niveau 3 prévue aujou…" at bounding box center [101, 143] width 106 height 50
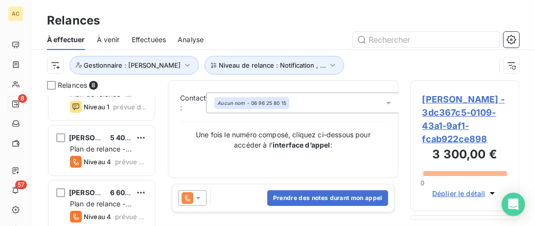
scroll to position [50, 0]
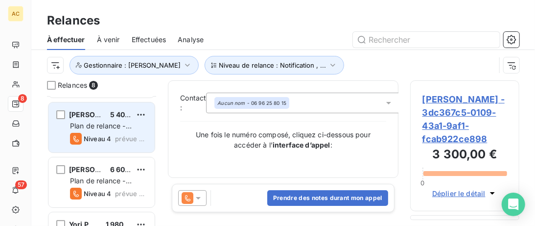
click at [102, 111] on div "Nacera TAZI 5 400,00 €" at bounding box center [108, 114] width 77 height 9
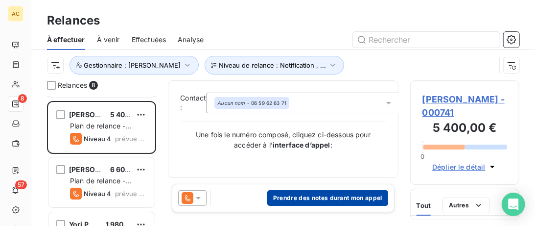
click at [339, 195] on button "Prendre des notes durant mon appel" at bounding box center [327, 198] width 121 height 16
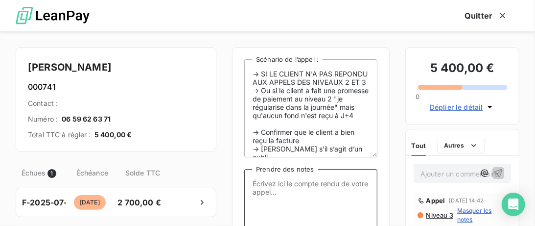
click at [284, 182] on textarea "Prendre des notes" at bounding box center [310, 218] width 133 height 98
paste textarea "MV : DDE régularisation + PP par mail ou WA"
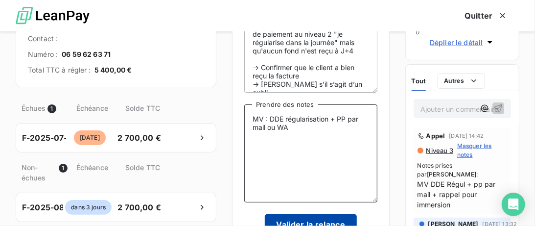
scroll to position [102, 0]
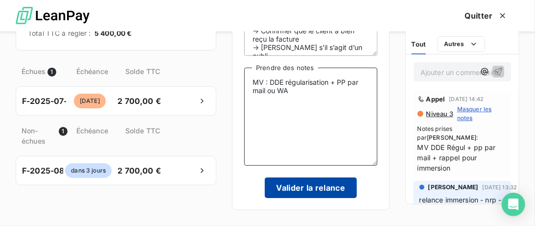
type textarea "MV : DDE régularisation + PP par mail ou WA"
click at [329, 191] on button "Valider la relance" at bounding box center [311, 187] width 93 height 21
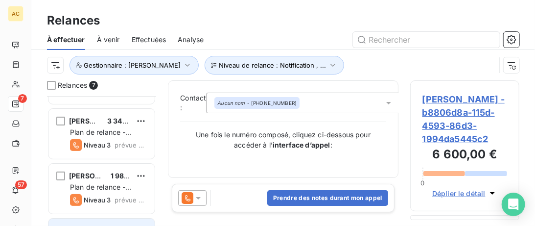
scroll to position [53, 0]
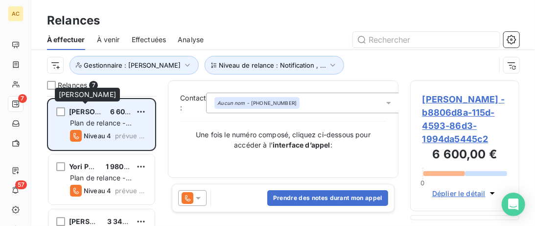
click at [97, 108] on span "Olivier Pattingre" at bounding box center [98, 111] width 59 height 8
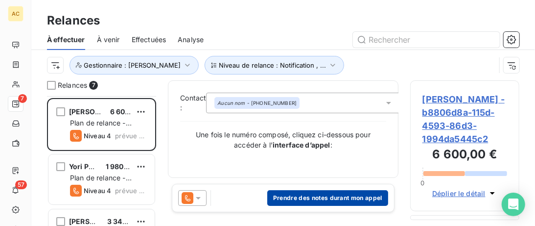
click at [294, 205] on button "Prendre des notes durant mon appel" at bounding box center [327, 198] width 121 height 16
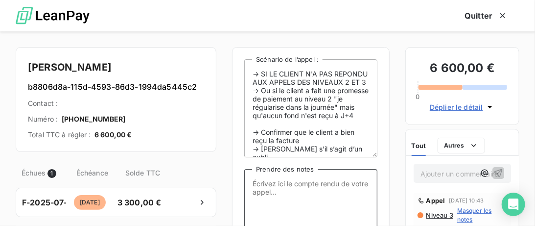
click at [291, 186] on textarea "Prendre des notes" at bounding box center [310, 218] width 133 height 98
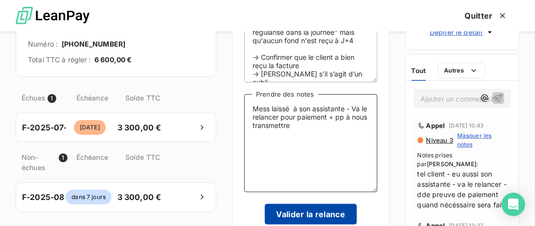
scroll to position [102, 0]
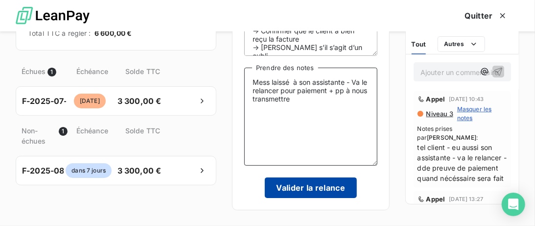
type textarea "Mess laissé à son assistante - Va le relancer pour paiement + pp à nous transme…"
click at [320, 185] on button "Valider la relance" at bounding box center [311, 187] width 93 height 21
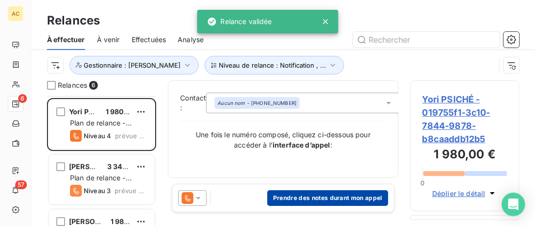
click at [297, 201] on button "Prendre des notes durant mon appel" at bounding box center [327, 198] width 121 height 16
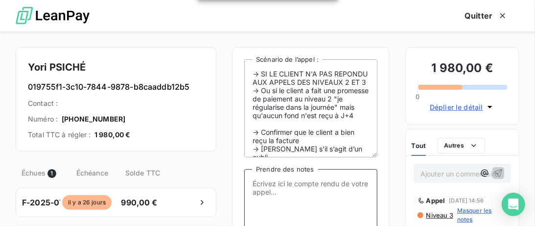
click at [286, 185] on textarea "Prendre des notes" at bounding box center [310, 218] width 133 height 98
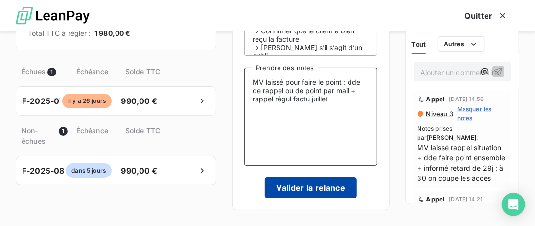
scroll to position [102, 0]
type textarea "MV laissé pour faire le point : dde de rappel ou de point par mail + rappel rég…"
click at [314, 185] on button "Valider la relance" at bounding box center [311, 187] width 93 height 21
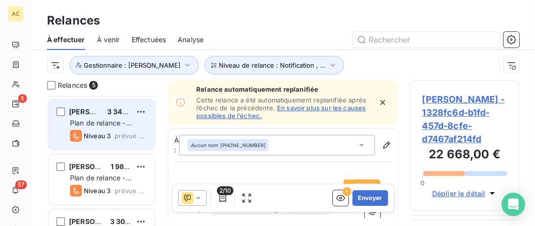
scroll to position [8, 0]
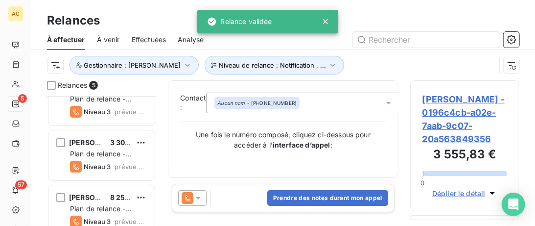
scroll to position [144, 0]
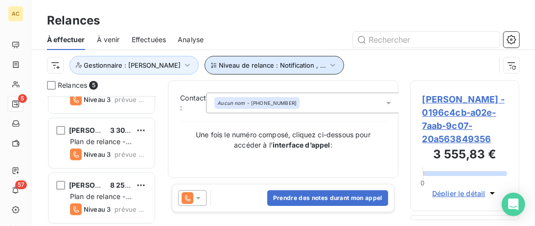
drag, startPoint x: 258, startPoint y: 72, endPoint x: 279, endPoint y: 72, distance: 20.6
click at [259, 72] on button "Niveau de relance : Notification , ..." at bounding box center [274, 65] width 139 height 19
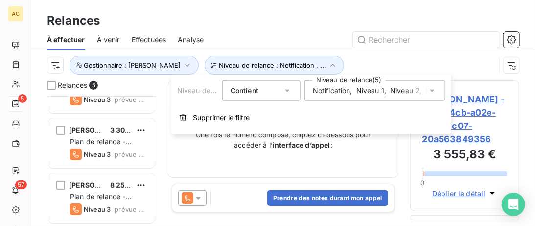
click at [371, 96] on div "Notification , Niveau 1 , Niveau 2 , Niveau 3 , Niveau 4" at bounding box center [374, 90] width 141 height 21
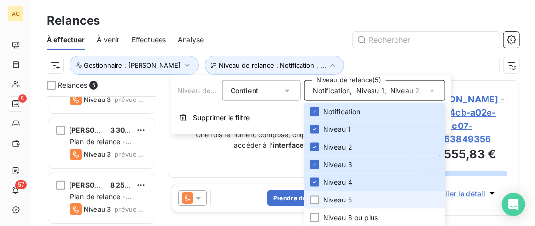
click at [336, 203] on span "Niveau 5" at bounding box center [337, 200] width 29 height 10
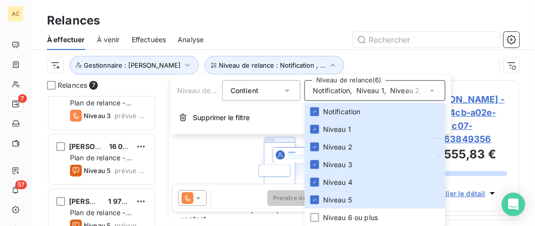
scroll to position [151, 0]
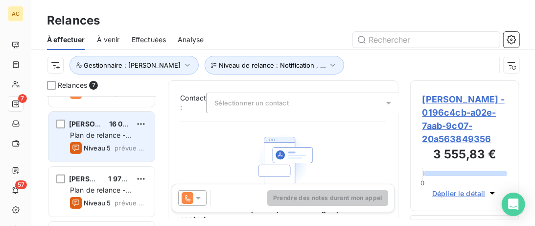
click at [133, 137] on div "Plan de relance - Standard" at bounding box center [108, 135] width 77 height 10
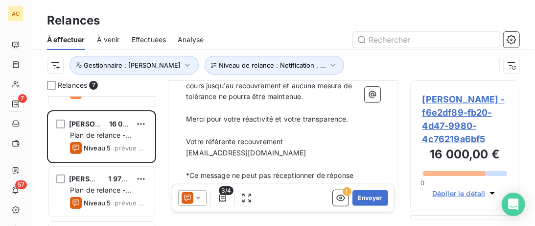
scroll to position [342, 0]
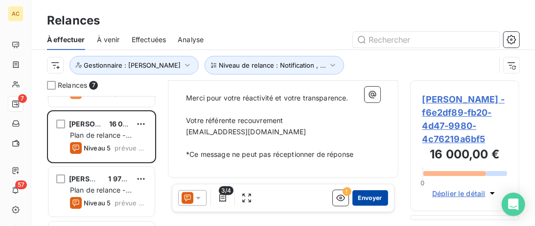
click at [359, 201] on button "Envoyer" at bounding box center [370, 198] width 36 height 16
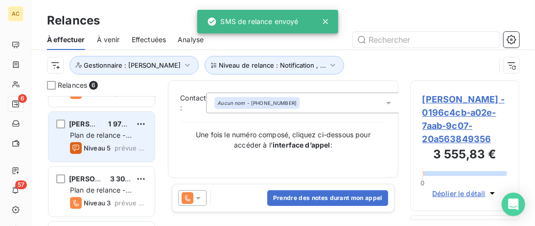
click at [95, 121] on div "Olfa Sahlia 1 976,41 CHF" at bounding box center [108, 123] width 77 height 9
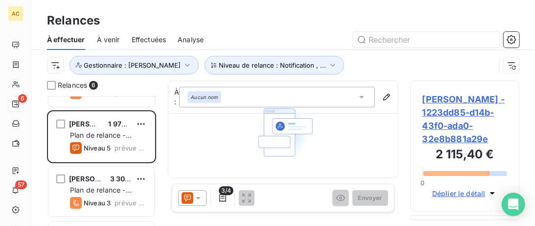
click at [349, 168] on div "Aucun numéro de téléphone renseigné pour le contact Modifier le contact pour ac…" at bounding box center [283, 161] width 186 height 121
click at [361, 95] on icon at bounding box center [362, 97] width 10 height 10
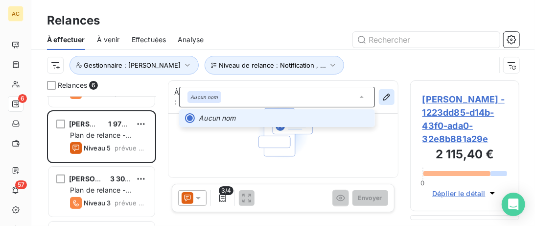
click at [386, 101] on icon "button" at bounding box center [387, 97] width 10 height 10
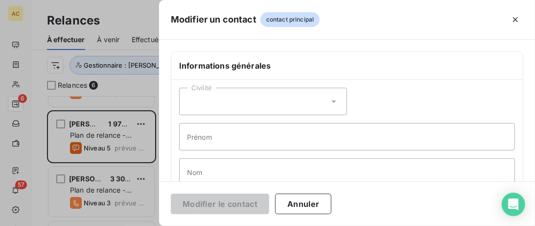
click at [332, 104] on icon at bounding box center [334, 101] width 10 height 10
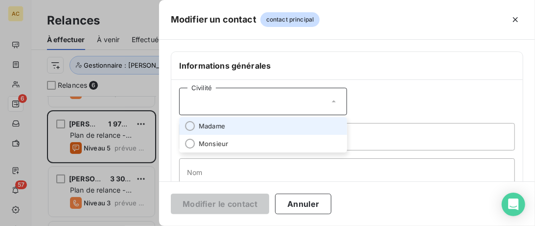
click at [277, 125] on li "Madame" at bounding box center [263, 126] width 168 height 18
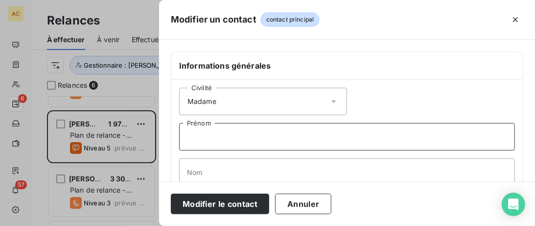
click at [294, 141] on input "Prénom" at bounding box center [347, 136] width 336 height 27
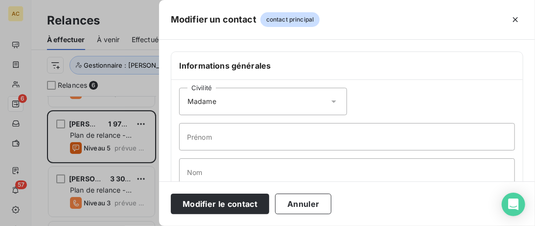
drag, startPoint x: 407, startPoint y: 87, endPoint x: 421, endPoint y: 81, distance: 14.9
click at [421, 81] on div "Civilité Madame Prénom Nom" at bounding box center [346, 137] width 351 height 114
click at [513, 21] on icon "button" at bounding box center [516, 20] width 10 height 10
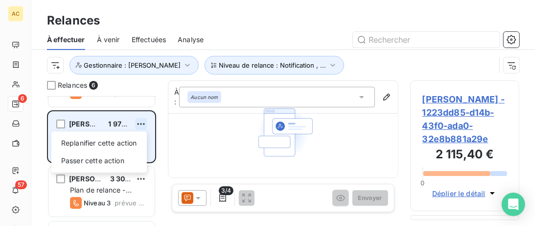
click at [141, 127] on html "AC 6 57 Relances À effectuer À venir Effectuées Analyse Niveau de relance : Not…" at bounding box center [267, 113] width 535 height 226
click at [124, 139] on div "Replanifier cette action" at bounding box center [99, 143] width 88 height 16
select select "7"
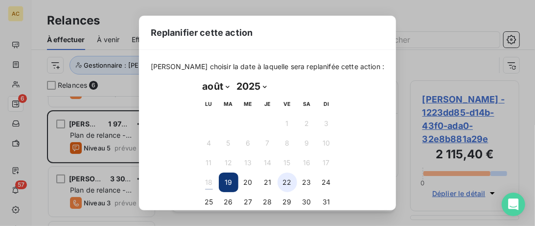
click at [286, 183] on button "22" at bounding box center [288, 182] width 20 height 20
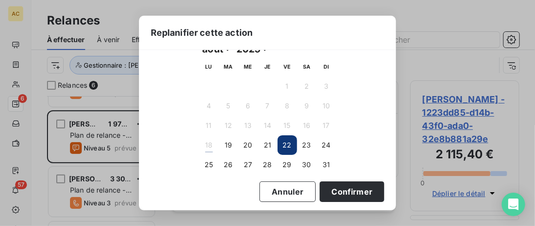
scroll to position [40, 0]
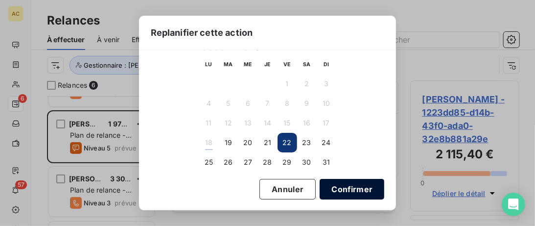
click at [343, 192] on button "Confirmer" at bounding box center [352, 189] width 65 height 21
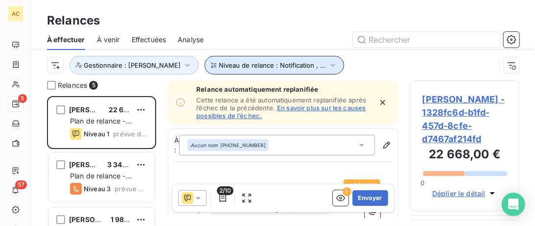
click at [292, 63] on button "Niveau de relance : Notification , ..." at bounding box center [274, 65] width 139 height 19
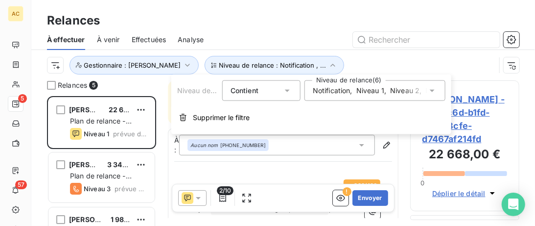
click at [405, 93] on span "Niveau 2" at bounding box center [404, 91] width 29 height 10
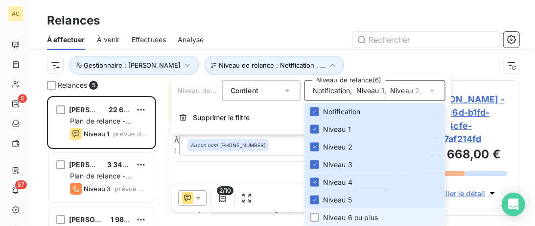
click at [342, 215] on span "Niveau 6 ou plus" at bounding box center [350, 217] width 55 height 10
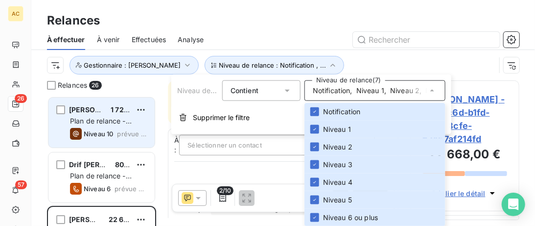
scroll to position [130, 109]
click at [101, 104] on div "Willy Bidault 1 725,00 € Plan de relance - Standard Niveau 10 prévue depuis 33 …" at bounding box center [101, 122] width 106 height 50
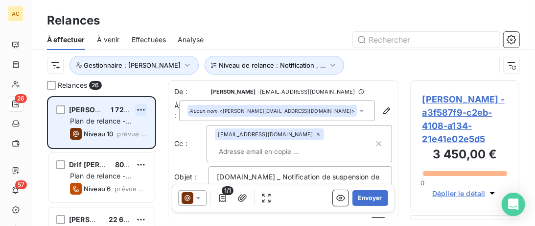
click at [141, 108] on html "AC 26 57 Relances À effectuer À venir Effectuées Analyse Niveau de relance : No…" at bounding box center [267, 113] width 535 height 226
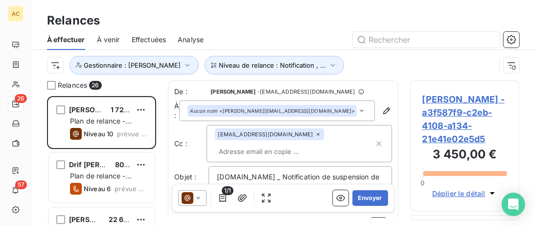
scroll to position [130, 109]
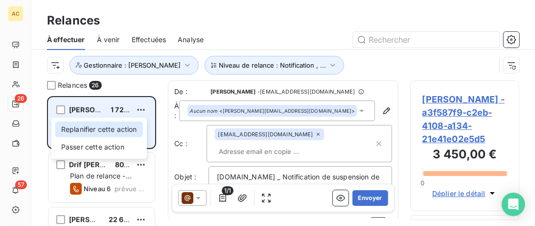
click at [118, 129] on div "Replanifier cette action" at bounding box center [99, 129] width 88 height 16
select select "7"
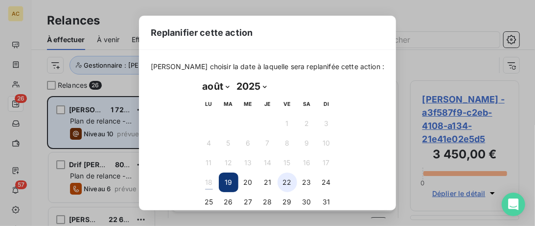
click at [286, 182] on button "22" at bounding box center [288, 182] width 20 height 20
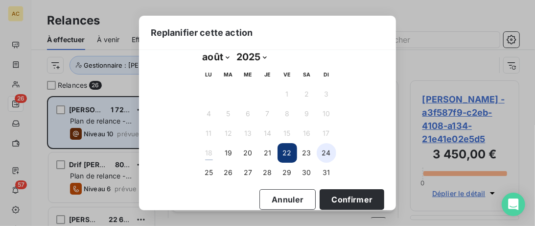
scroll to position [40, 0]
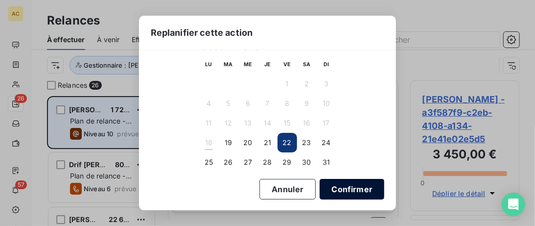
click at [325, 185] on button "Confirmer" at bounding box center [352, 189] width 65 height 21
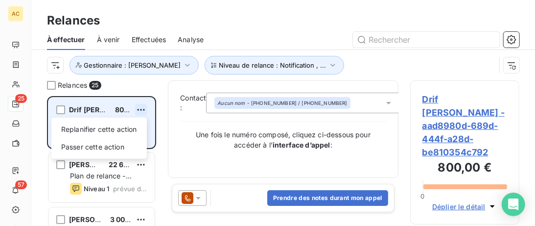
click at [144, 107] on html "AC 25 57 Relances À effectuer À venir Effectuées Analyse Niveau de relance : No…" at bounding box center [267, 113] width 535 height 226
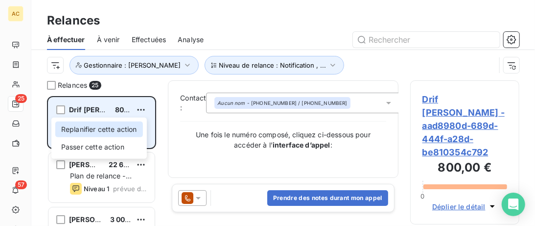
click at [114, 129] on div "Replanifier cette action" at bounding box center [99, 129] width 88 height 16
select select "7"
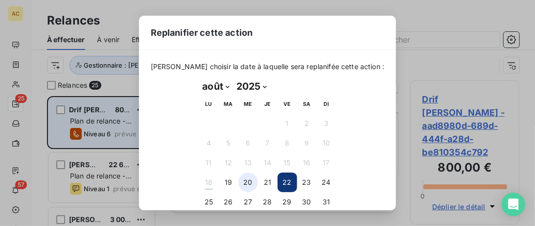
click at [251, 183] on button "20" at bounding box center [248, 182] width 20 height 20
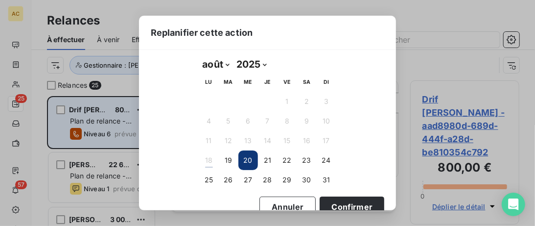
scroll to position [40, 0]
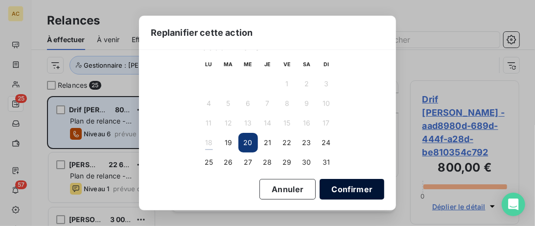
click at [355, 190] on button "Confirmer" at bounding box center [352, 189] width 65 height 21
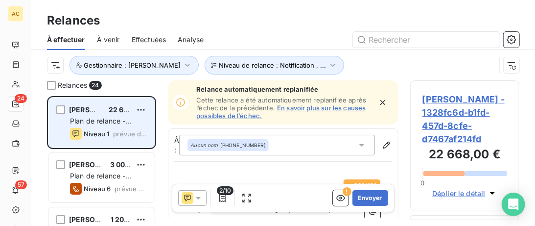
click at [383, 101] on icon "button" at bounding box center [383, 102] width 10 height 10
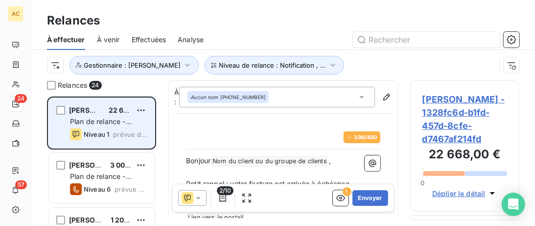
scroll to position [50, 0]
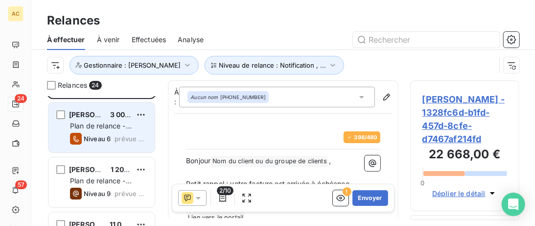
click at [105, 125] on span "Plan de relance - Standard" at bounding box center [101, 130] width 62 height 18
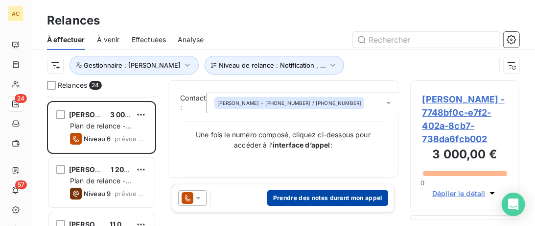
click at [296, 197] on button "Prendre des notes durant mon appel" at bounding box center [327, 198] width 121 height 16
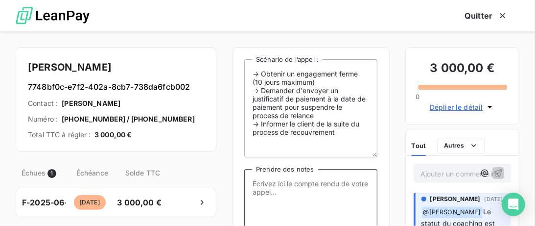
click at [296, 186] on textarea "Prendre des notes" at bounding box center [310, 218] width 133 height 98
paste textarea "MV : DDE régularisation + PP par mail ou WA"
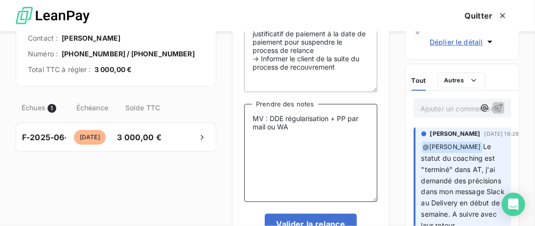
scroll to position [100, 0]
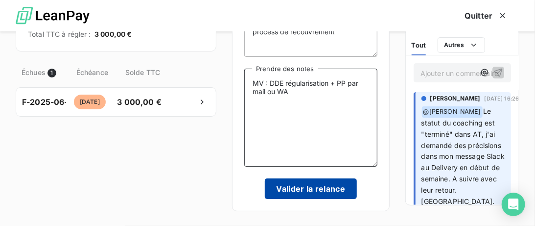
type textarea "MV : DDE régularisation + PP par mail ou WA"
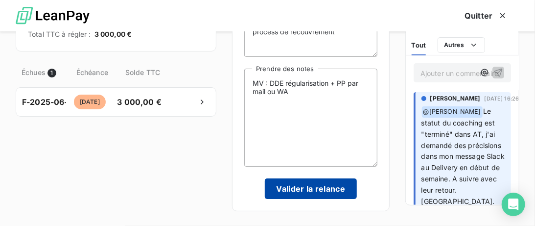
click at [348, 191] on button "Valider la relance" at bounding box center [311, 188] width 93 height 21
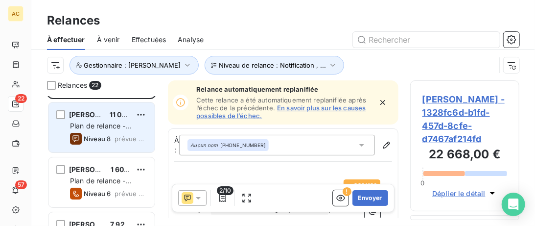
click at [101, 115] on span "Christophe Valbon" at bounding box center [98, 114] width 59 height 8
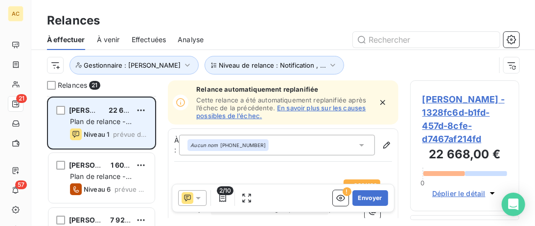
scroll to position [100, 0]
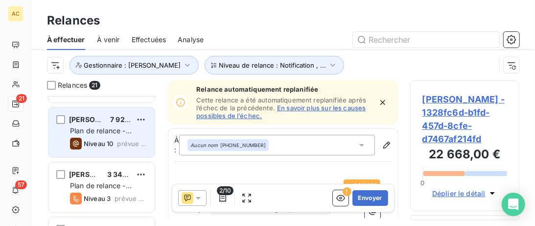
click at [125, 132] on span "Plan de relance - Standard" at bounding box center [101, 135] width 62 height 18
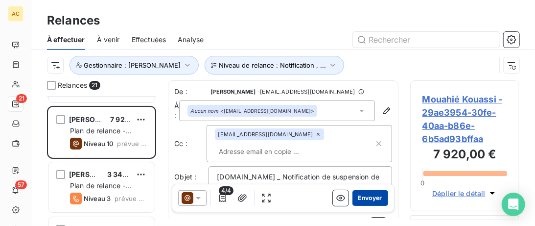
click at [372, 198] on button "Envoyer" at bounding box center [370, 198] width 36 height 16
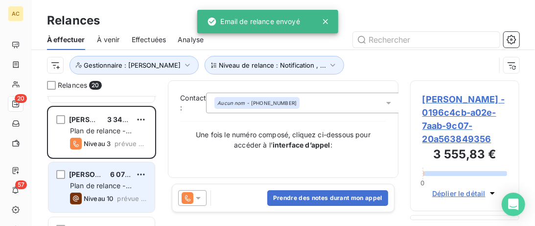
click at [102, 170] on div "Vincent bret 6 075,00 €" at bounding box center [108, 174] width 77 height 9
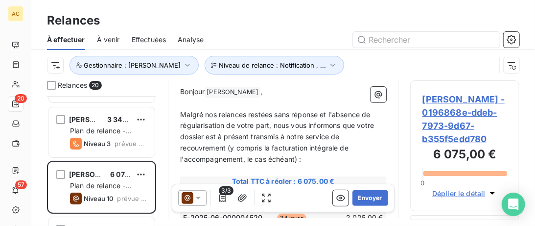
scroll to position [151, 0]
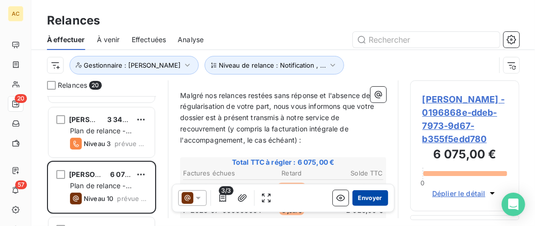
click at [365, 202] on button "Envoyer" at bounding box center [370, 198] width 36 height 16
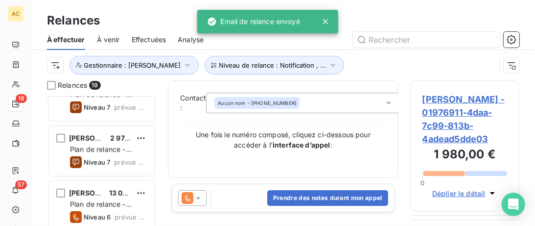
scroll to position [201, 0]
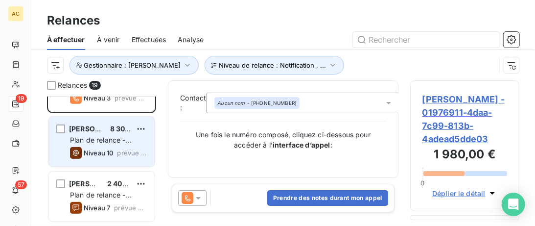
click at [139, 142] on div "Plan de relance - Standard" at bounding box center [108, 140] width 77 height 10
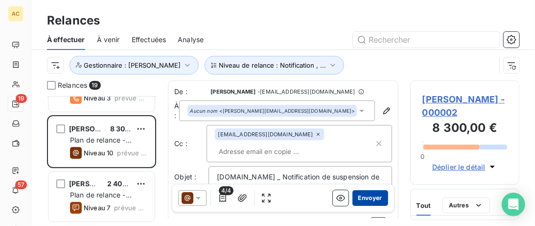
click at [373, 195] on button "Envoyer" at bounding box center [370, 198] width 36 height 16
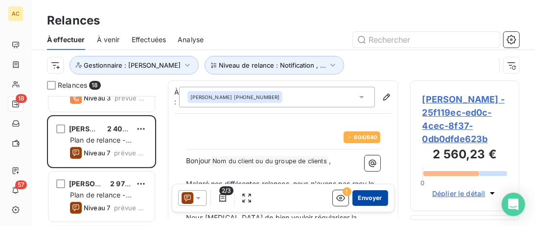
click at [366, 202] on button "Envoyer" at bounding box center [370, 198] width 36 height 16
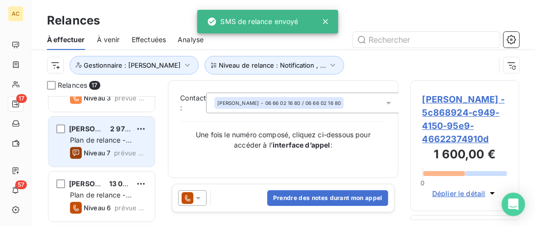
click at [105, 123] on div "Hyacinthe Yahou 2 970,00 € Plan de relance - Standard Niveau 7 prévue depuis 3 …" at bounding box center [101, 141] width 106 height 50
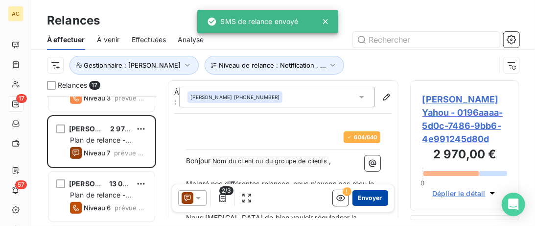
click at [372, 198] on button "Envoyer" at bounding box center [370, 198] width 36 height 16
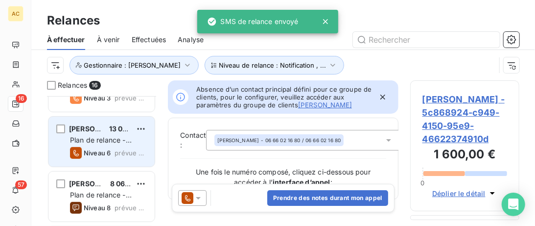
click at [100, 120] on div "Christophe Gultekin 13 000,00 € Plan de relance - Standard Niveau 6 prévue depu…" at bounding box center [101, 141] width 106 height 50
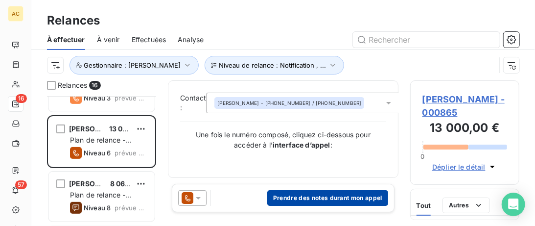
click at [303, 202] on button "Prendre des notes durant mon appel" at bounding box center [327, 198] width 121 height 16
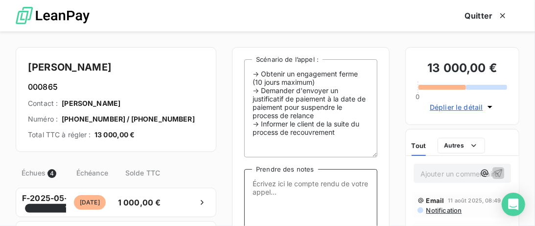
click at [271, 182] on textarea "Prendre des notes" at bounding box center [310, 218] width 133 height 98
paste textarea "MV : DDE régularisation + PP par mail ou WA"
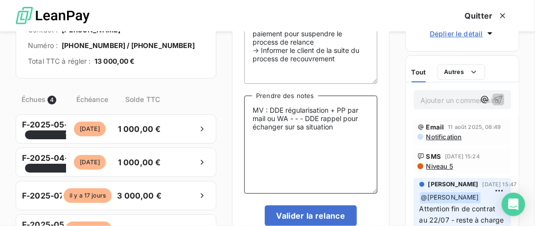
scroll to position [100, 0]
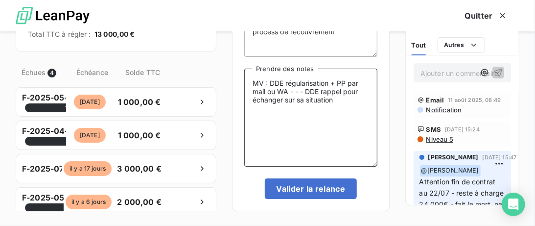
type textarea "MV : DDE régularisation + PP par mail ou WA - - - DDE rappel pour échanger sur …"
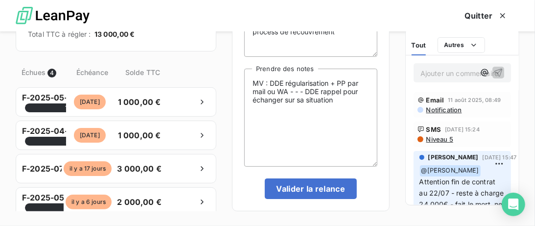
click at [302, 179] on div "-> Obtenir un engagement ferme (10 jours maximum) -> Demander d'envoyer un just…" at bounding box center [310, 79] width 133 height 240
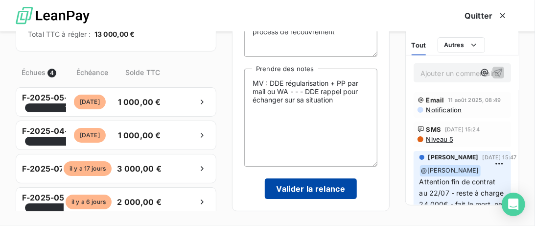
click at [305, 189] on button "Valider la relance" at bounding box center [311, 188] width 93 height 21
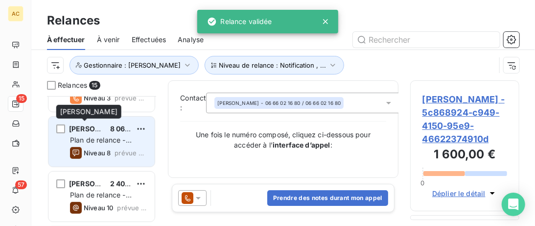
click at [98, 129] on span "Franck Benaim" at bounding box center [98, 128] width 59 height 8
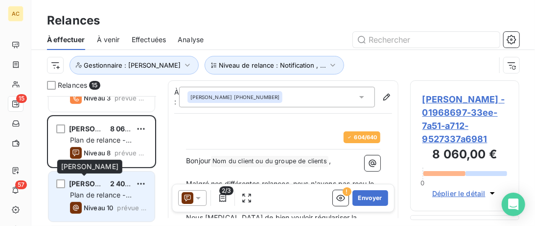
click at [102, 179] on div "Issa Habineza 2 400,00 €" at bounding box center [108, 183] width 77 height 9
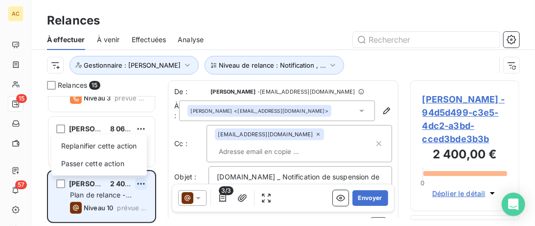
click at [141, 184] on html "AC 15 57 Relances À effectuer À venir Effectuées Analyse Niveau de relance : No…" at bounding box center [267, 113] width 535 height 226
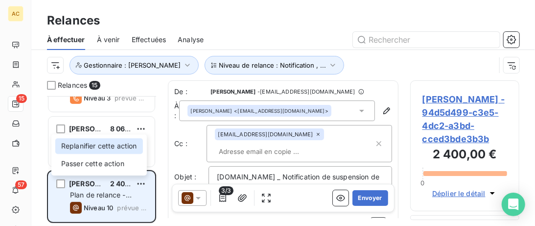
click at [120, 145] on div "Replanifier cette action" at bounding box center [99, 146] width 88 height 16
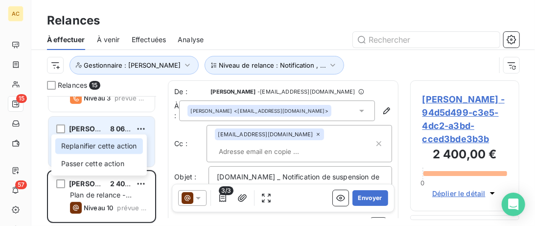
select select "7"
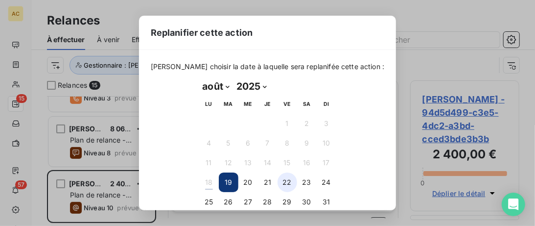
click at [284, 183] on button "22" at bounding box center [288, 182] width 20 height 20
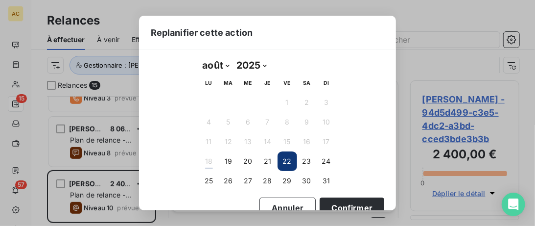
scroll to position [40, 0]
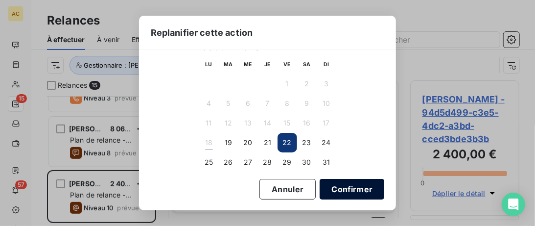
click at [347, 190] on button "Confirmer" at bounding box center [352, 189] width 65 height 21
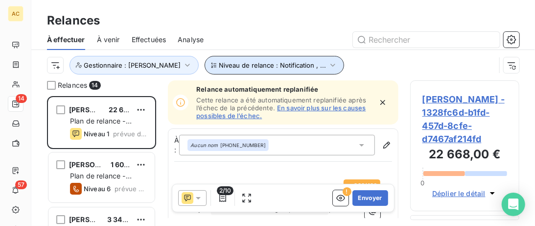
click at [328, 67] on icon "button" at bounding box center [333, 65] width 10 height 10
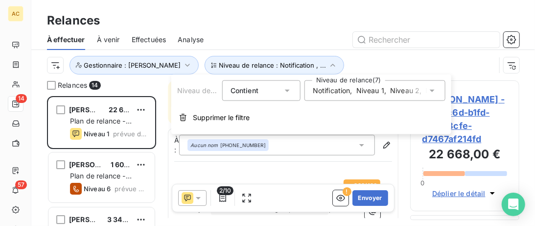
click at [221, 114] on span "Supprimer le filtre" at bounding box center [221, 118] width 57 height 10
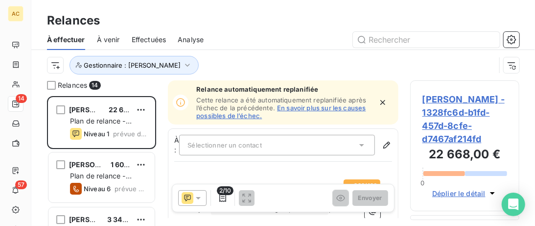
scroll to position [130, 109]
click at [266, 63] on div "Gestionnaire : Valérie" at bounding box center [271, 65] width 448 height 19
click at [385, 104] on icon "button" at bounding box center [383, 102] width 10 height 10
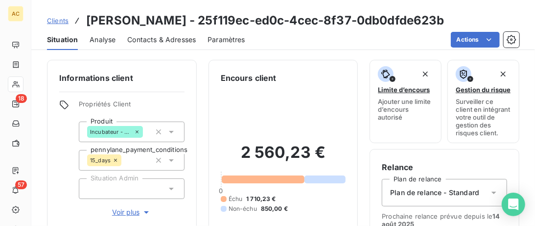
drag, startPoint x: 173, startPoint y: 39, endPoint x: 202, endPoint y: 49, distance: 31.1
click at [174, 39] on span "Contacts & Adresses" at bounding box center [161, 40] width 69 height 10
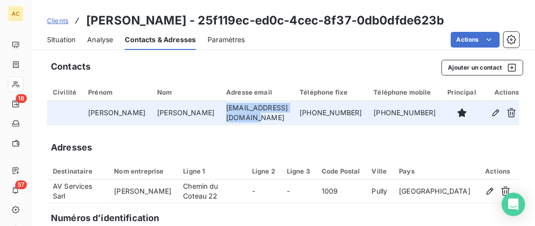
drag, startPoint x: 263, startPoint y: 114, endPoint x: 170, endPoint y: 113, distance: 93.0
click at [220, 113] on td "[EMAIL_ADDRESS][DOMAIN_NAME]" at bounding box center [256, 112] width 73 height 23
copy td "[EMAIL_ADDRESS][DOMAIN_NAME]"
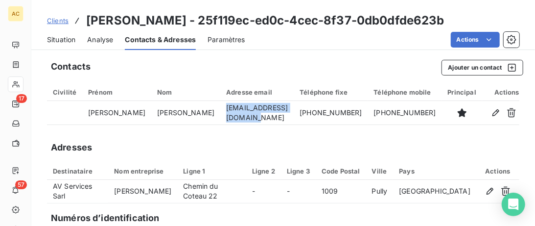
click at [64, 20] on span "Clients" at bounding box center [58, 21] width 22 height 8
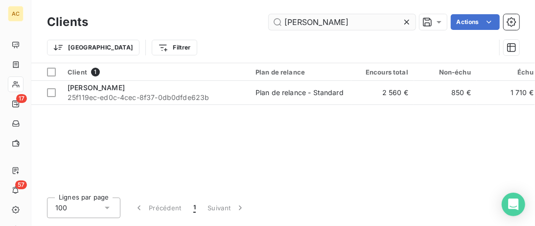
drag, startPoint x: 335, startPoint y: 24, endPoint x: 196, endPoint y: 21, distance: 139.5
click at [269, 21] on input "[PERSON_NAME]" at bounding box center [342, 22] width 147 height 16
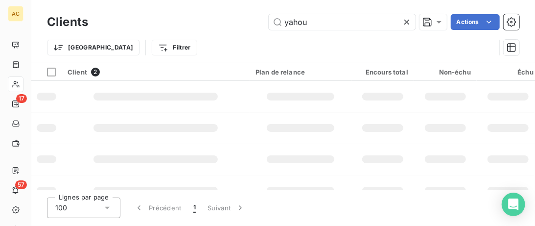
type input "yahou"
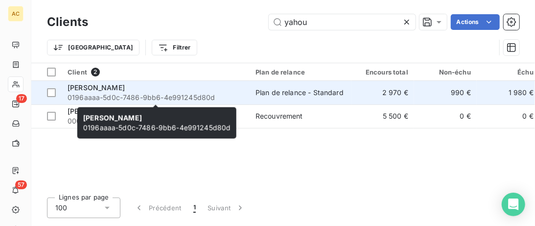
click at [208, 84] on div "[PERSON_NAME]" at bounding box center [156, 88] width 176 height 10
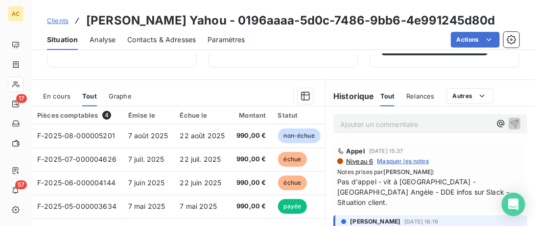
scroll to position [201, 0]
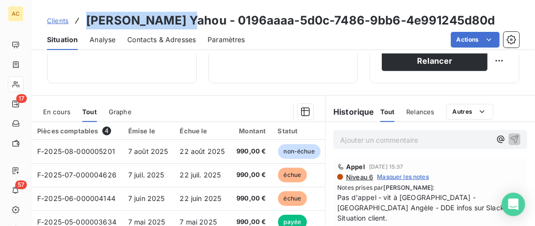
drag, startPoint x: 183, startPoint y: 23, endPoint x: 85, endPoint y: 16, distance: 98.2
click at [85, 16] on div "Clients [PERSON_NAME] Yahou - 0196aaaa-5d0c-7486-9bb6-4e991245d80d" at bounding box center [271, 21] width 448 height 18
copy h3 "[PERSON_NAME]"
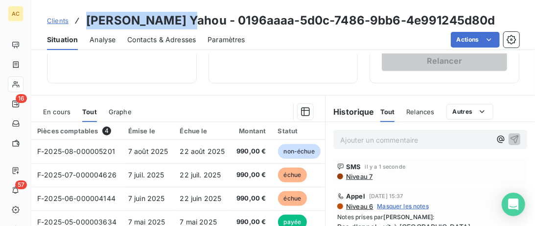
click at [61, 22] on span "Clients" at bounding box center [58, 21] width 22 height 8
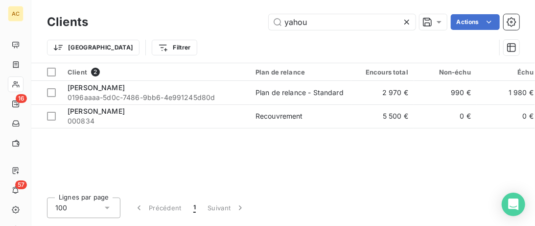
drag, startPoint x: 212, startPoint y: 24, endPoint x: 121, endPoint y: 2, distance: 94.1
click at [269, 14] on input "yahou" at bounding box center [342, 22] width 147 height 16
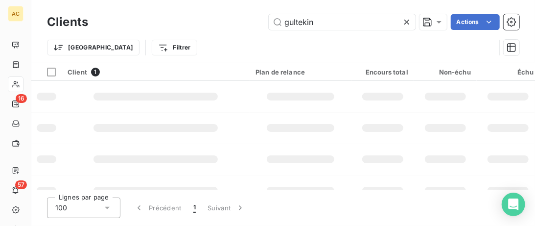
type input "gultekin"
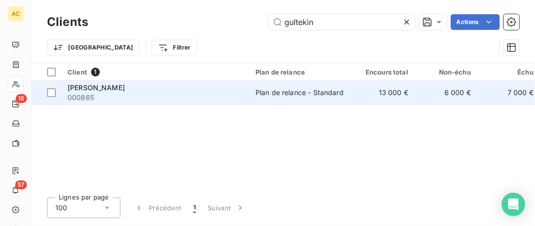
click at [151, 94] on span "000865" at bounding box center [156, 98] width 176 height 10
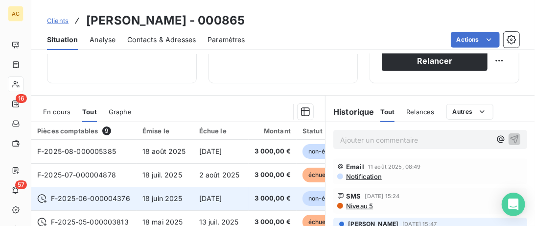
scroll to position [100, 0]
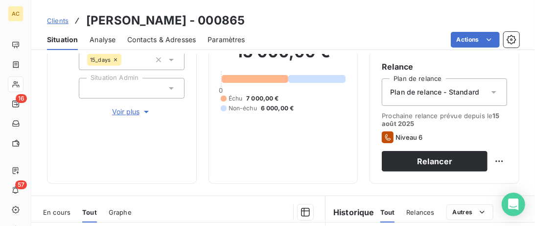
click at [152, 36] on span "Contacts & Adresses" at bounding box center [161, 40] width 69 height 10
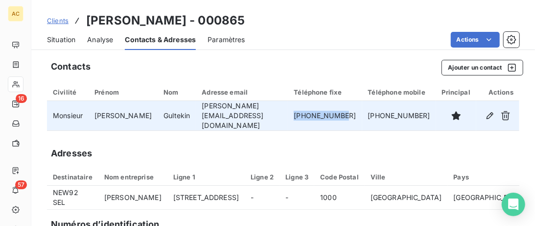
drag, startPoint x: 359, startPoint y: 112, endPoint x: 302, endPoint y: 114, distance: 56.3
click at [301, 112] on td "[PHONE_NUMBER]" at bounding box center [325, 116] width 74 height 30
copy td "[PHONE_NUMBER]"
click at [246, 122] on td "[PERSON_NAME][EMAIL_ADDRESS][DOMAIN_NAME]" at bounding box center [242, 116] width 92 height 30
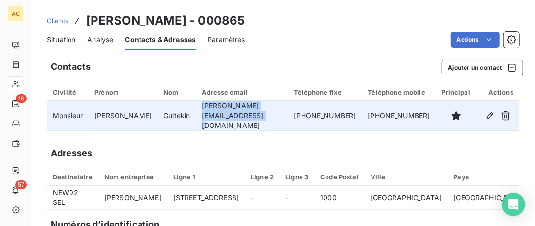
drag, startPoint x: 269, startPoint y: 113, endPoint x: 186, endPoint y: 114, distance: 83.2
click at [196, 114] on td "[PERSON_NAME][EMAIL_ADDRESS][DOMAIN_NAME]" at bounding box center [242, 116] width 92 height 30
copy td "[PERSON_NAME][EMAIL_ADDRESS][DOMAIN_NAME]"
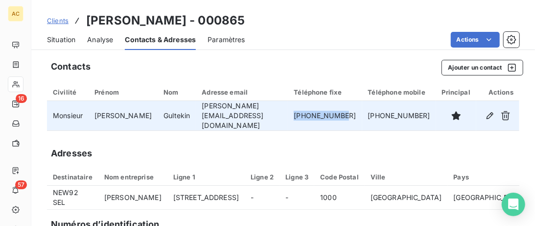
drag, startPoint x: 357, startPoint y: 110, endPoint x: 304, endPoint y: 112, distance: 52.9
click at [304, 112] on td "[PHONE_NUMBER]" at bounding box center [325, 116] width 74 height 30
copy td "[PHONE_NUMBER]"
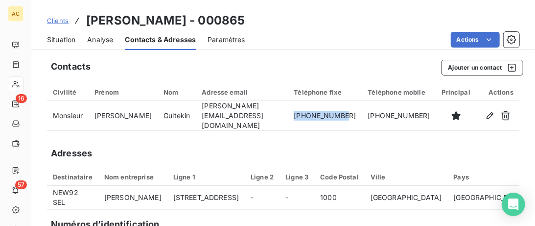
click at [59, 35] on div "Situation" at bounding box center [61, 39] width 28 height 21
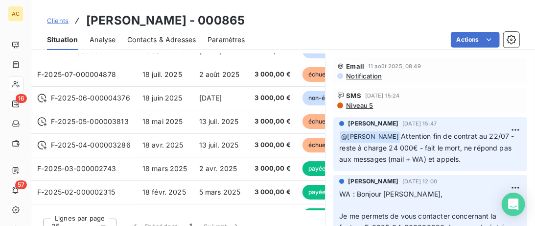
scroll to position [201, 0]
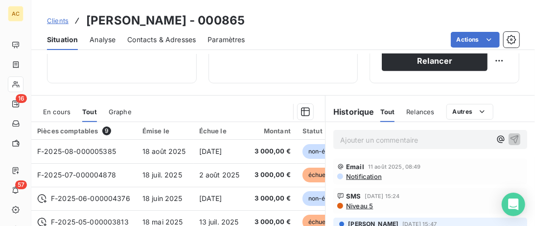
click at [160, 42] on span "Contacts & Adresses" at bounding box center [161, 40] width 69 height 10
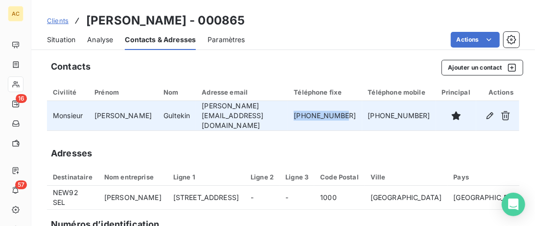
drag, startPoint x: 356, startPoint y: 114, endPoint x: 305, endPoint y: 115, distance: 51.4
click at [305, 115] on td "[PHONE_NUMBER]" at bounding box center [325, 116] width 74 height 30
copy td "[PHONE_NUMBER]"
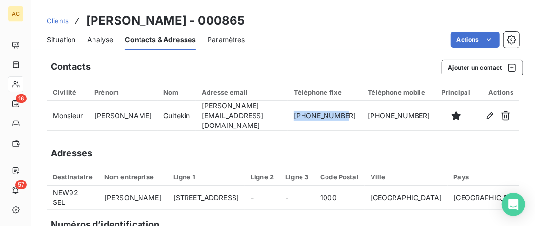
click at [63, 39] on span "Situation" at bounding box center [61, 40] width 28 height 10
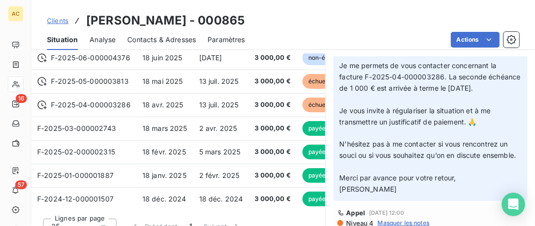
scroll to position [100, 0]
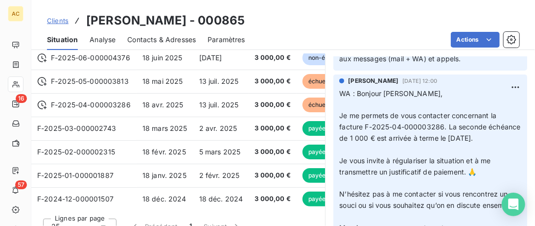
click at [55, 22] on span "Clients" at bounding box center [58, 21] width 22 height 8
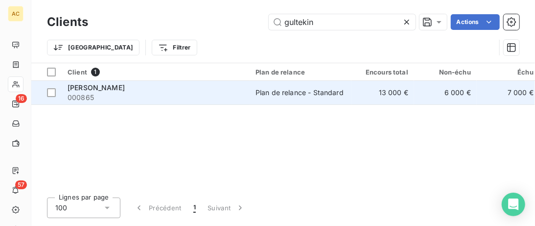
click at [107, 89] on span "[PERSON_NAME]" at bounding box center [96, 87] width 57 height 8
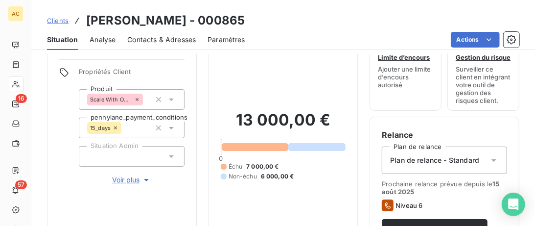
scroll to position [13, 0]
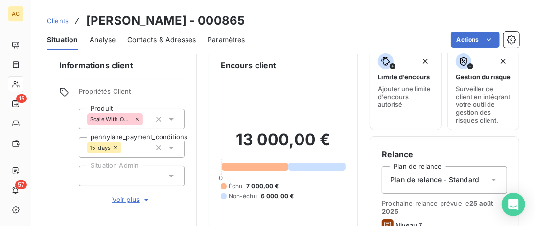
drag, startPoint x: 44, startPoint y: 27, endPoint x: 64, endPoint y: 24, distance: 20.3
click at [49, 25] on div "Clients [PERSON_NAME] - 000865" at bounding box center [283, 21] width 504 height 18
click at [64, 23] on span "Clients" at bounding box center [58, 21] width 22 height 8
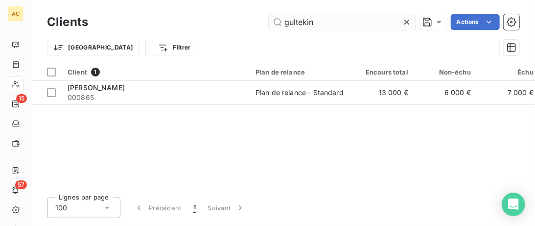
click at [269, 21] on input "gultekin" at bounding box center [342, 22] width 147 height 16
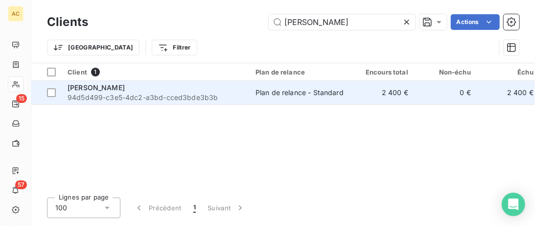
type input "[PERSON_NAME]"
click at [209, 97] on span "94d5d499-c3e5-4dc2-a3bd-cced3bde3b3b" at bounding box center [156, 98] width 176 height 10
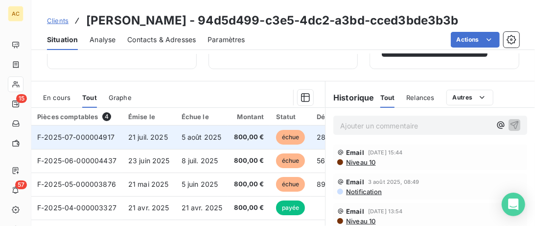
scroll to position [201, 0]
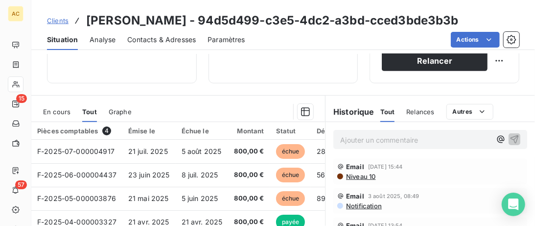
click at [175, 44] on span "Contacts & Adresses" at bounding box center [161, 40] width 69 height 10
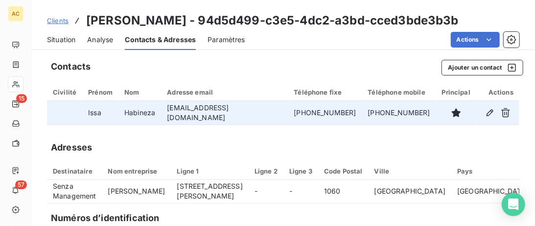
drag, startPoint x: 319, startPoint y: 116, endPoint x: 258, endPoint y: 116, distance: 60.7
click at [257, 116] on tr "[PERSON_NAME] [EMAIL_ADDRESS][DOMAIN_NAME] [PHONE_NUMBER] [PHONE_NUMBER]" at bounding box center [283, 112] width 472 height 23
copy tr "[PHONE_NUMBER]"
drag, startPoint x: 262, startPoint y: 116, endPoint x: 175, endPoint y: 113, distance: 86.7
click at [175, 113] on td "[EMAIL_ADDRESS][DOMAIN_NAME]" at bounding box center [224, 112] width 127 height 23
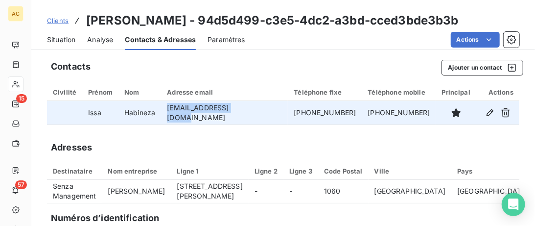
copy td "[EMAIL_ADDRESS][DOMAIN_NAME]"
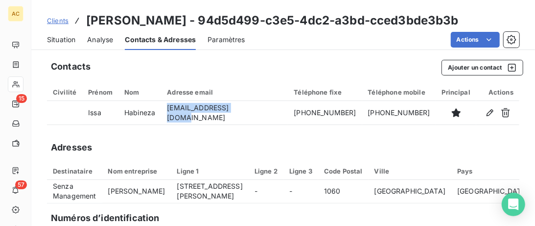
click at [59, 40] on span "Situation" at bounding box center [61, 40] width 28 height 10
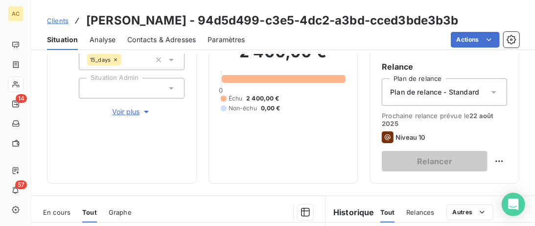
scroll to position [251, 0]
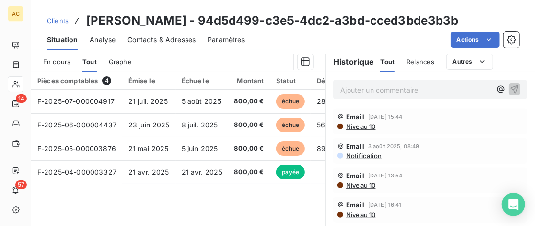
click at [368, 95] on div "Ajouter un commentaire ﻿" at bounding box center [430, 89] width 194 height 19
click at [366, 93] on p "Ajouter un commentaire ﻿" at bounding box center [415, 90] width 151 height 12
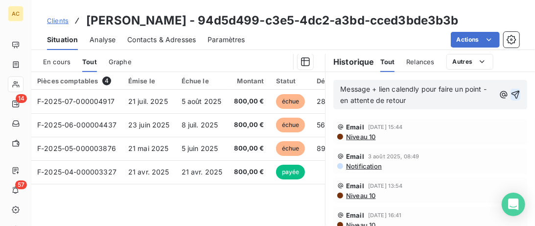
click at [517, 95] on icon "button" at bounding box center [516, 95] width 10 height 10
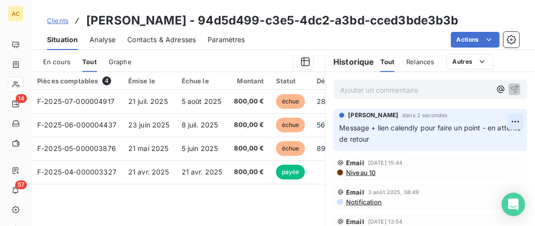
click at [512, 121] on html "AC 14 57 Clients [PERSON_NAME] - 94d5d499-c3e5-4dc2-a3bd-cced3bde3b3b Situation…" at bounding box center [267, 113] width 535 height 226
click at [474, 145] on div "Editer" at bounding box center [492, 143] width 55 height 16
drag, startPoint x: 370, startPoint y: 129, endPoint x: 346, endPoint y: 126, distance: 23.6
click at [346, 126] on span "Message + lien calendly pour faire un point - en attente de retour" at bounding box center [418, 133] width 158 height 20
drag, startPoint x: 345, startPoint y: 126, endPoint x: 332, endPoint y: 124, distance: 12.5
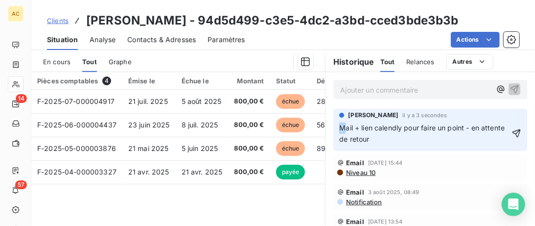
click at [332, 125] on div "[PERSON_NAME] il y a 3 secondes Mail + lien calendly pour faire un point - en a…" at bounding box center [429, 130] width 209 height 46
click at [514, 133] on icon "button" at bounding box center [516, 133] width 10 height 10
